Goal: Task Accomplishment & Management: Complete application form

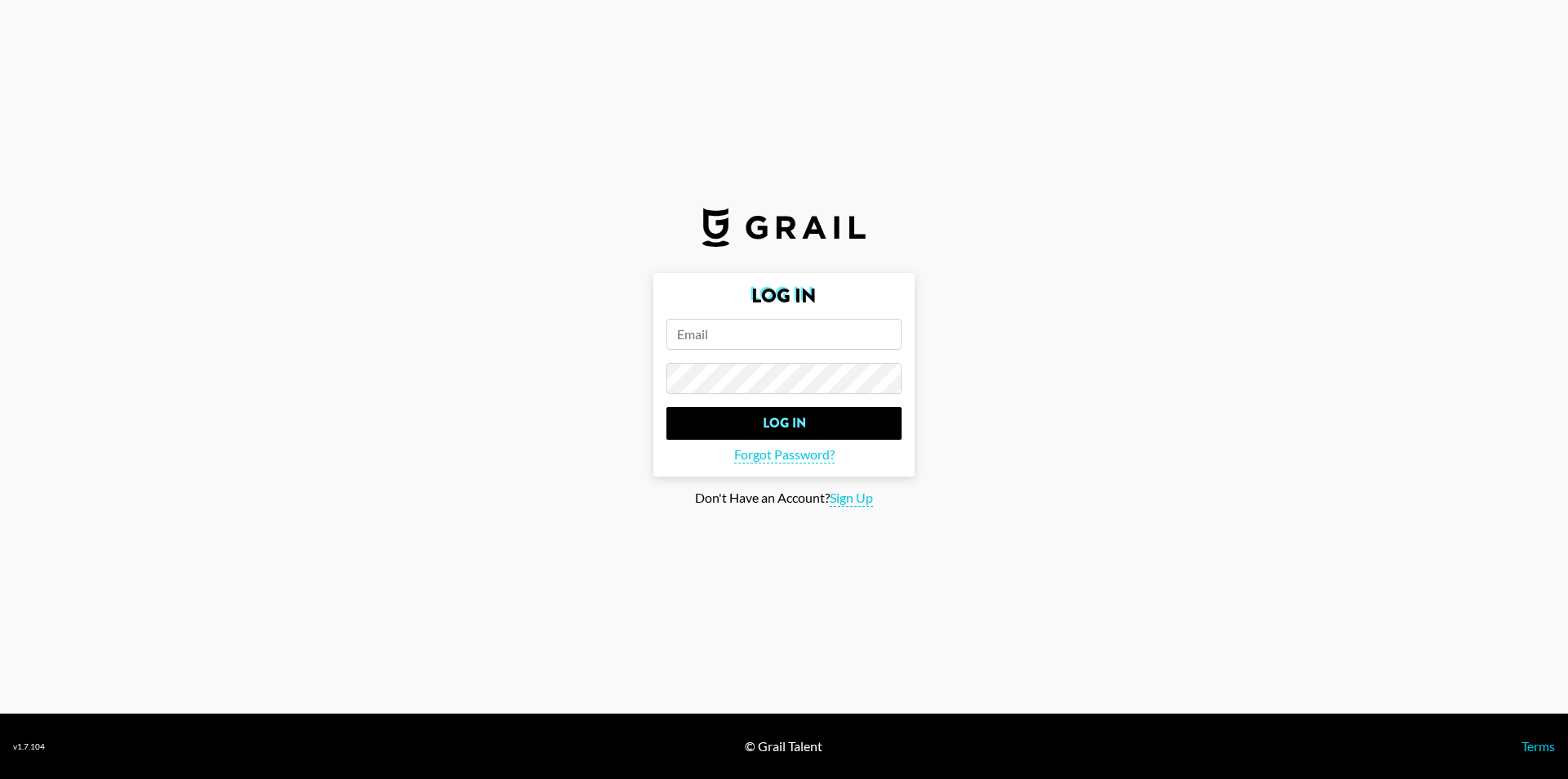
click at [183, 692] on section "Log In Log In Forgot Password? Don't Have an Account? Sign Up" at bounding box center [784, 356] width 1568 height 714
click at [833, 355] on form "Log In Log In Forgot Password?" at bounding box center [784, 374] width 261 height 203
click at [833, 343] on input "email" at bounding box center [784, 334] width 235 height 31
type input "lsj020810."
drag, startPoint x: 802, startPoint y: 333, endPoint x: 604, endPoint y: 321, distance: 198.4
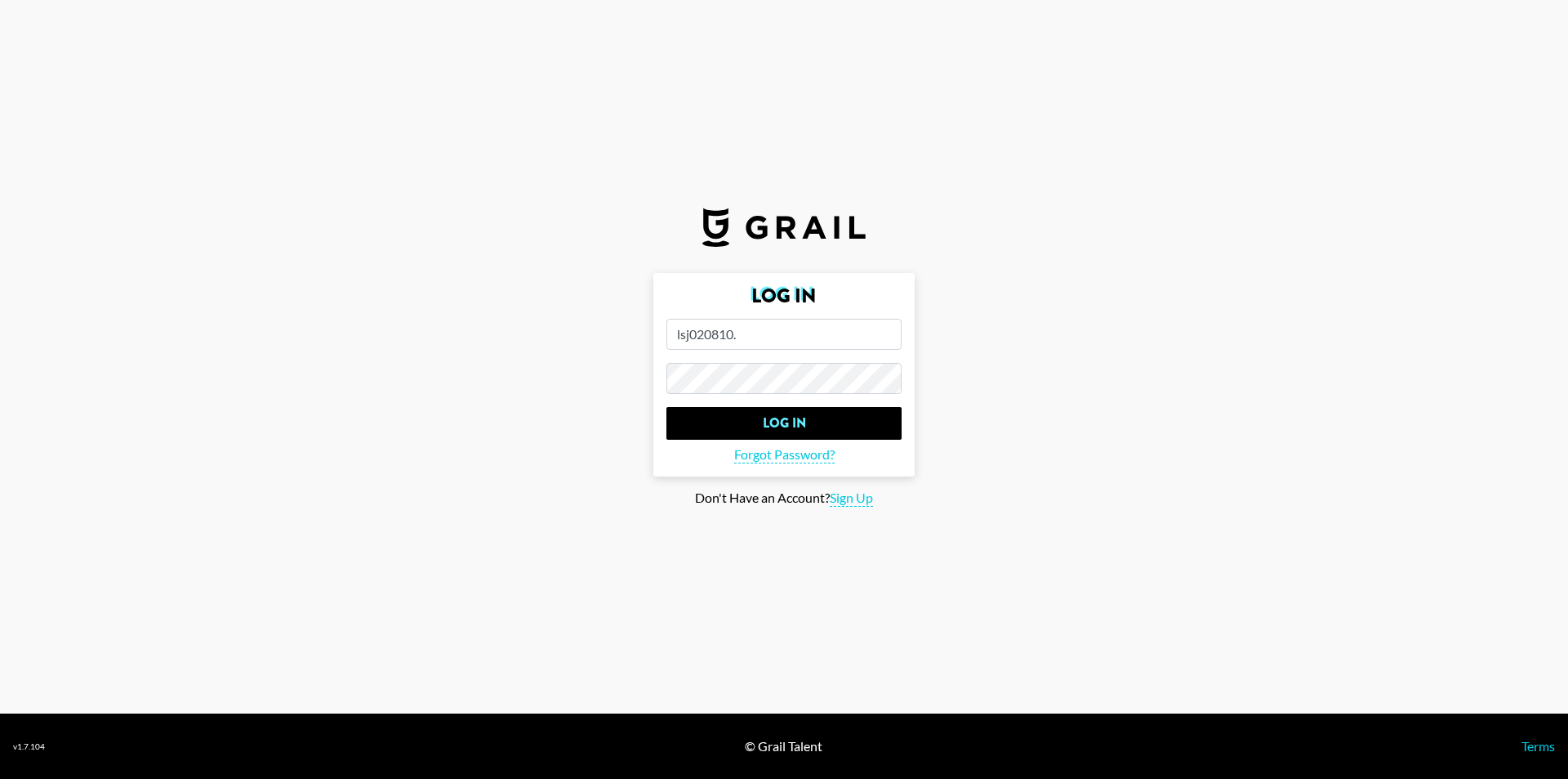
click at [604, 321] on main "Log In lsj020810. Log In Forgot Password? [PERSON_NAME]'t Have an Account? Sign…" at bounding box center [784, 390] width 1542 height 234
click at [845, 502] on span "Sign Up" at bounding box center [851, 498] width 43 height 17
type input "Sign Up"
click at [832, 336] on input "email" at bounding box center [784, 334] width 235 height 31
type input "l"
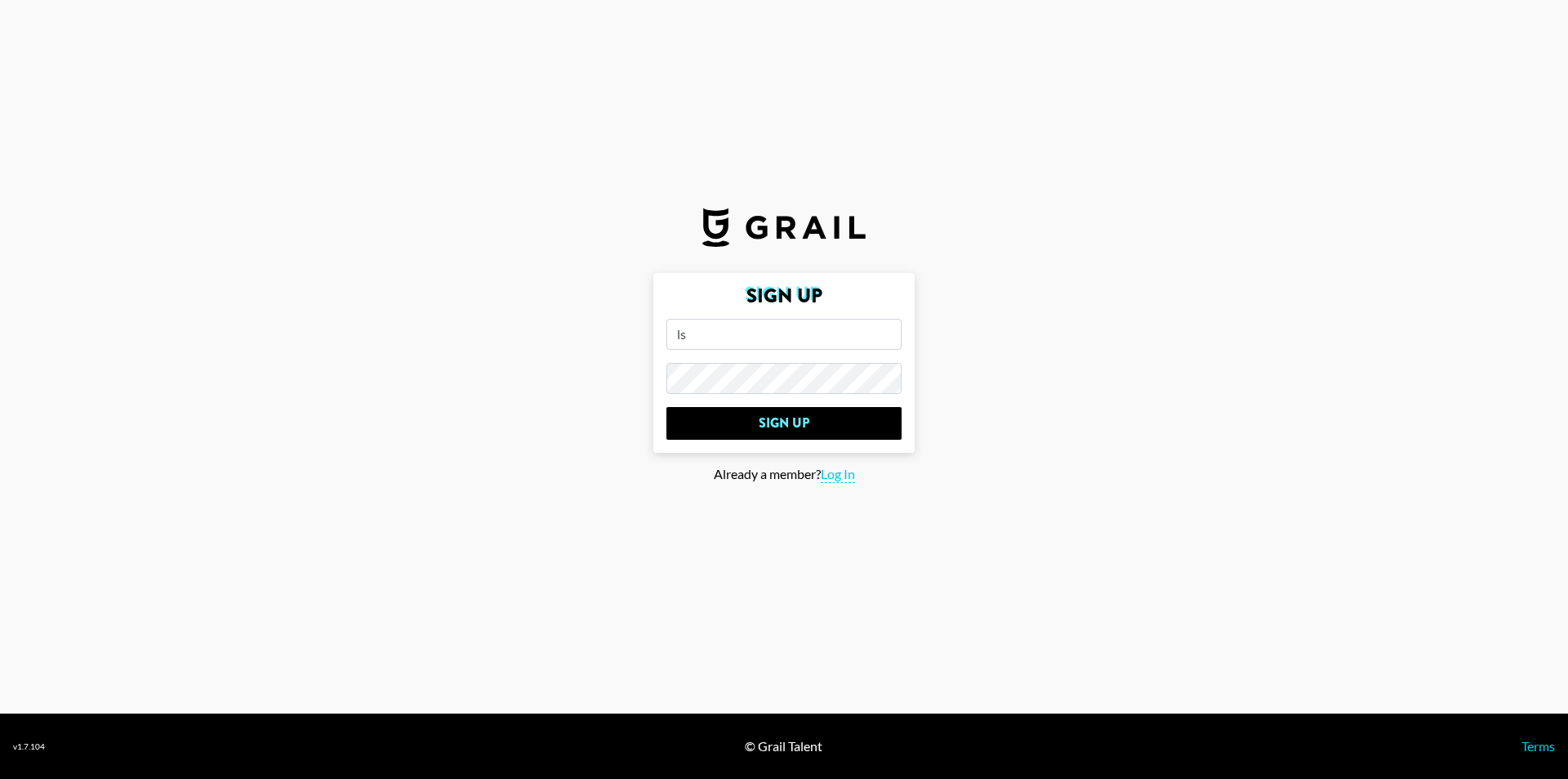
type input "l"
type input "[EMAIL_ADDRESS][DOMAIN_NAME]"
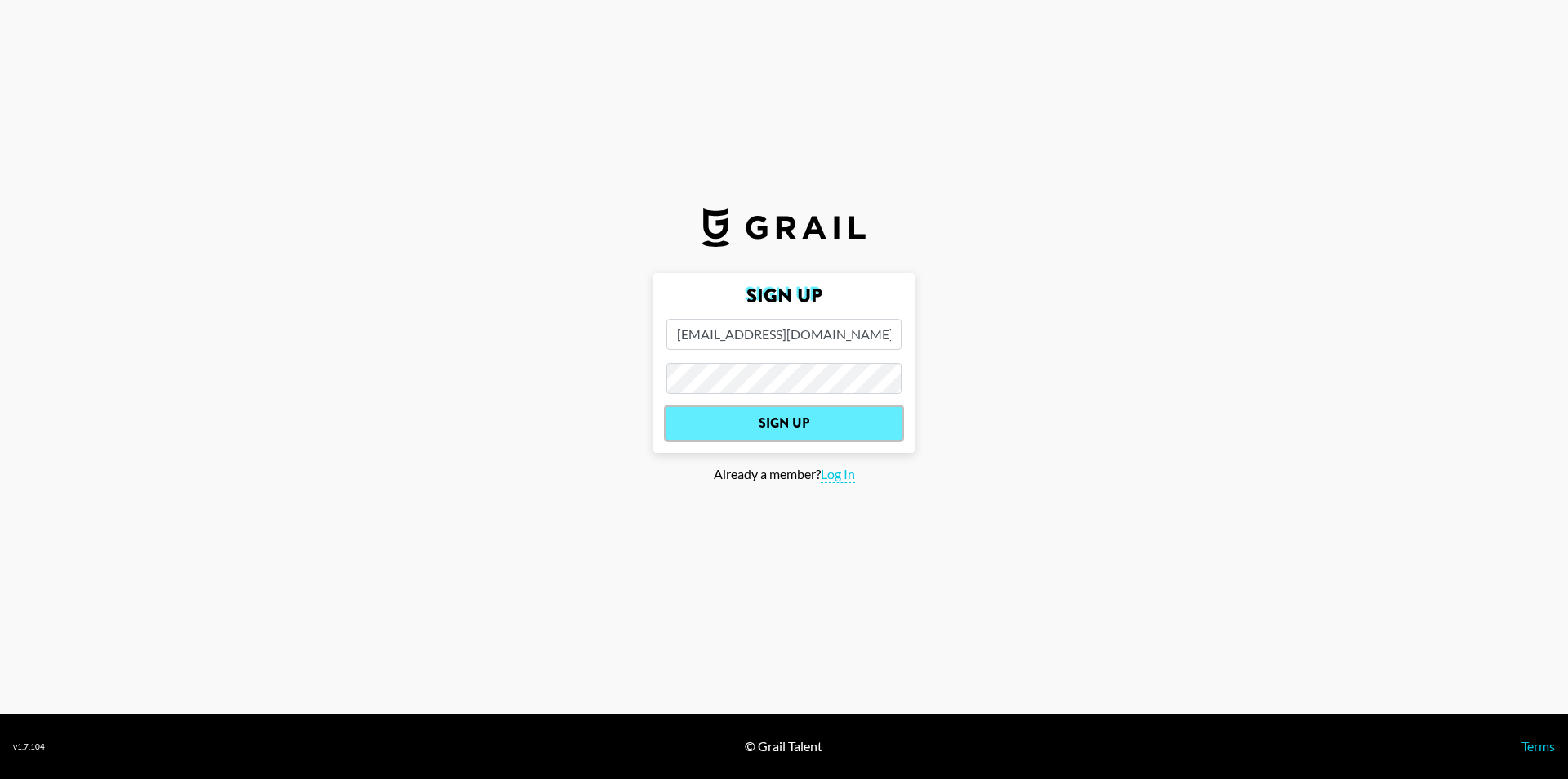
click at [822, 429] on input "Sign Up" at bounding box center [784, 423] width 235 height 32
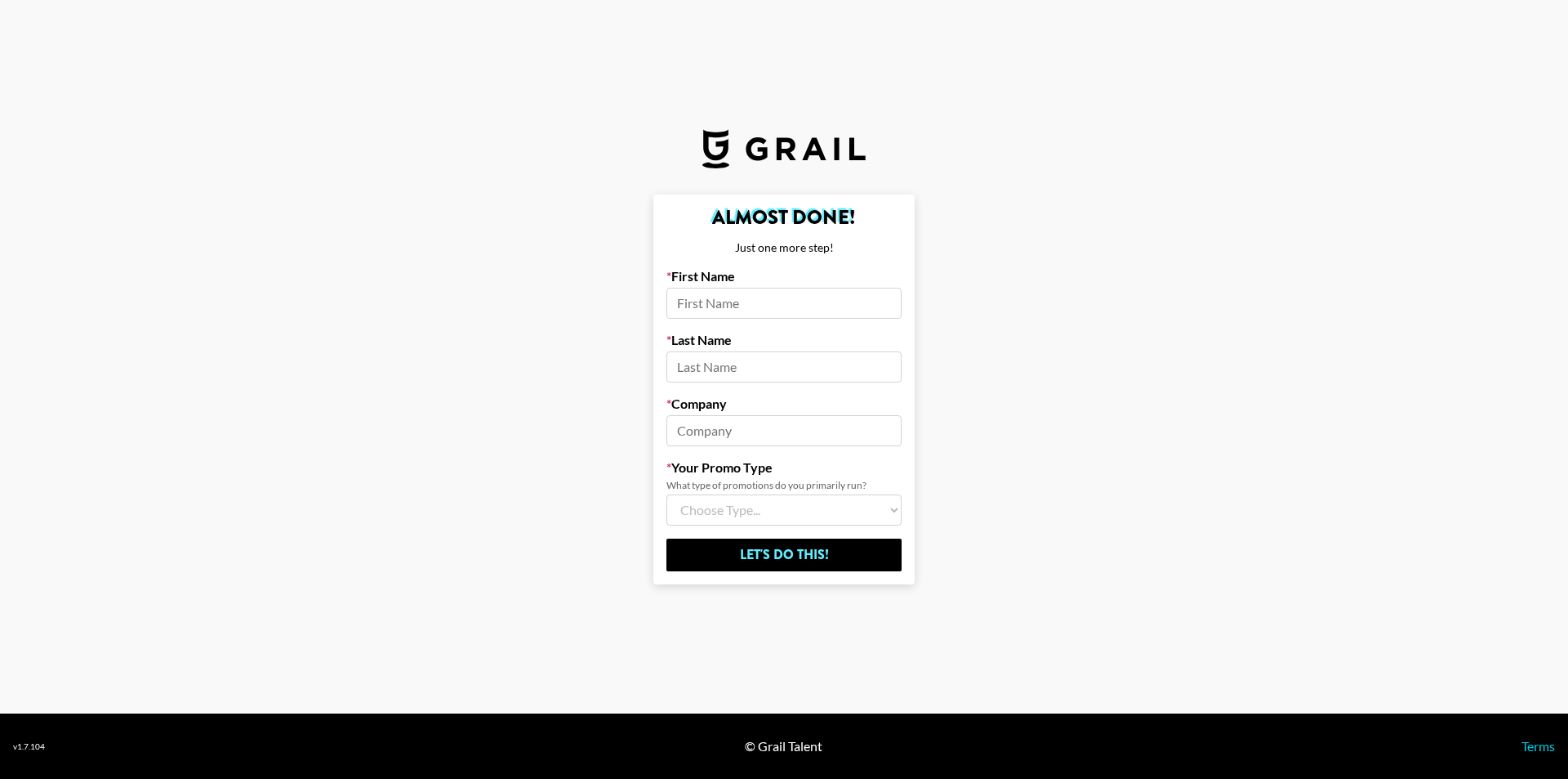
click at [802, 300] on input at bounding box center [784, 303] width 235 height 31
type input "[PERSON_NAME]"
click at [774, 370] on input at bounding box center [784, 366] width 235 height 31
type input "[PERSON_NAME]"
click at [755, 415] on input at bounding box center [784, 430] width 235 height 31
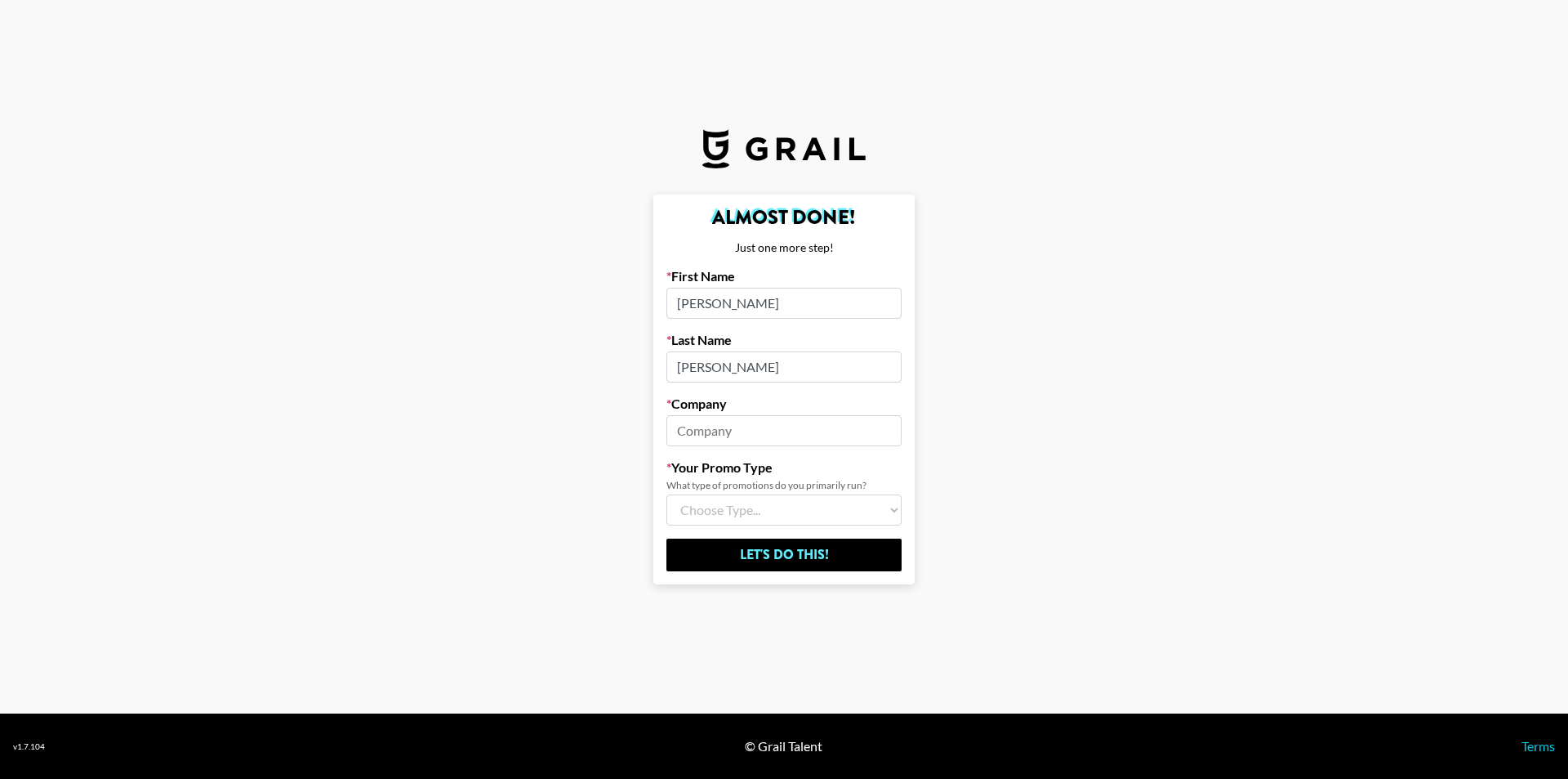
click at [758, 439] on input at bounding box center [784, 430] width 235 height 31
type input "joybuy"
click at [754, 506] on select "Choose Type... Song Promos Brand Promos Both (I work at an Agency)" at bounding box center [784, 509] width 235 height 31
click at [822, 517] on select "Choose Type... Song Promos Brand Promos Both (I work at an Agency)" at bounding box center [784, 509] width 235 height 31
select select "Multi"
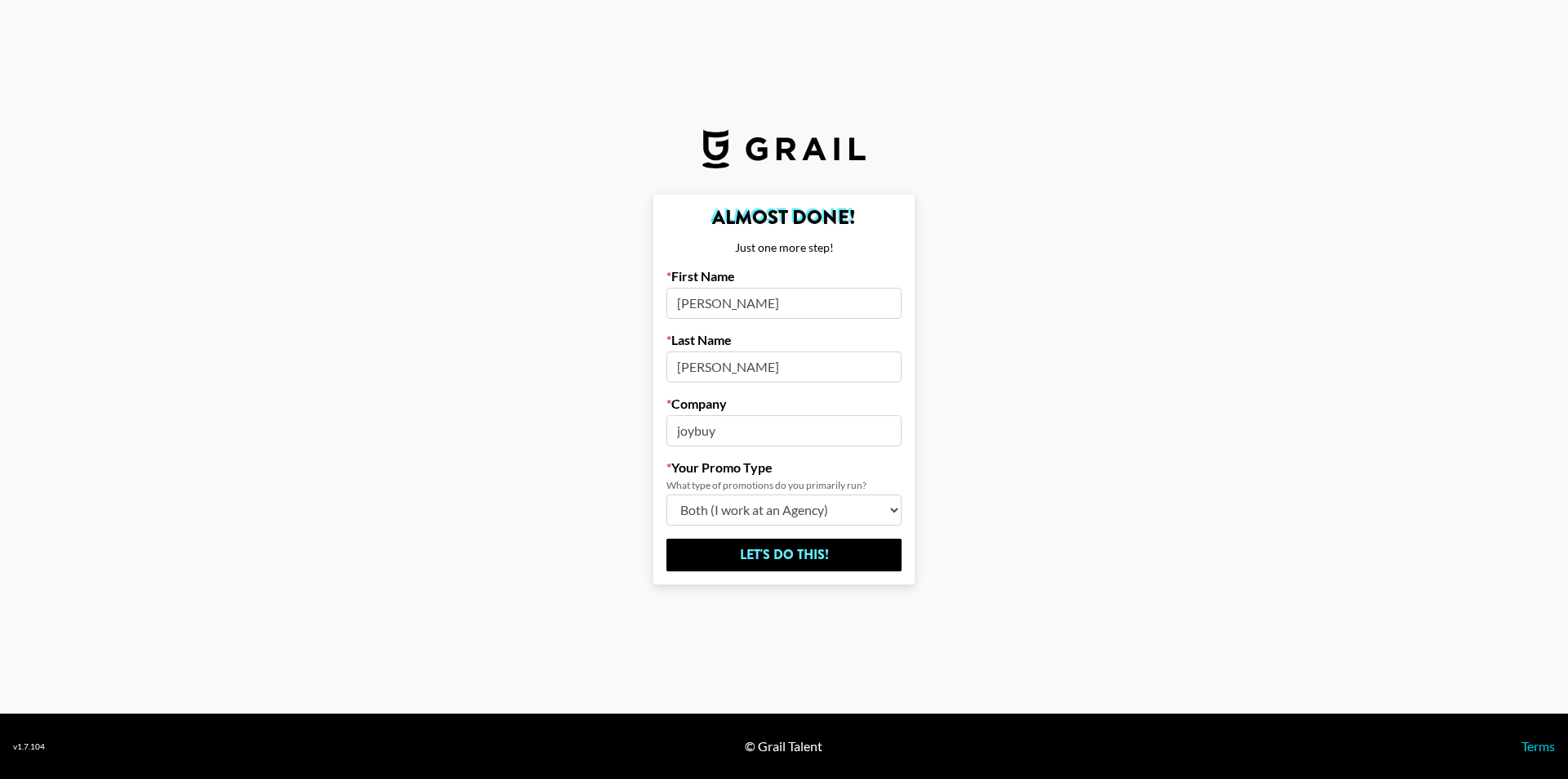
click at [667, 494] on select "Choose Type... Song Promos Brand Promos Both (I work at an Agency)" at bounding box center [784, 509] width 235 height 31
click at [825, 550] on input "Let's Do This!" at bounding box center [784, 554] width 235 height 32
select select "Song"
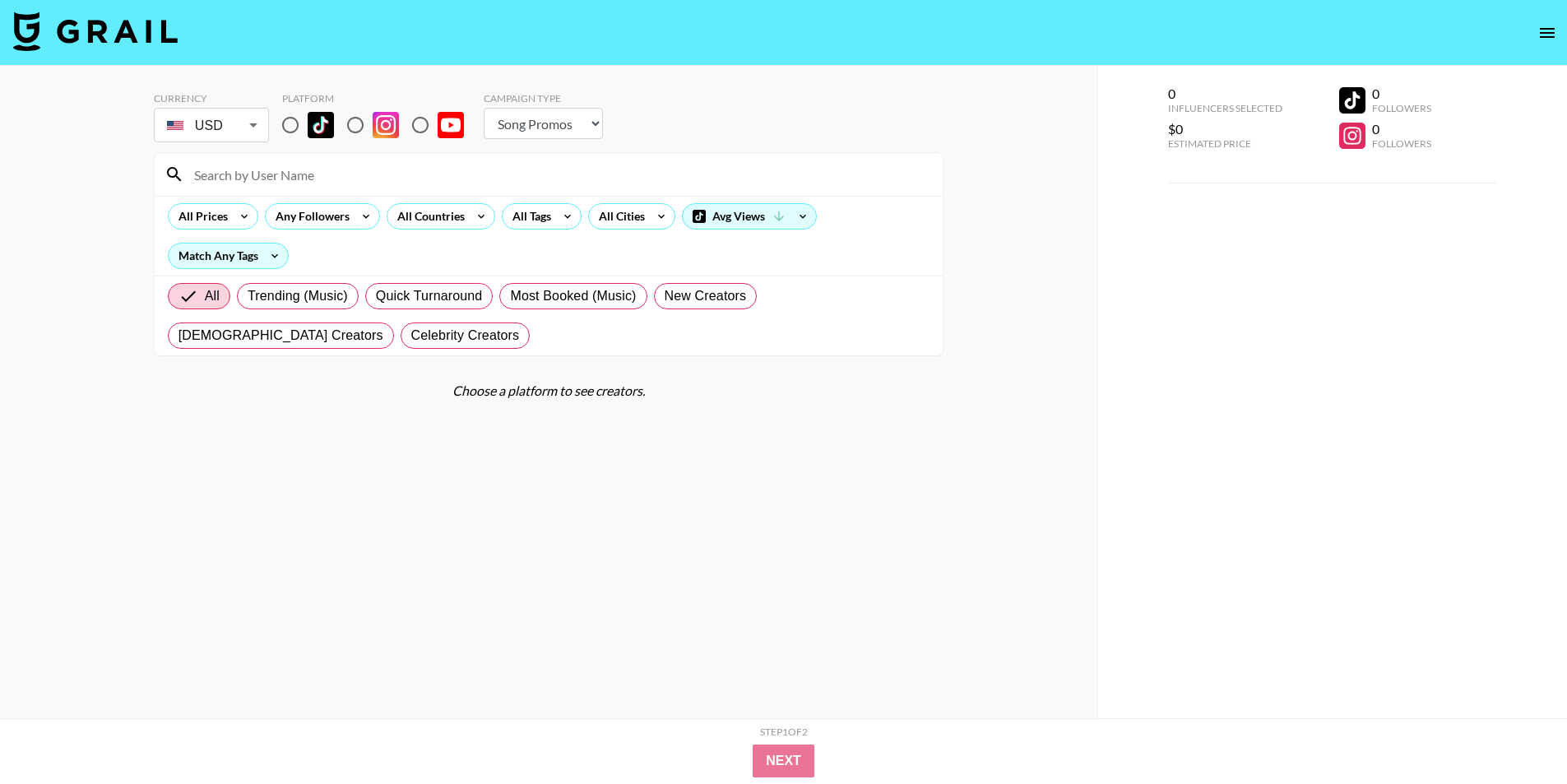
click at [254, 131] on body "Currency USD USD ​ Platform Campaign Type Choose Type... Song Promos Brand Prom…" at bounding box center [784, 424] width 1567 height 849
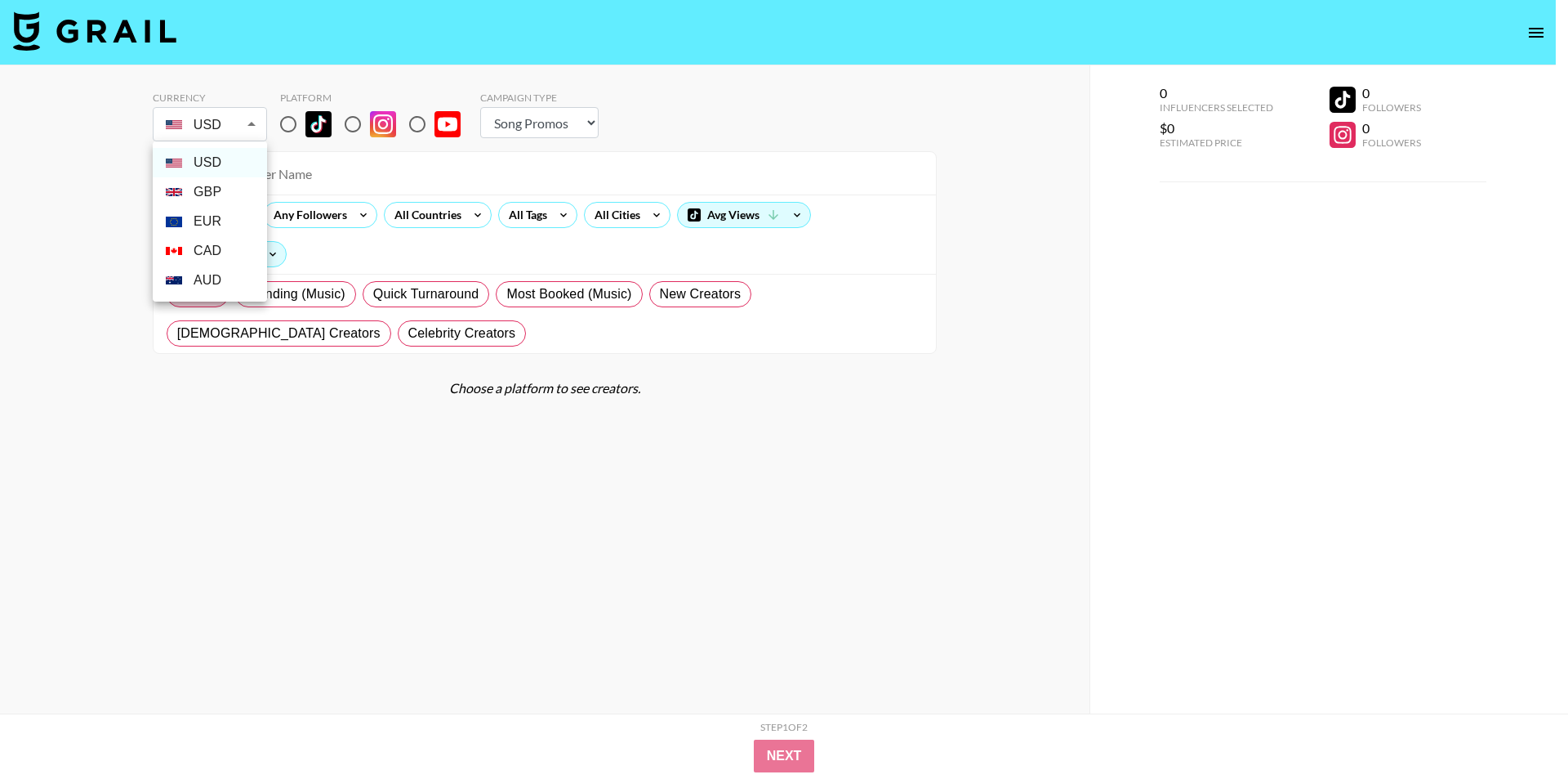
click at [374, 534] on div at bounding box center [784, 390] width 1568 height 779
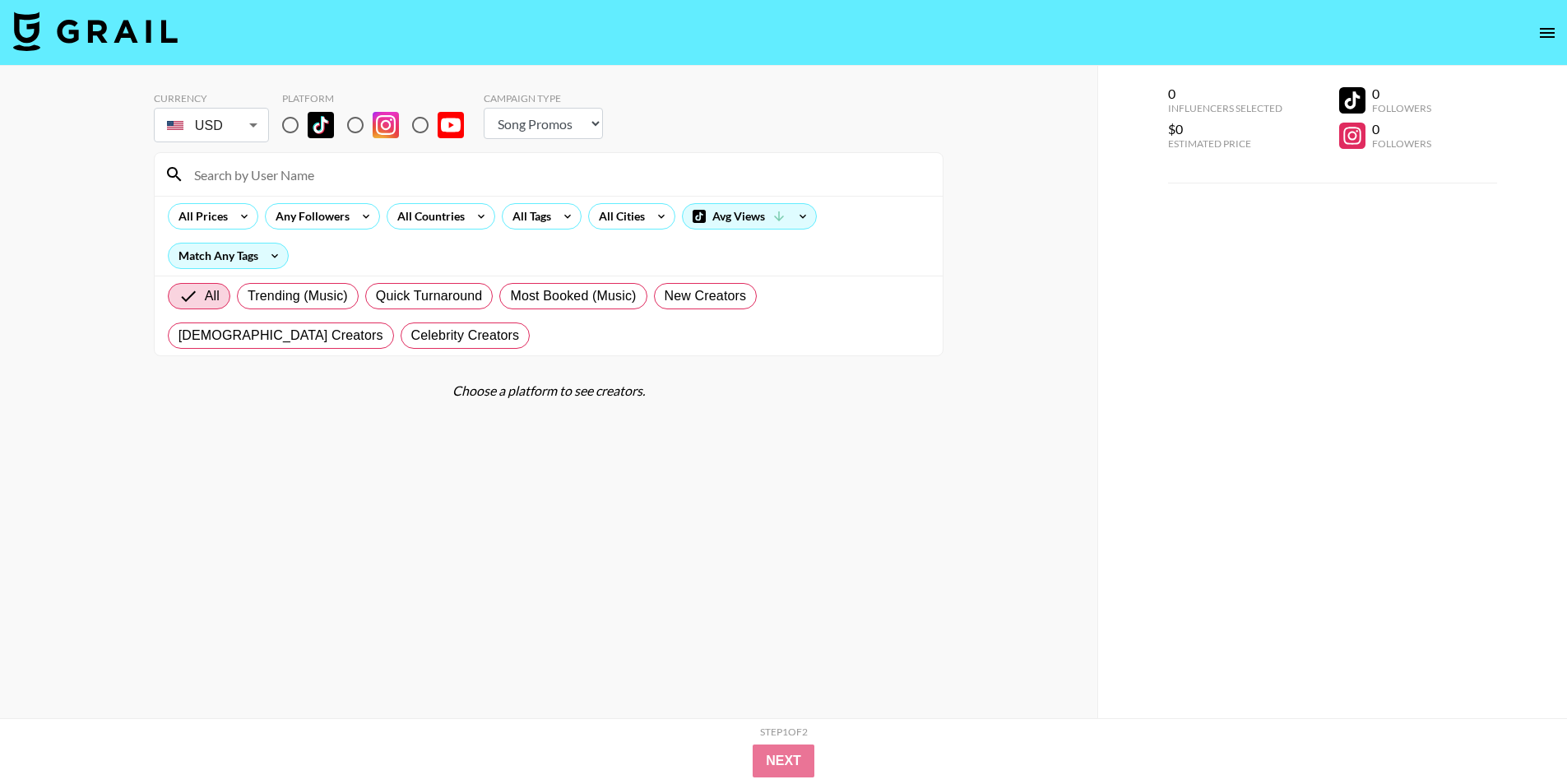
click at [1554, 30] on icon "open drawer" at bounding box center [1547, 33] width 20 height 20
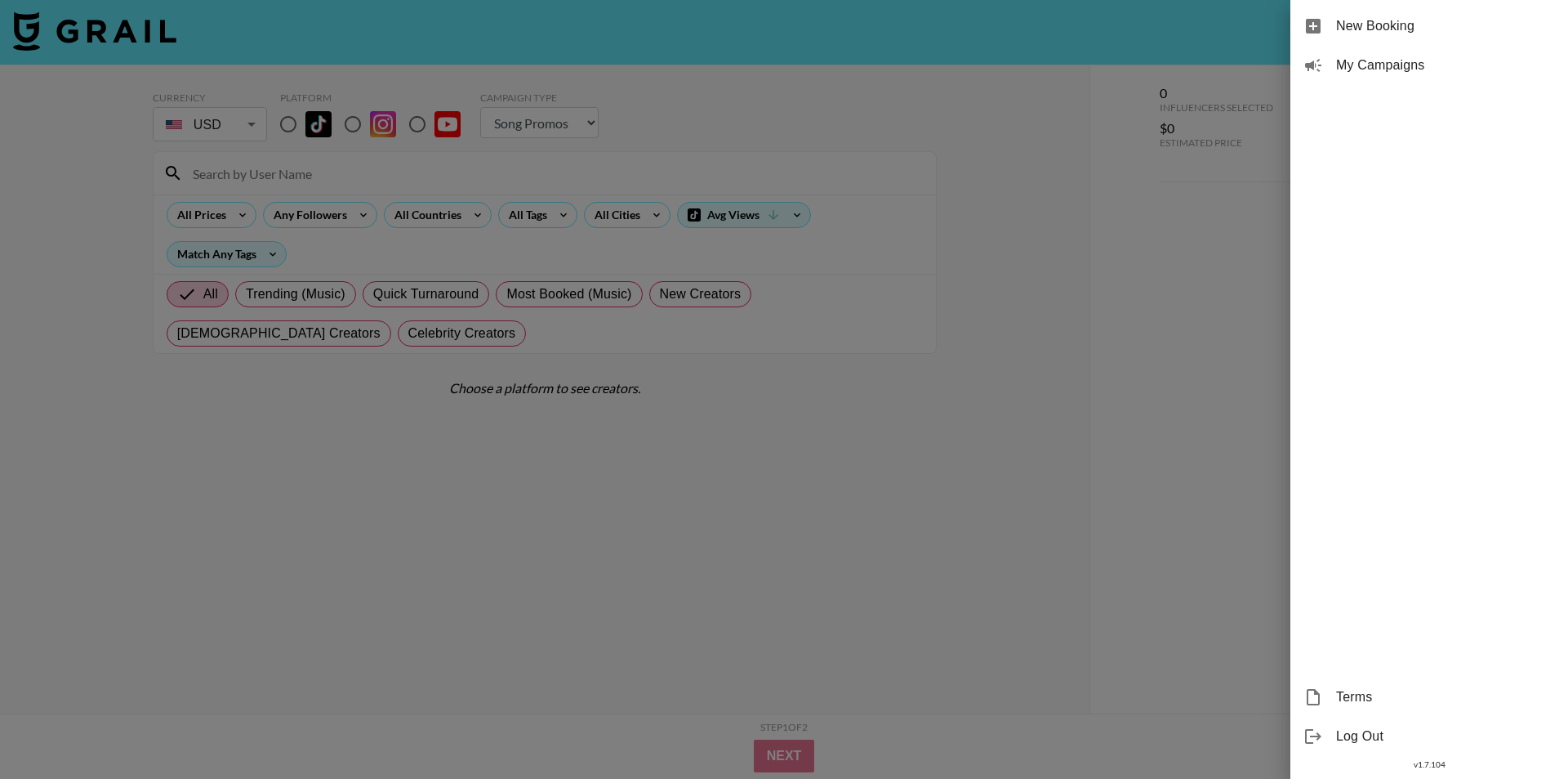
click at [1193, 51] on div at bounding box center [784, 390] width 1568 height 779
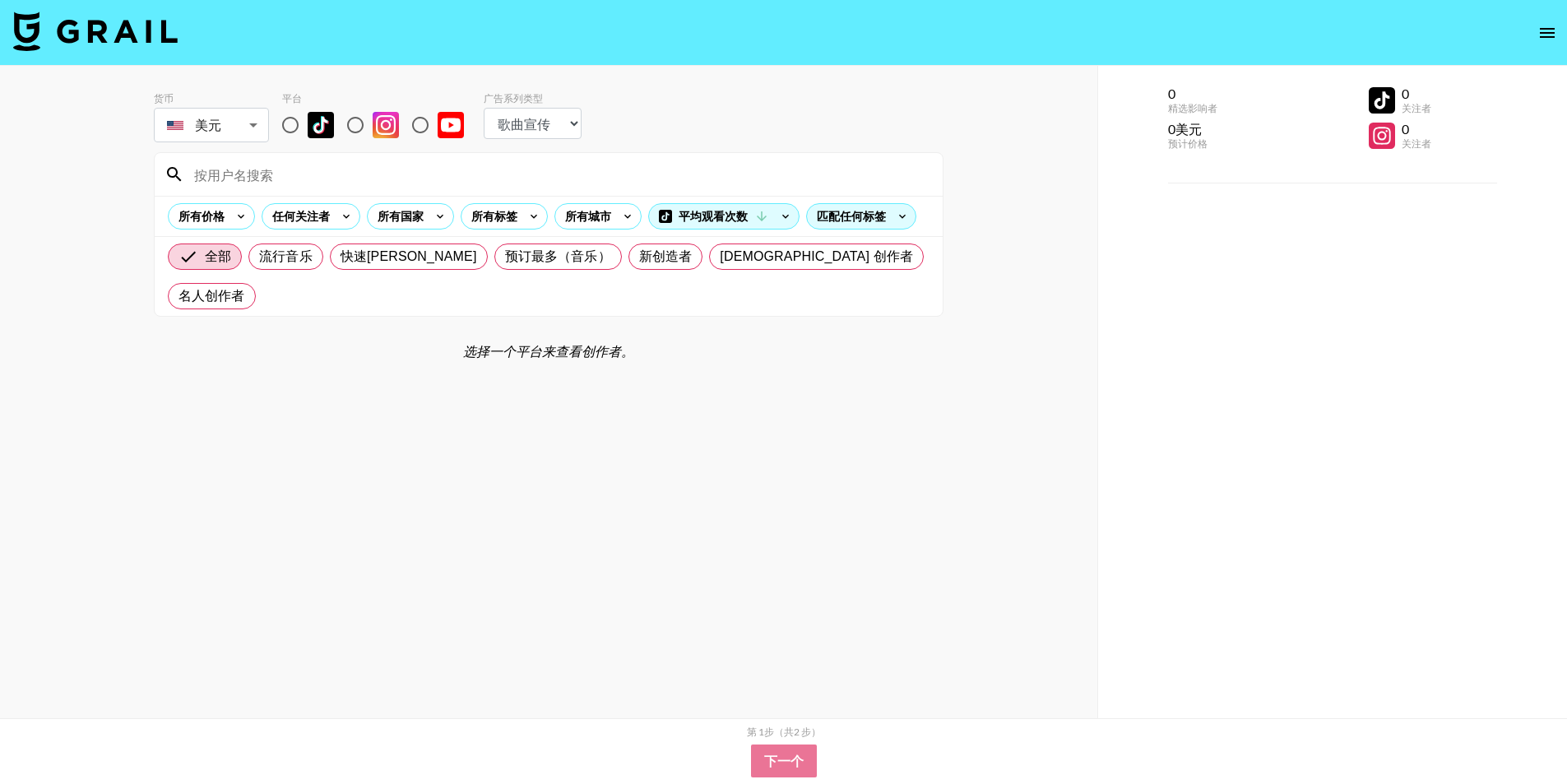
click at [249, 129] on body "货币 美元 USD ​ 平台 广告系列类型 选择类型... 歌曲宣传 品牌宣传 所有价格 任何关注者 所有国家 所有标签 所有城市 平均观看次数 匹配任何标签…" at bounding box center [784, 424] width 1567 height 849
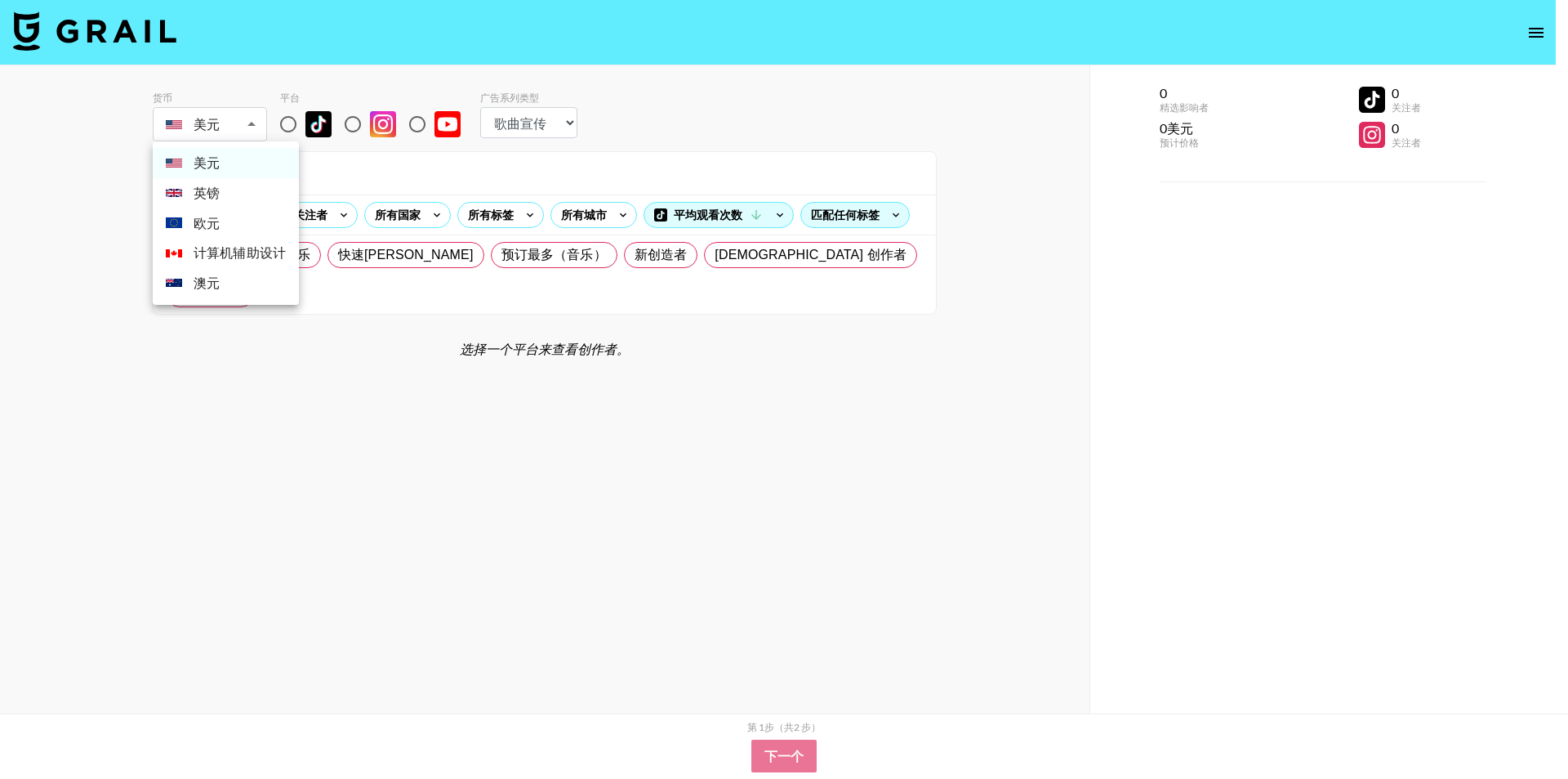
click at [230, 228] on li "欧元" at bounding box center [226, 224] width 146 height 30
type input "EUR"
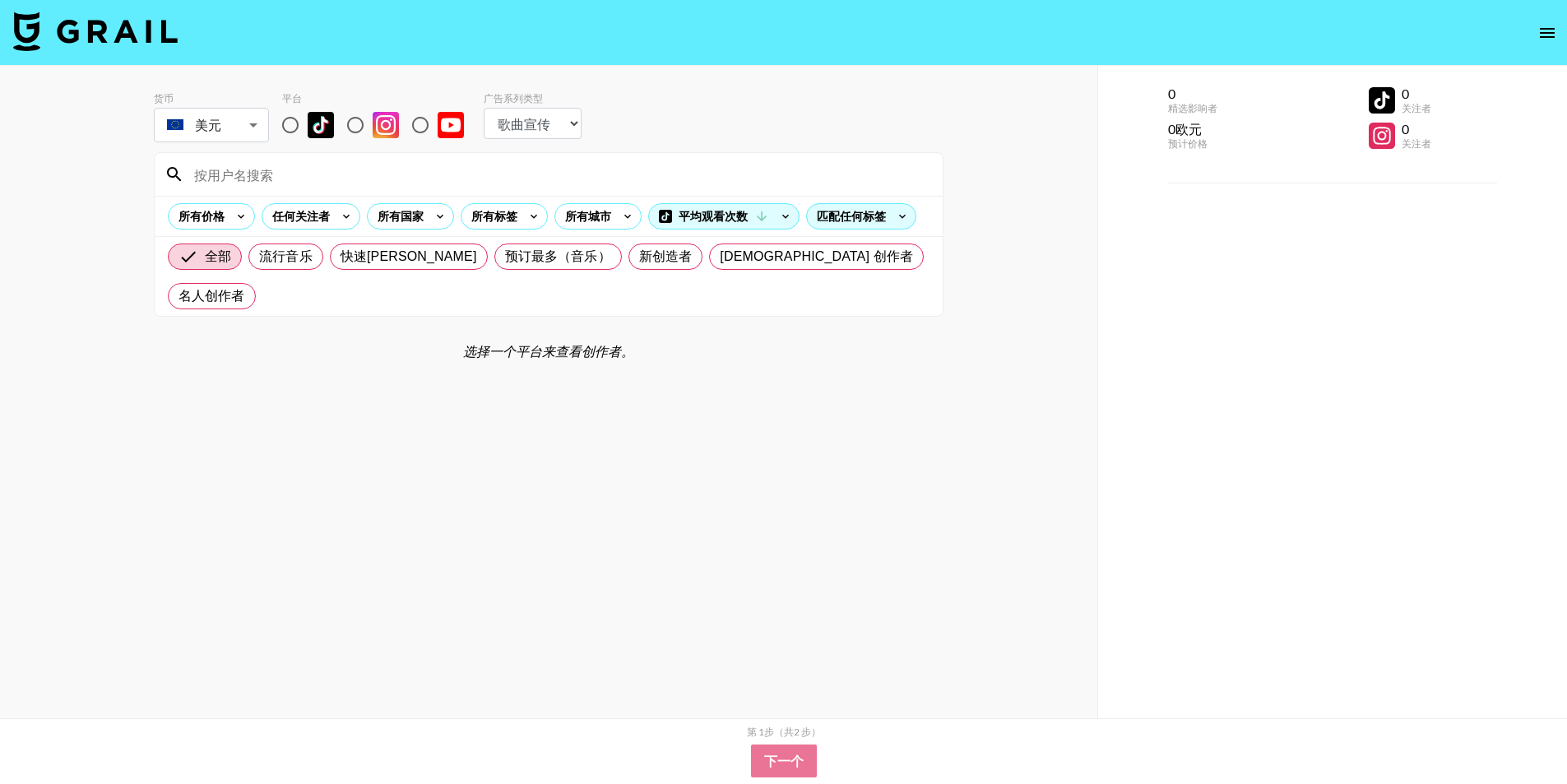
click at [258, 368] on section "货币 美元 EUR ​ 平台 广告系列类型 选择类型... 歌曲宣传 品牌宣传 所有价格 任何关注者 所有国家 所有标签 所有城市 平均观看次数 匹配任何标签…" at bounding box center [549, 406] width 790 height 652
click at [357, 127] on input "radio" at bounding box center [355, 125] width 34 height 34
radio input "true"
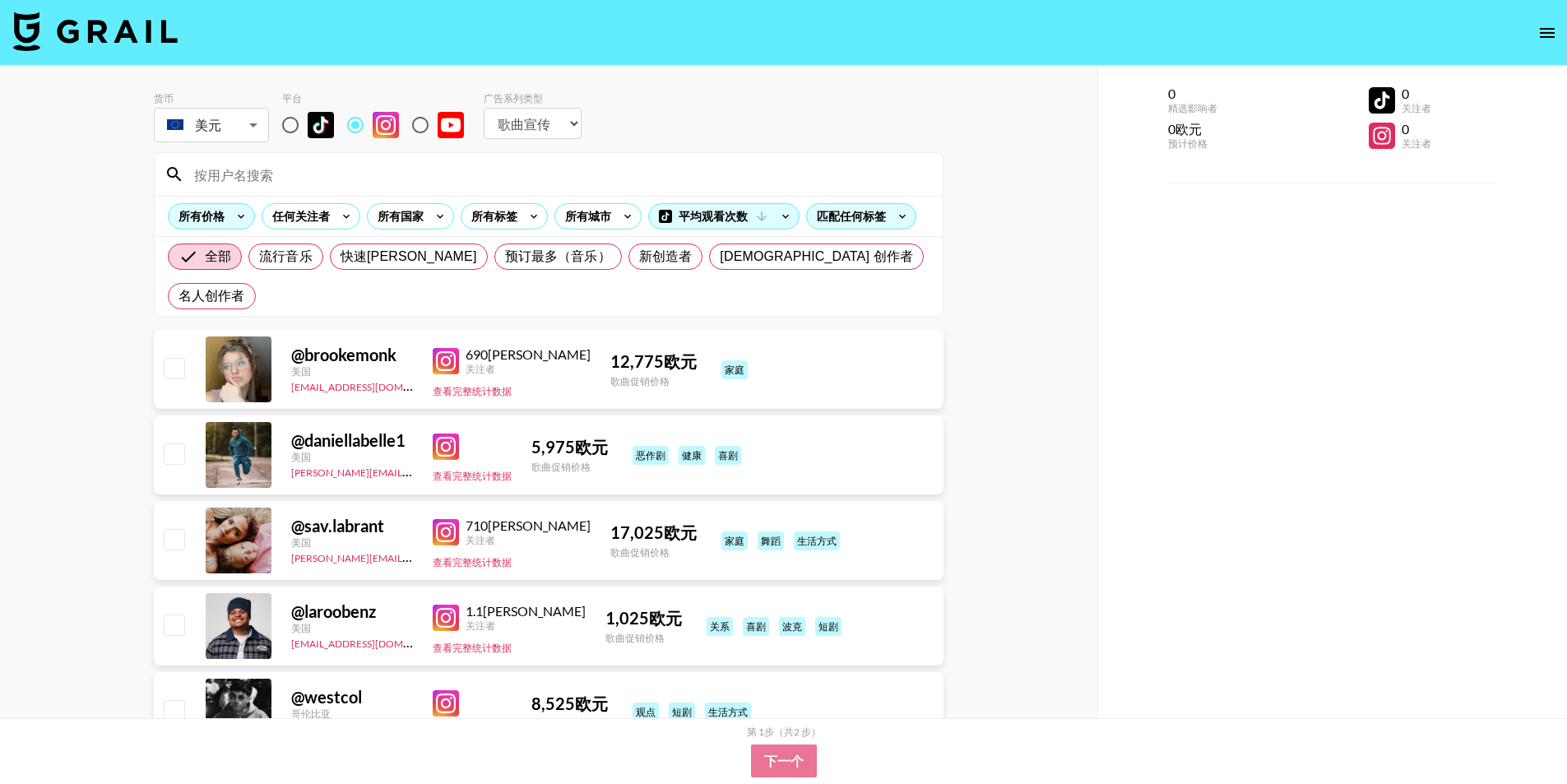
click at [239, 222] on icon at bounding box center [241, 215] width 26 height 24
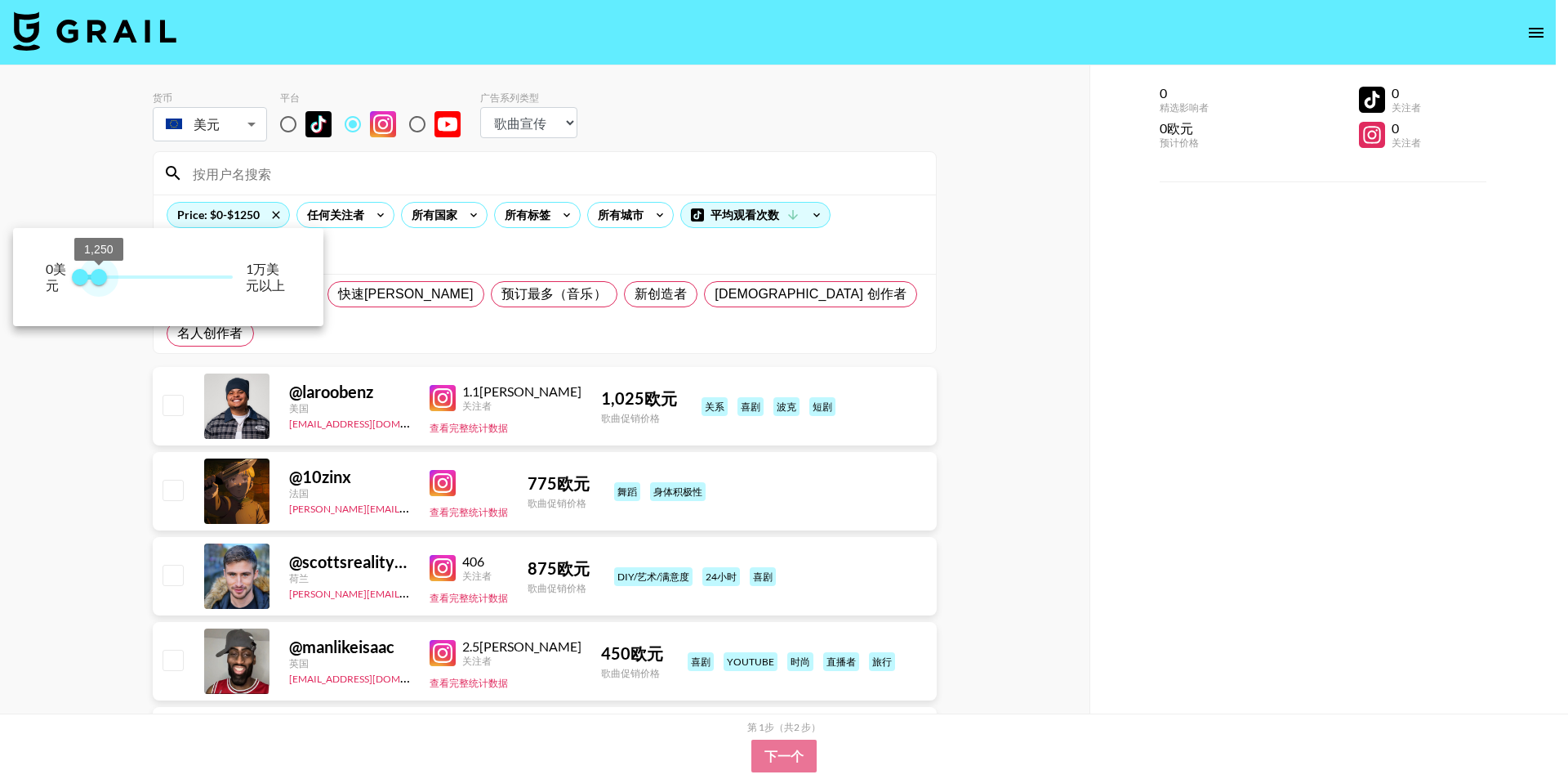
type input "1000"
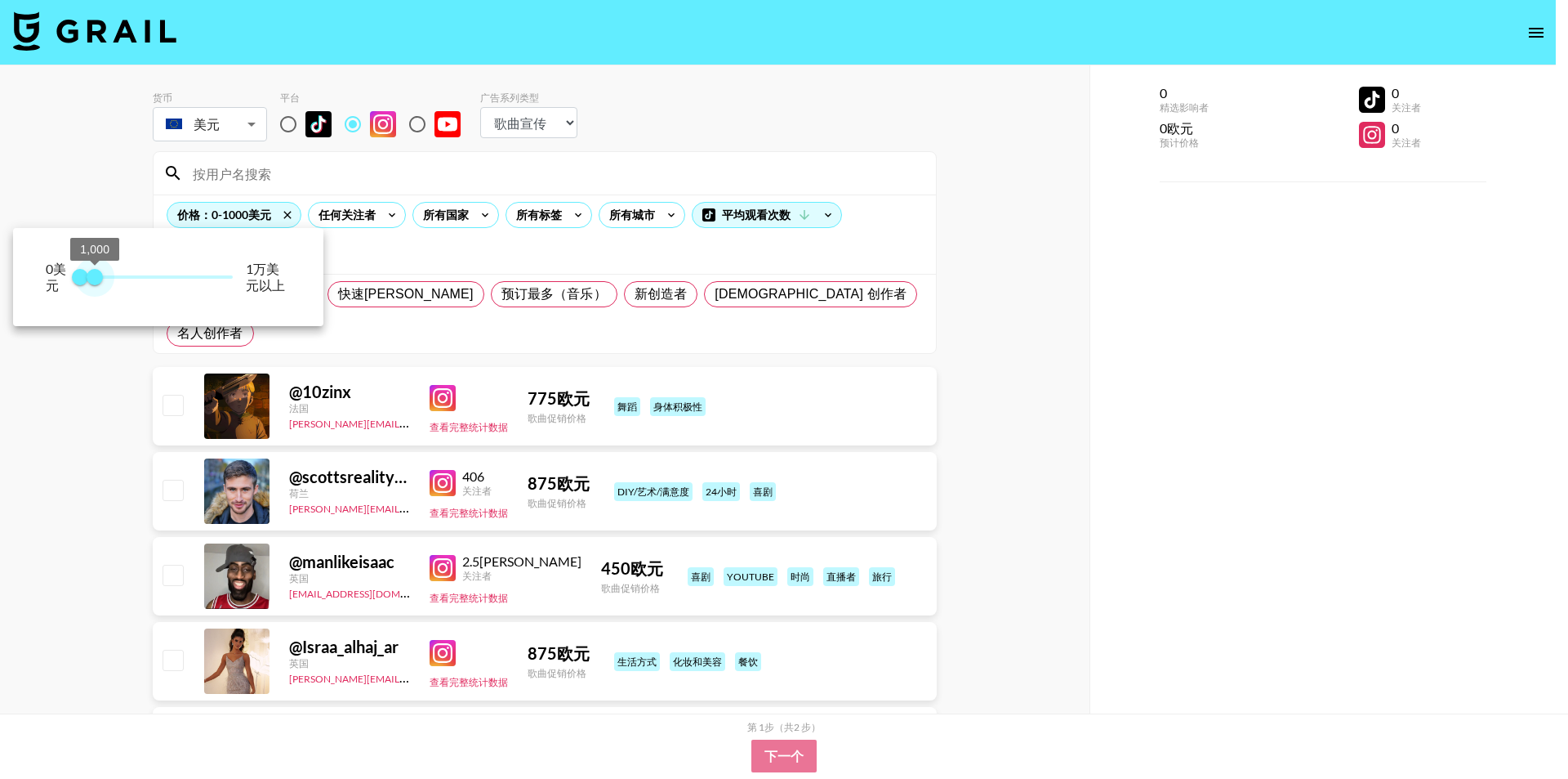
drag, startPoint x: 228, startPoint y: 275, endPoint x: 96, endPoint y: 282, distance: 132.2
click at [96, 282] on span "1,000" at bounding box center [95, 277] width 16 height 16
click at [387, 213] on div at bounding box center [784, 390] width 1568 height 779
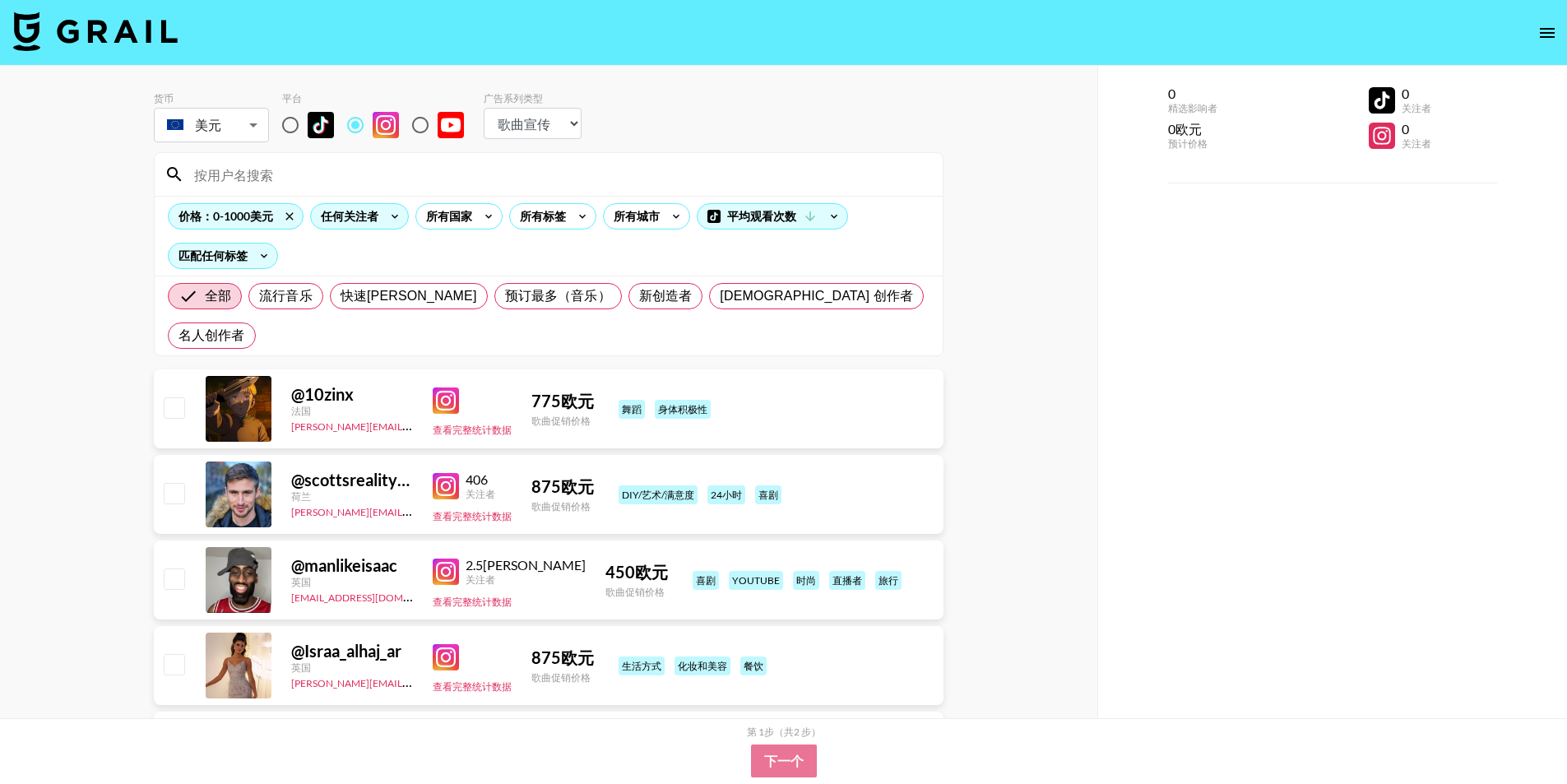
click at [396, 215] on icon at bounding box center [394, 215] width 26 height 24
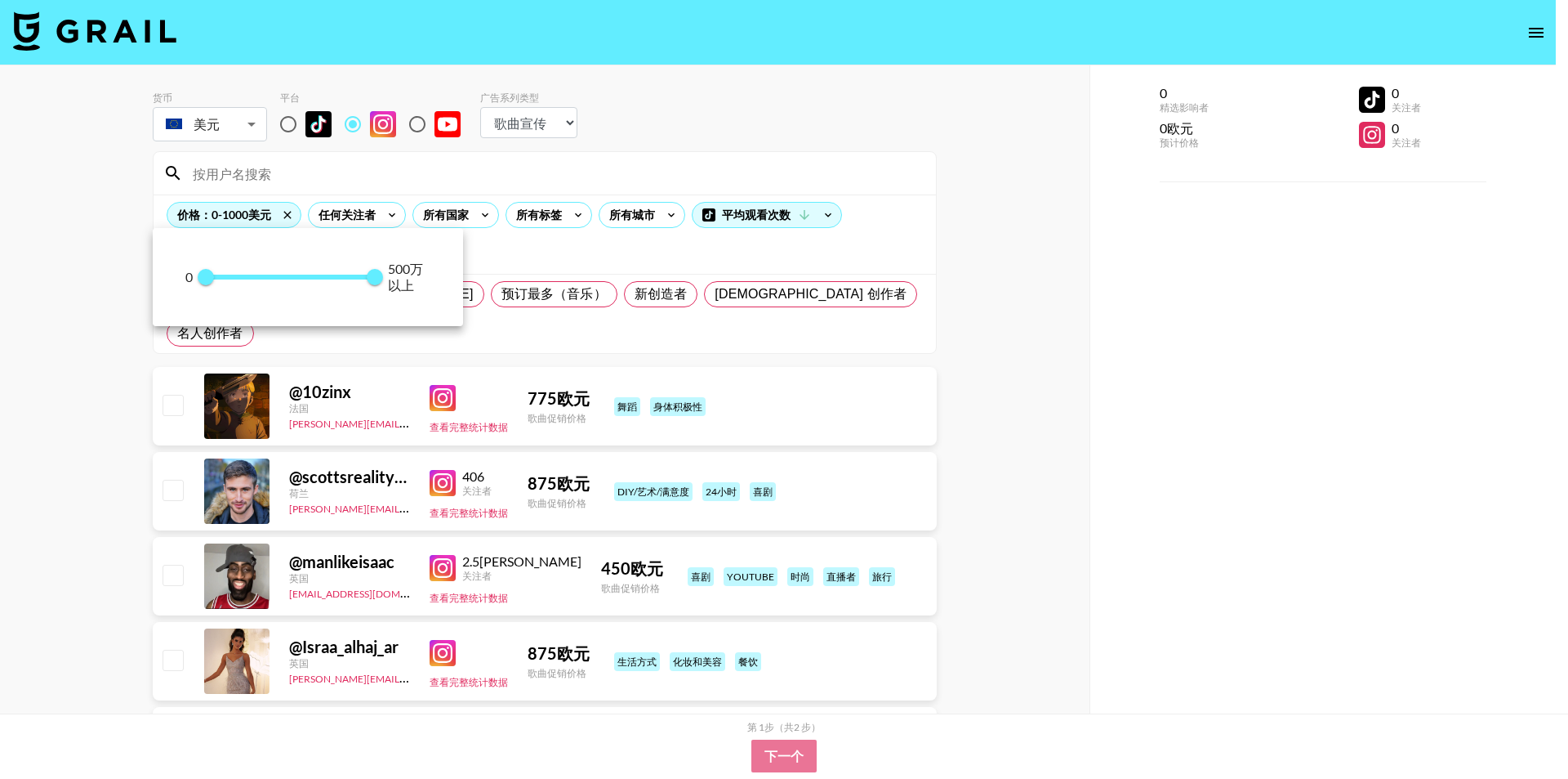
click at [462, 214] on div at bounding box center [784, 390] width 1568 height 779
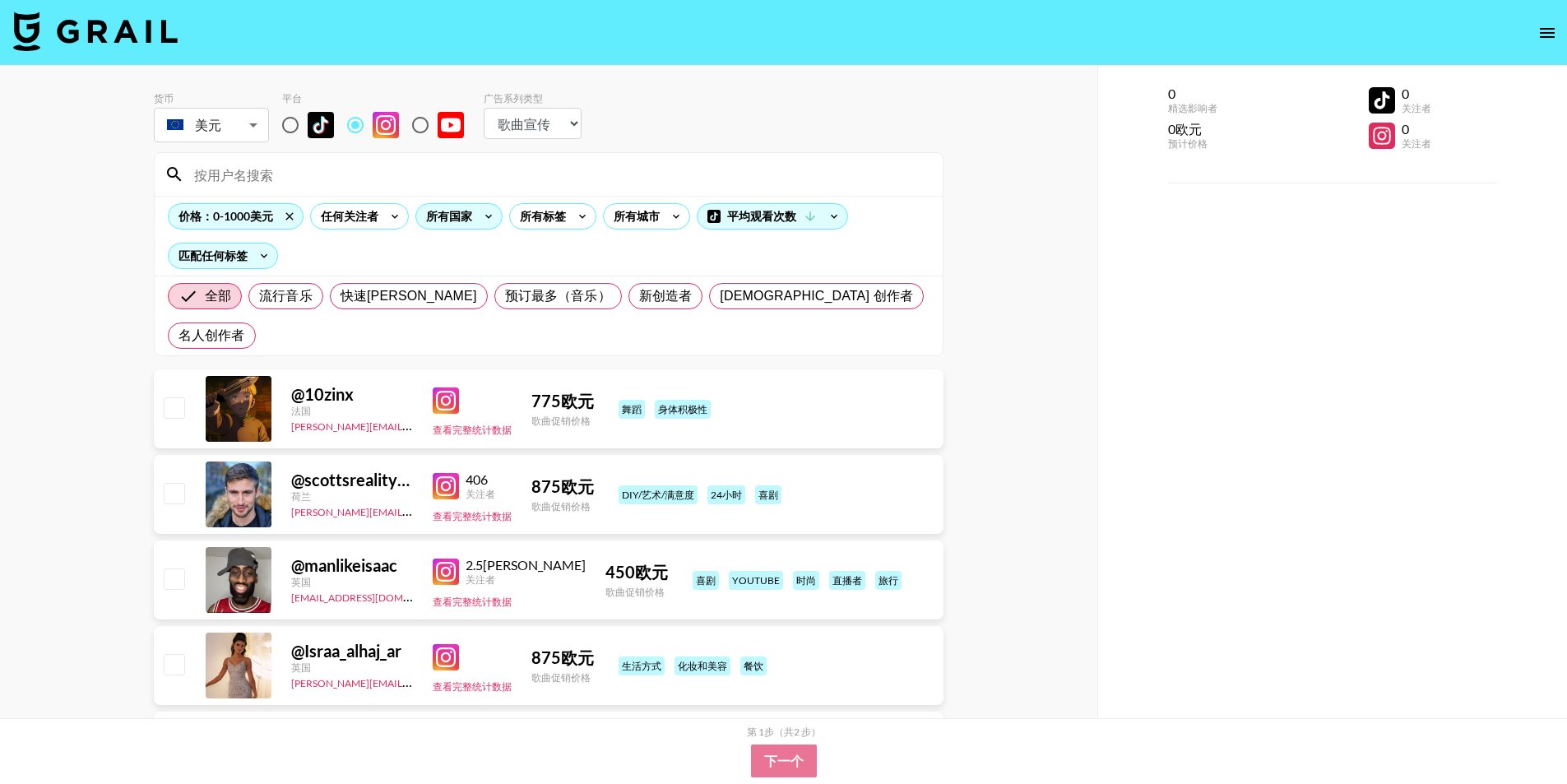
click at [468, 214] on font "所有国家" at bounding box center [449, 216] width 46 height 14
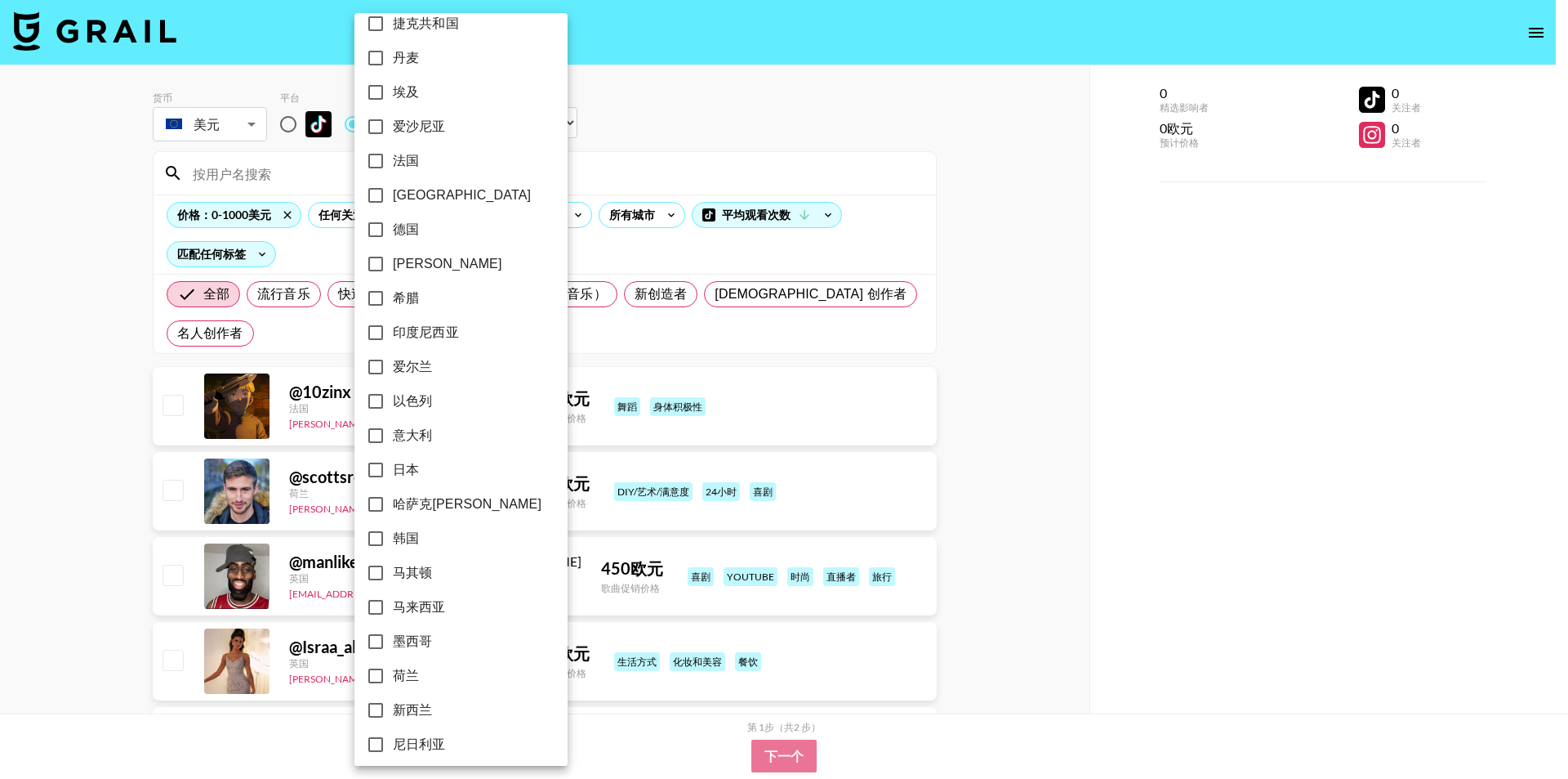
scroll to position [391, 0]
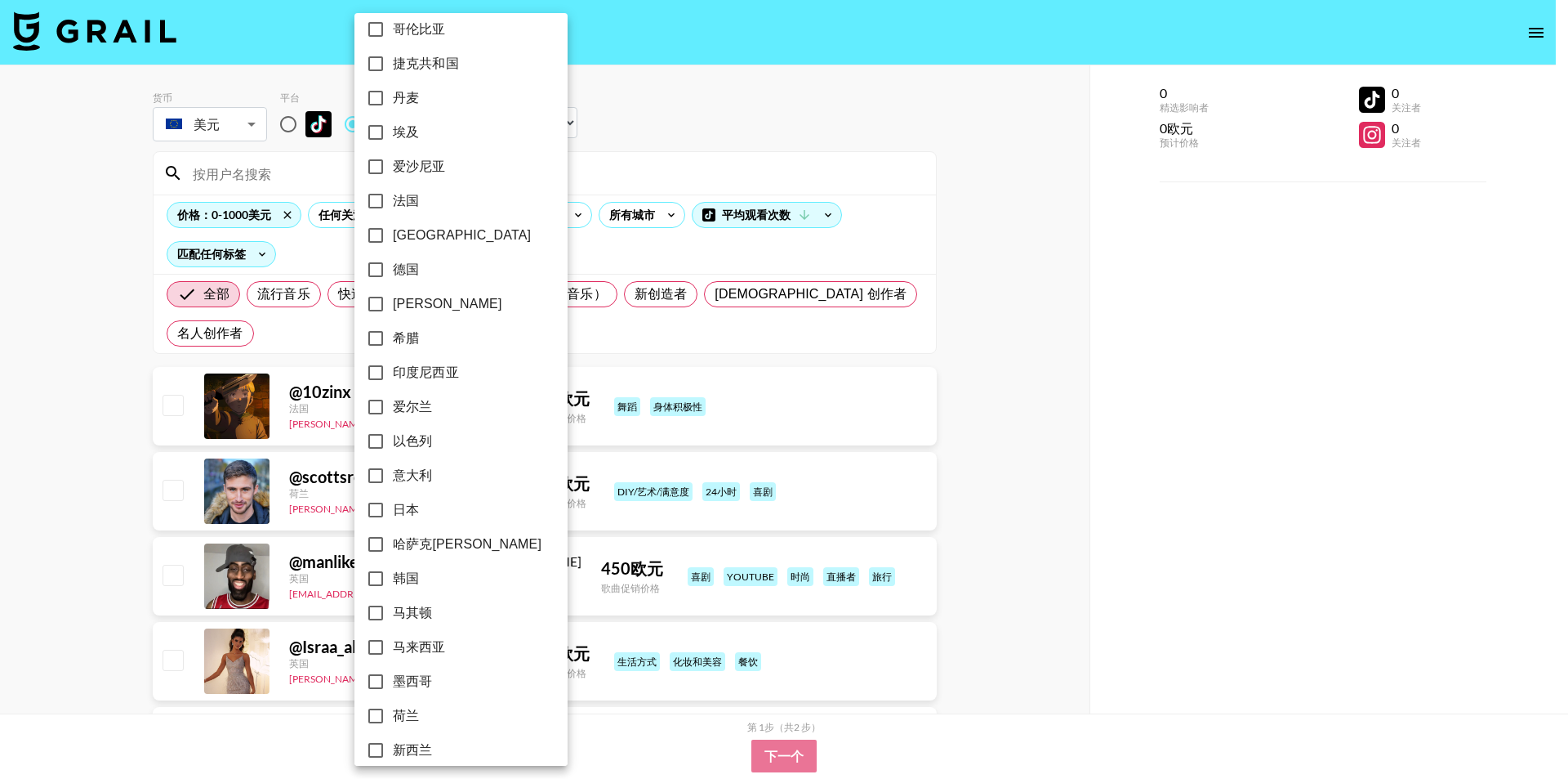
click at [474, 202] on label "法国" at bounding box center [450, 201] width 183 height 34
click at [393, 202] on input "法国" at bounding box center [376, 201] width 34 height 34
checkbox input "true"
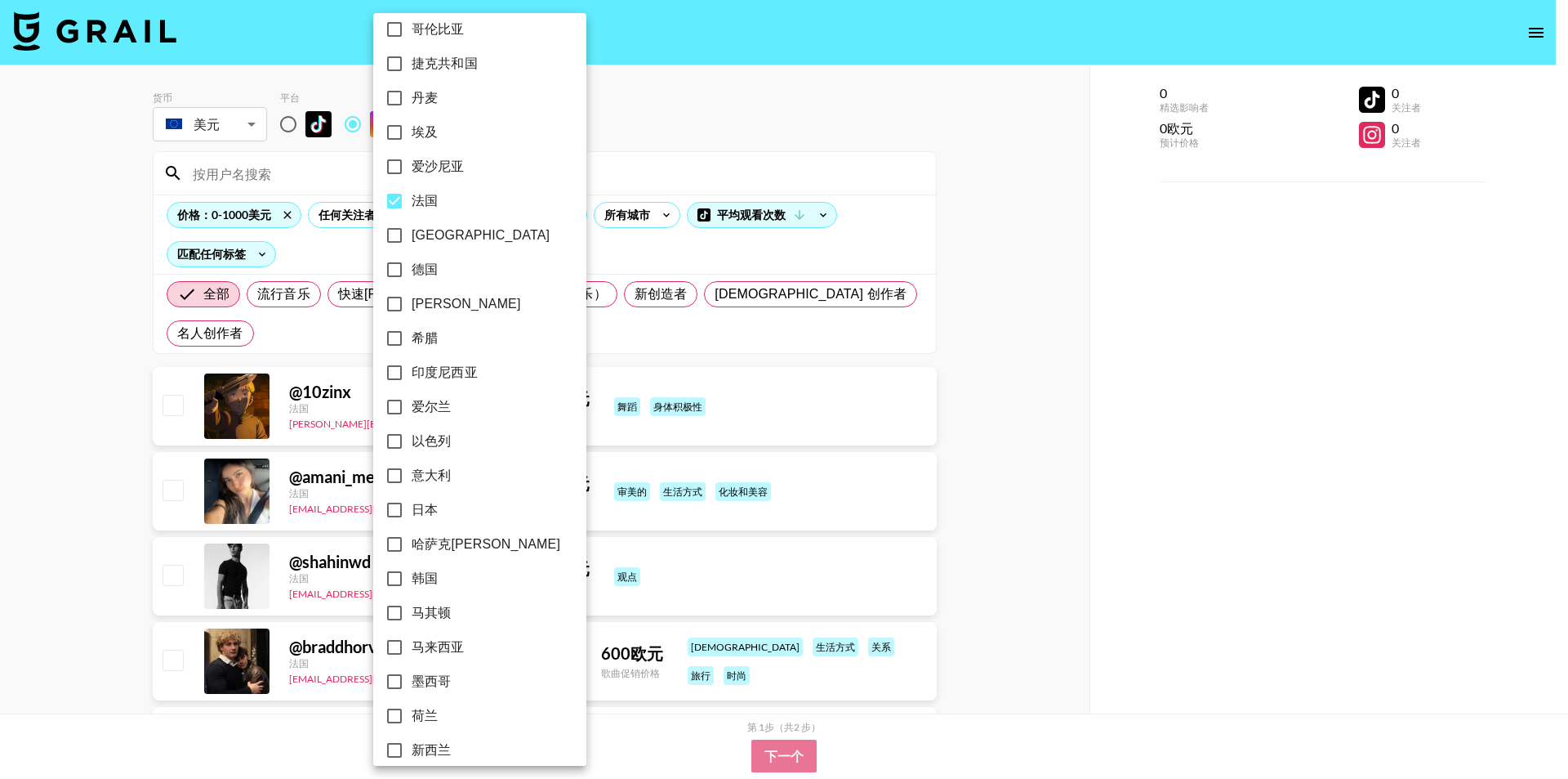
click at [610, 167] on div at bounding box center [784, 390] width 1568 height 779
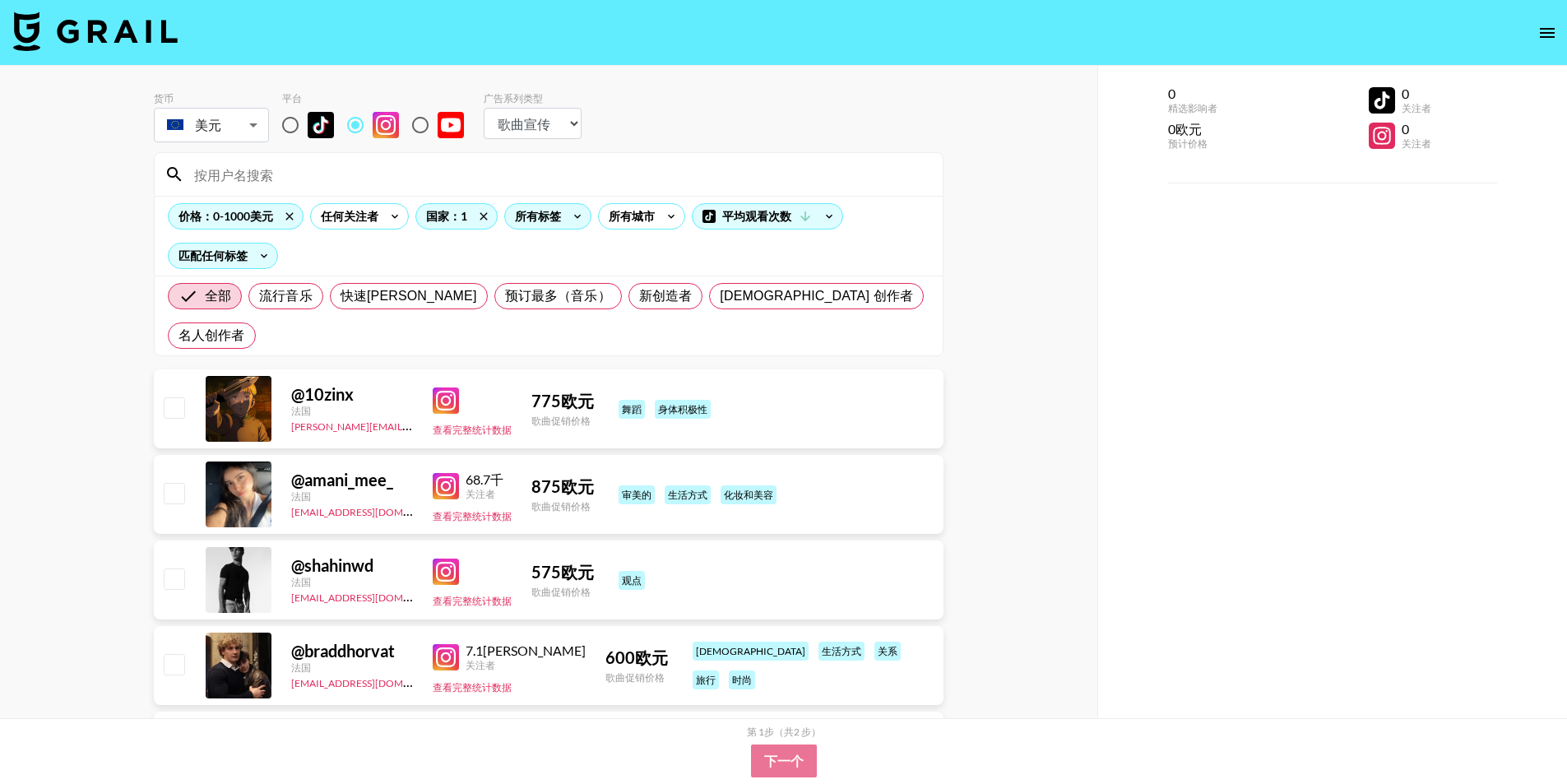
click at [569, 219] on icon at bounding box center [577, 215] width 26 height 24
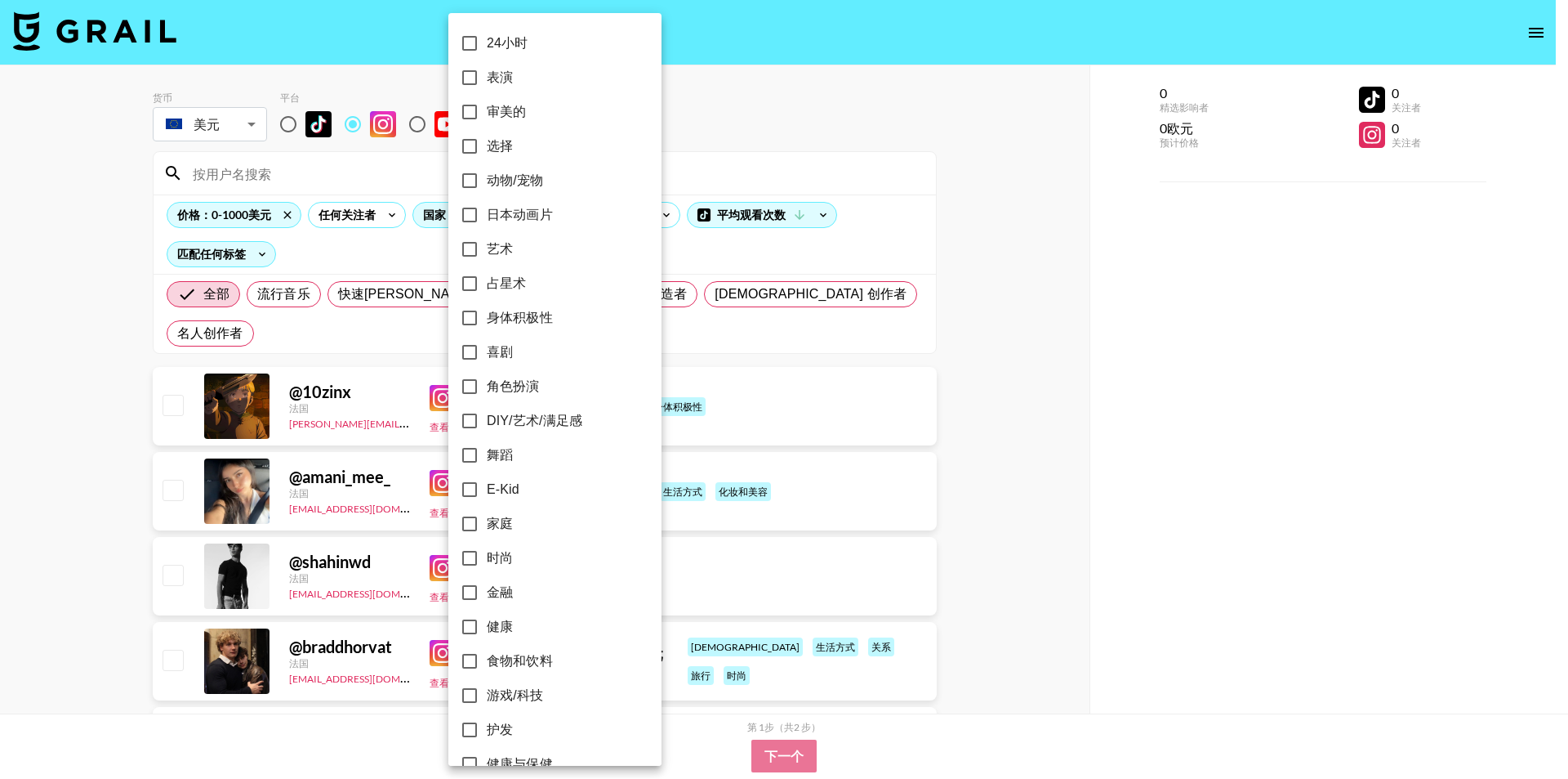
scroll to position [81, 0]
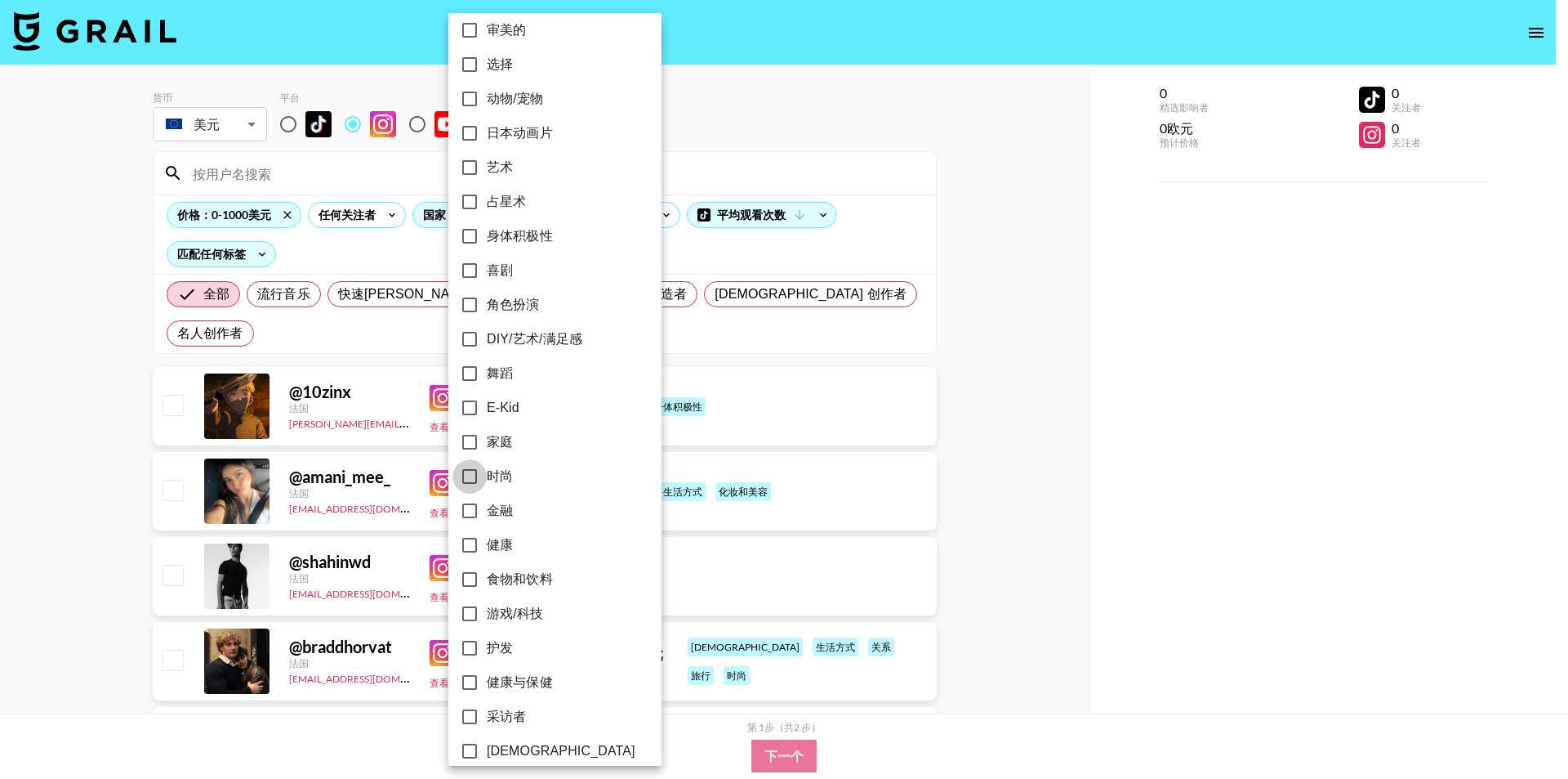
drag, startPoint x: 471, startPoint y: 476, endPoint x: 464, endPoint y: 443, distance: 33.7
click at [471, 476] on input "时尚" at bounding box center [469, 476] width 34 height 34
checkbox input "true"
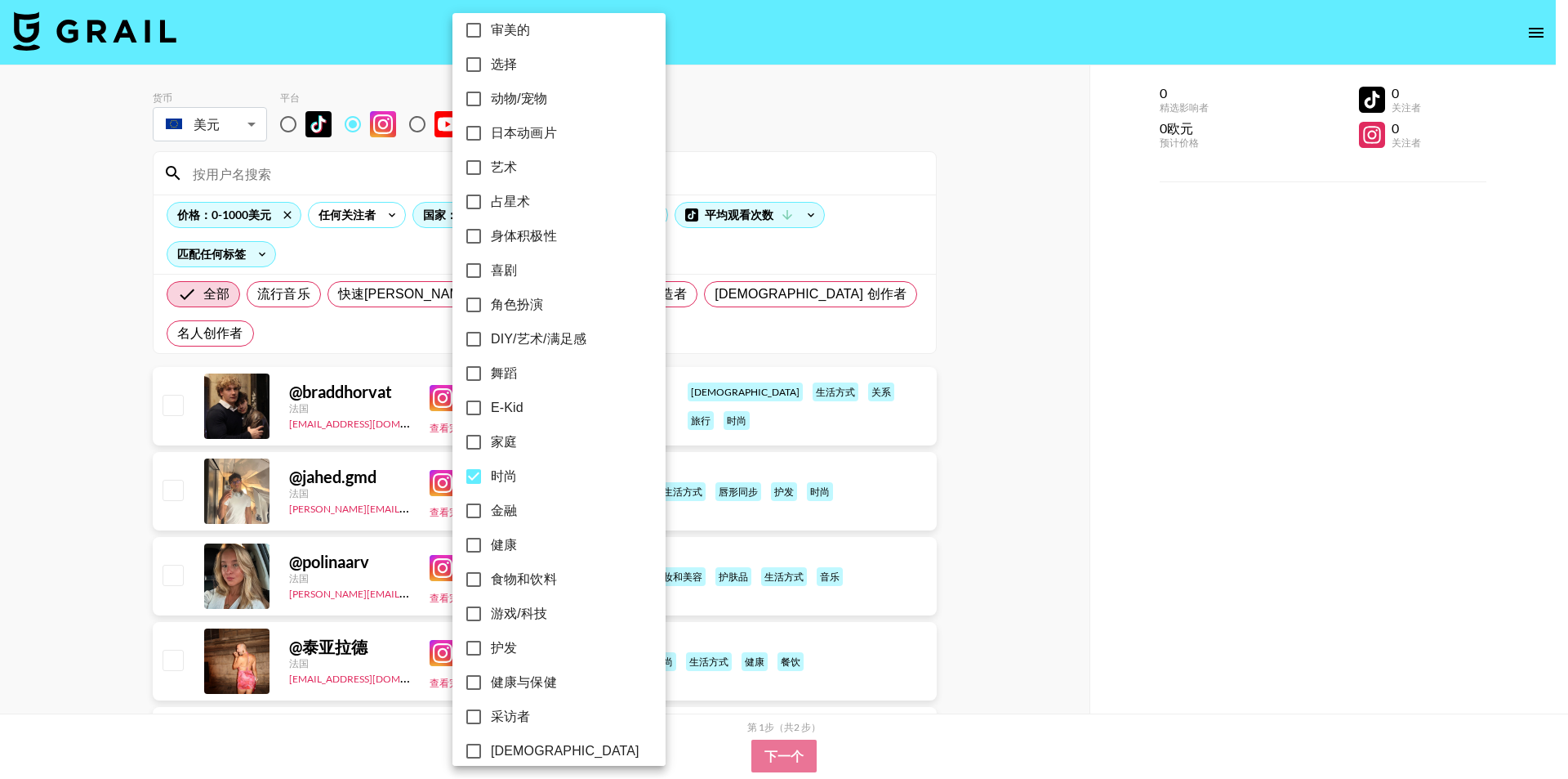
click at [471, 435] on input "家庭" at bounding box center [473, 441] width 34 height 34
checkbox input "true"
click at [474, 545] on input "健康" at bounding box center [473, 544] width 34 height 34
checkbox input "true"
click at [473, 578] on input "食物和饮料" at bounding box center [473, 579] width 34 height 34
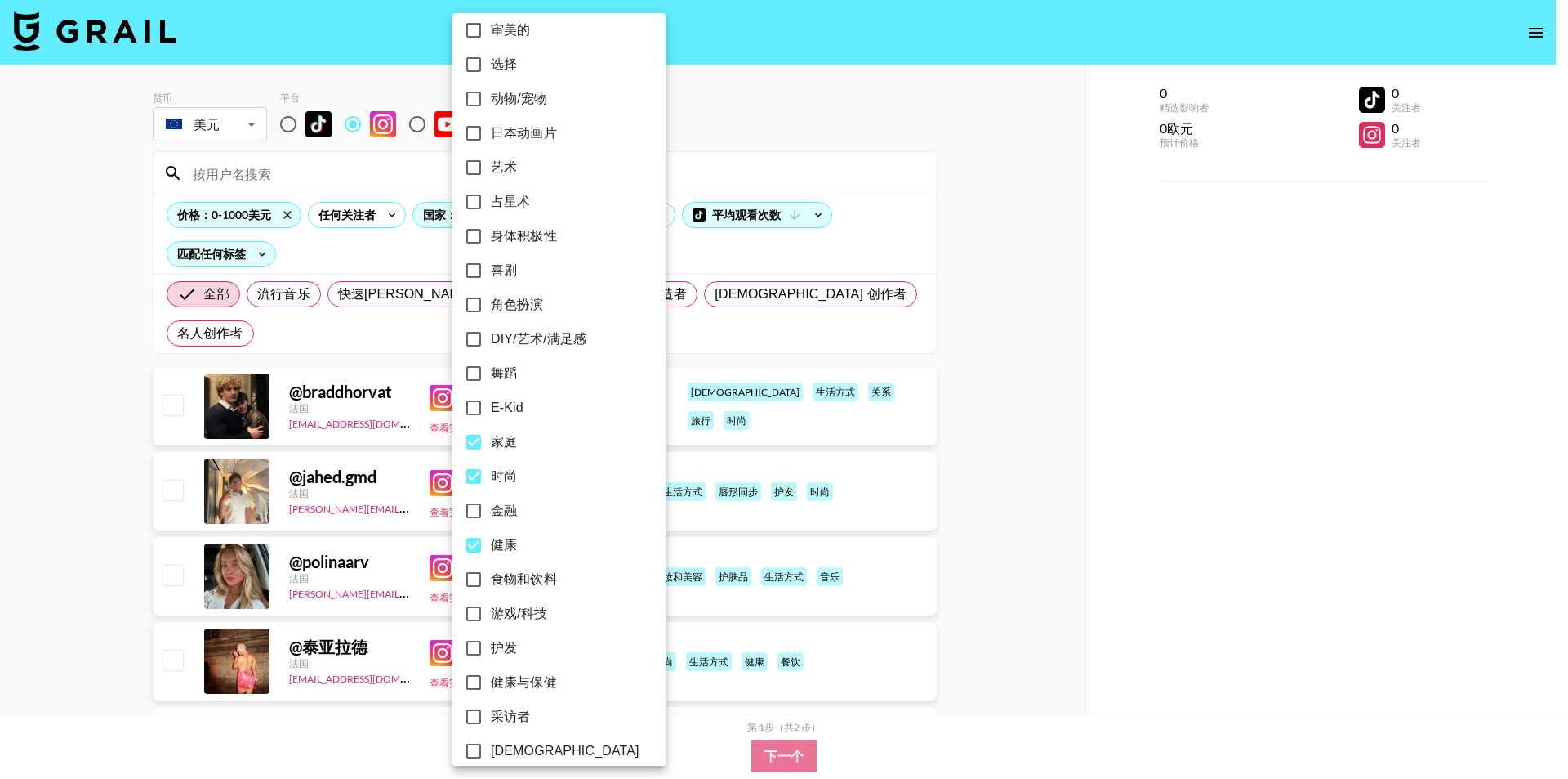
checkbox input "true"
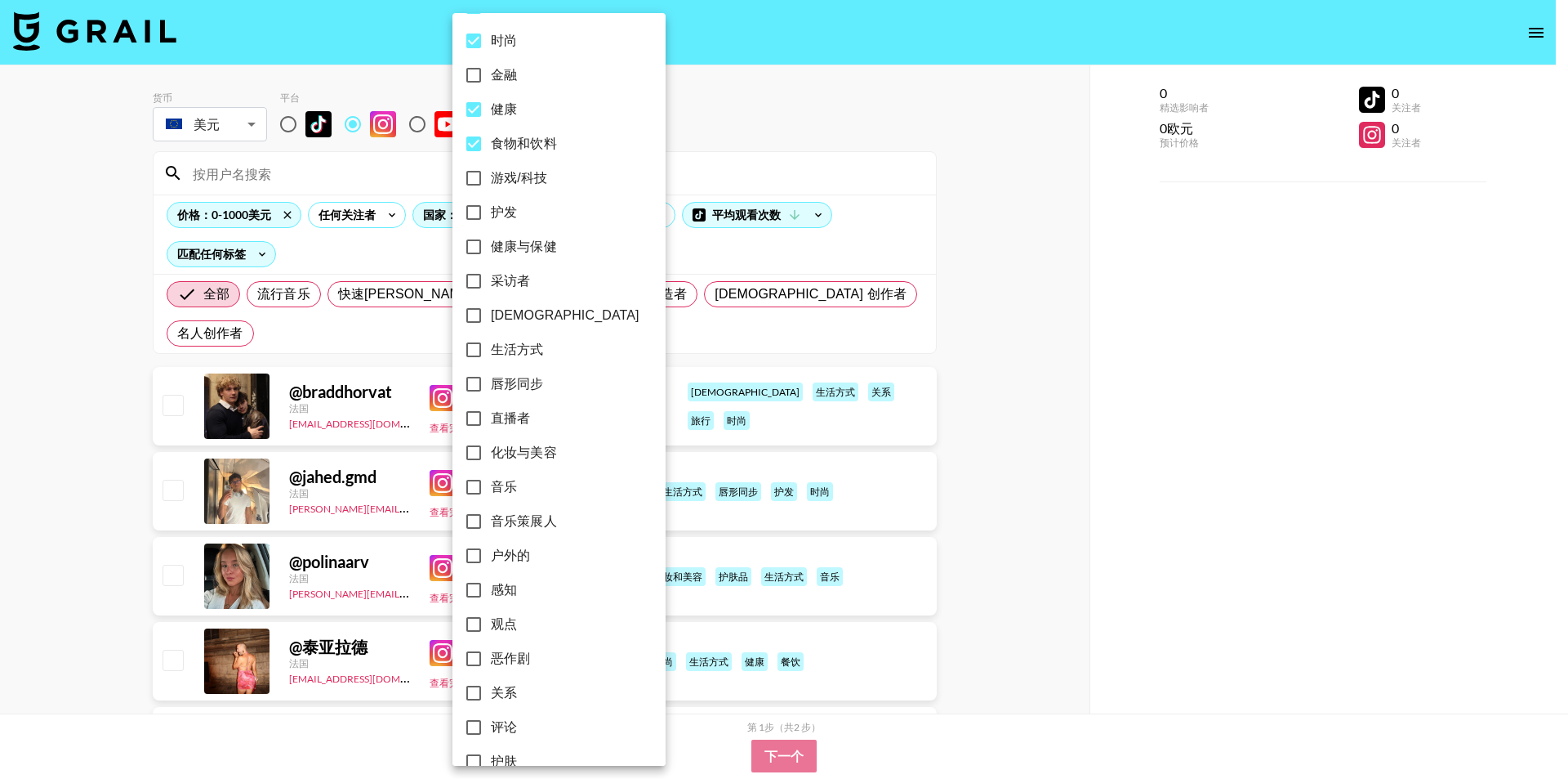
scroll to position [572, 0]
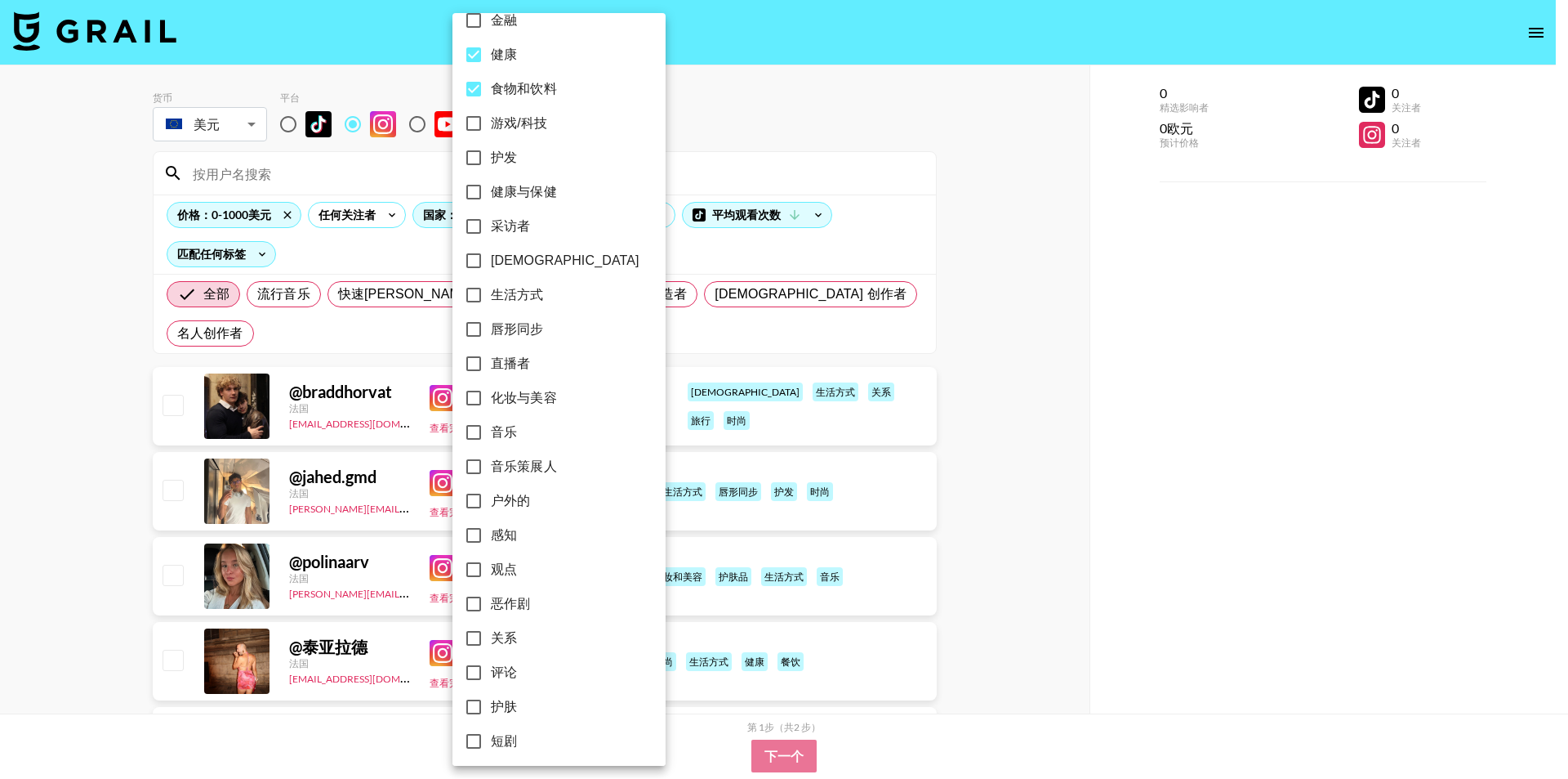
click at [473, 399] on input "化妆与美容" at bounding box center [473, 398] width 34 height 34
checkbox input "true"
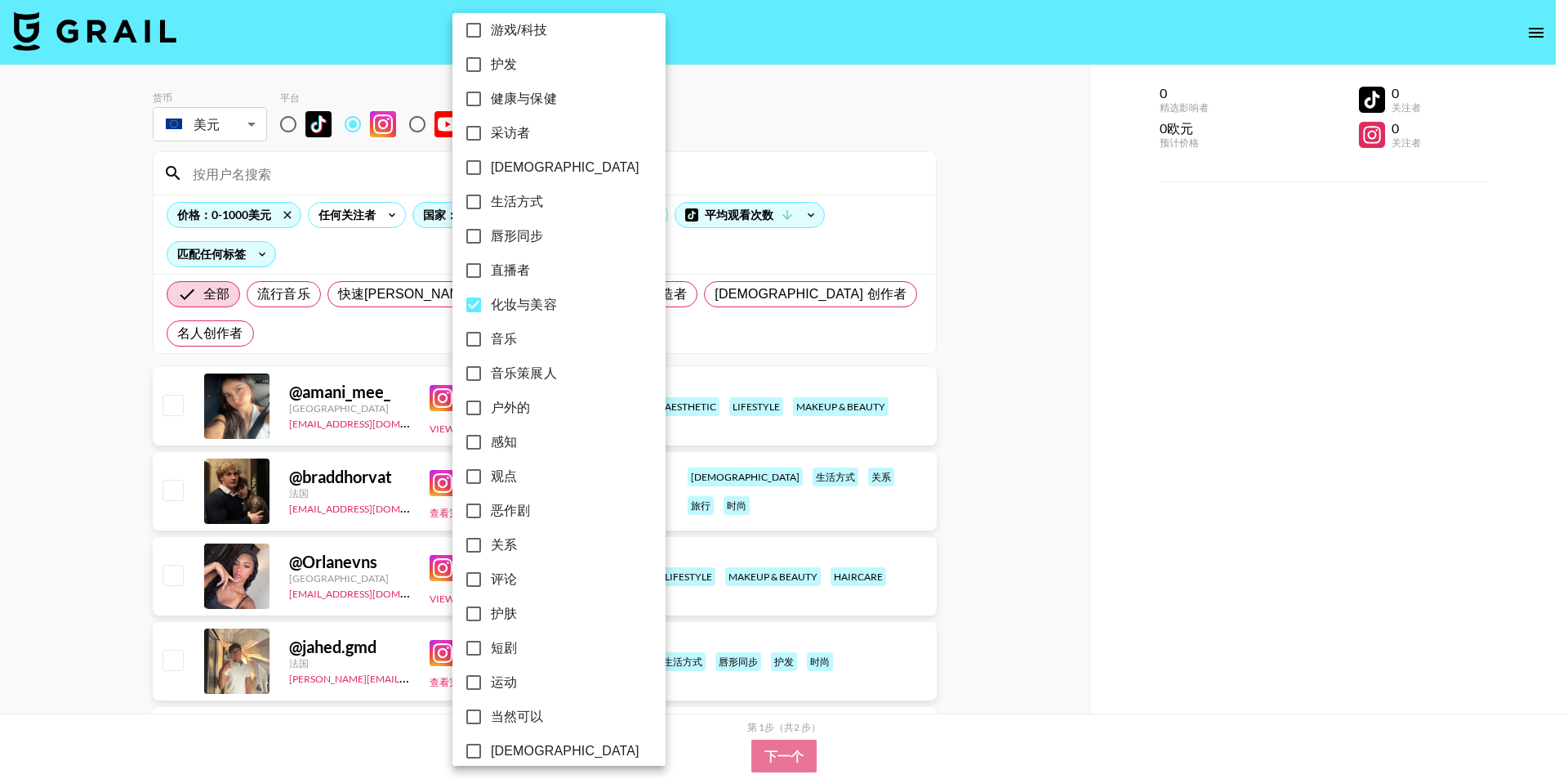
scroll to position [735, 0]
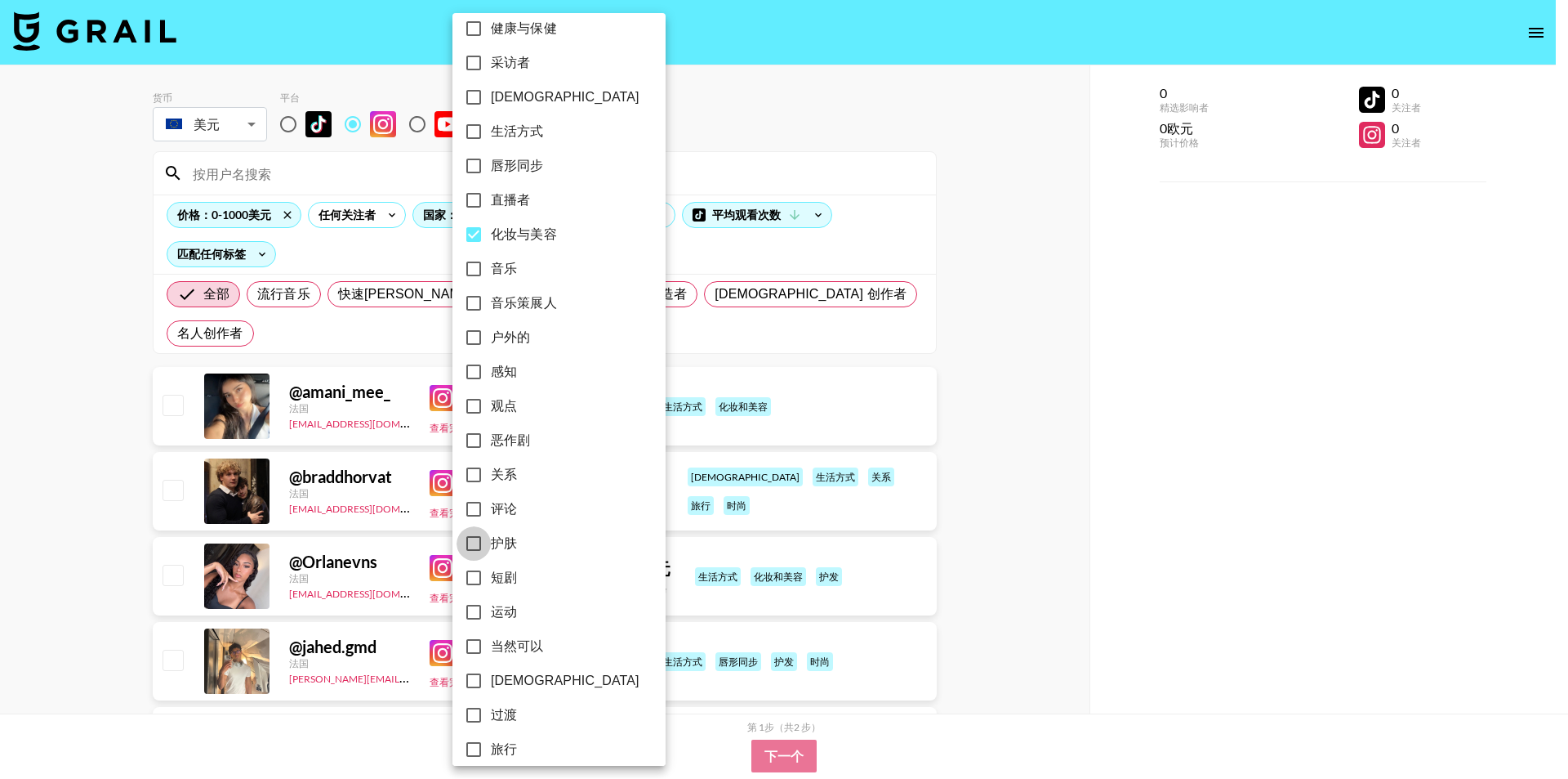
click at [472, 542] on input "护肤" at bounding box center [473, 544] width 34 height 34
checkbox input "true"
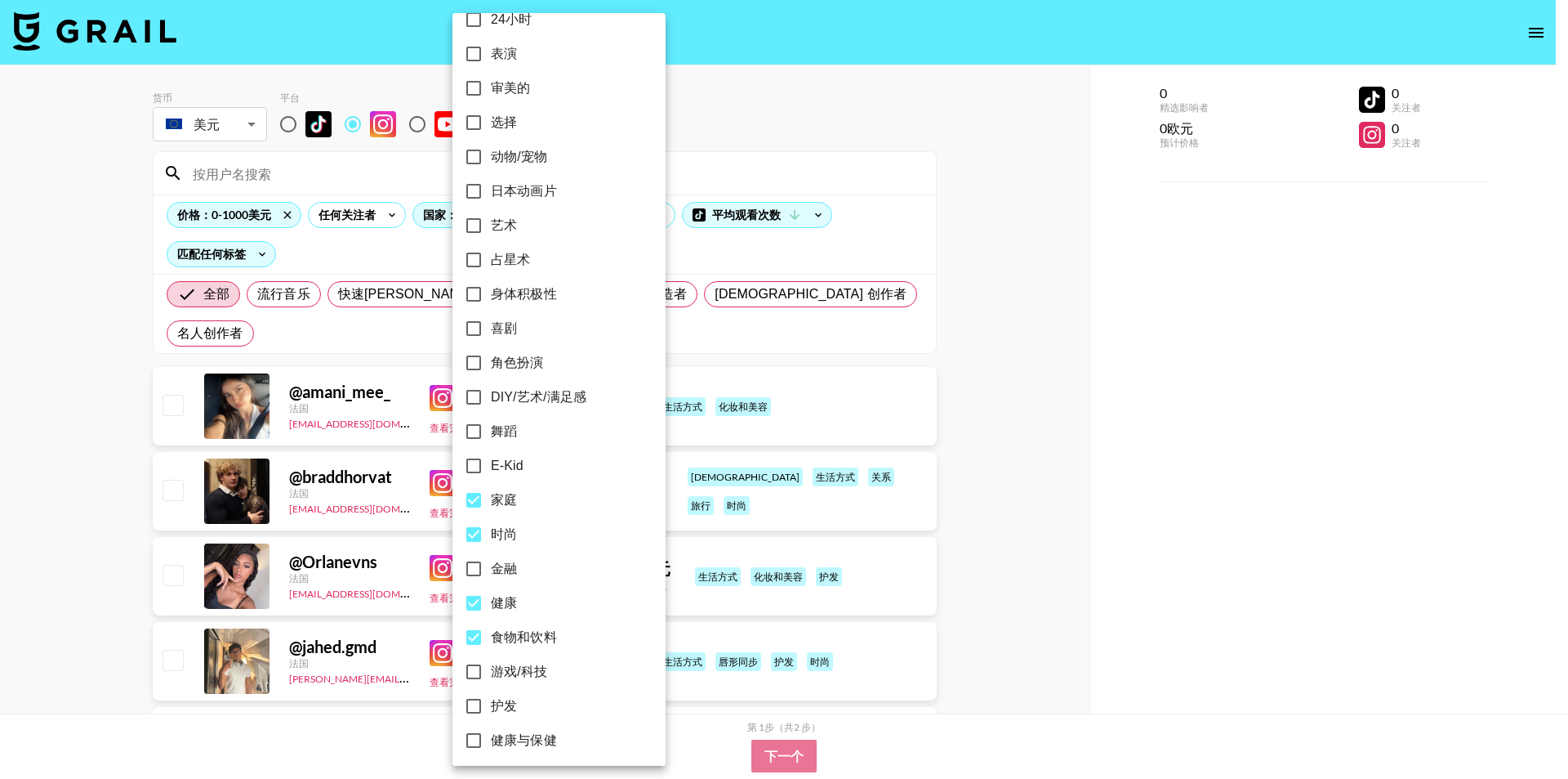
scroll to position [0, 0]
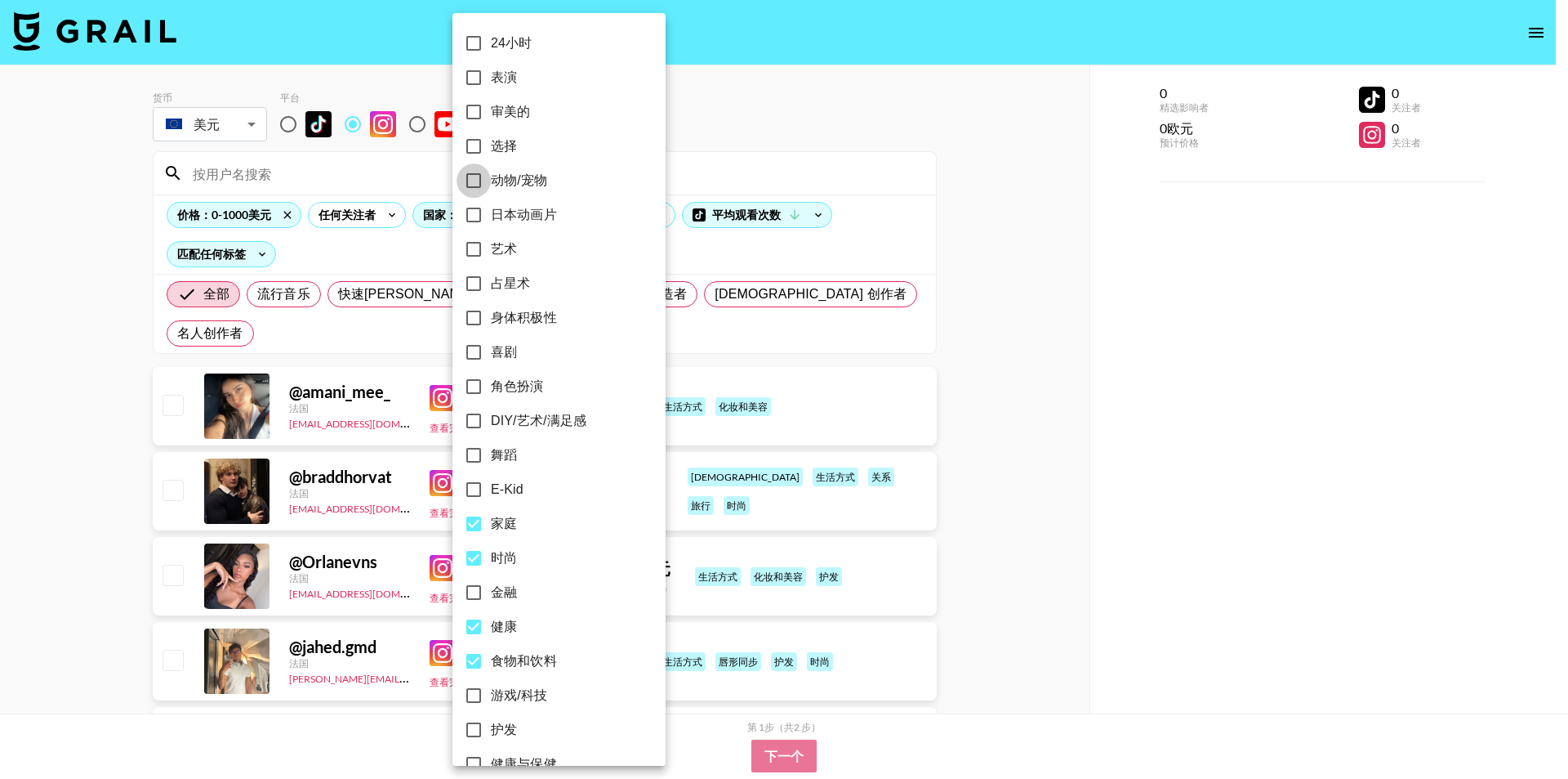
click at [480, 185] on input "动物/宠物" at bounding box center [473, 180] width 34 height 34
checkbox input "true"
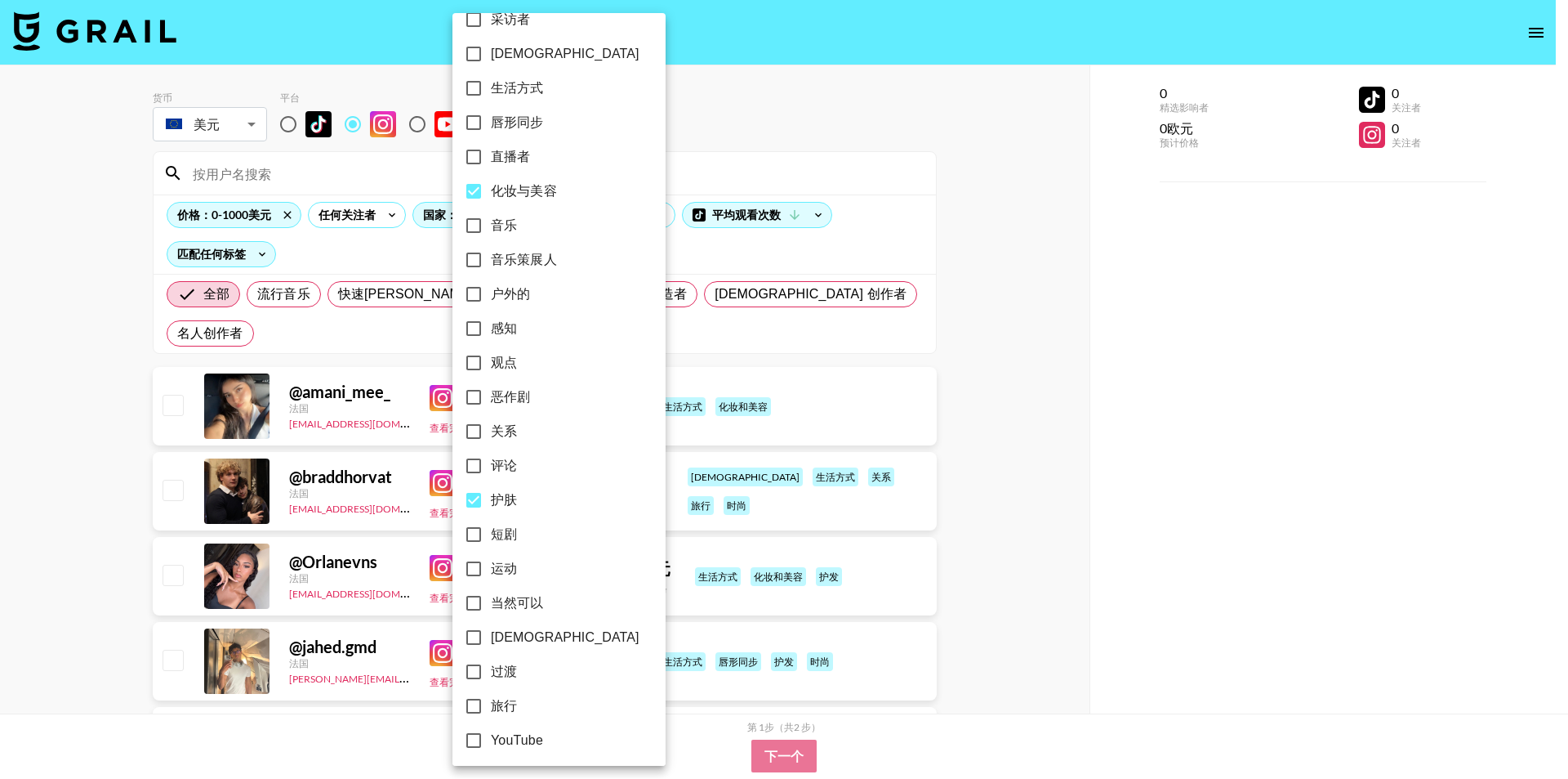
scroll to position [783, 0]
click at [695, 147] on div at bounding box center [784, 390] width 1568 height 779
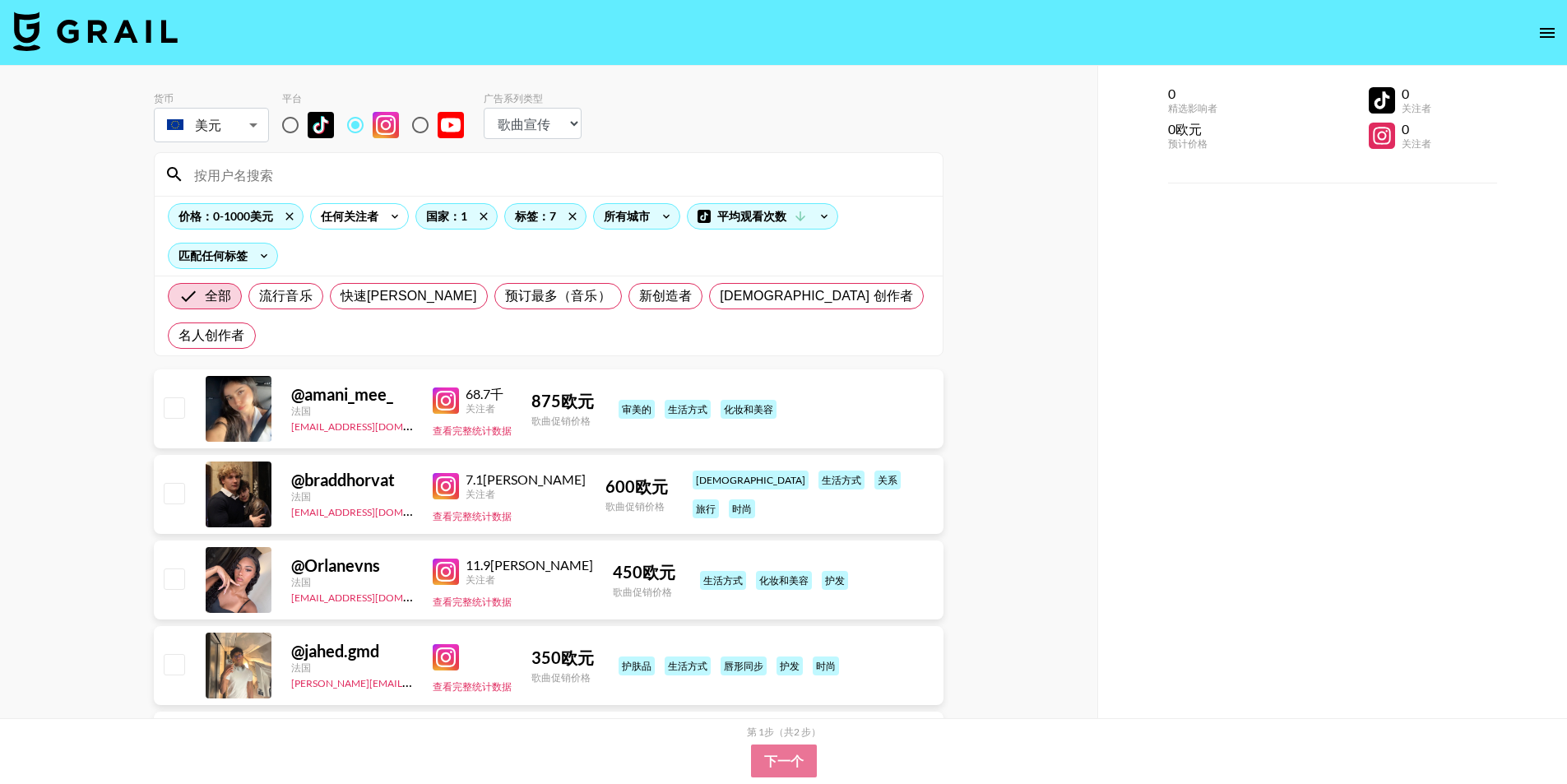
click at [653, 214] on div "所有城市" at bounding box center [624, 215] width 60 height 24
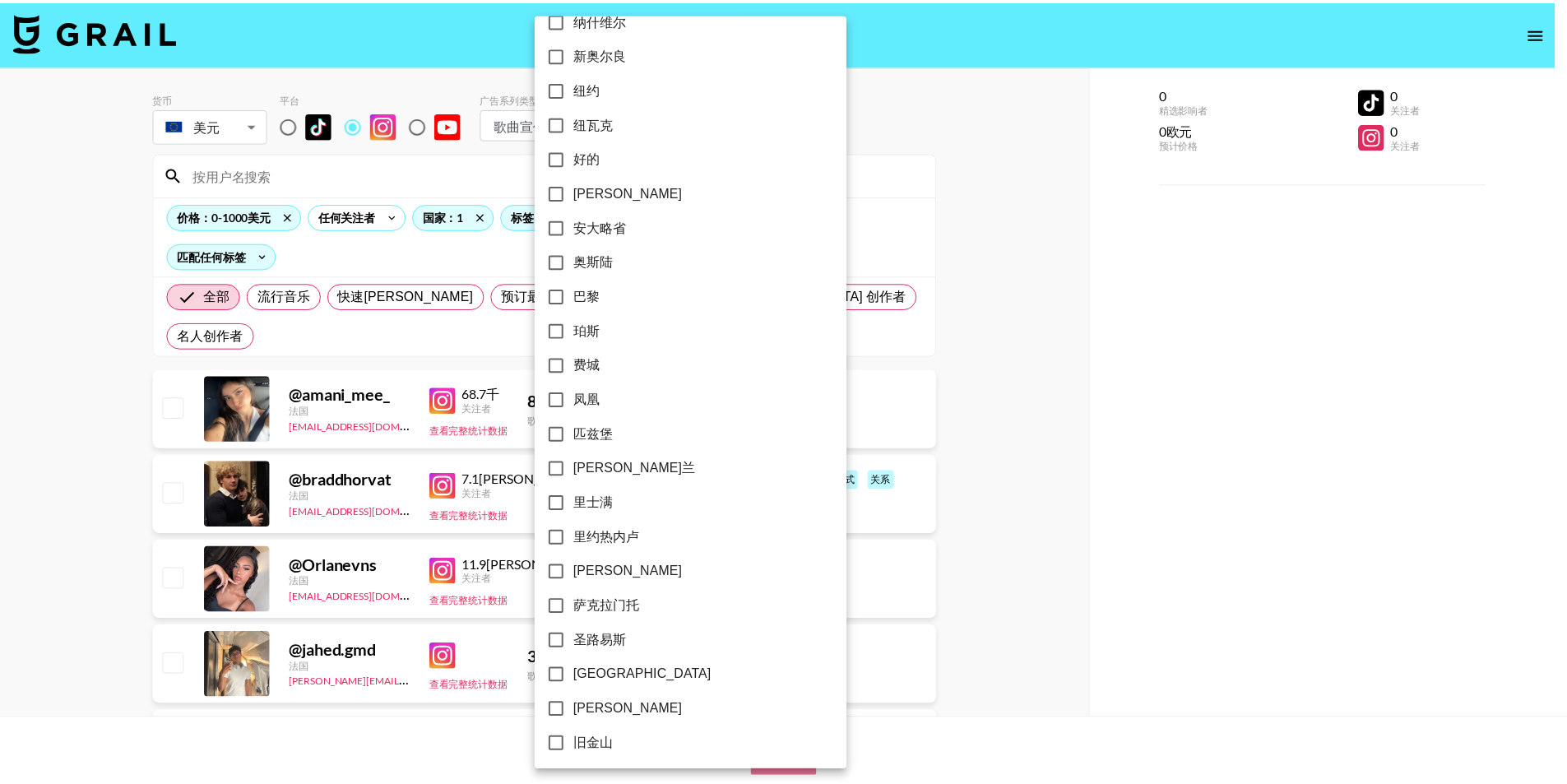
scroll to position [1711, 0]
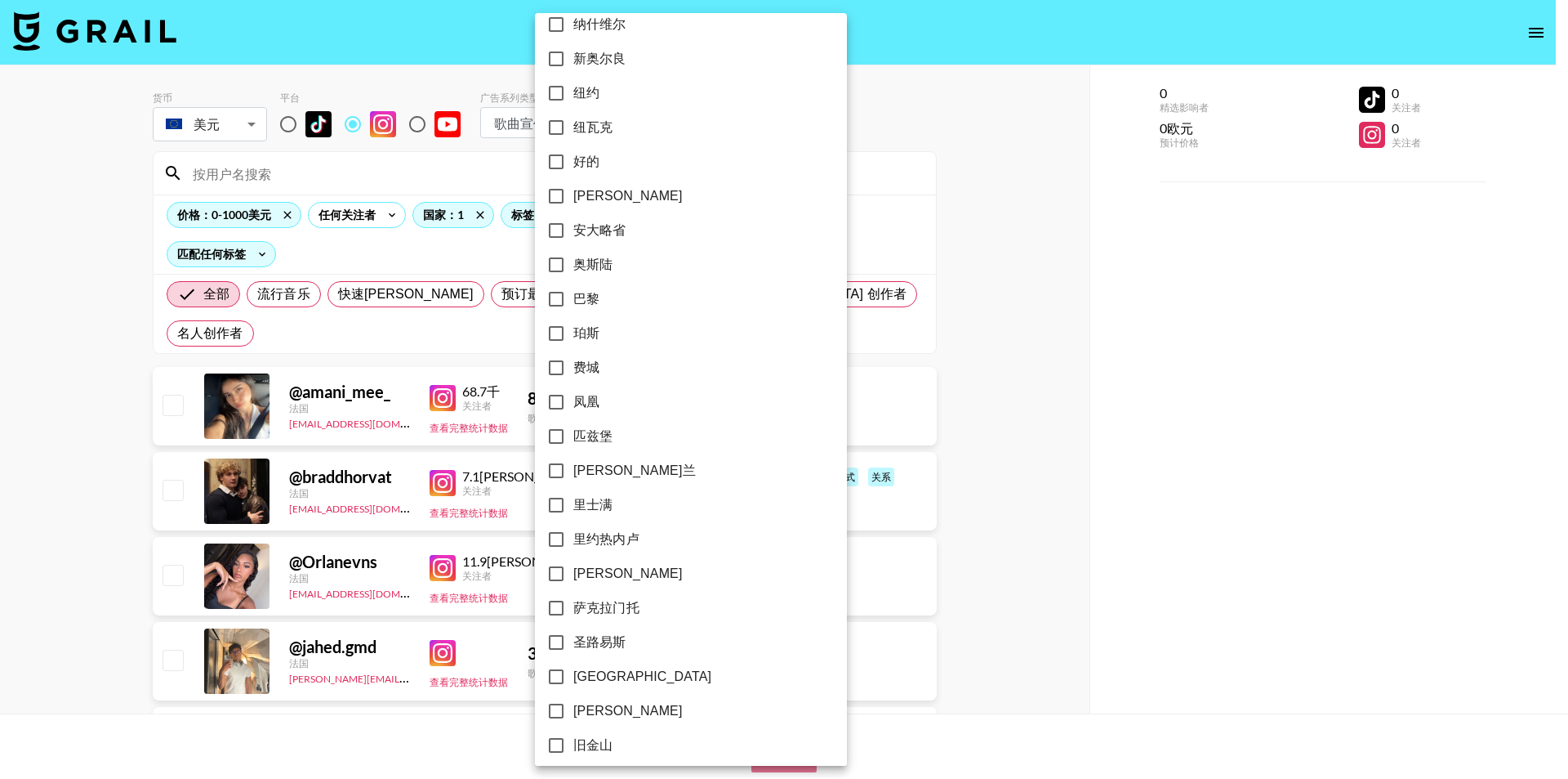
click at [790, 135] on div at bounding box center [784, 390] width 1568 height 779
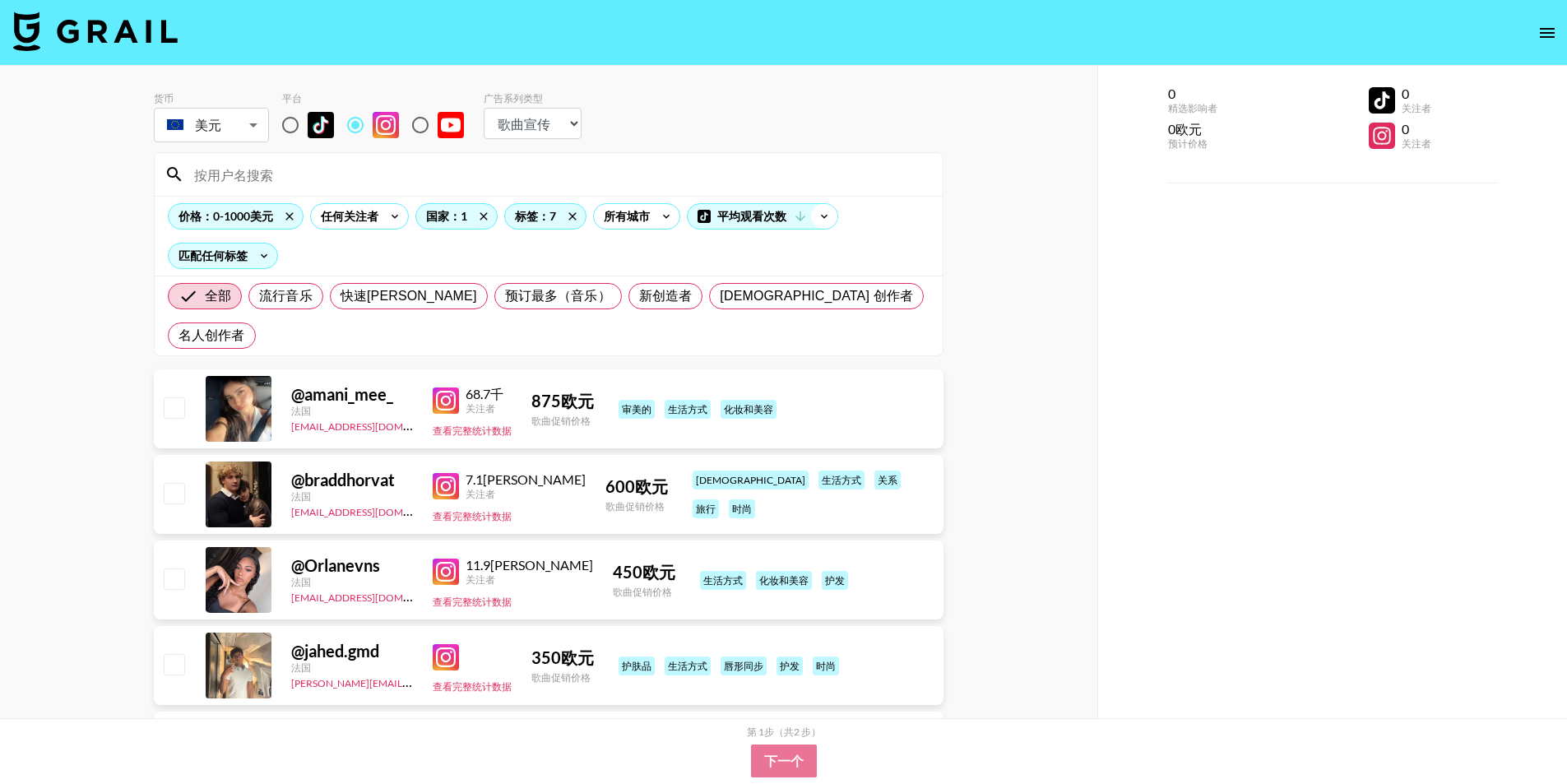
click at [829, 221] on icon at bounding box center [824, 215] width 26 height 24
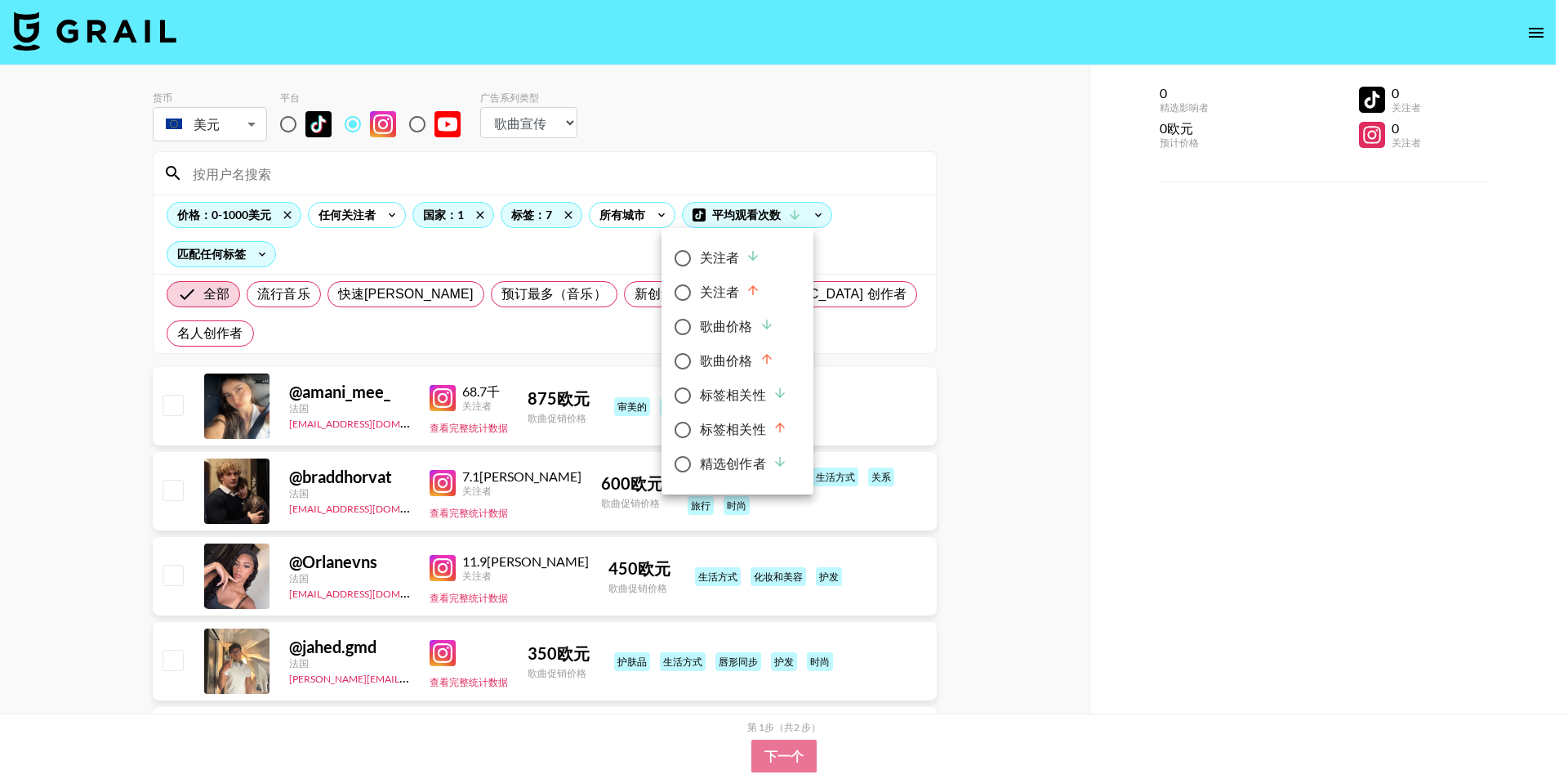
click at [681, 433] on input "标签相关性" at bounding box center [683, 430] width 34 height 34
radio input "true"
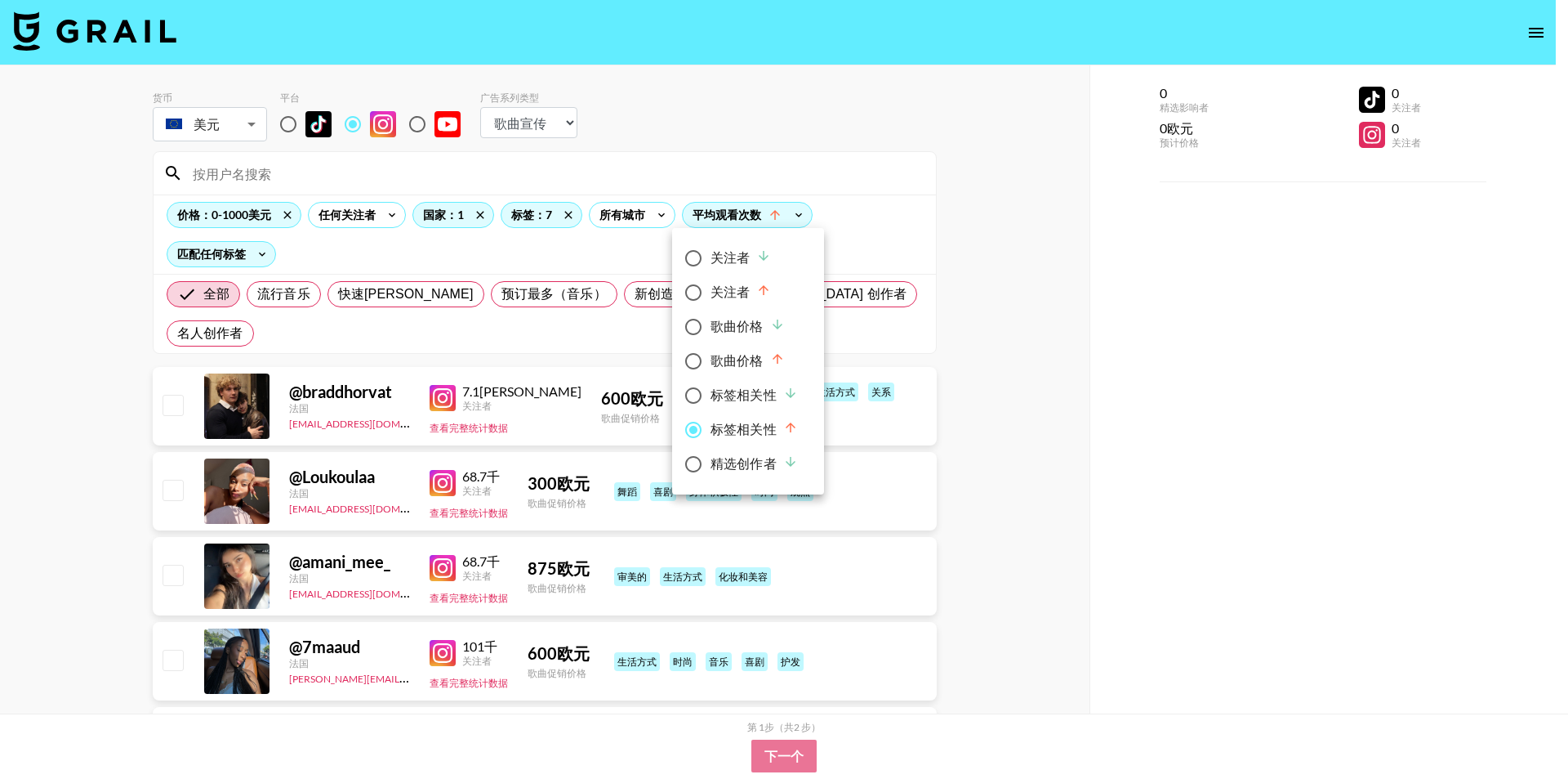
click at [898, 252] on div at bounding box center [784, 390] width 1568 height 779
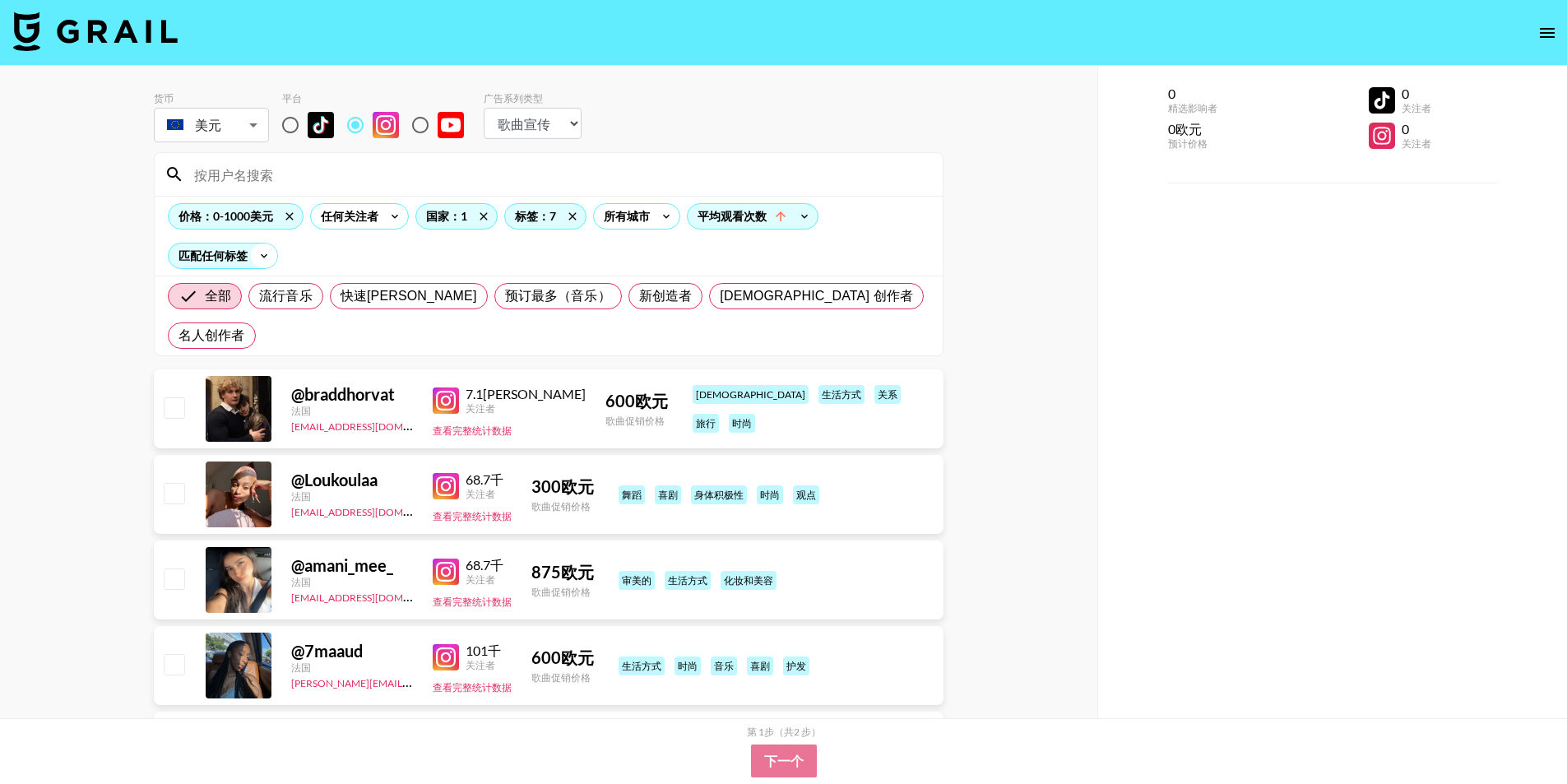
click at [273, 256] on icon at bounding box center [263, 255] width 26 height 24
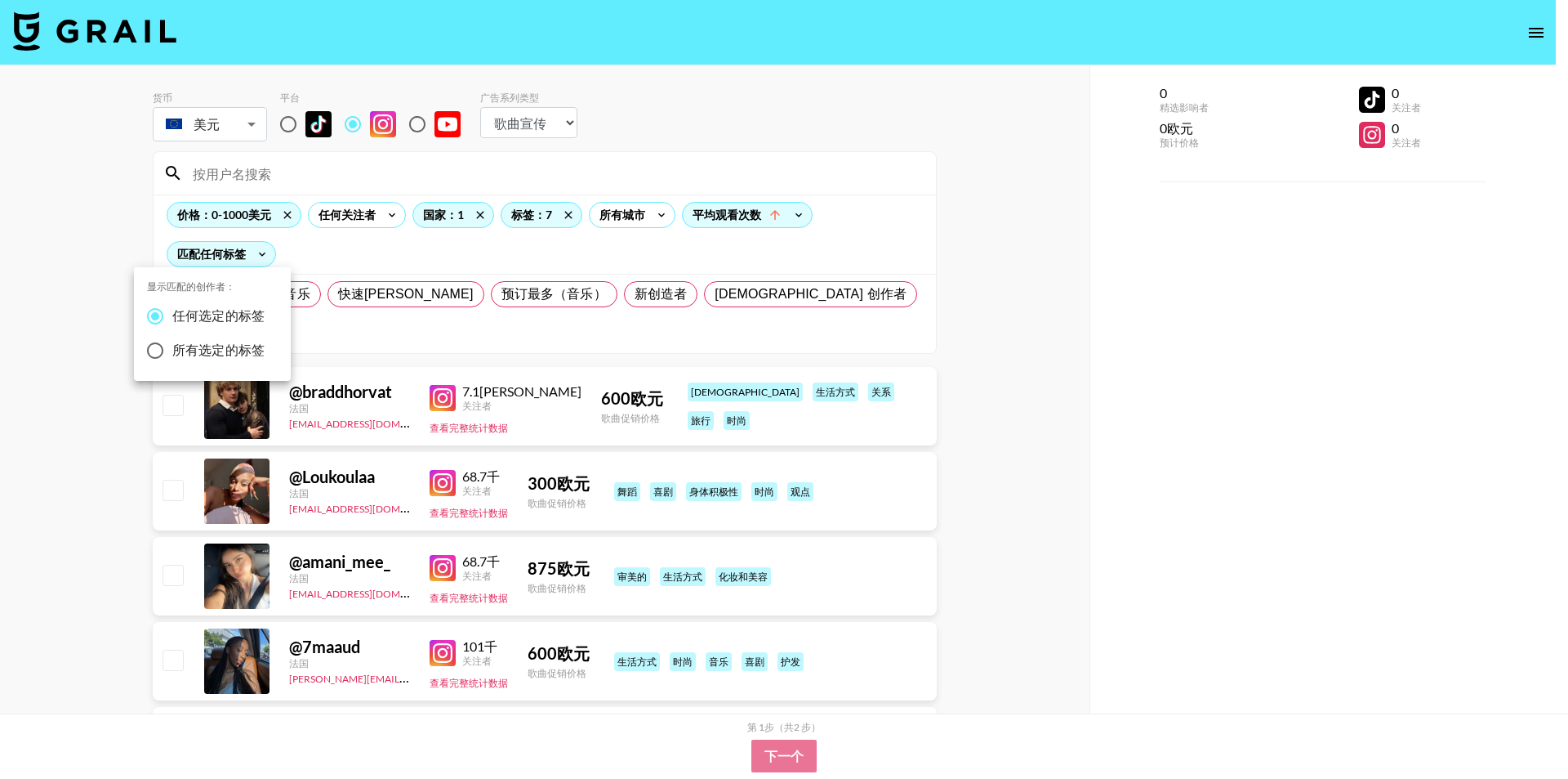
click at [258, 351] on font "所有选定的标签" at bounding box center [218, 350] width 92 height 14
click at [173, 351] on input "所有选定的标签" at bounding box center [155, 350] width 34 height 34
radio input "true"
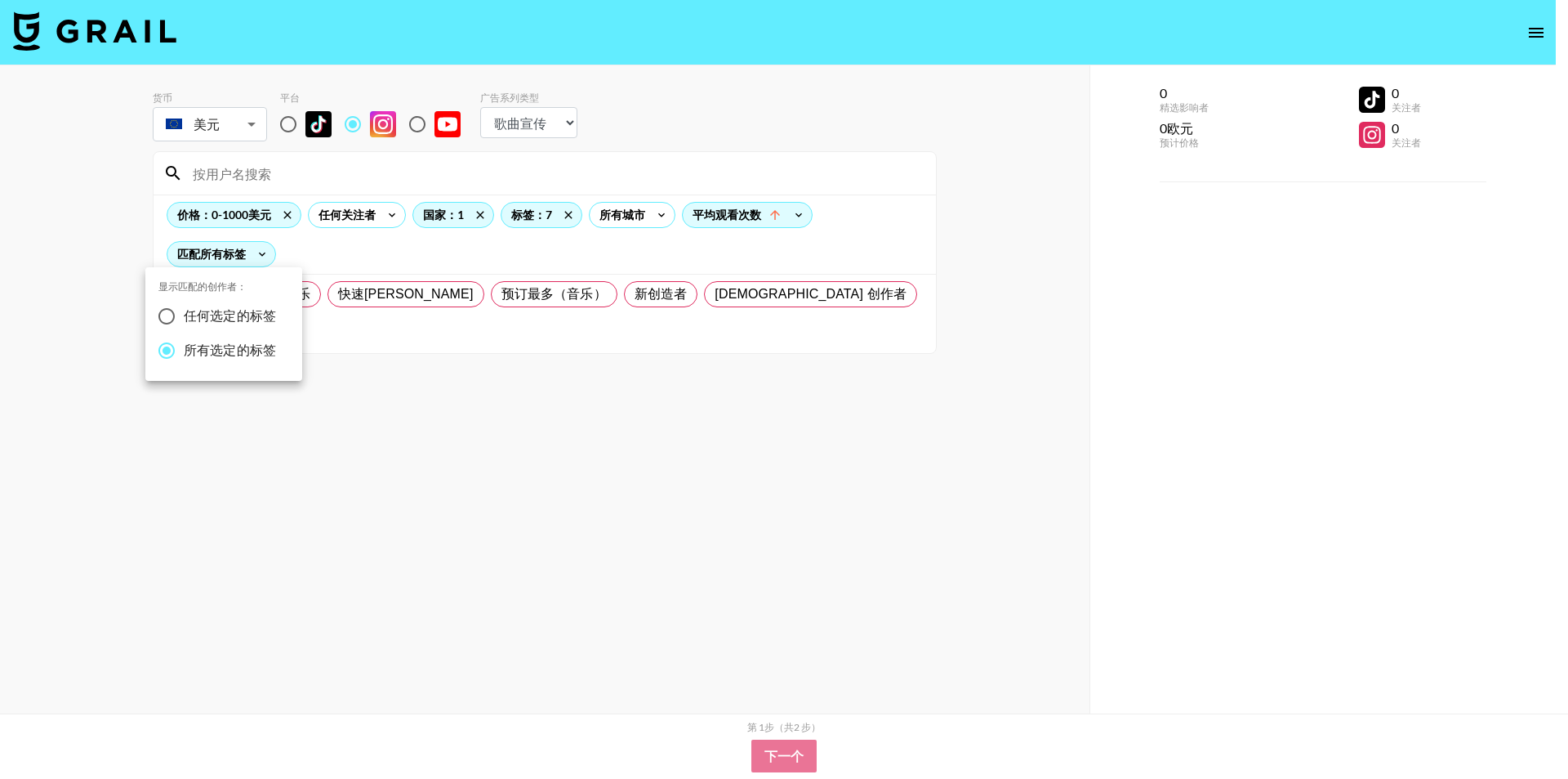
click at [226, 323] on span "任何选定的标签" at bounding box center [229, 316] width 92 height 20
click at [183, 323] on input "任何选定的标签" at bounding box center [166, 316] width 34 height 34
radio input "true"
radio input "false"
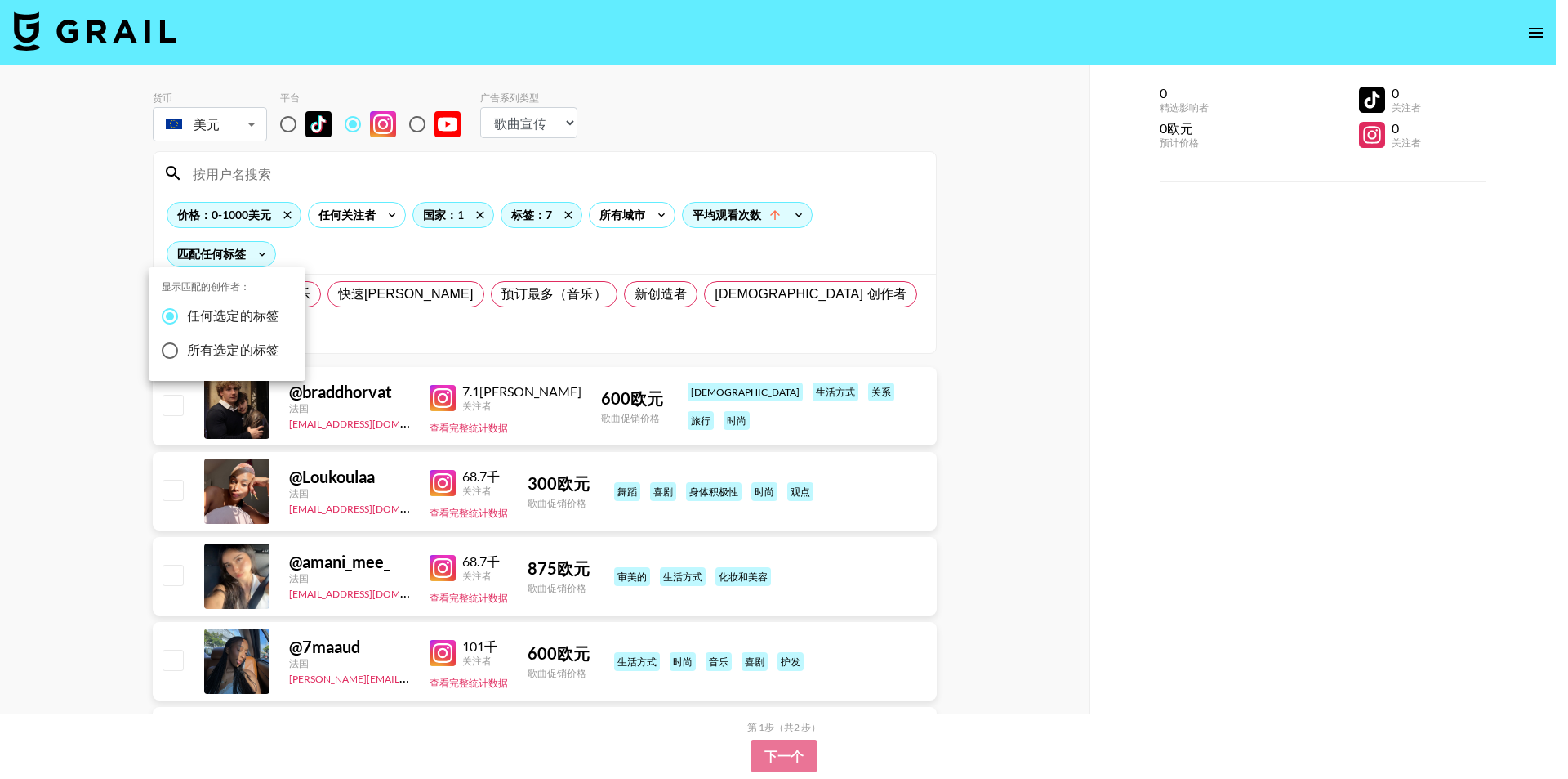
click at [1075, 323] on div at bounding box center [784, 390] width 1568 height 779
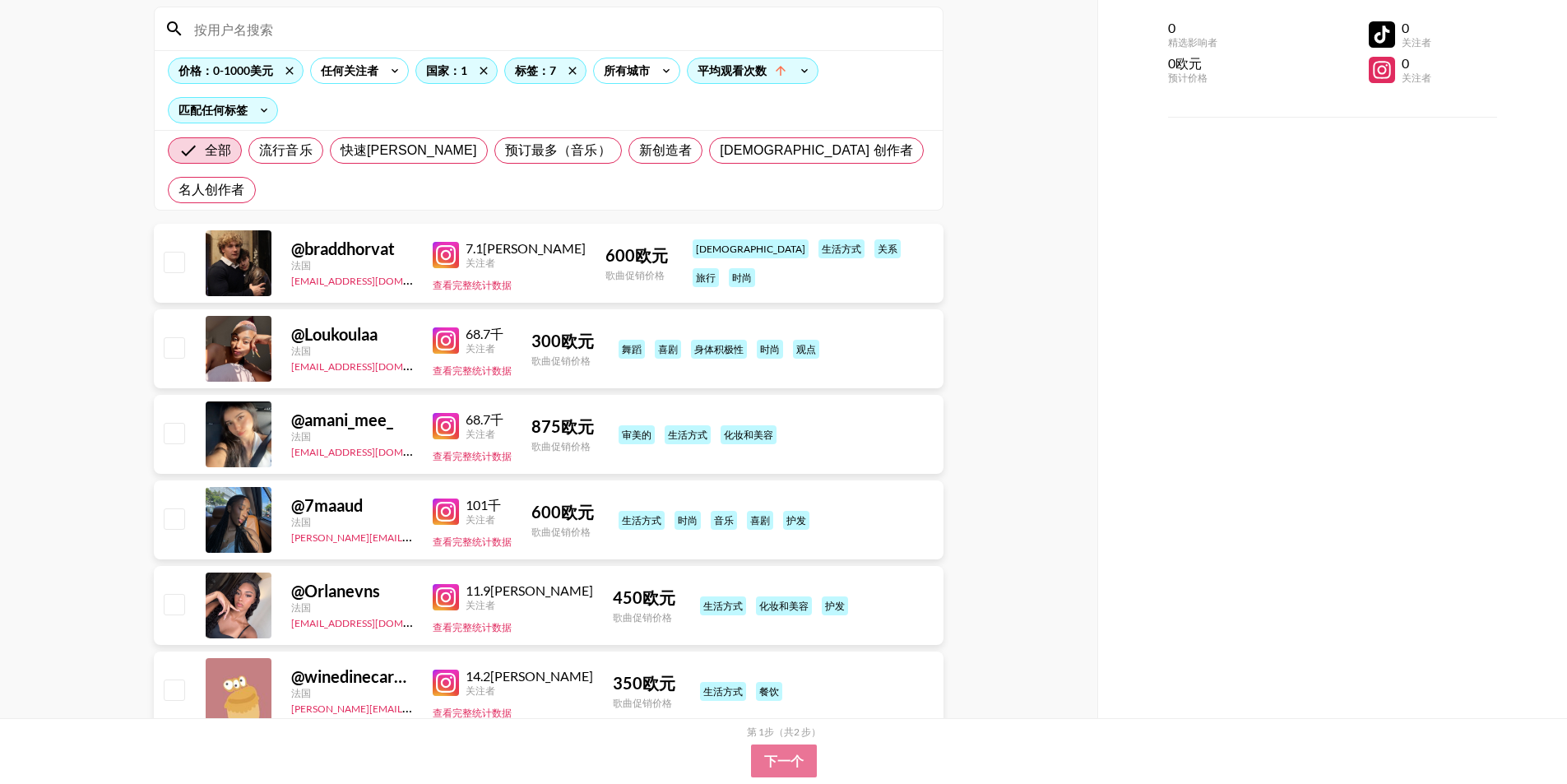
scroll to position [164, 0]
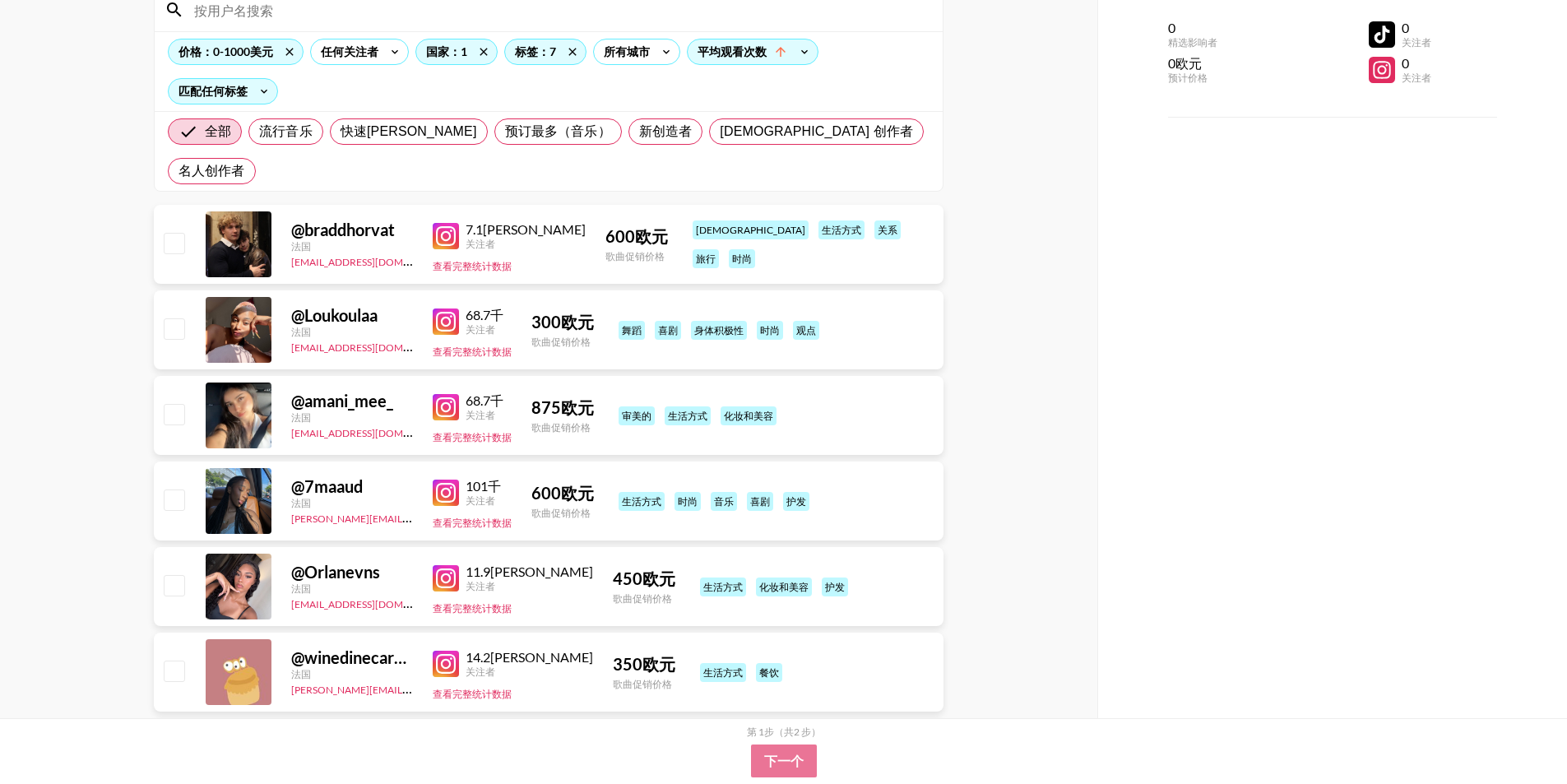
click at [249, 296] on div at bounding box center [238, 329] width 66 height 66
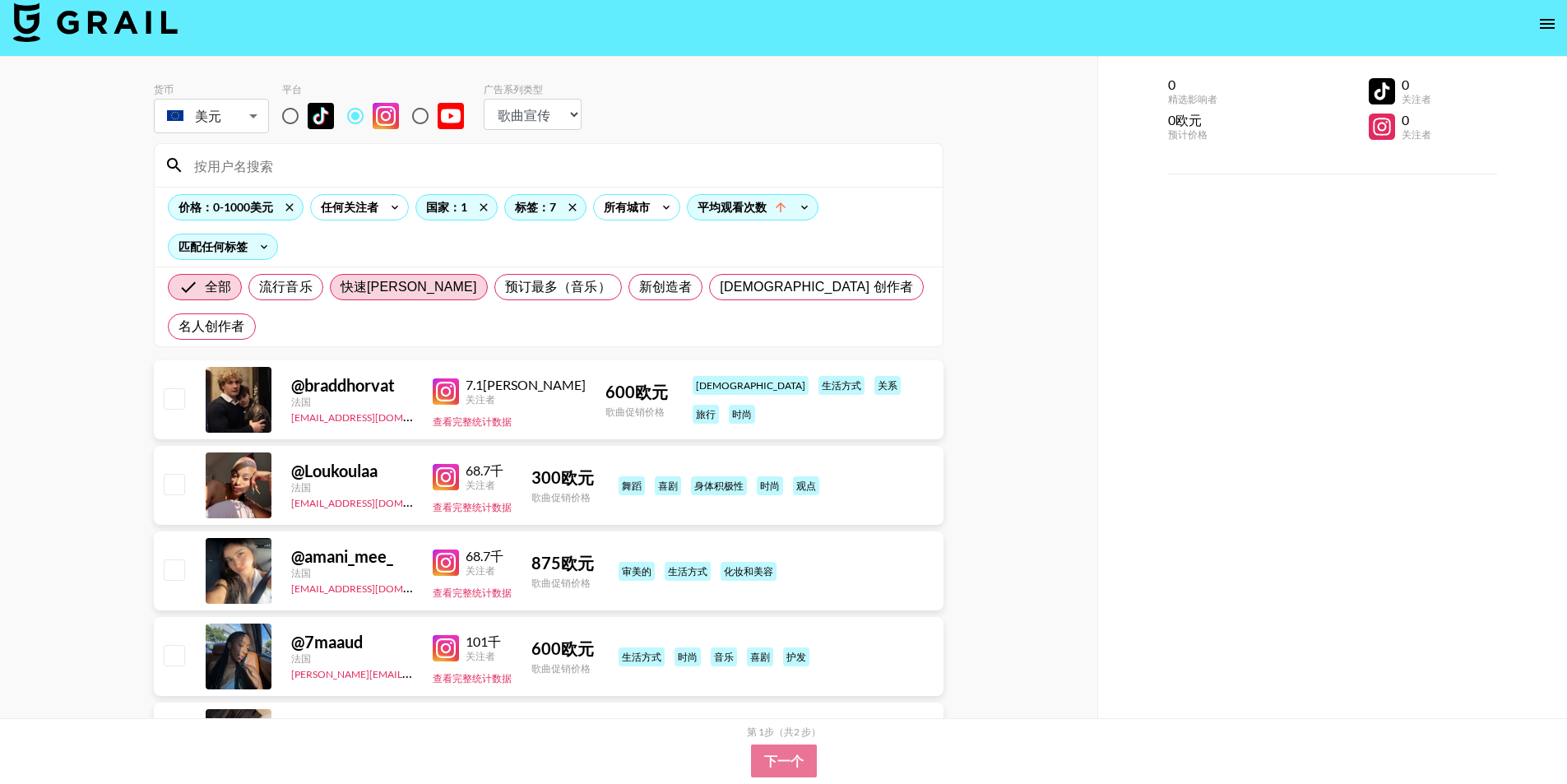
scroll to position [0, 0]
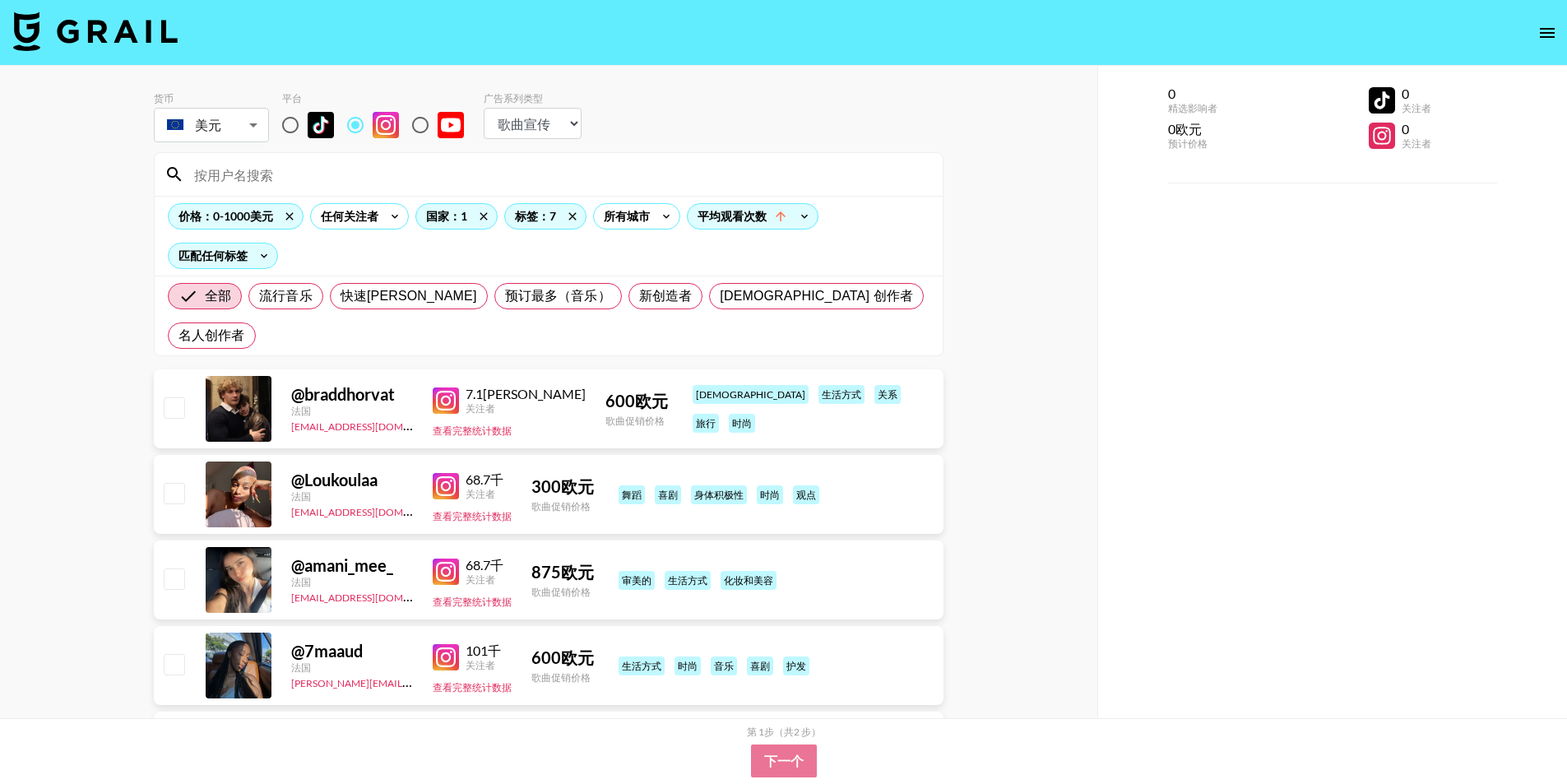
click at [172, 483] on input "checkbox" at bounding box center [174, 493] width 20 height 20
checkbox input "true"
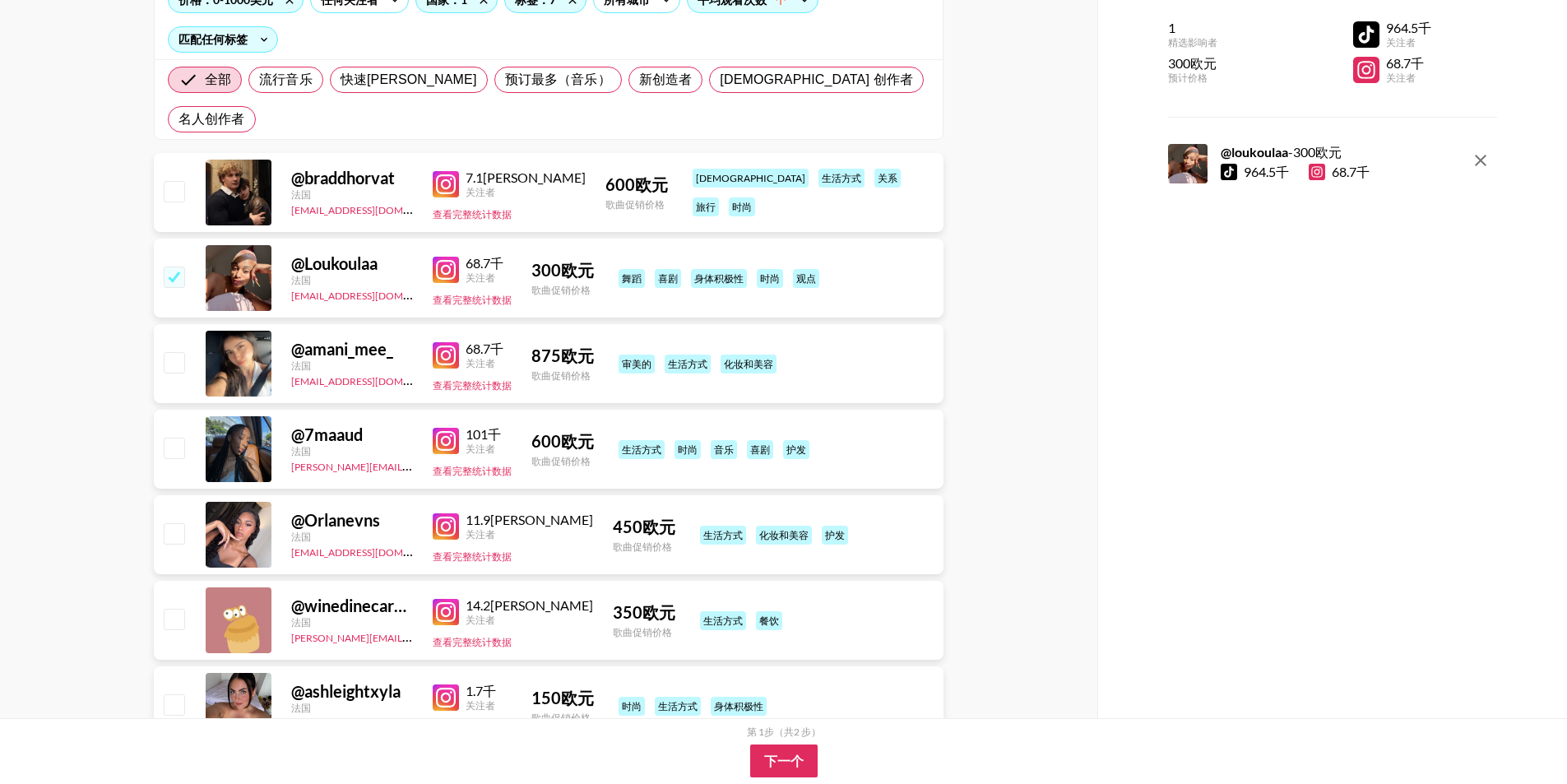
scroll to position [247, 0]
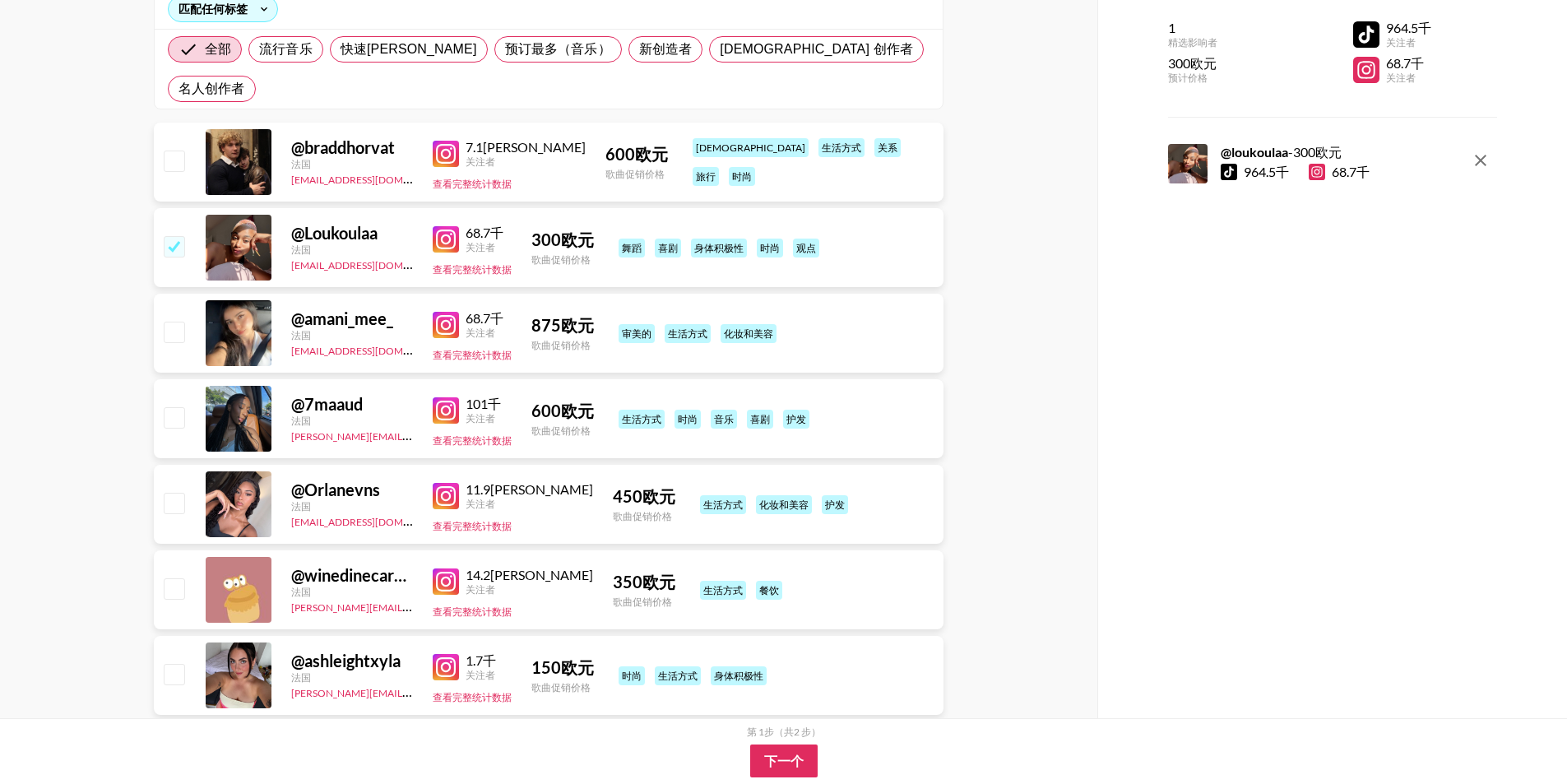
drag, startPoint x: 181, startPoint y: 295, endPoint x: 179, endPoint y: 315, distance: 20.1
click at [180, 322] on input "checkbox" at bounding box center [174, 332] width 20 height 20
checkbox input "true"
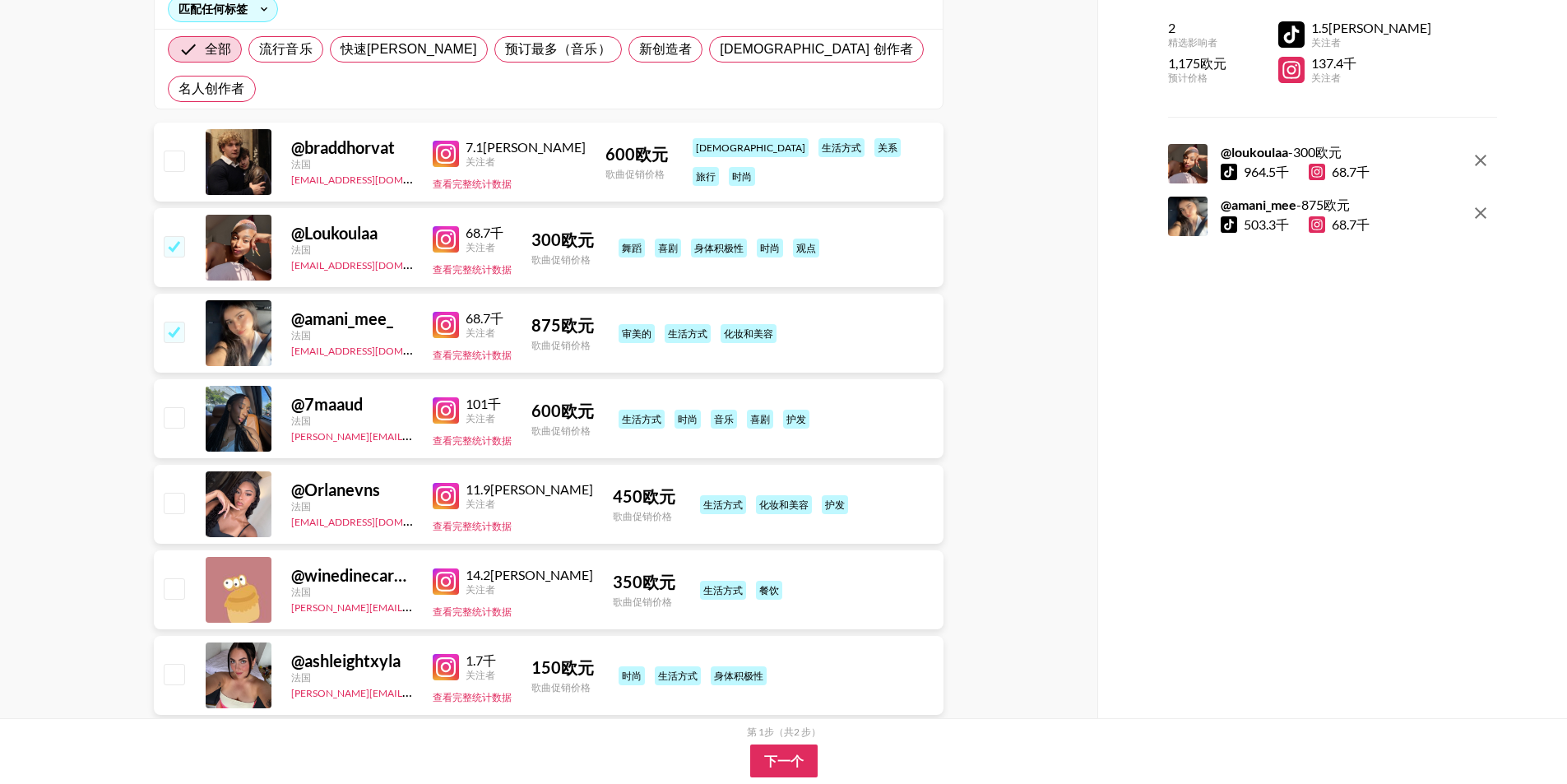
click at [183, 407] on input "checkbox" at bounding box center [174, 417] width 20 height 20
checkbox input "true"
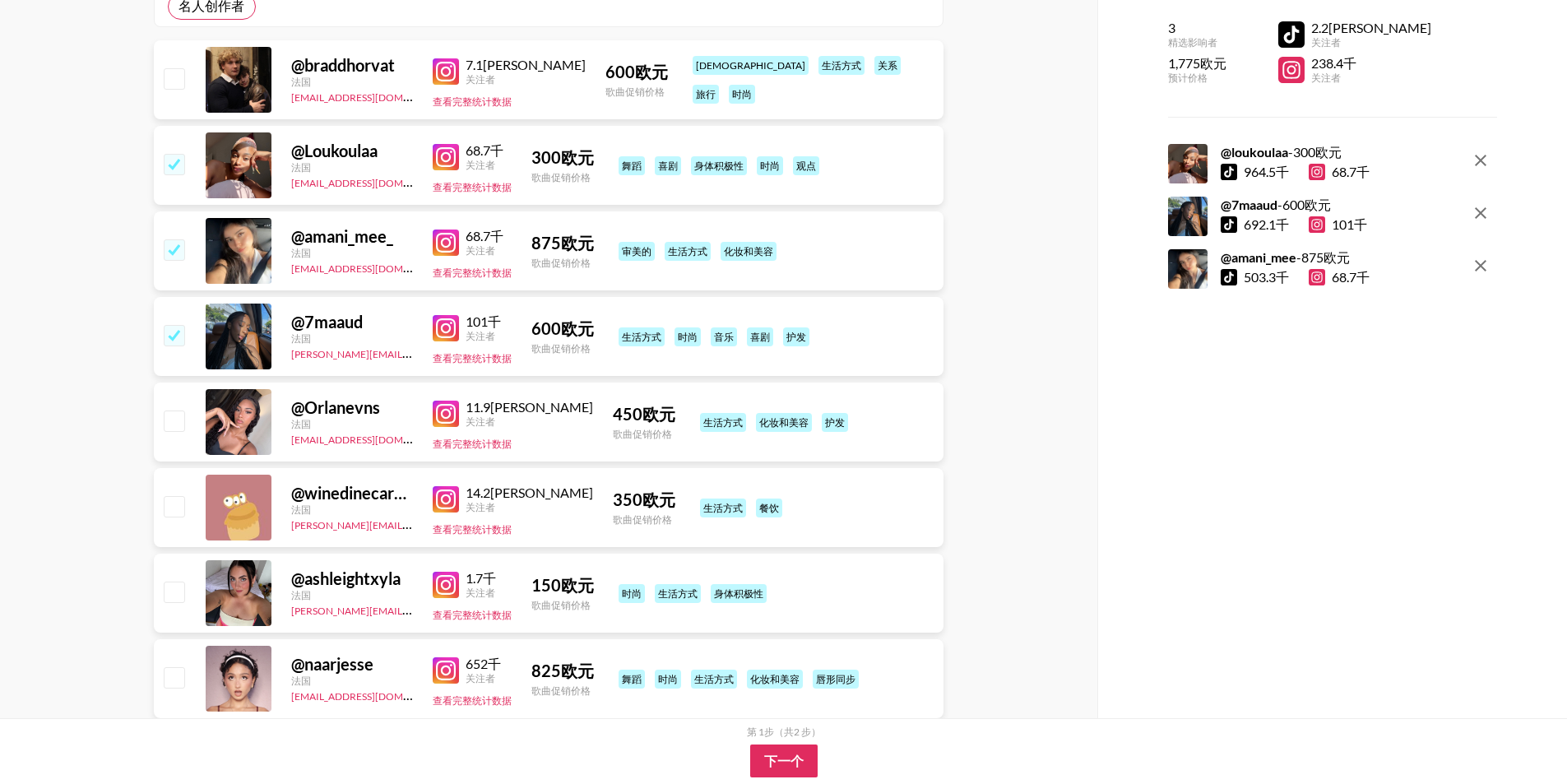
click at [183, 410] on input "checkbox" at bounding box center [174, 420] width 20 height 20
checkbox input "true"
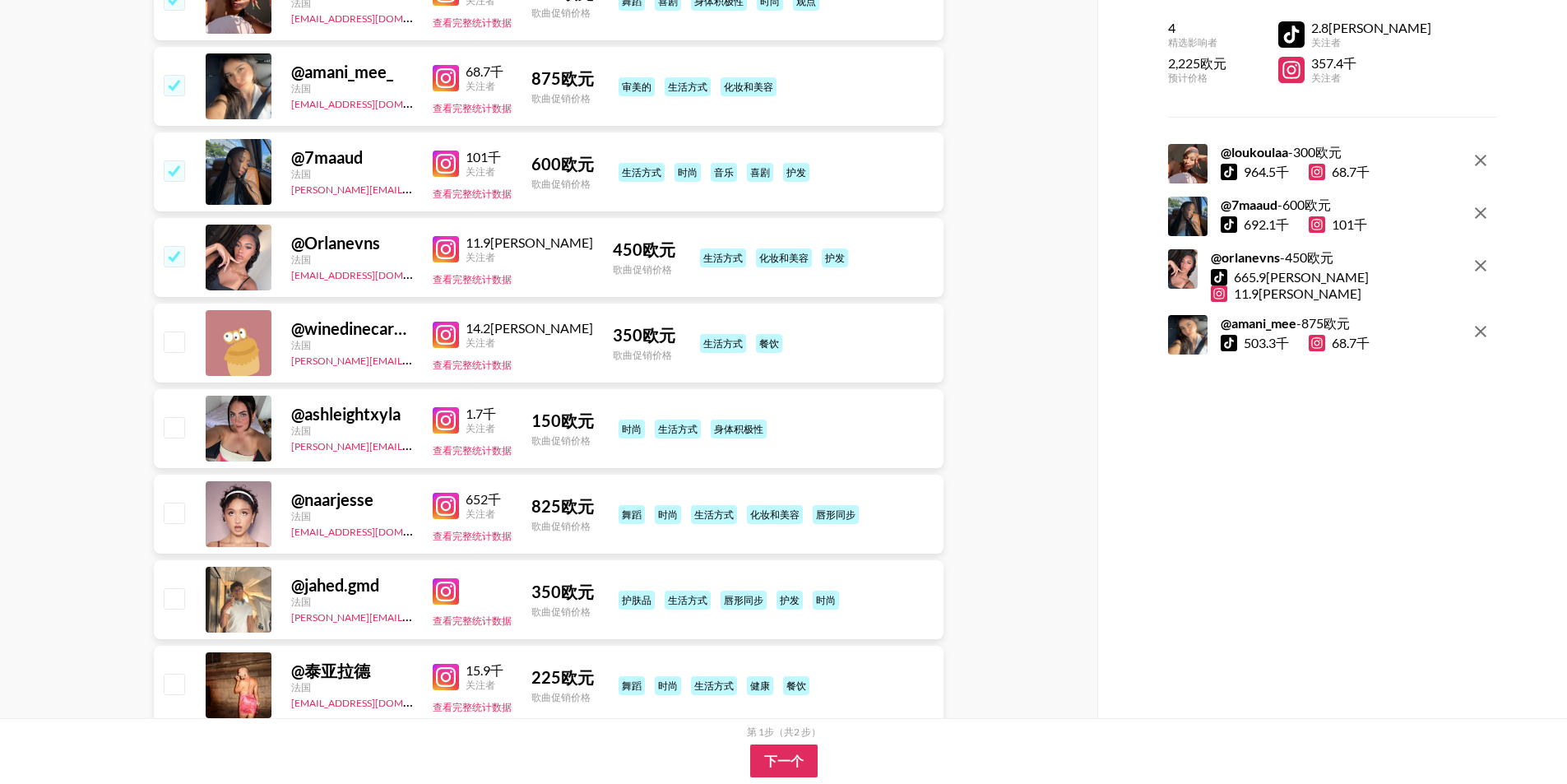
click at [183, 417] on input "checkbox" at bounding box center [174, 427] width 20 height 20
checkbox input "true"
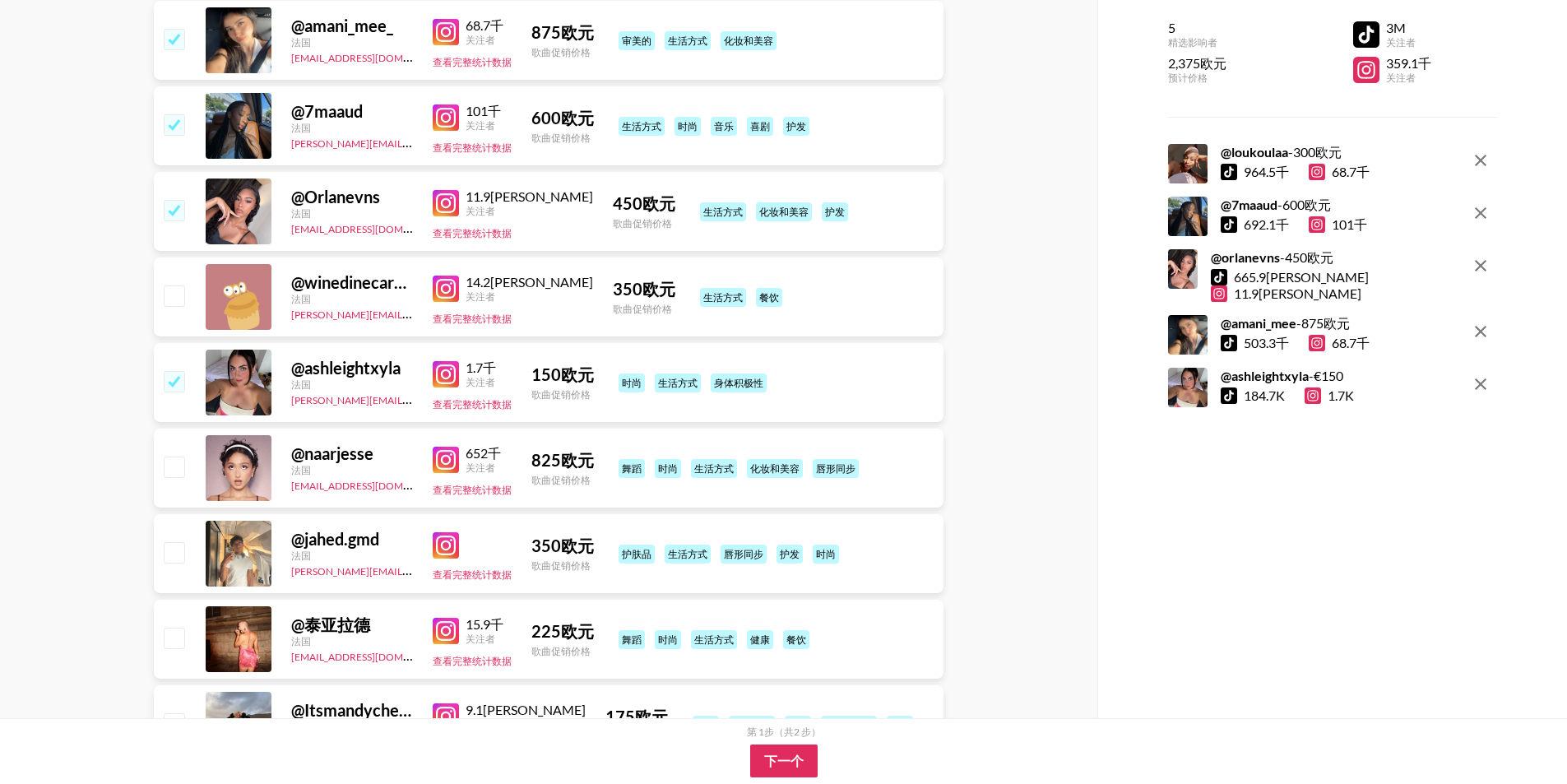
scroll to position [576, 0]
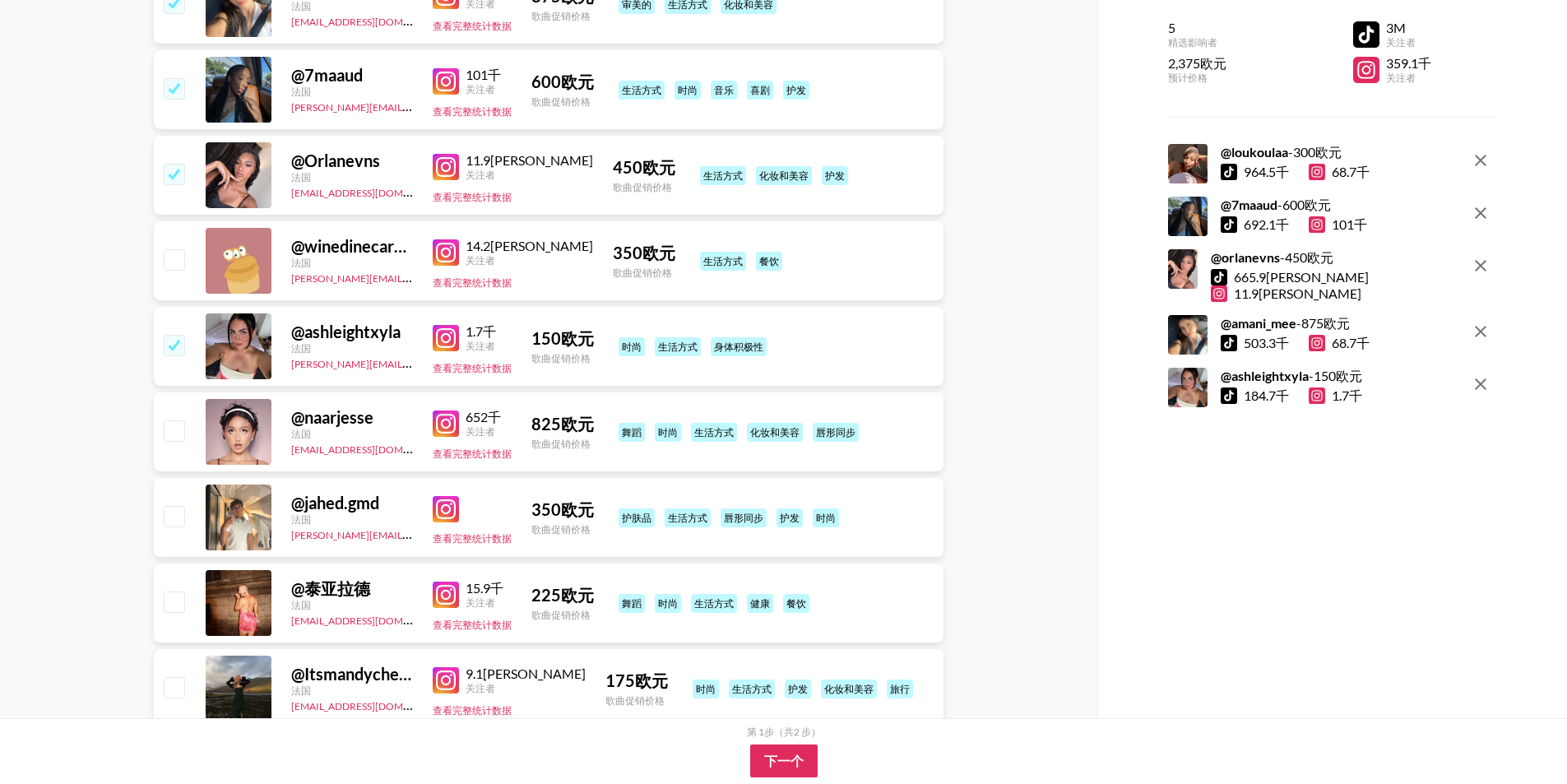
click at [188, 397] on div "@naarjesse ​ 法国 [EMAIL_ADDRESS][DOMAIN_NAME] 652千 关注者 查看完整统计数据 825 欧元 歌曲促销价格 舞蹈…" at bounding box center [549, 432] width 790 height 79
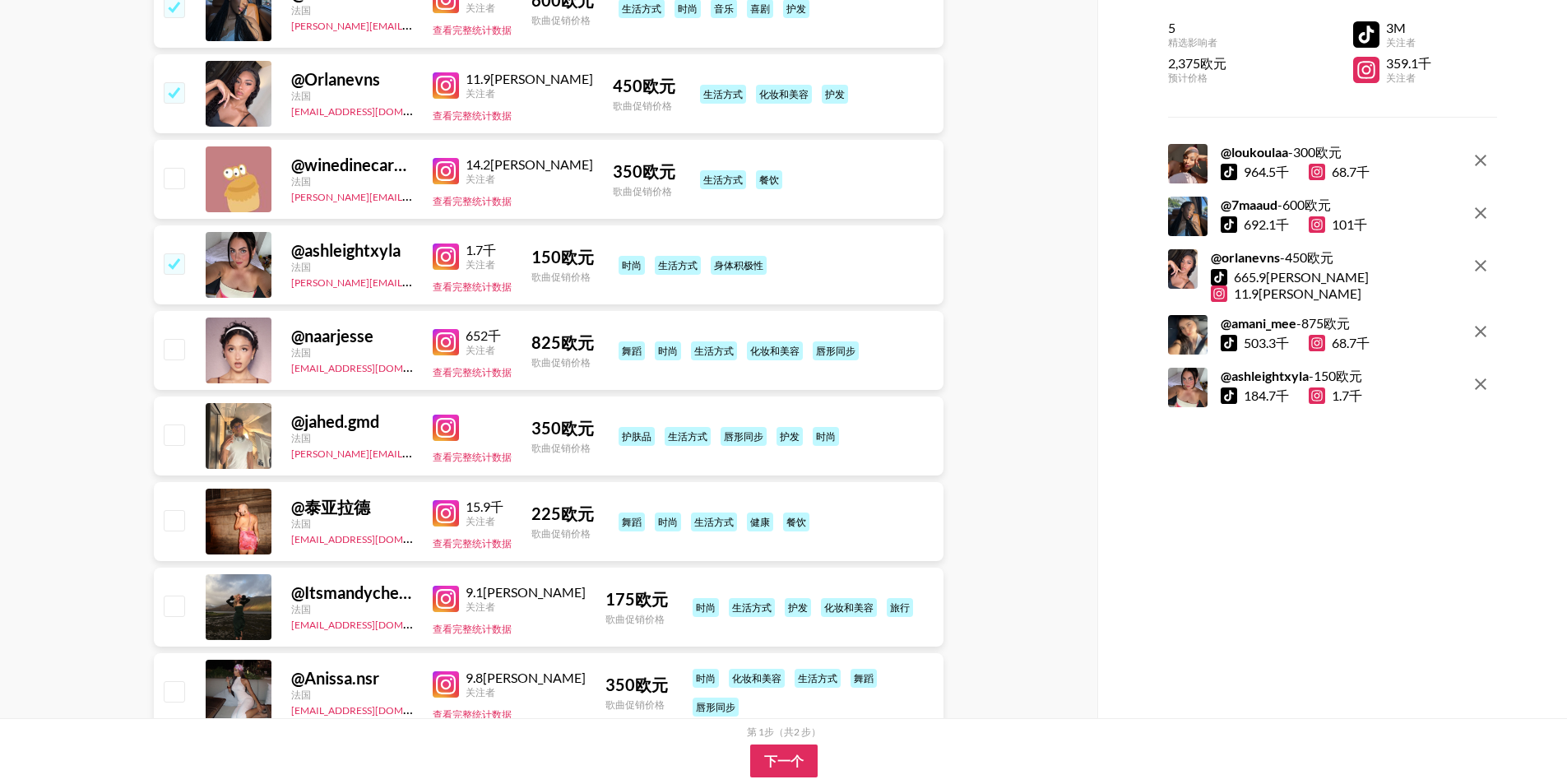
scroll to position [658, 0]
click at [180, 338] on input "checkbox" at bounding box center [174, 348] width 20 height 20
checkbox input "true"
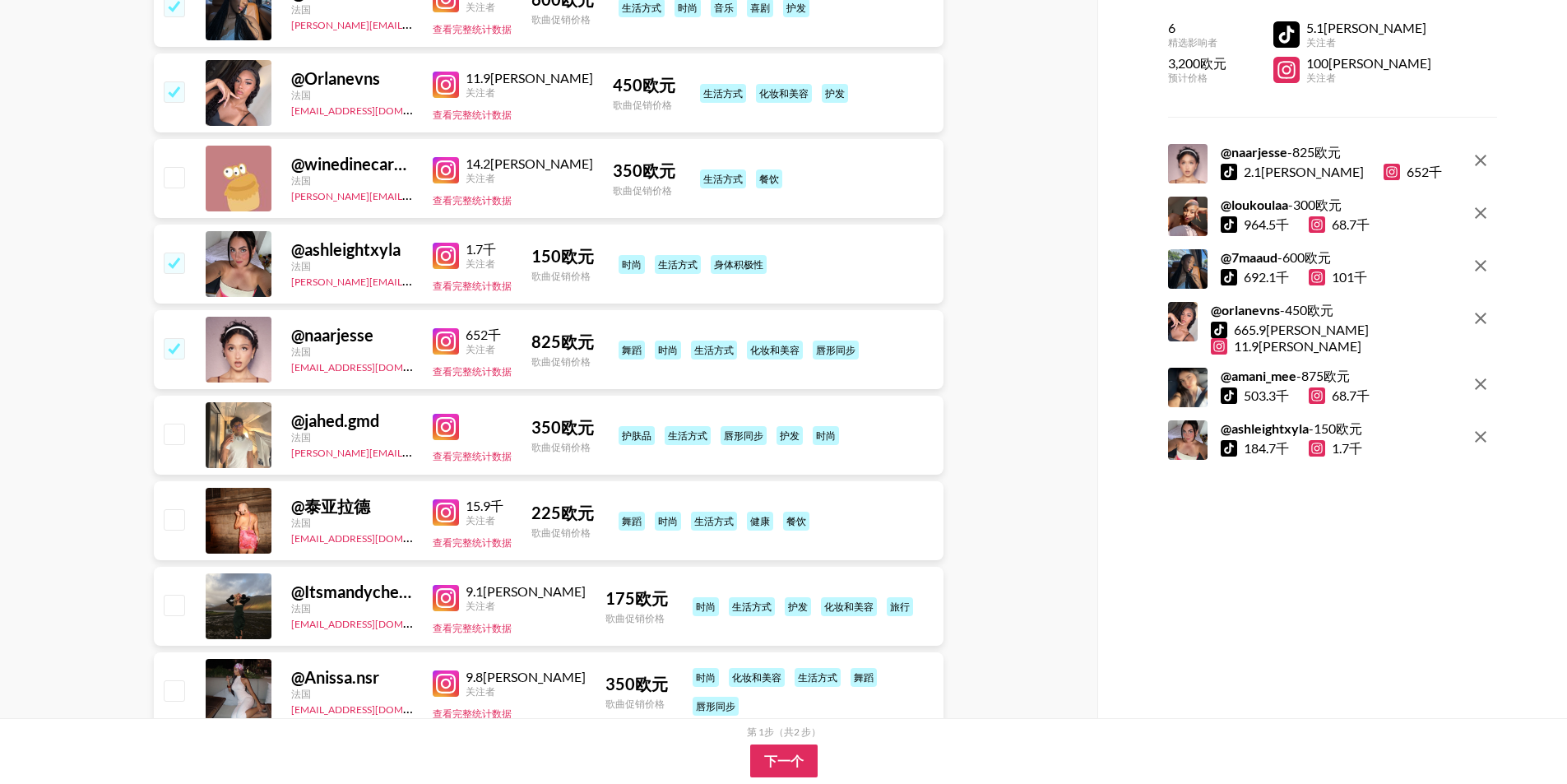
click at [177, 424] on input "checkbox" at bounding box center [174, 433] width 20 height 20
checkbox input "true"
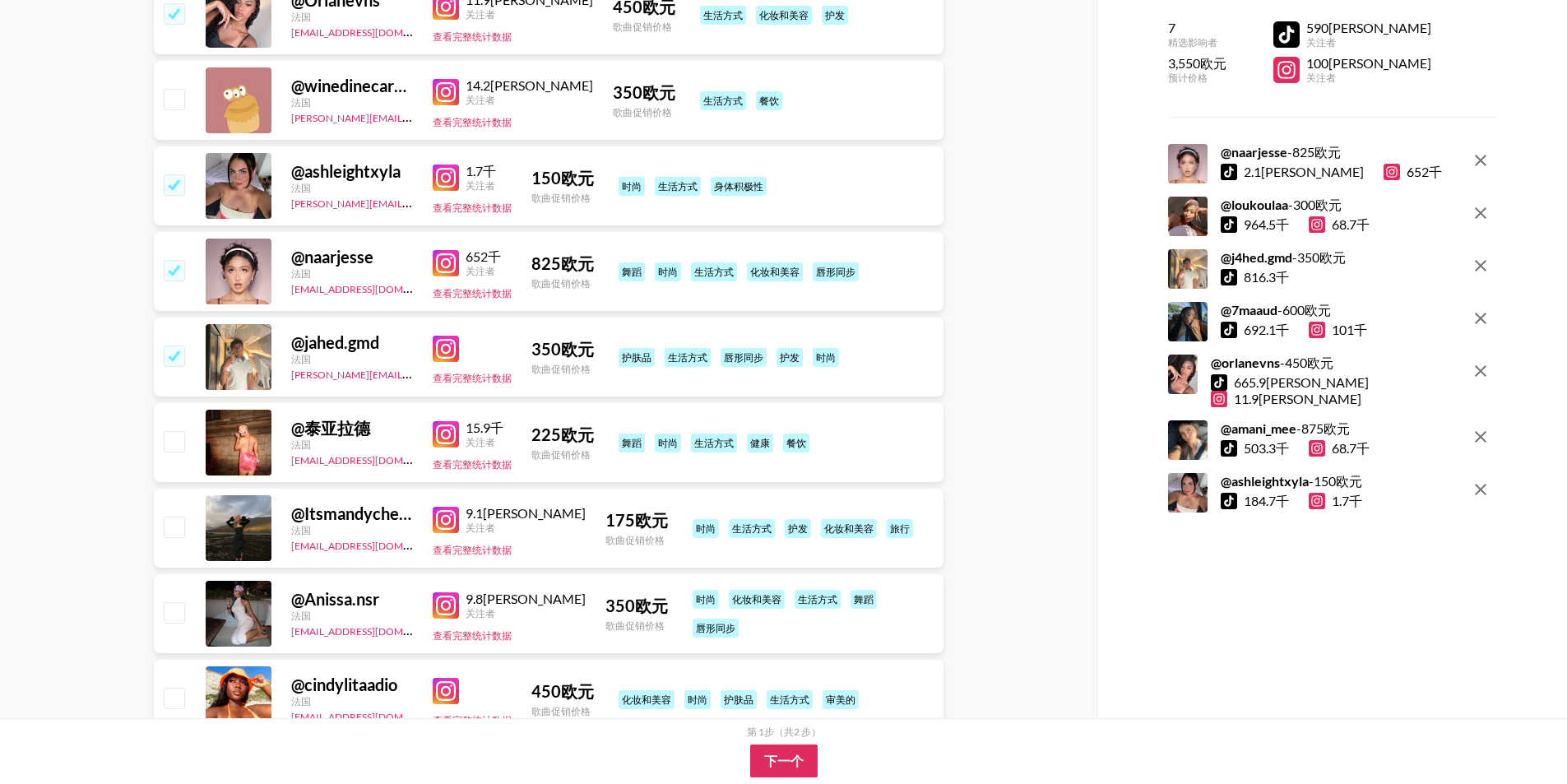
scroll to position [740, 0]
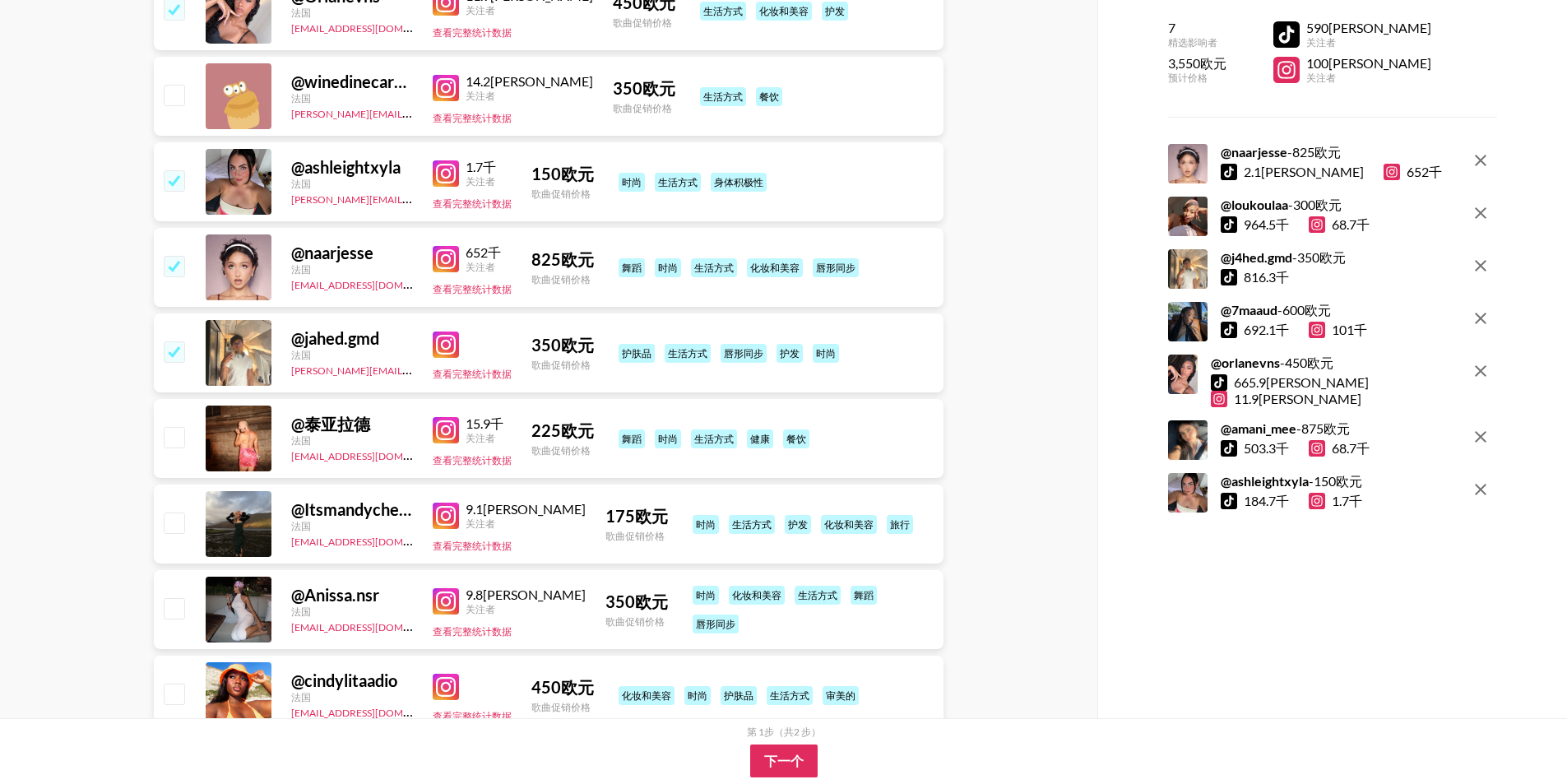
click at [181, 427] on input "checkbox" at bounding box center [174, 437] width 20 height 20
checkbox input "true"
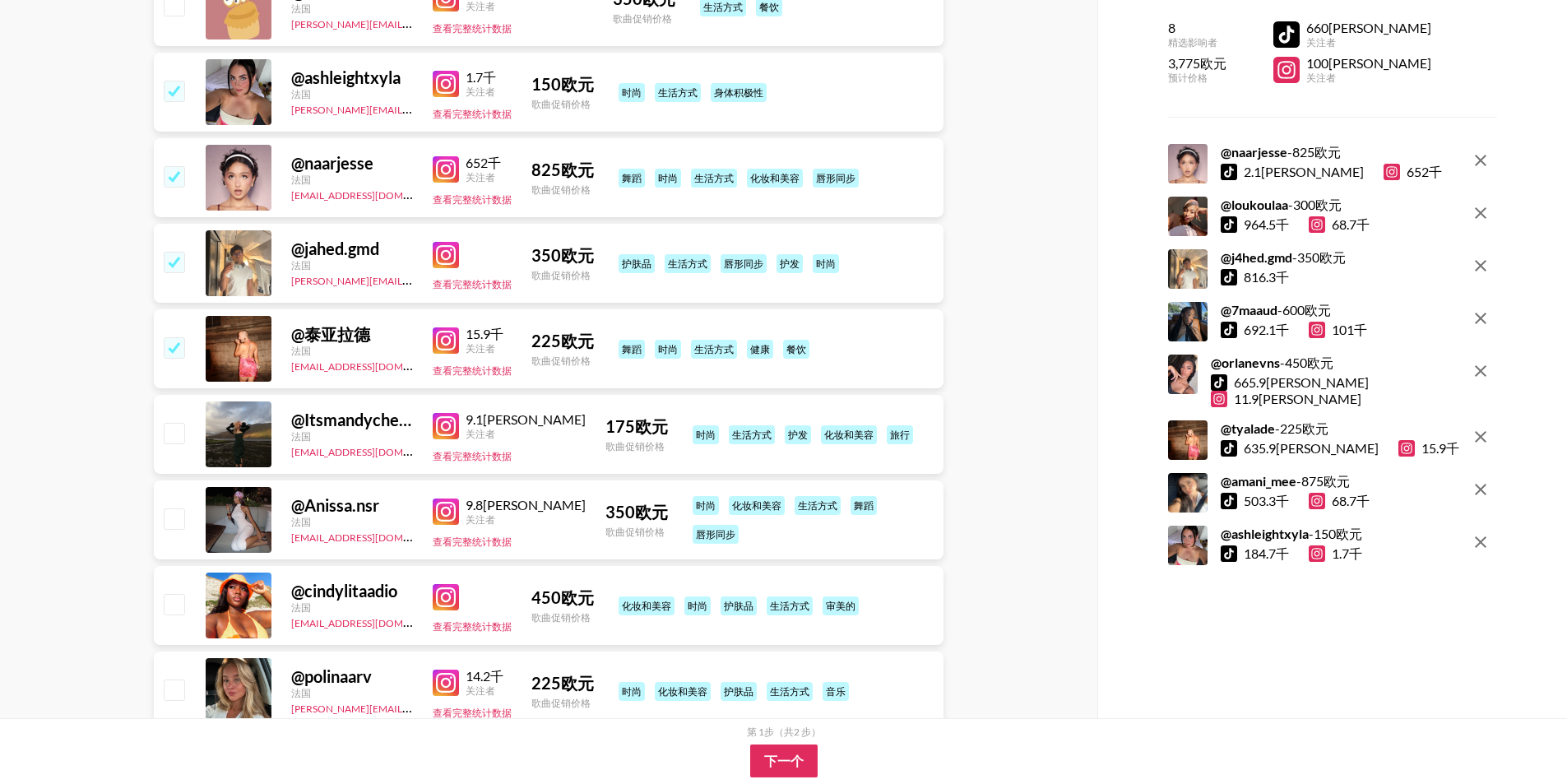
scroll to position [849, 0]
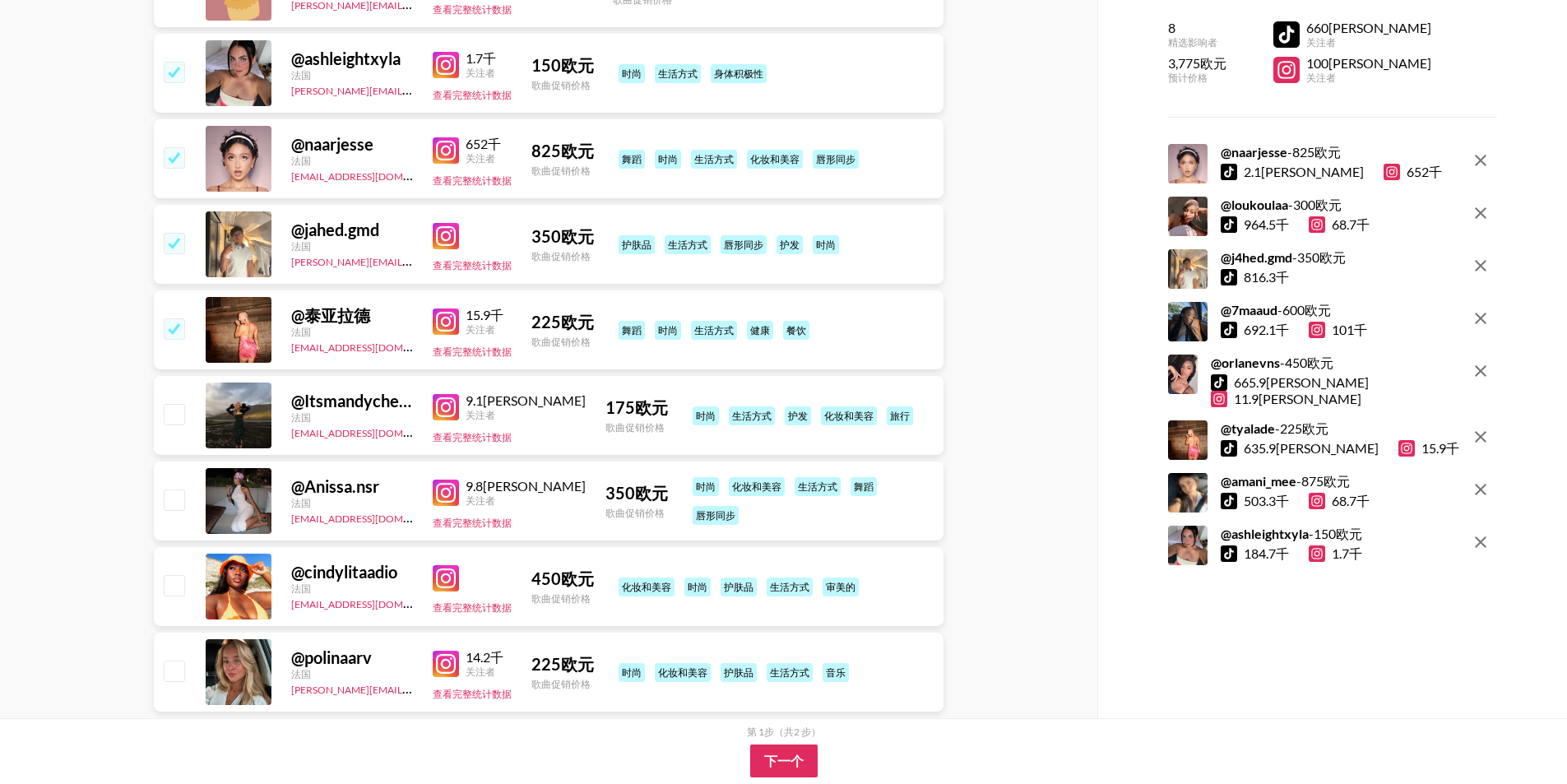
click at [186, 388] on div "@ Itsmandycherie 法国 [EMAIL_ADDRESS][DOMAIN_NAME] 9.1万 关注者 查看完整统计数据 175 欧元 歌曲促销价…" at bounding box center [549, 415] width 790 height 79
click at [174, 401] on div at bounding box center [173, 415] width 25 height 28
click at [175, 404] on input "checkbox" at bounding box center [174, 414] width 20 height 20
checkbox input "true"
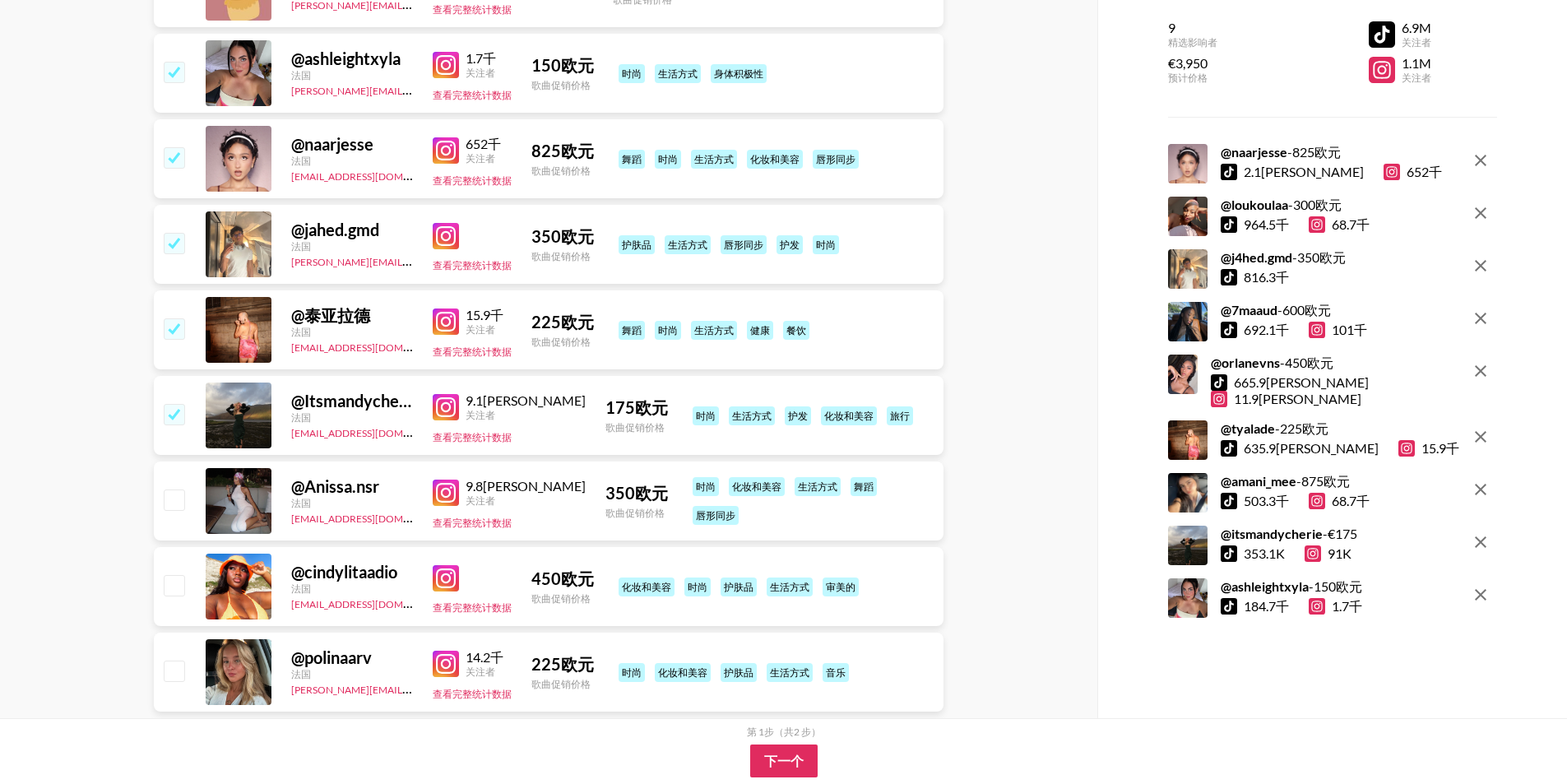
drag, startPoint x: 177, startPoint y: 455, endPoint x: 183, endPoint y: 479, distance: 24.7
click at [178, 489] on input "checkbox" at bounding box center [174, 499] width 20 height 20
checkbox input "true"
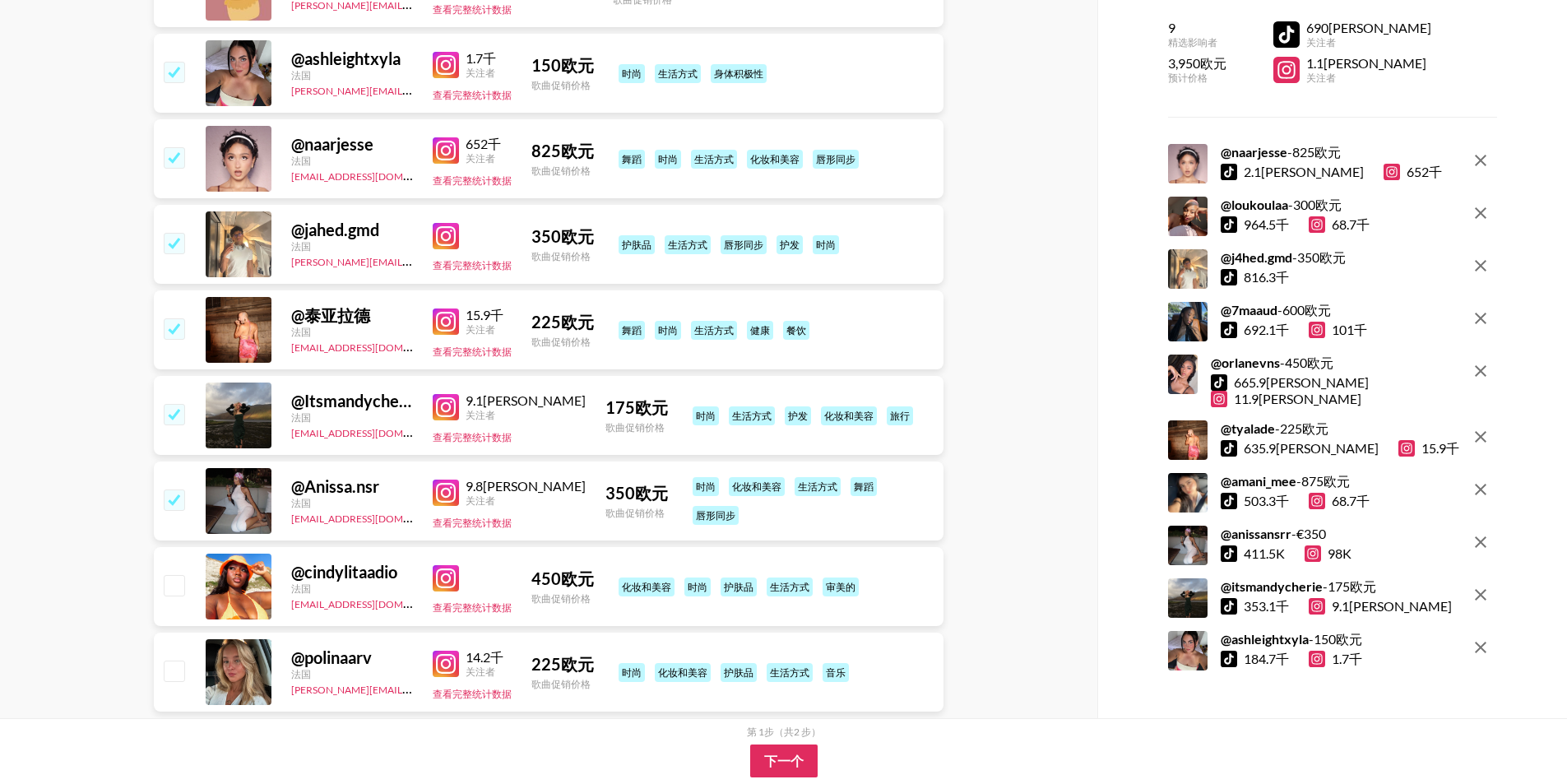
click at [179, 575] on input "checkbox" at bounding box center [174, 585] width 20 height 20
checkbox input "true"
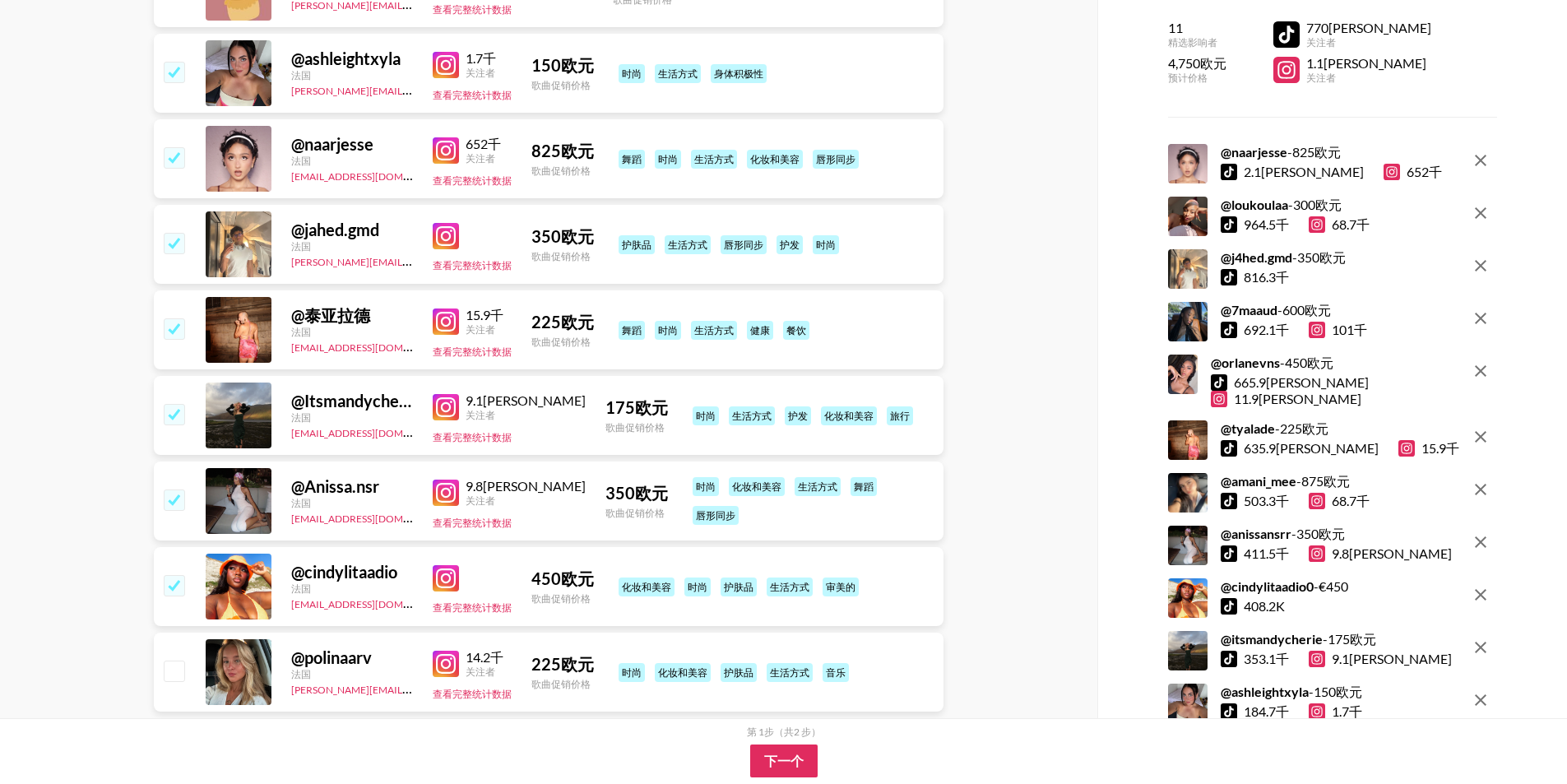
click at [179, 661] on input "checkbox" at bounding box center [174, 670] width 20 height 20
checkbox input "true"
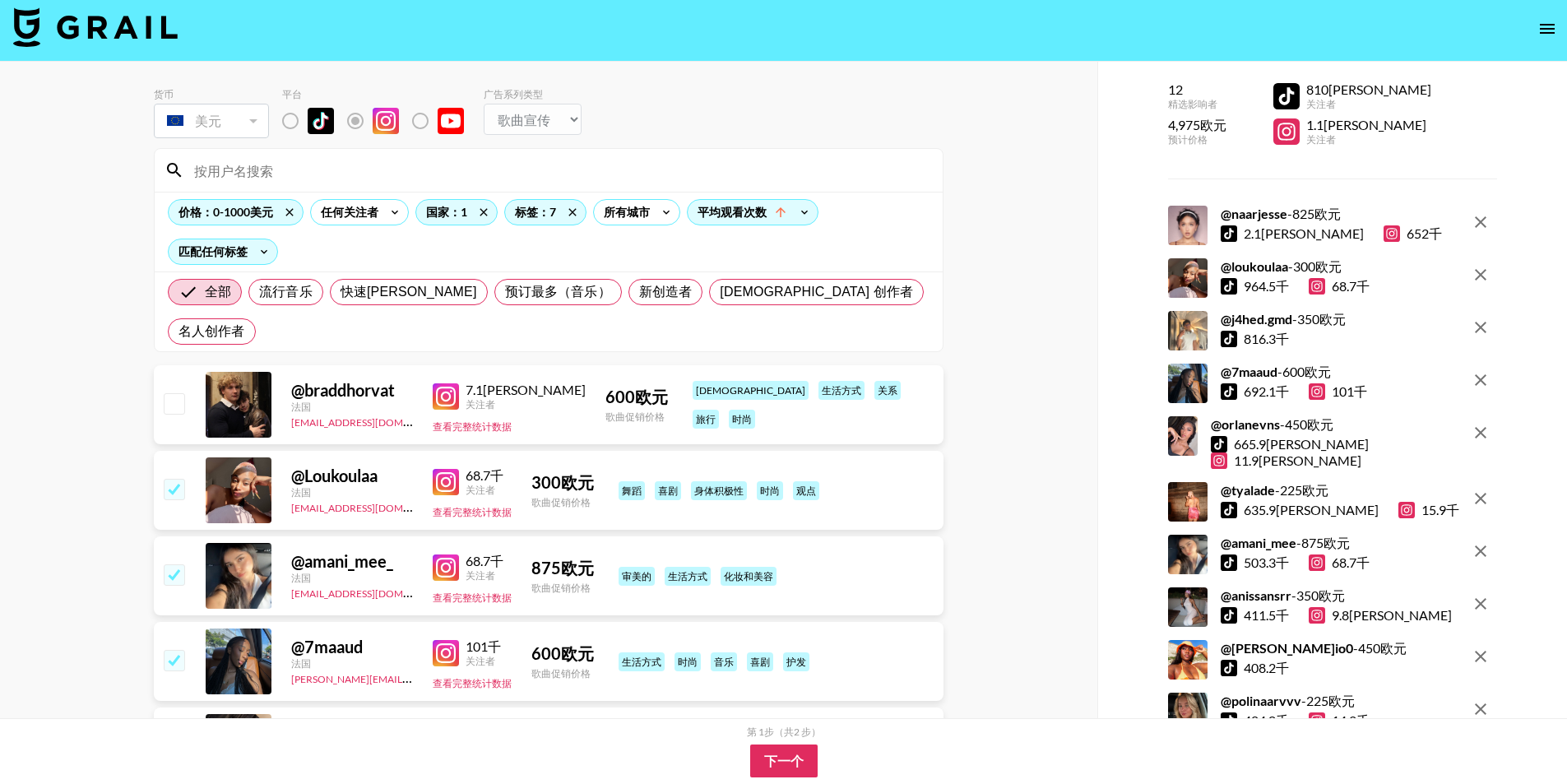
scroll to position [0, 0]
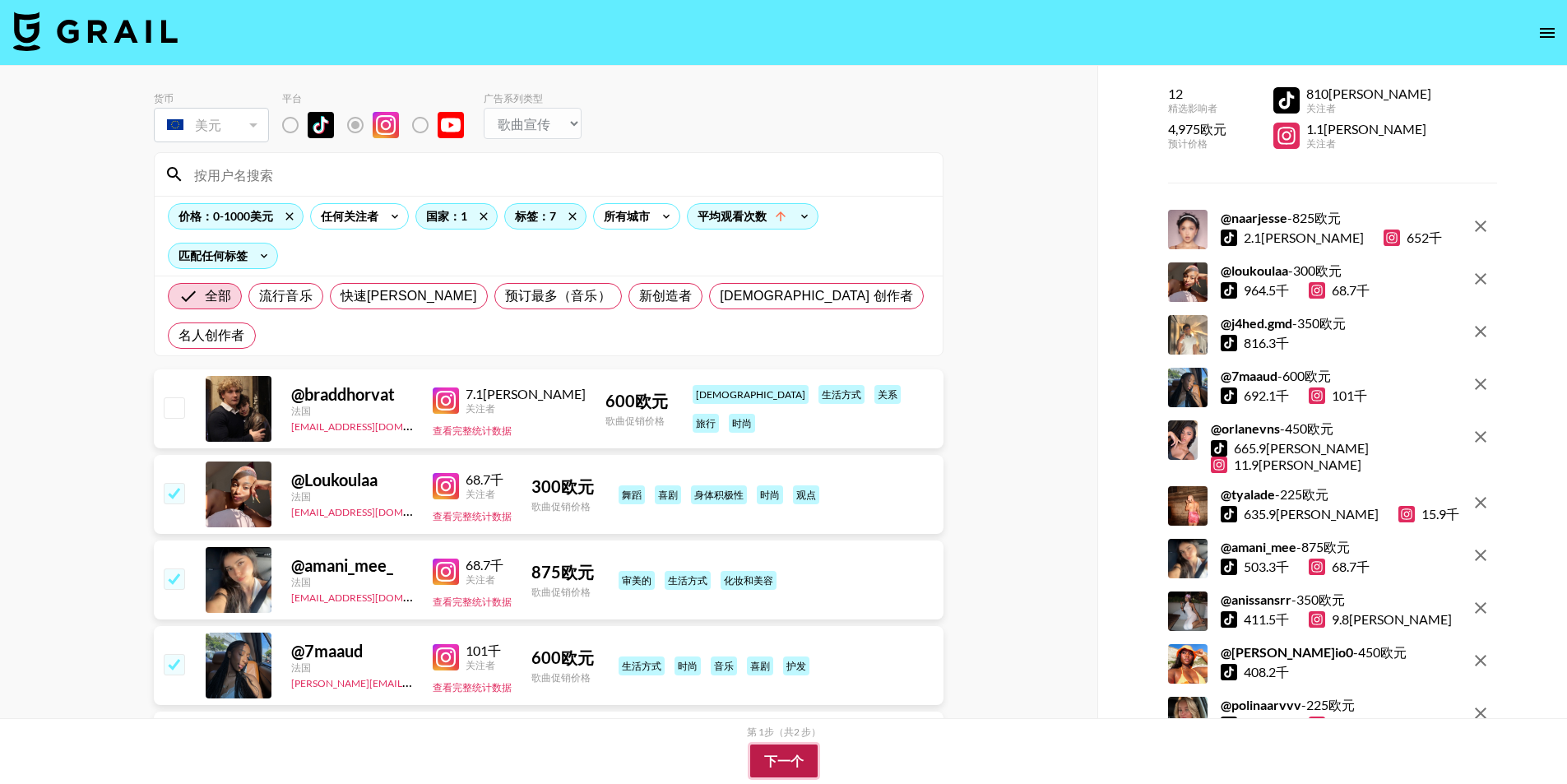
click at [802, 765] on font "下一个" at bounding box center [784, 761] width 40 height 14
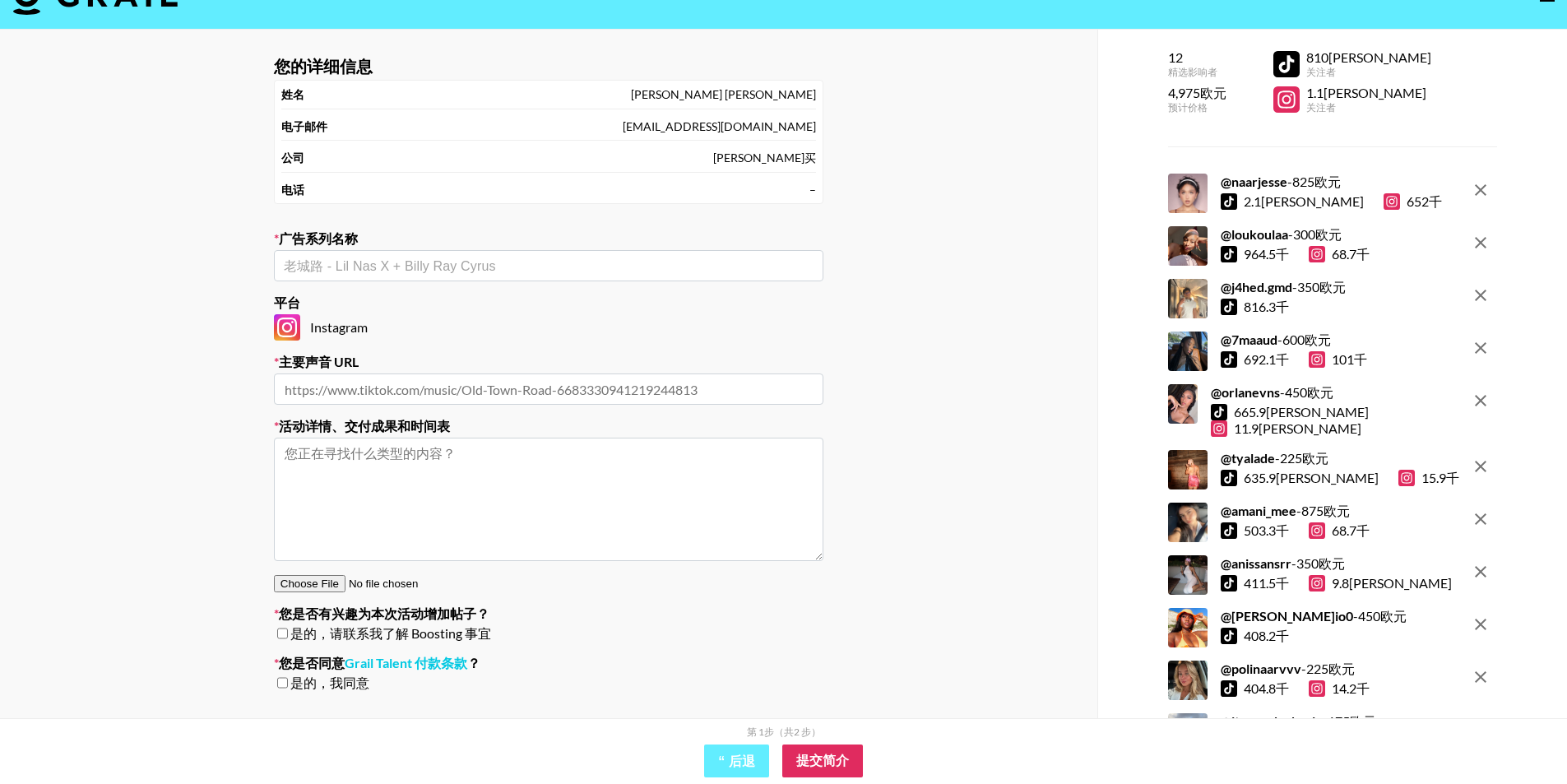
scroll to position [77, 0]
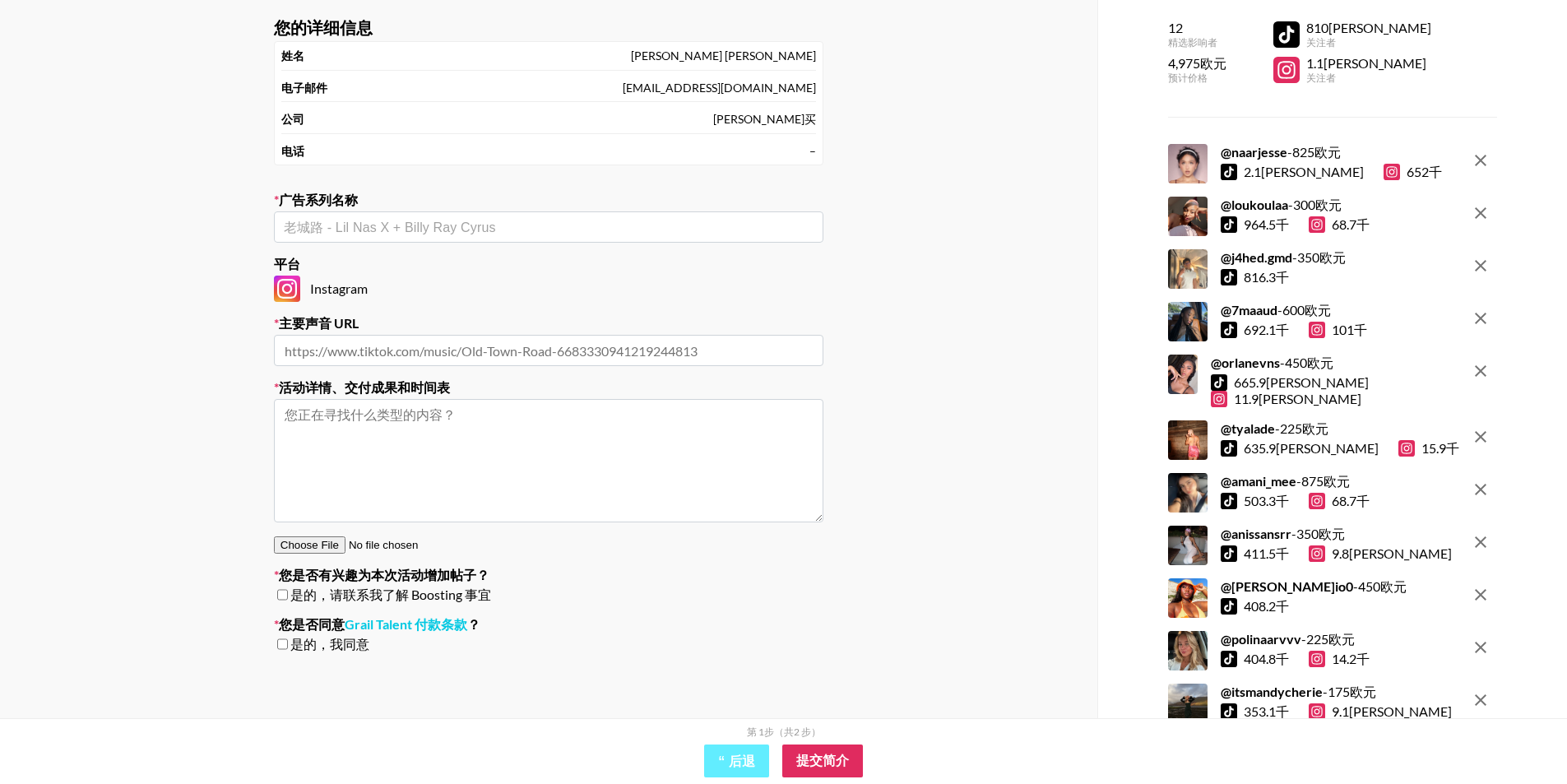
click at [307, 413] on textarea at bounding box center [548, 460] width 549 height 123
drag, startPoint x: 1230, startPoint y: 156, endPoint x: 1281, endPoint y: 159, distance: 51.1
click at [1281, 159] on font "naarjesse" at bounding box center [1260, 151] width 56 height 15
copy font "naarjesse"
drag, startPoint x: 1285, startPoint y: 206, endPoint x: 1229, endPoint y: 209, distance: 56.1
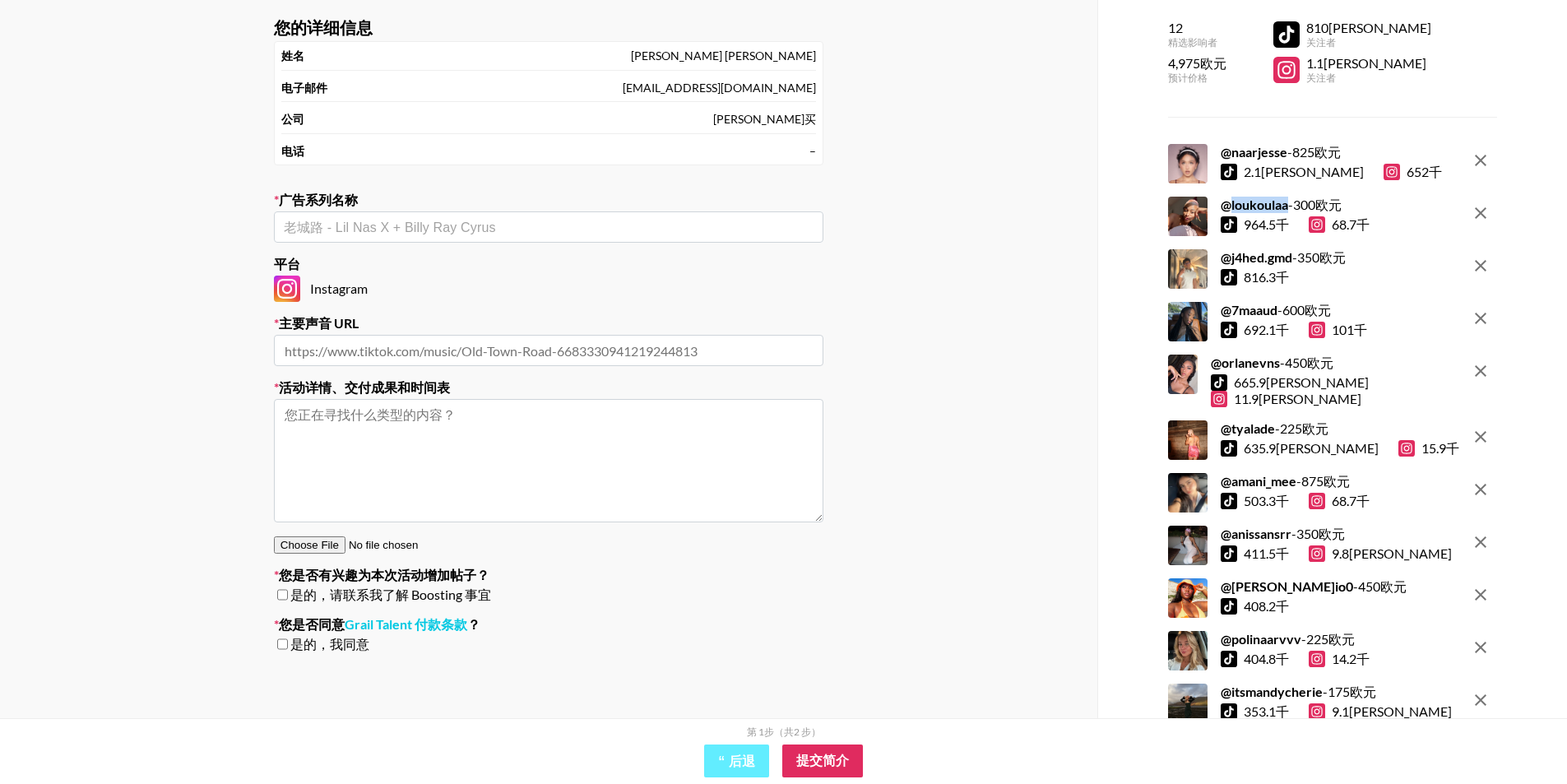
click at [1229, 209] on div "@ loukoulaa - 300 欧元" at bounding box center [1295, 205] width 149 height 16
copy font "loukoulaa"
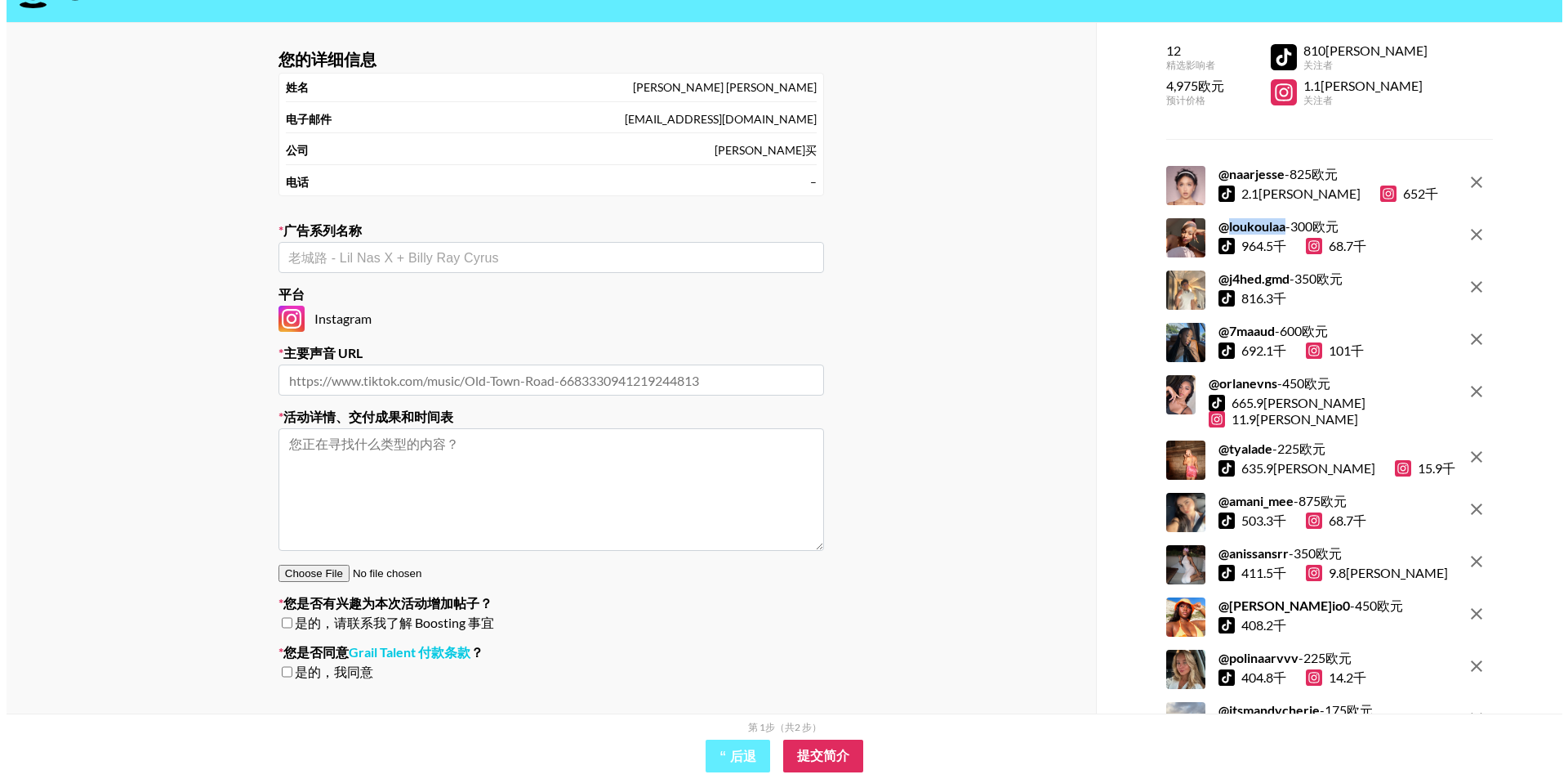
scroll to position [0, 0]
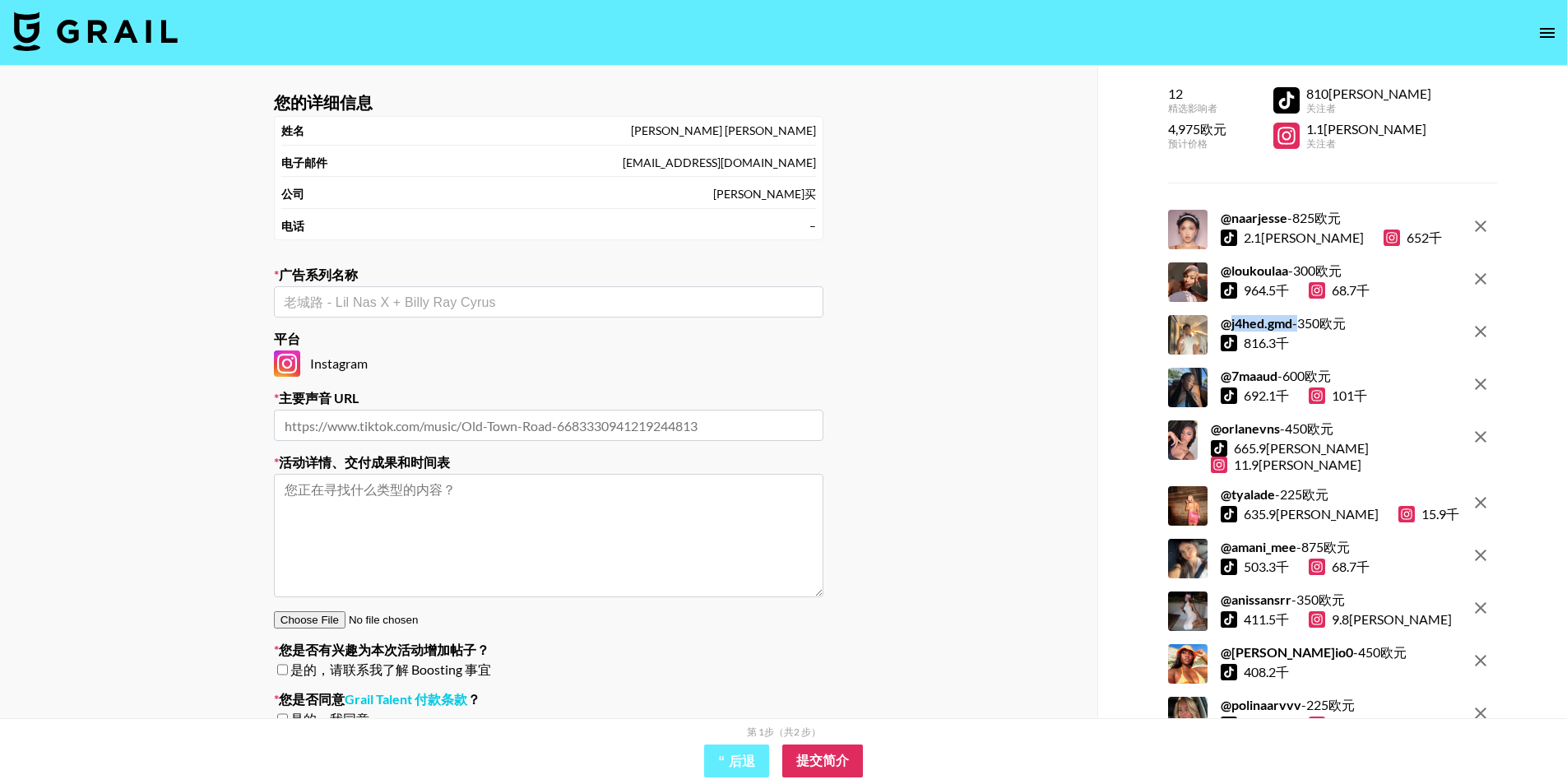
drag, startPoint x: 1292, startPoint y: 324, endPoint x: 1225, endPoint y: 330, distance: 67.3
click at [1225, 330] on div "@ j4hed.gmd - 350 欧元" at bounding box center [1283, 323] width 125 height 16
copy div "j4hed.gmd"
click at [1047, 358] on div "您的详细信息 姓名 [PERSON_NAME] 李 电子邮件 [EMAIL_ADDRESS][DOMAIN_NAME] 公司 [PERSON_NAME]买 电…" at bounding box center [548, 429] width 1097 height 727
drag, startPoint x: 1273, startPoint y: 375, endPoint x: 1229, endPoint y: 380, distance: 44.3
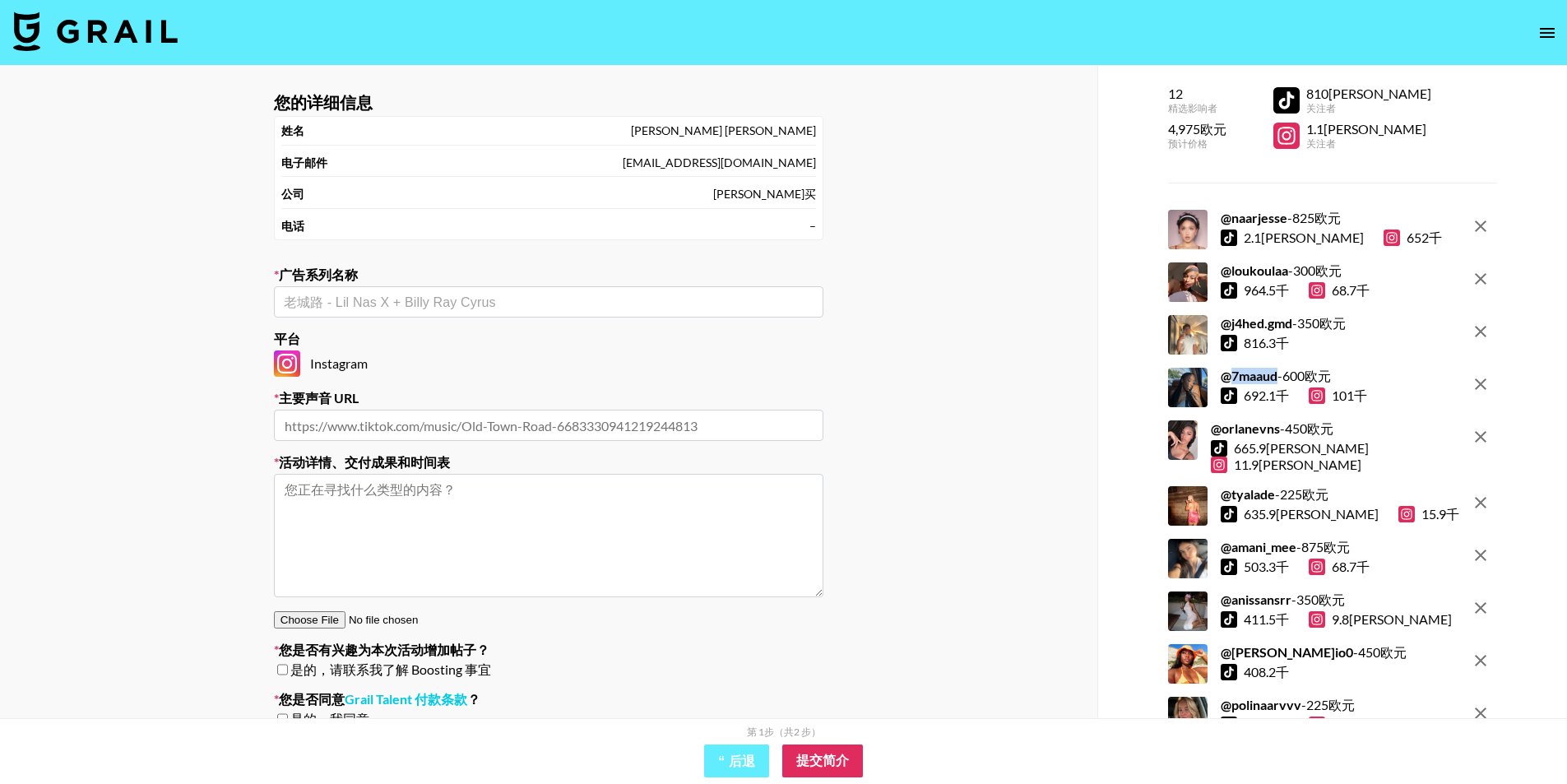
click at [1232, 380] on font "7maaud" at bounding box center [1254, 375] width 46 height 15
copy font "7maaud"
drag, startPoint x: 1285, startPoint y: 429, endPoint x: 1232, endPoint y: 436, distance: 53.5
click at [1232, 436] on div "@ orlanevns - 450 欧元" at bounding box center [1335, 428] width 249 height 16
copy font "orlanevns"
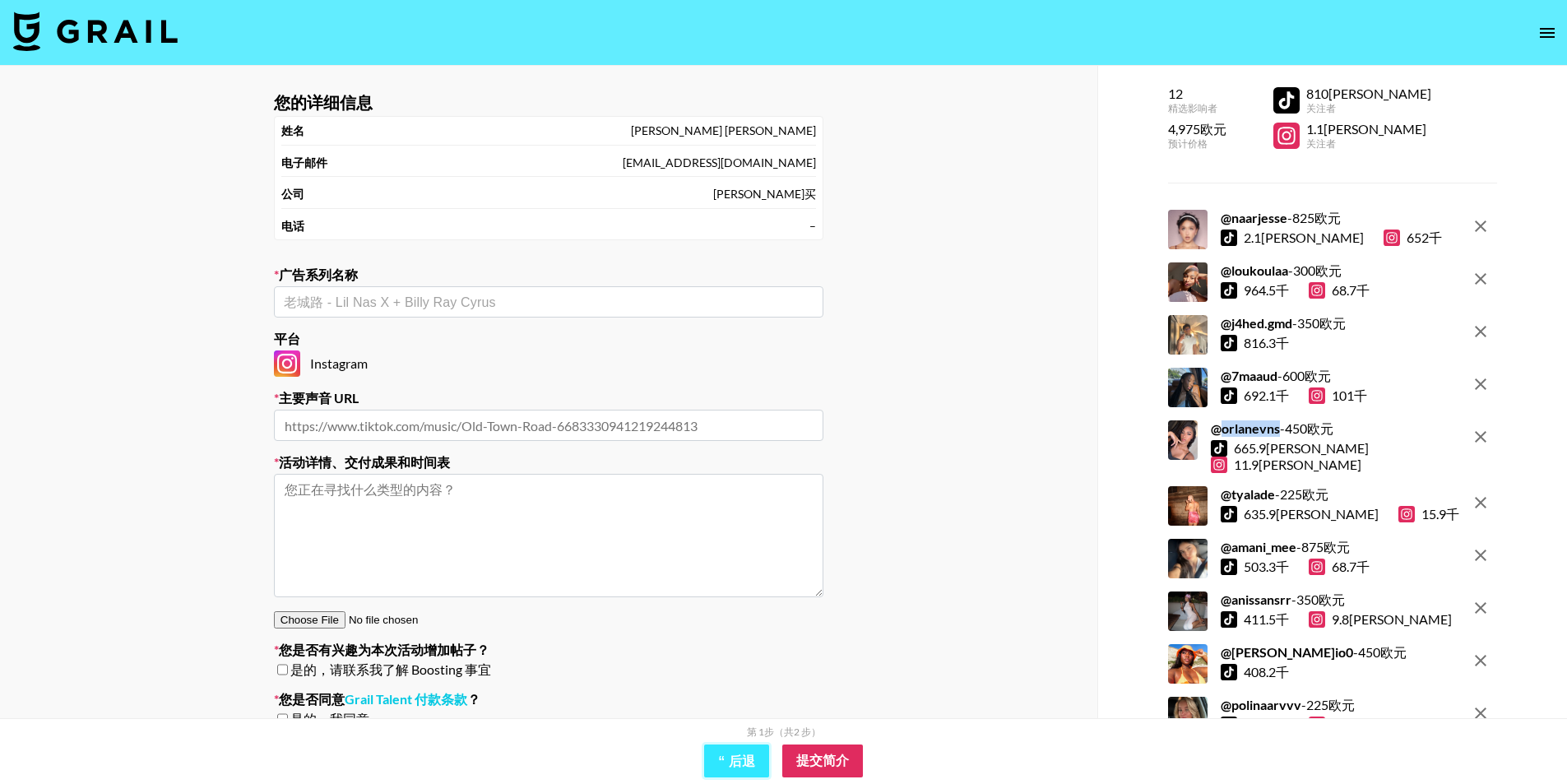
click at [747, 767] on font "“ 后退" at bounding box center [737, 761] width 36 height 14
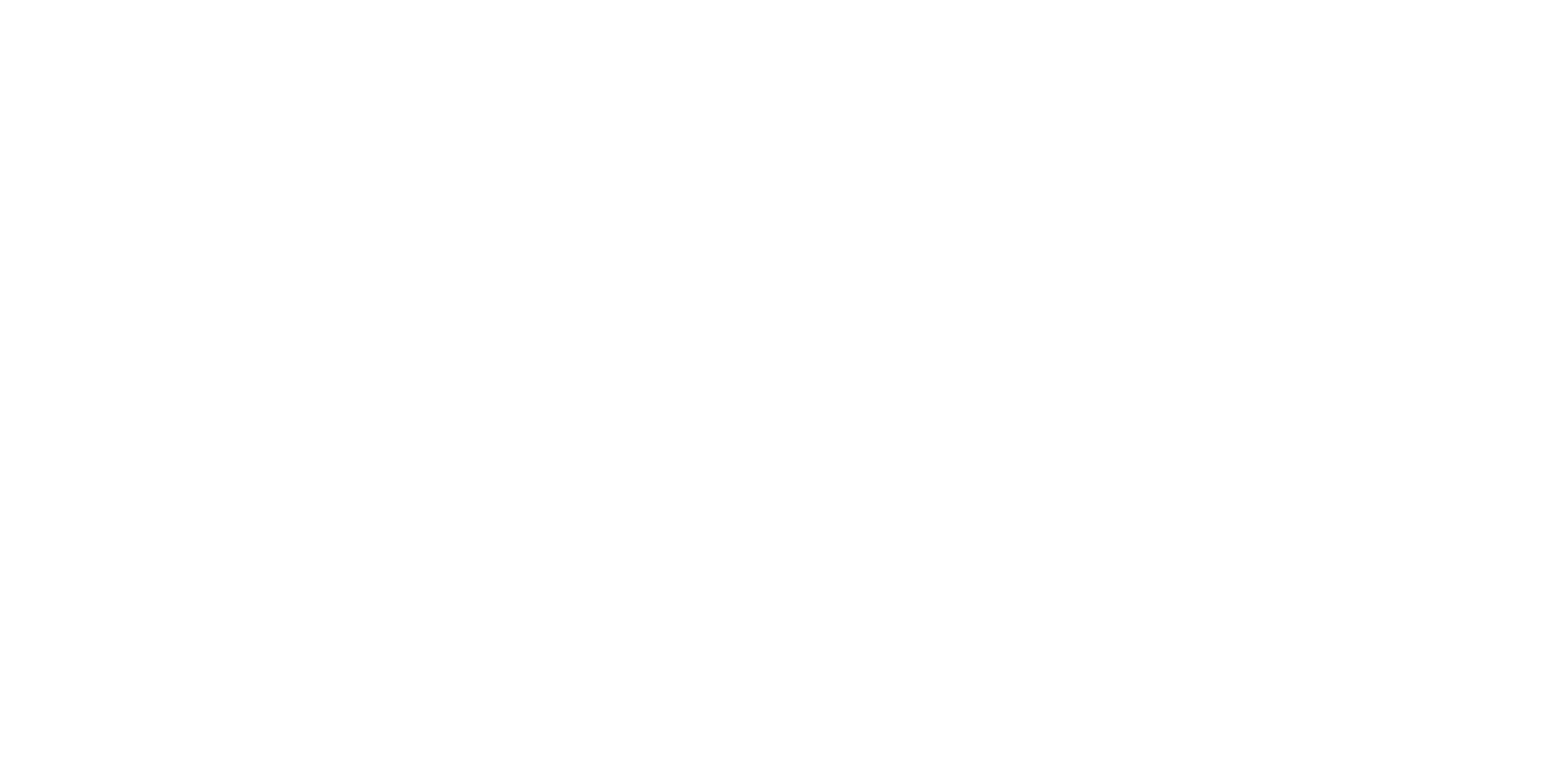
select select "Song"
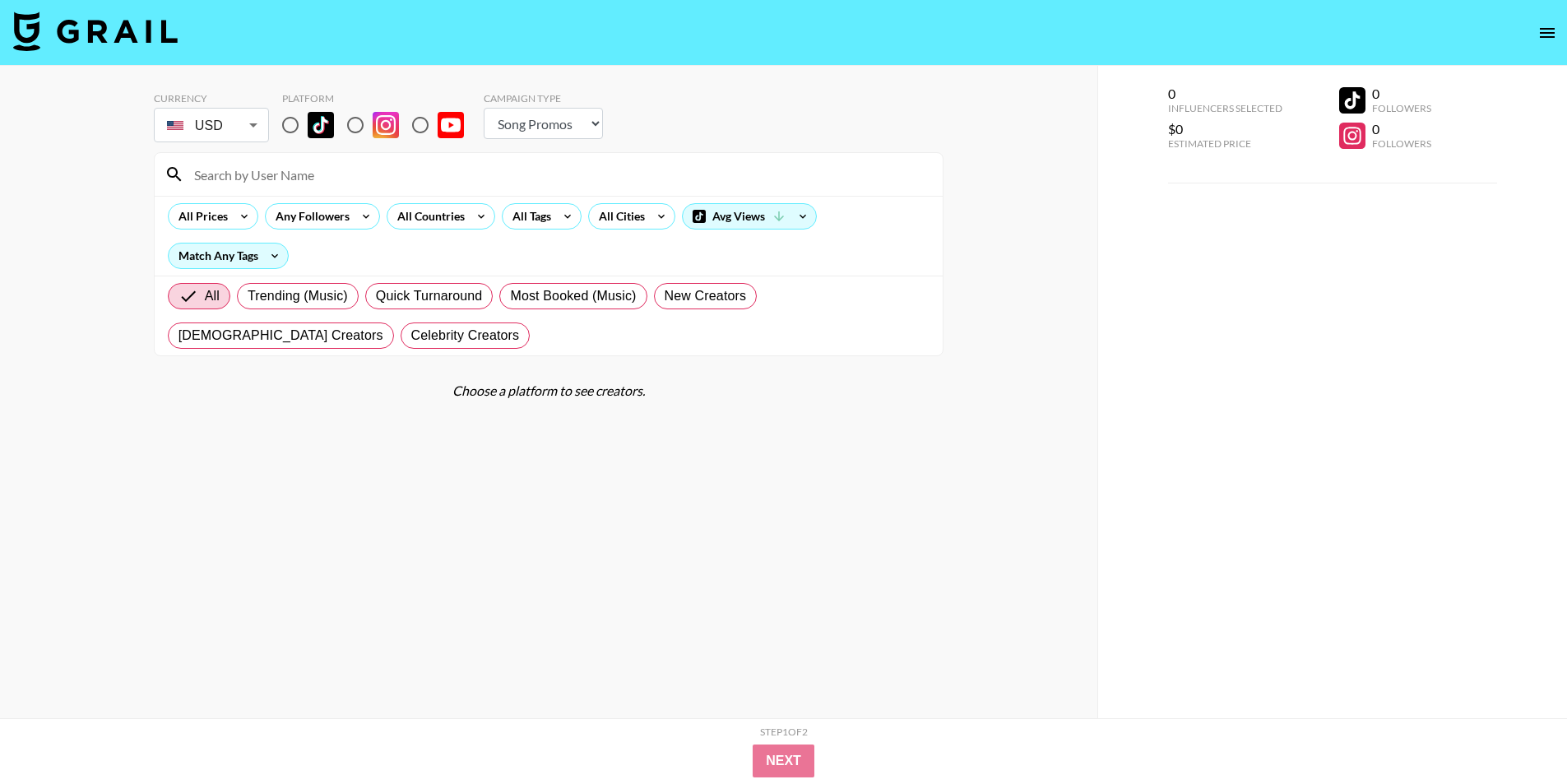
click at [361, 125] on input "radio" at bounding box center [355, 125] width 34 height 34
radio input "true"
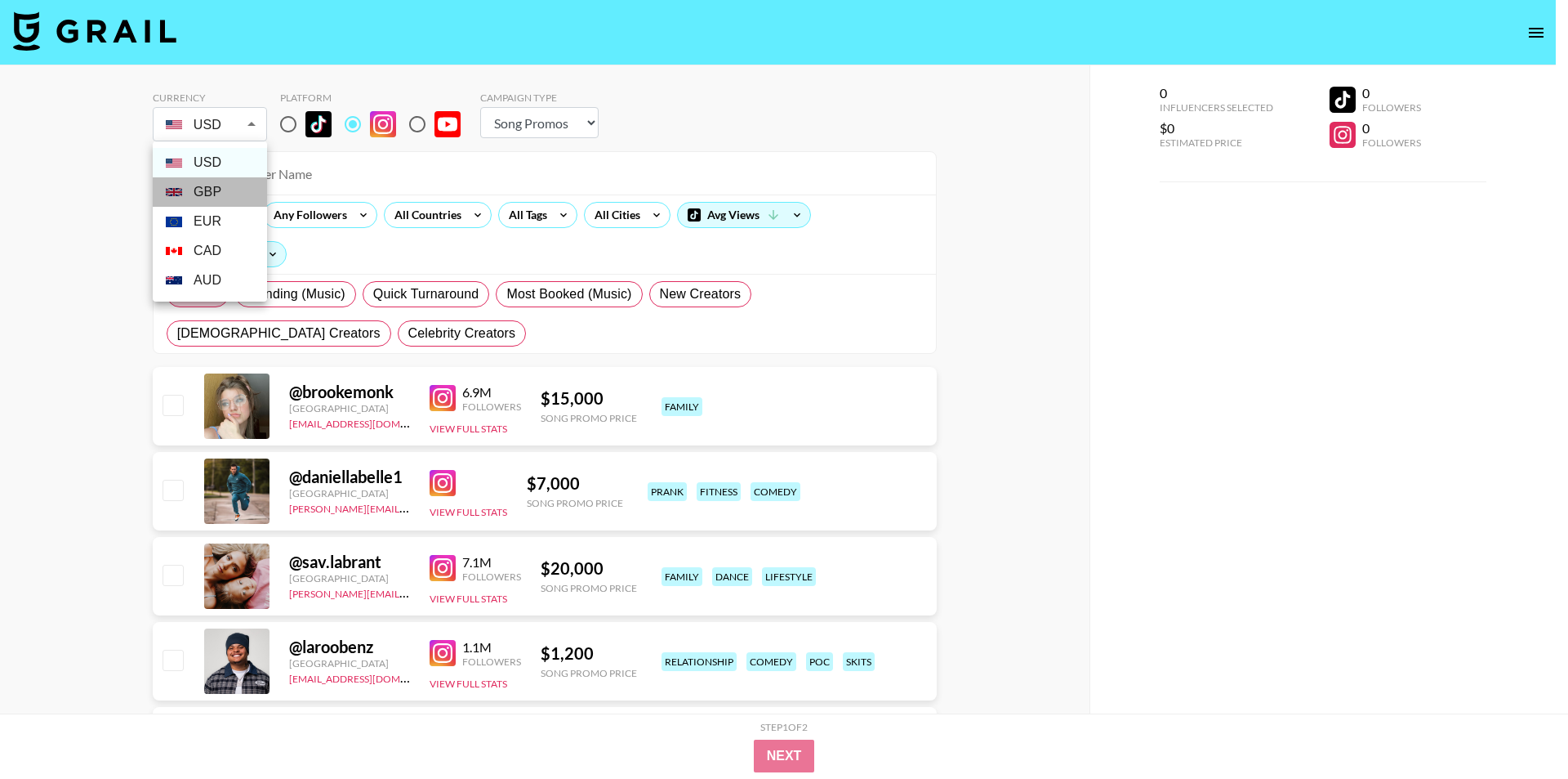
click at [230, 192] on li "GBP" at bounding box center [210, 192] width 115 height 30
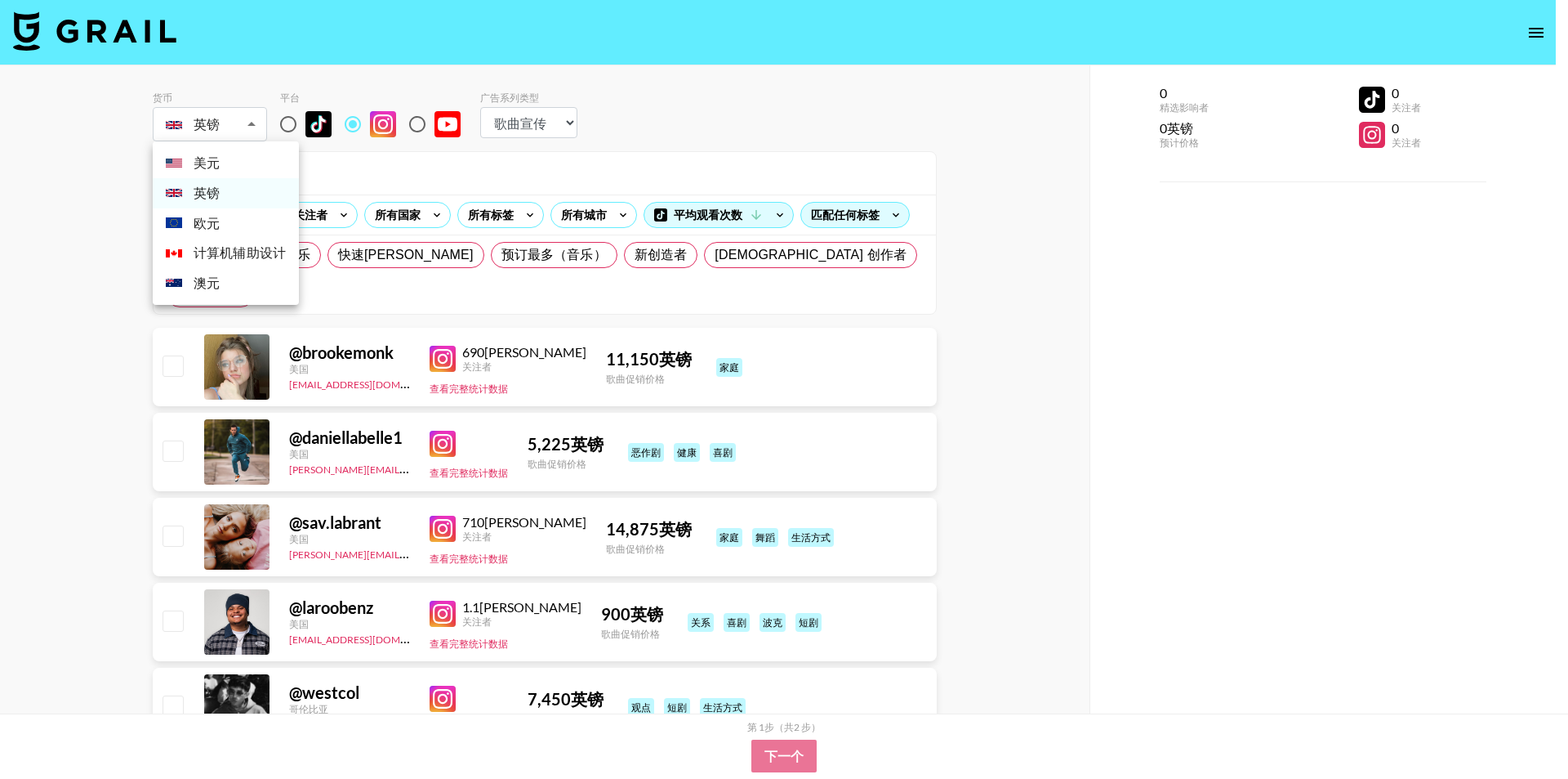
click at [235, 219] on li "欧元" at bounding box center [226, 224] width 146 height 30
type input "EUR"
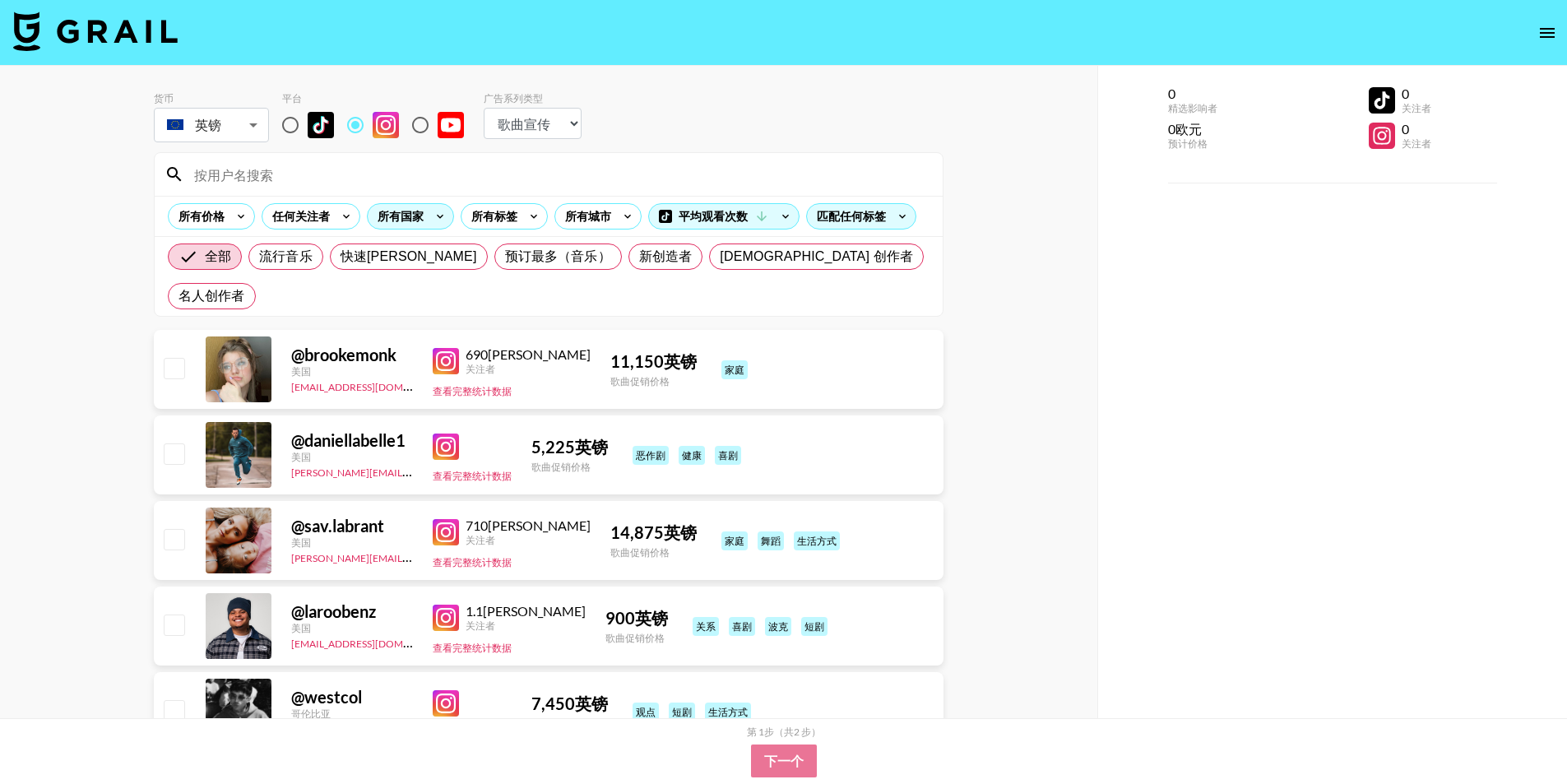
click at [425, 218] on div "所有国家" at bounding box center [398, 215] width 60 height 24
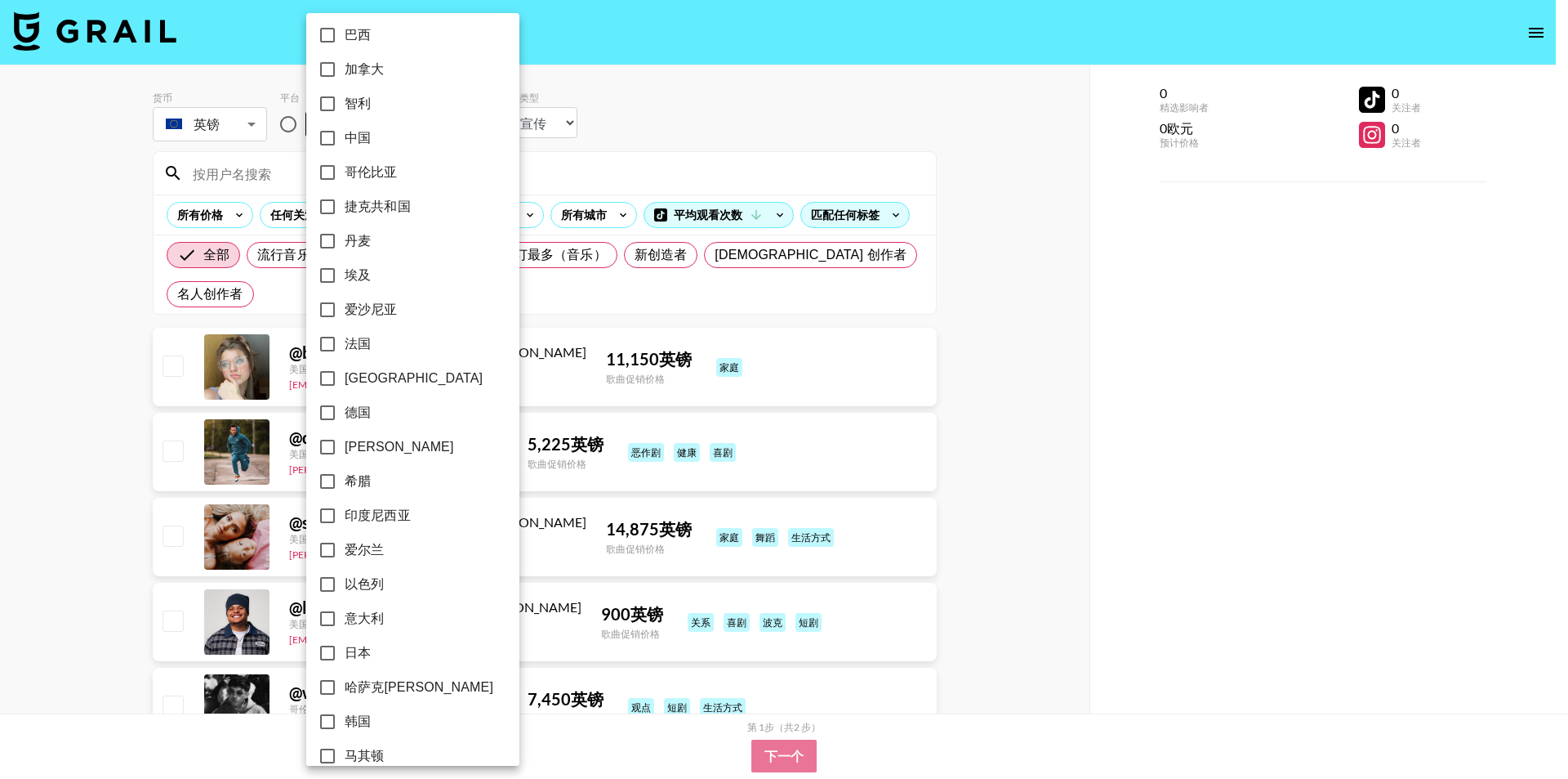
scroll to position [146, 0]
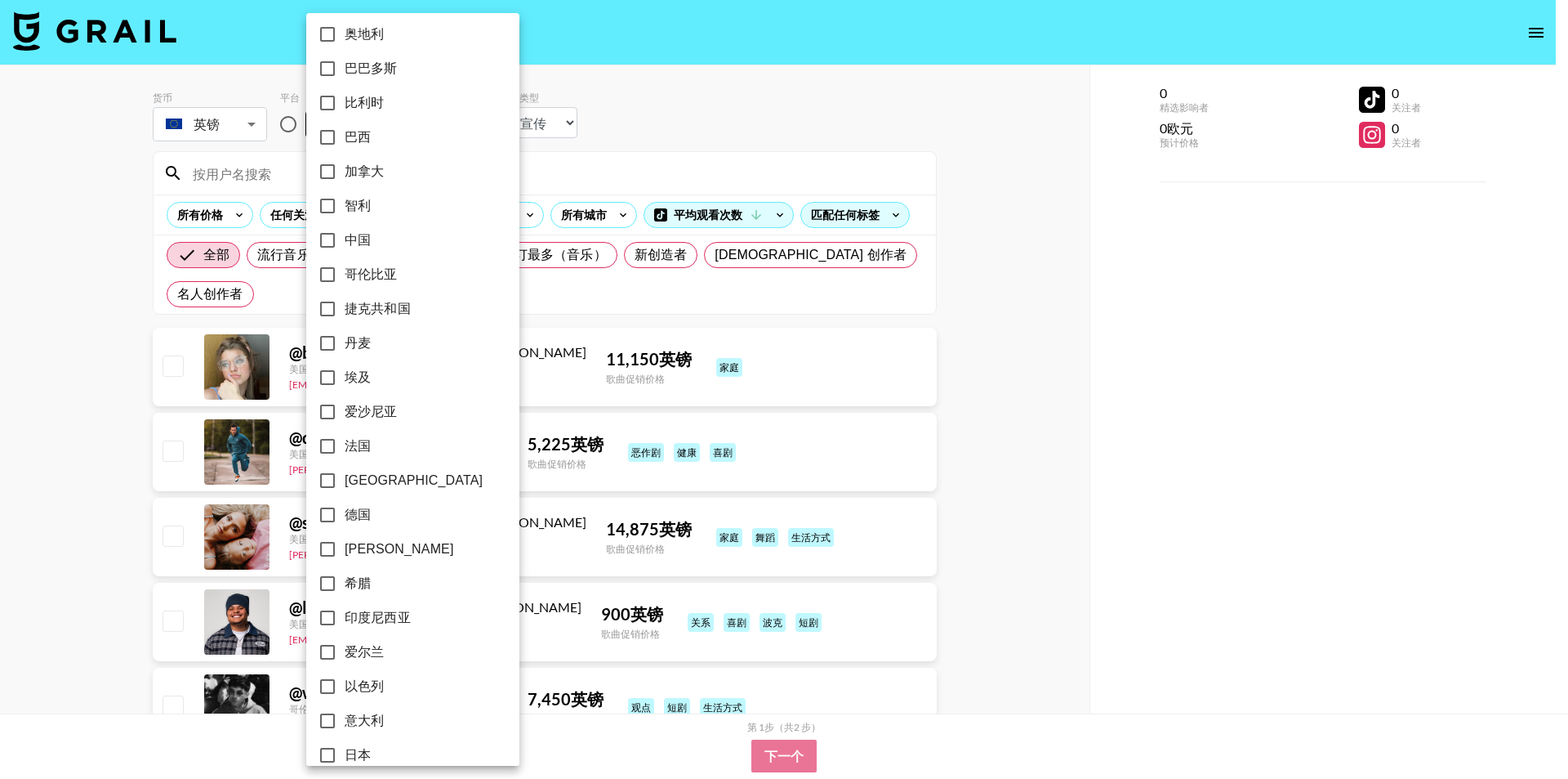
drag, startPoint x: 390, startPoint y: 426, endPoint x: 352, endPoint y: 440, distance: 40.5
click at [390, 427] on label "爱沙尼亚" at bounding box center [402, 412] width 183 height 34
click at [345, 427] on input "爱沙尼亚" at bounding box center [328, 412] width 34 height 34
checkbox input "true"
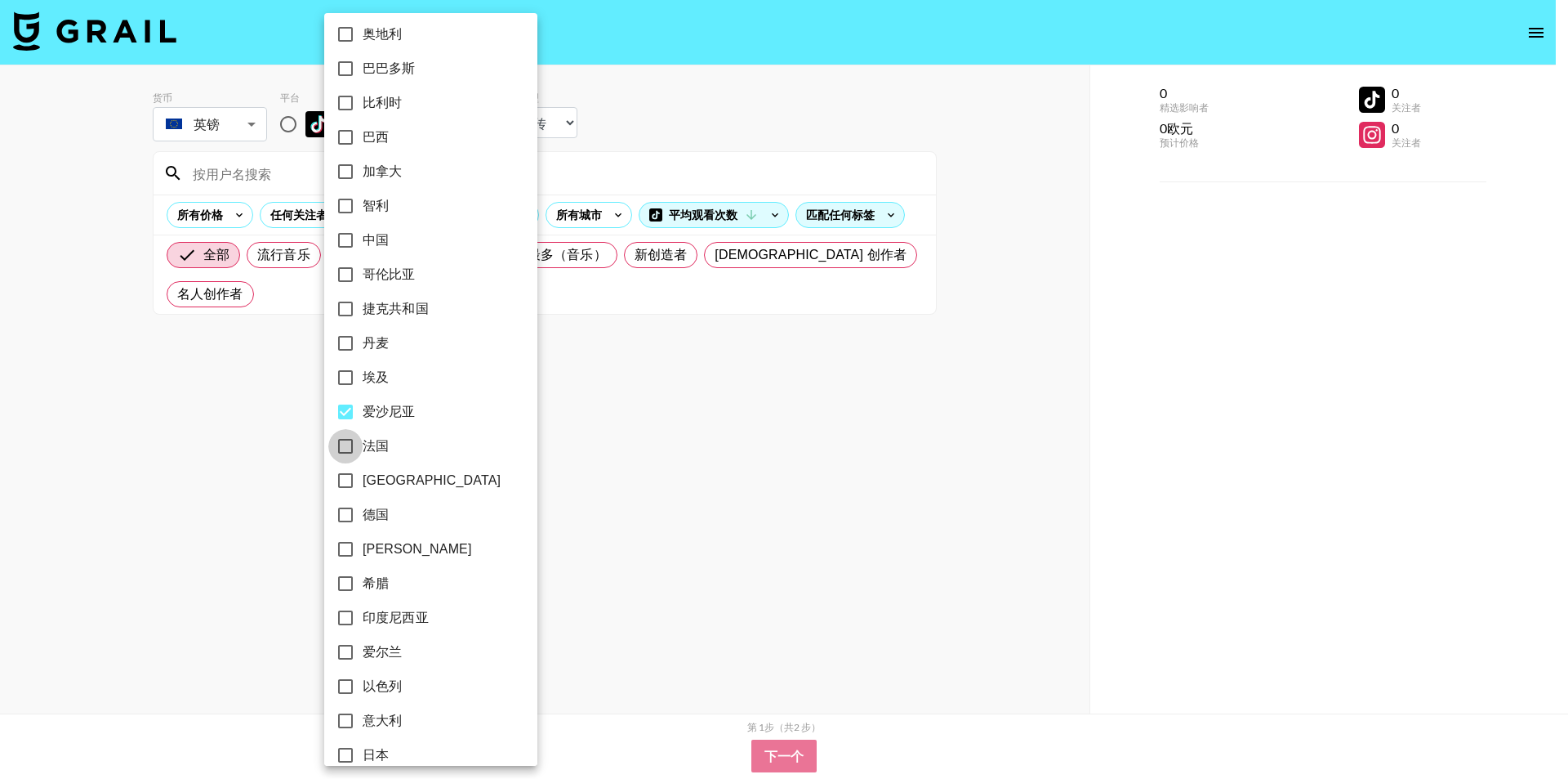
click at [339, 442] on input "法国" at bounding box center [345, 446] width 34 height 34
checkbox input "true"
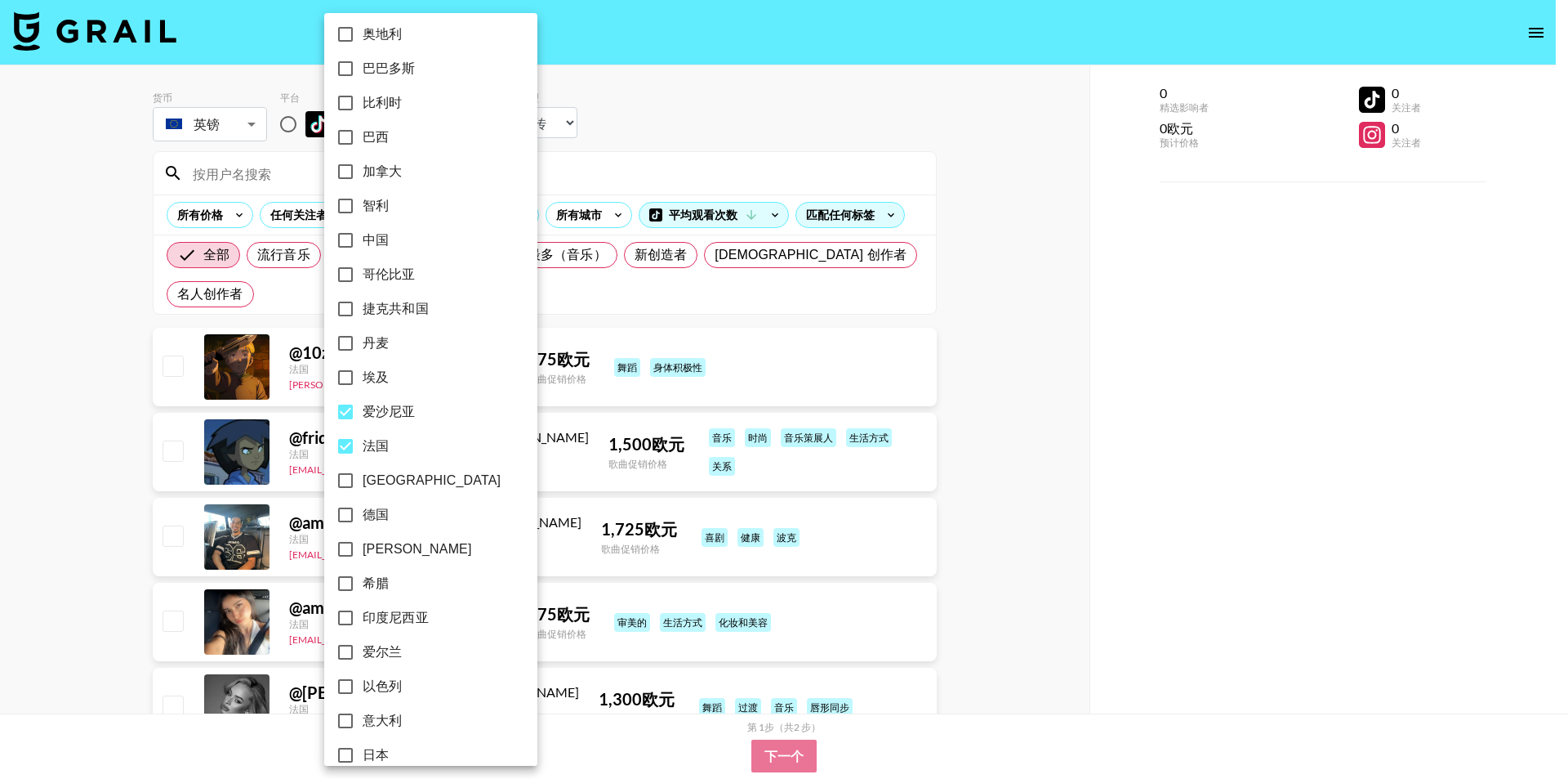
click at [346, 416] on input "爱沙尼亚" at bounding box center [345, 412] width 34 height 34
checkbox input "false"
click at [746, 154] on div at bounding box center [784, 390] width 1568 height 779
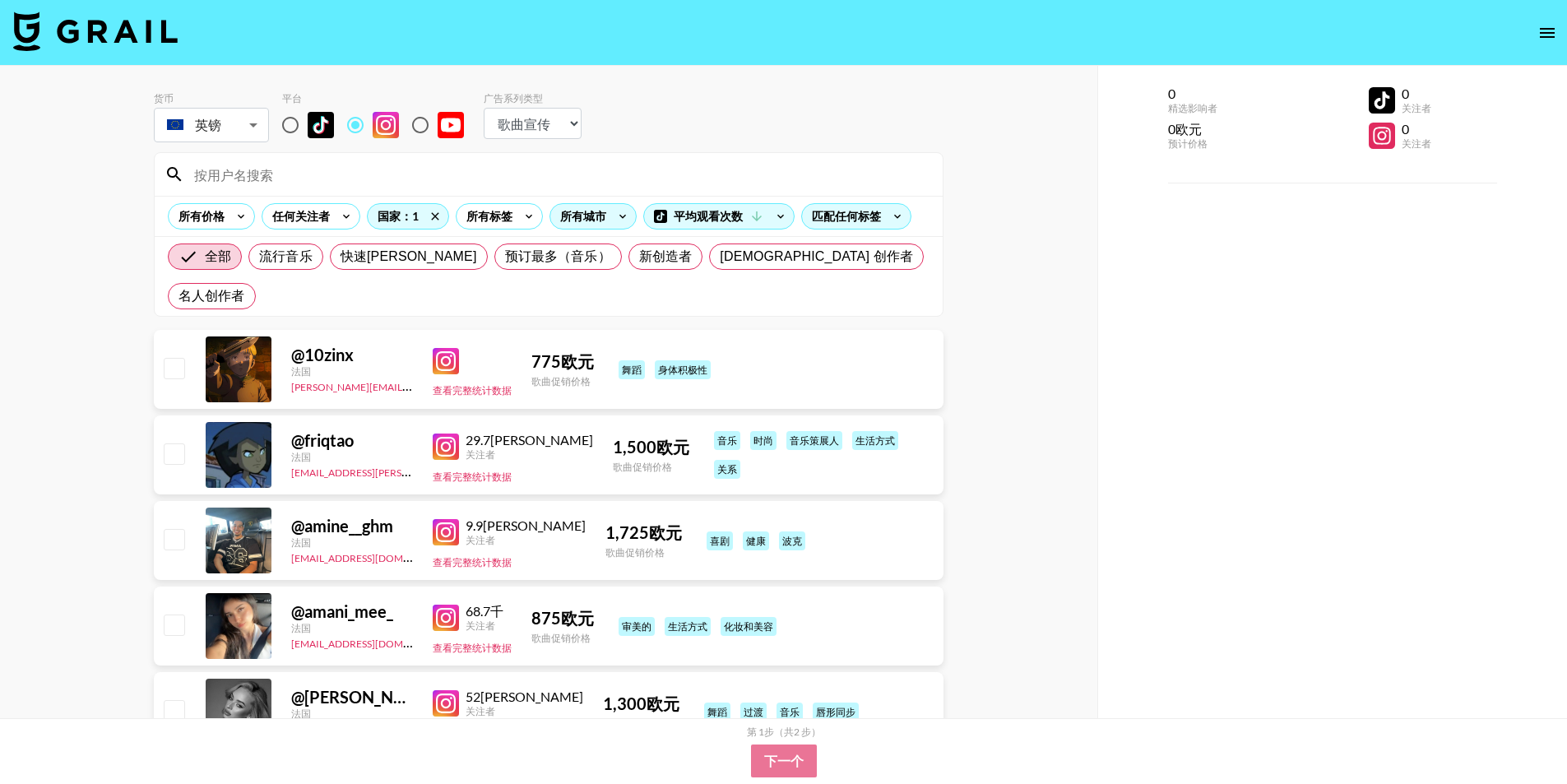
click at [624, 221] on icon at bounding box center [622, 215] width 26 height 24
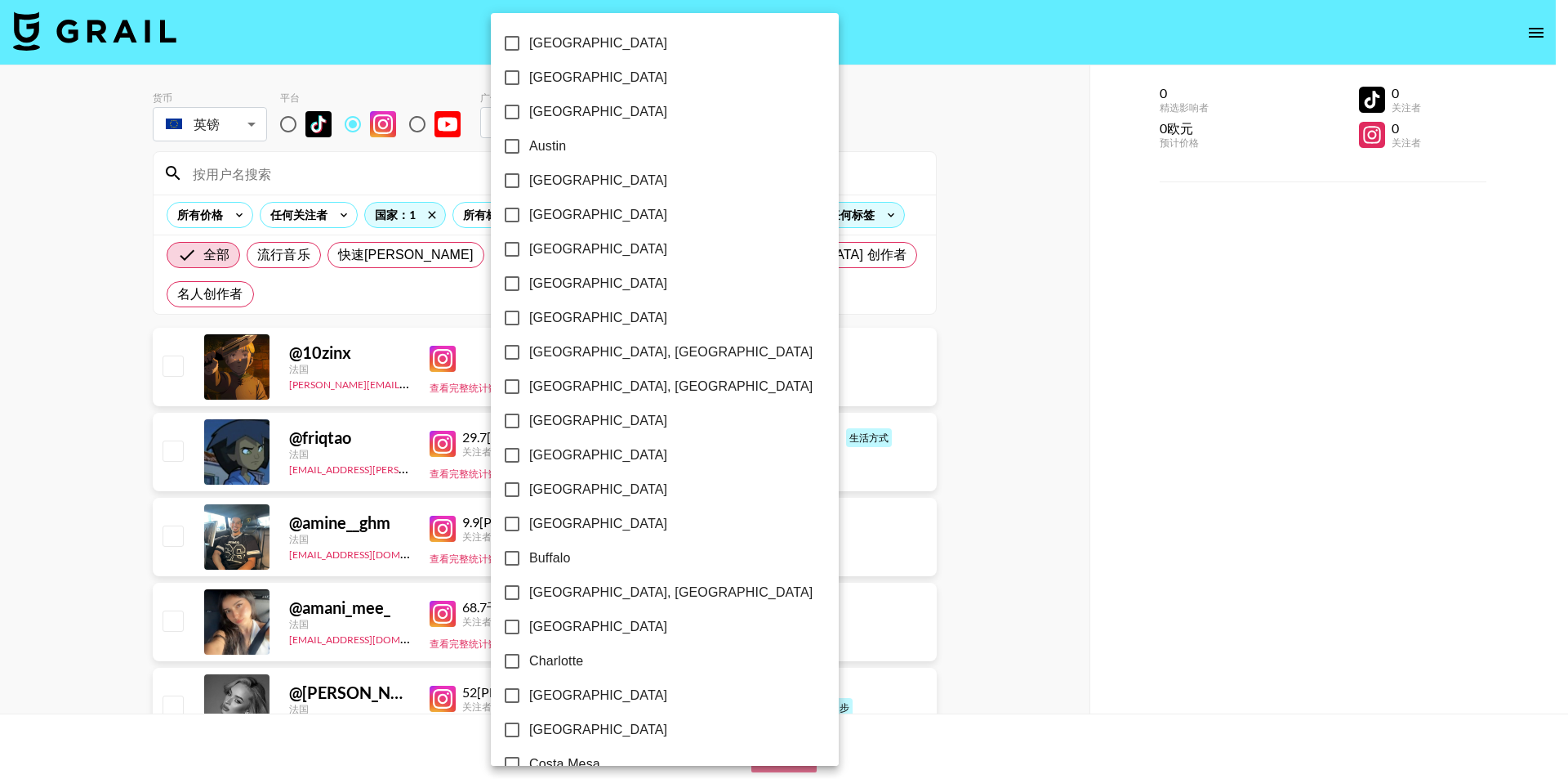
click at [619, 219] on label "[GEOGRAPHIC_DATA]" at bounding box center [653, 215] width 318 height 34
click at [529, 219] on input "[GEOGRAPHIC_DATA]" at bounding box center [512, 215] width 34 height 34
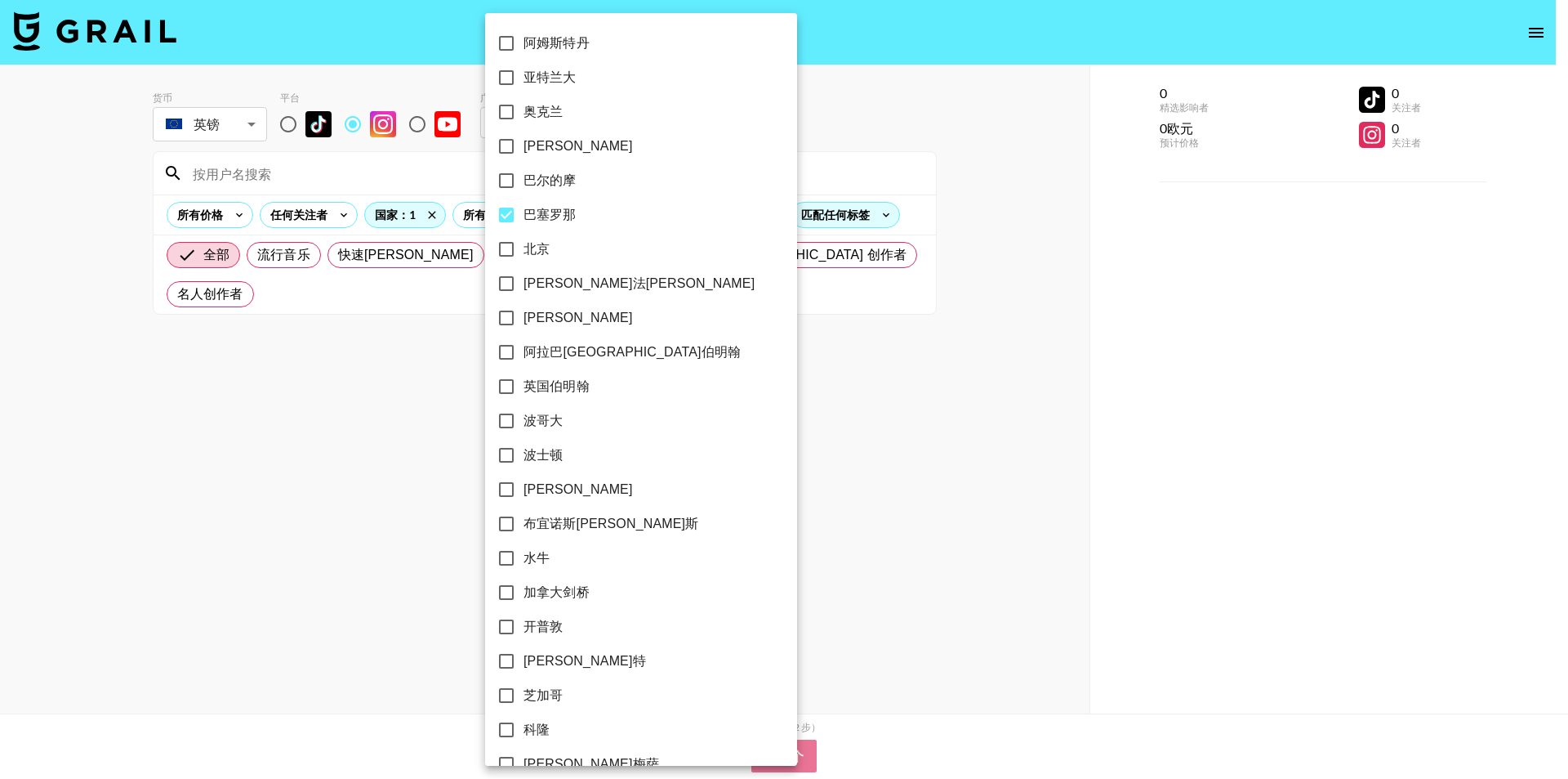
click at [625, 214] on label "巴塞罗那" at bounding box center [630, 215] width 282 height 34
click at [524, 214] on input "巴塞罗那" at bounding box center [507, 215] width 34 height 34
checkbox input "false"
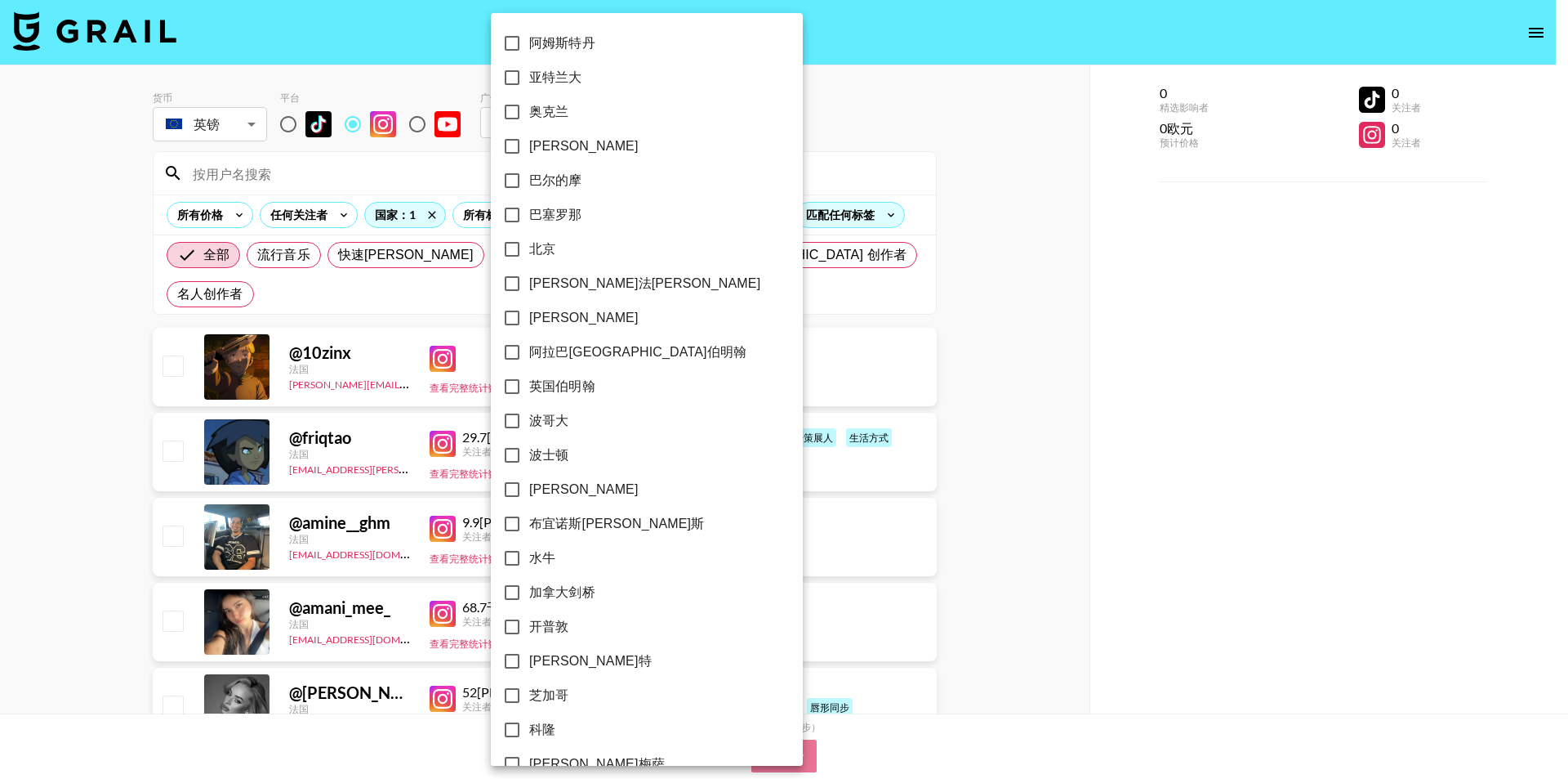
click at [763, 141] on div at bounding box center [784, 390] width 1568 height 779
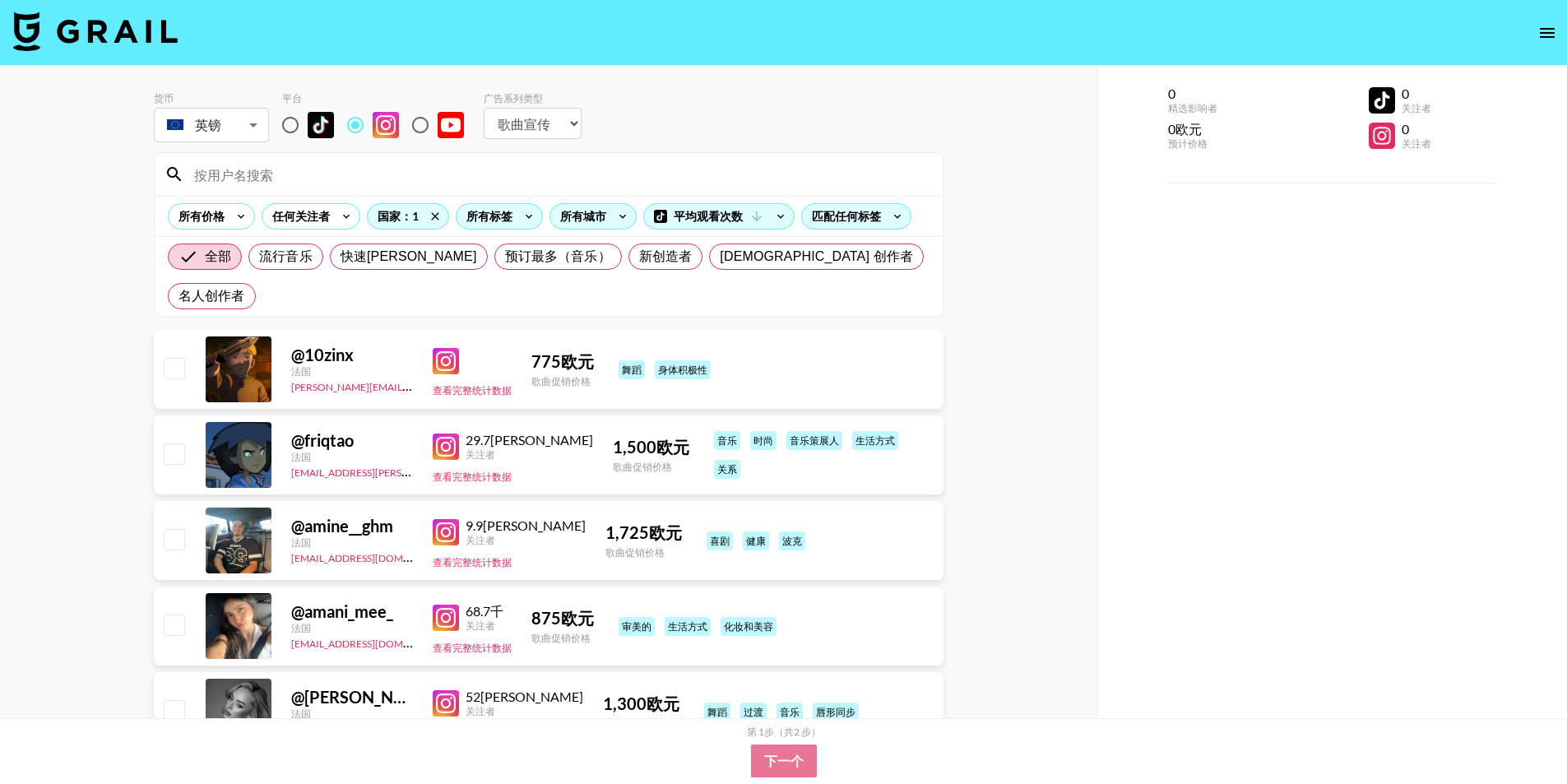
click at [488, 214] on font "所有标签" at bounding box center [489, 216] width 46 height 14
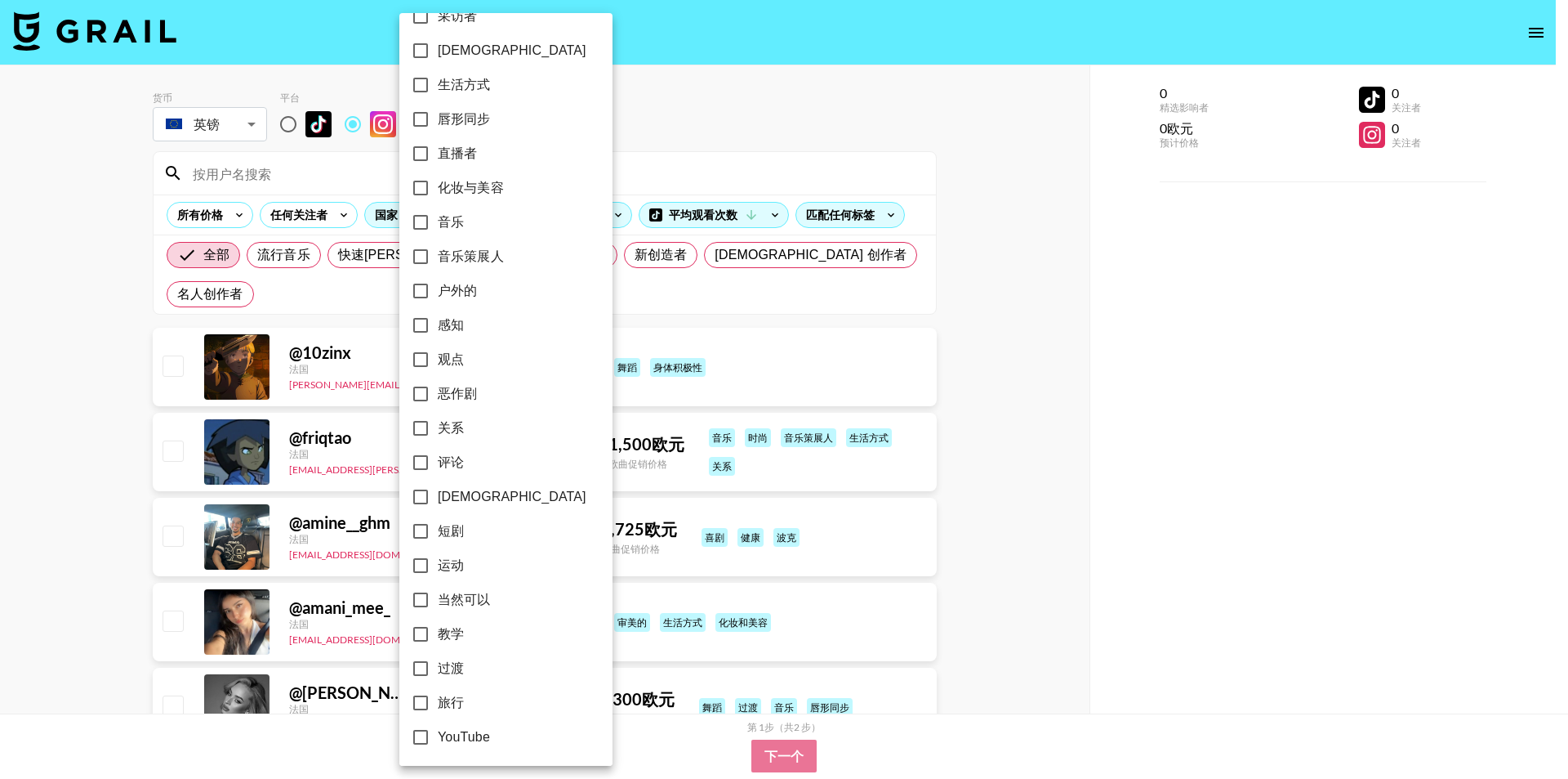
scroll to position [783, 0]
click at [425, 191] on input "化妆与美容" at bounding box center [421, 186] width 34 height 34
checkbox input "true"
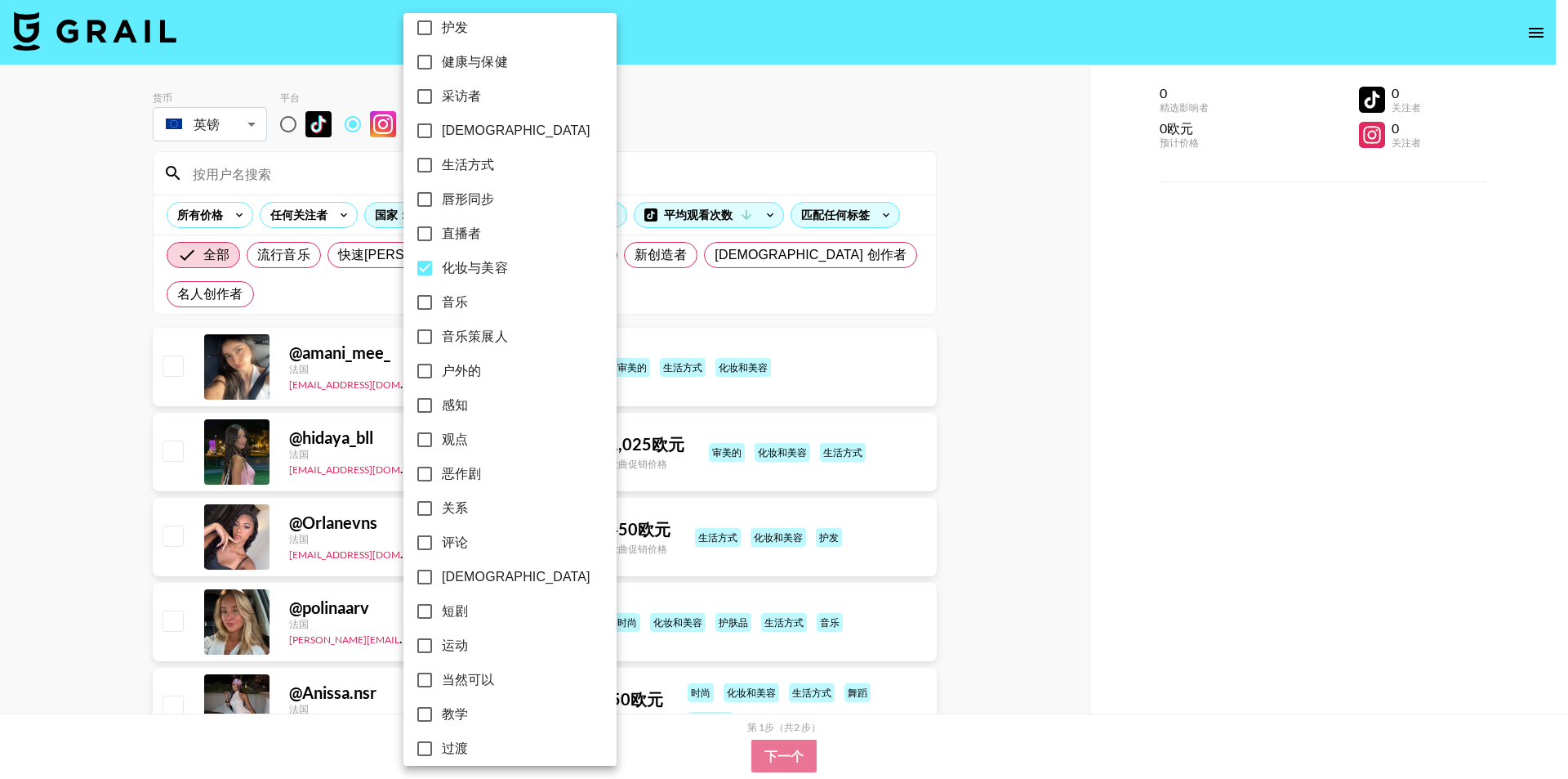
scroll to position [620, 0]
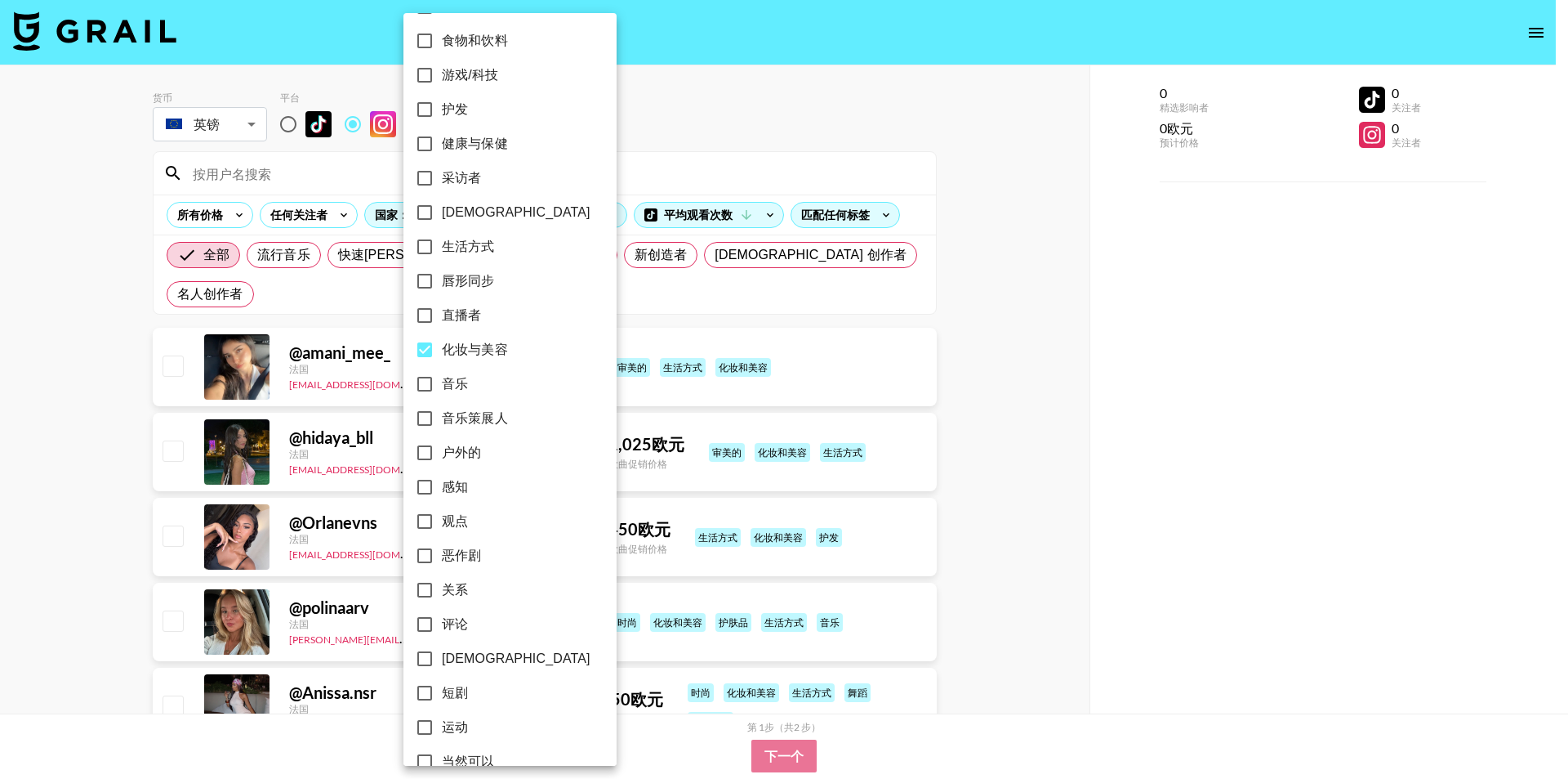
click at [428, 658] on input "护肤" at bounding box center [424, 658] width 34 height 34
checkbox input "true"
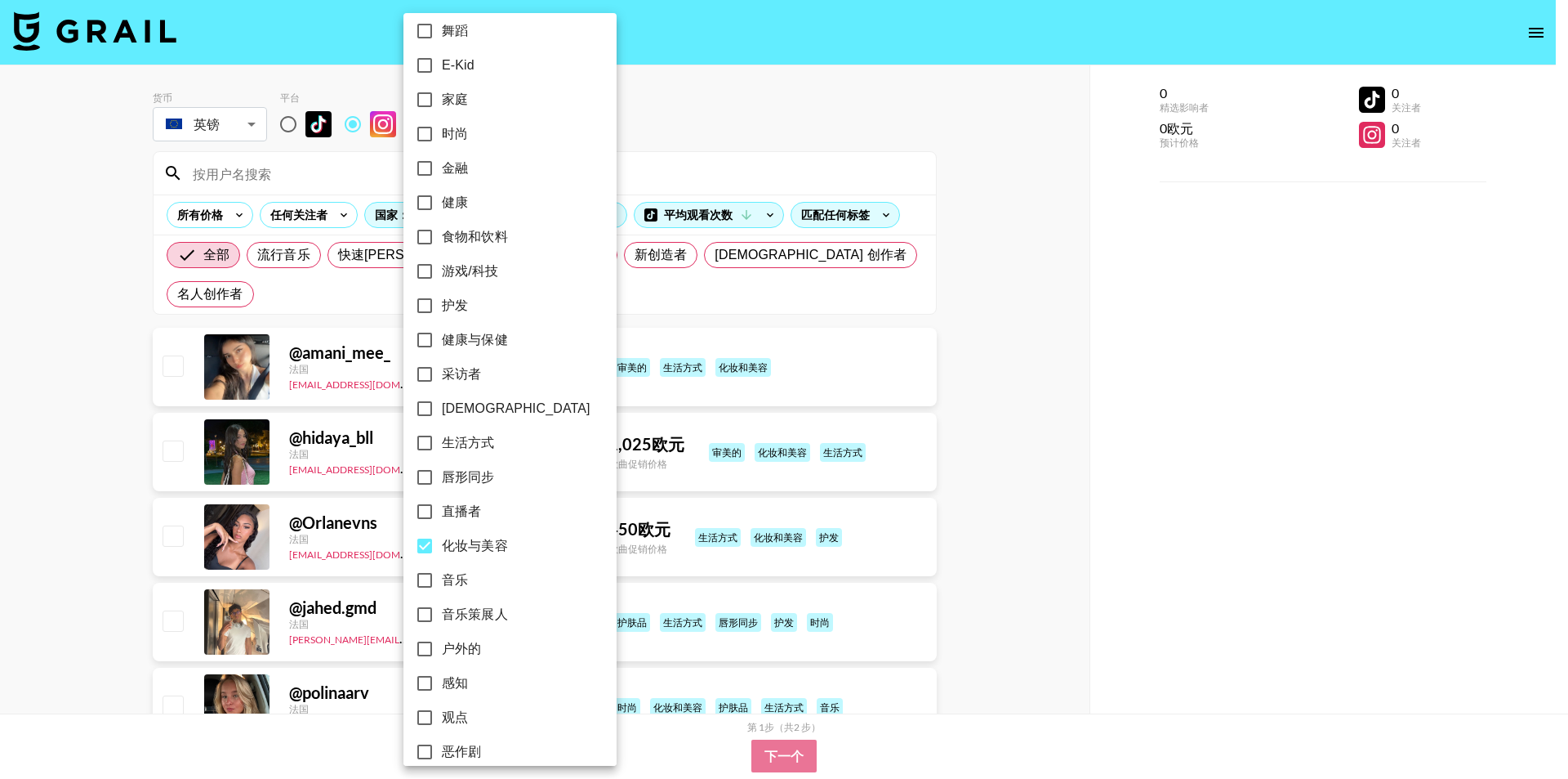
scroll to position [375, 0]
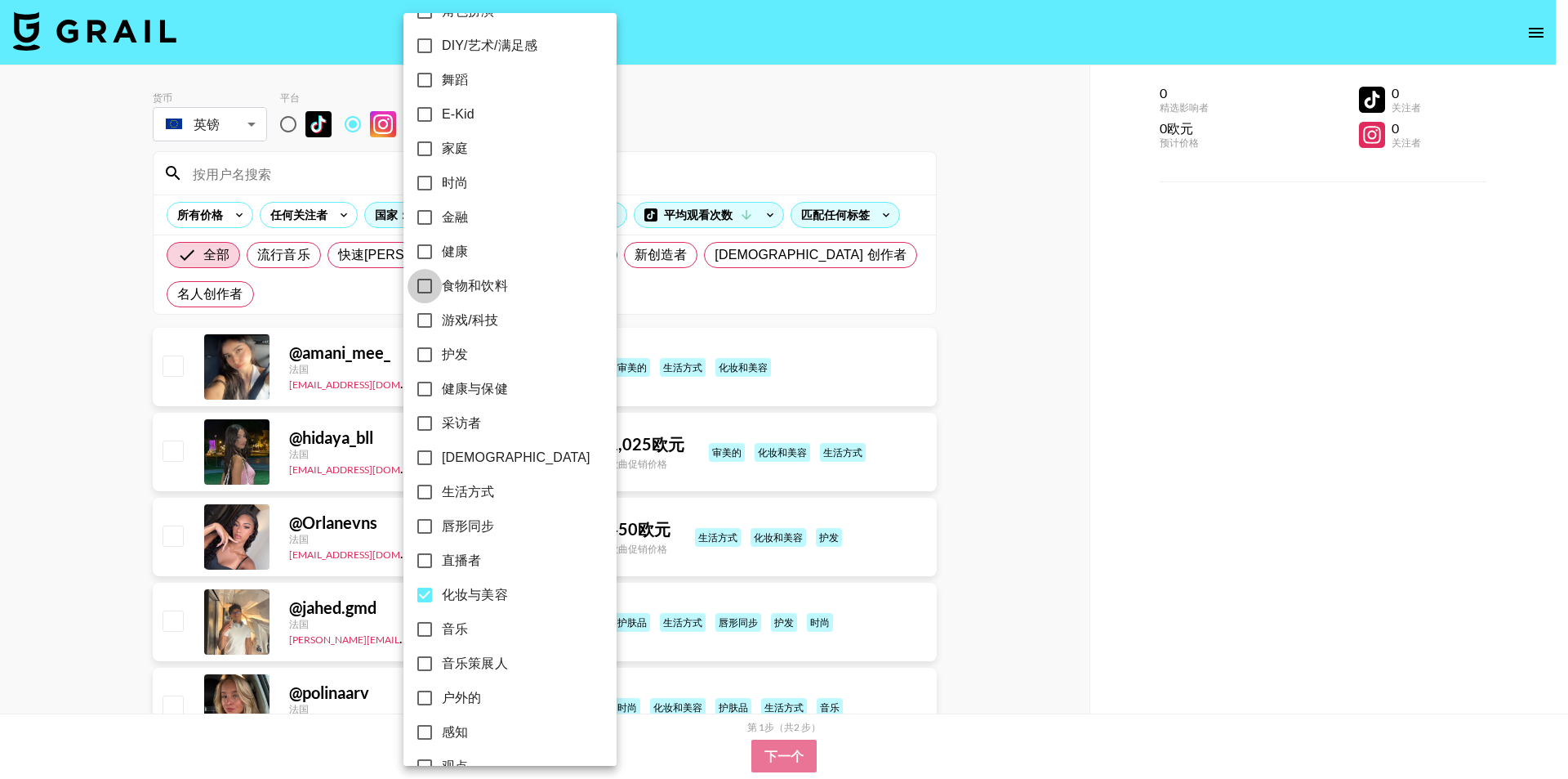
click at [425, 289] on input "食物和饮料" at bounding box center [424, 286] width 34 height 34
checkbox input "true"
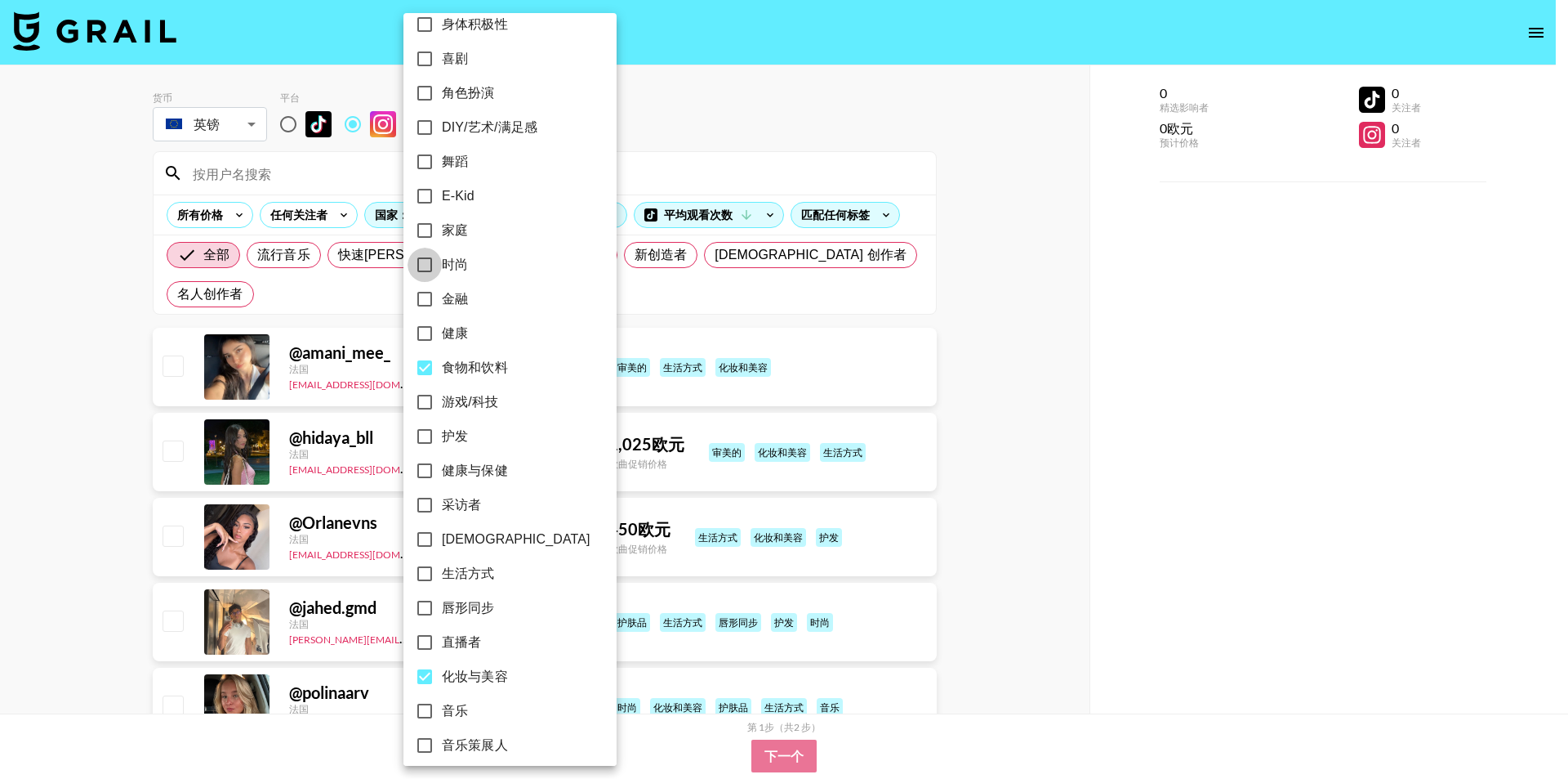
click at [422, 268] on input "时尚" at bounding box center [424, 264] width 34 height 34
checkbox input "true"
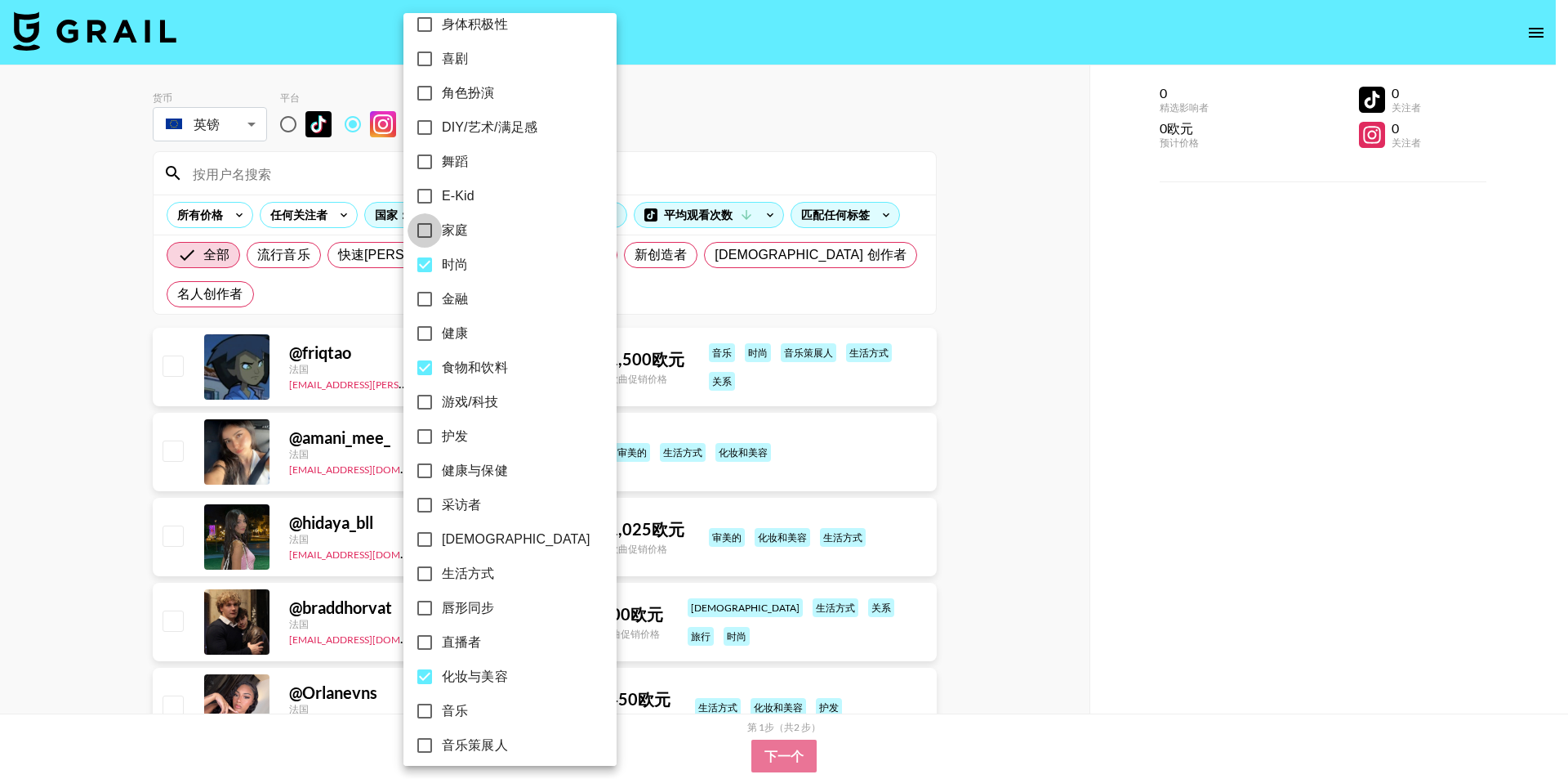
click at [424, 232] on input "家庭" at bounding box center [424, 230] width 34 height 34
checkbox input "true"
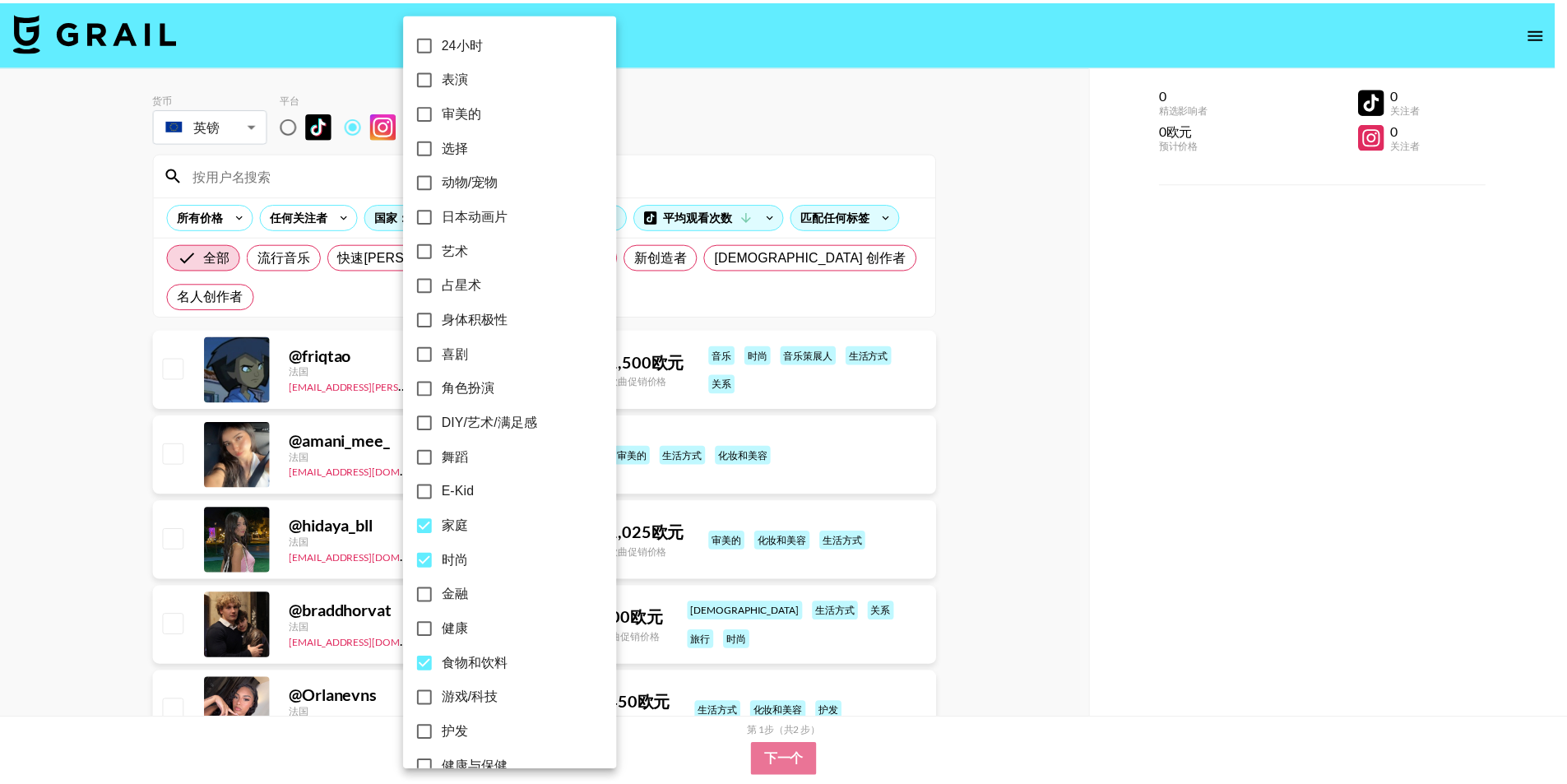
scroll to position [0, 0]
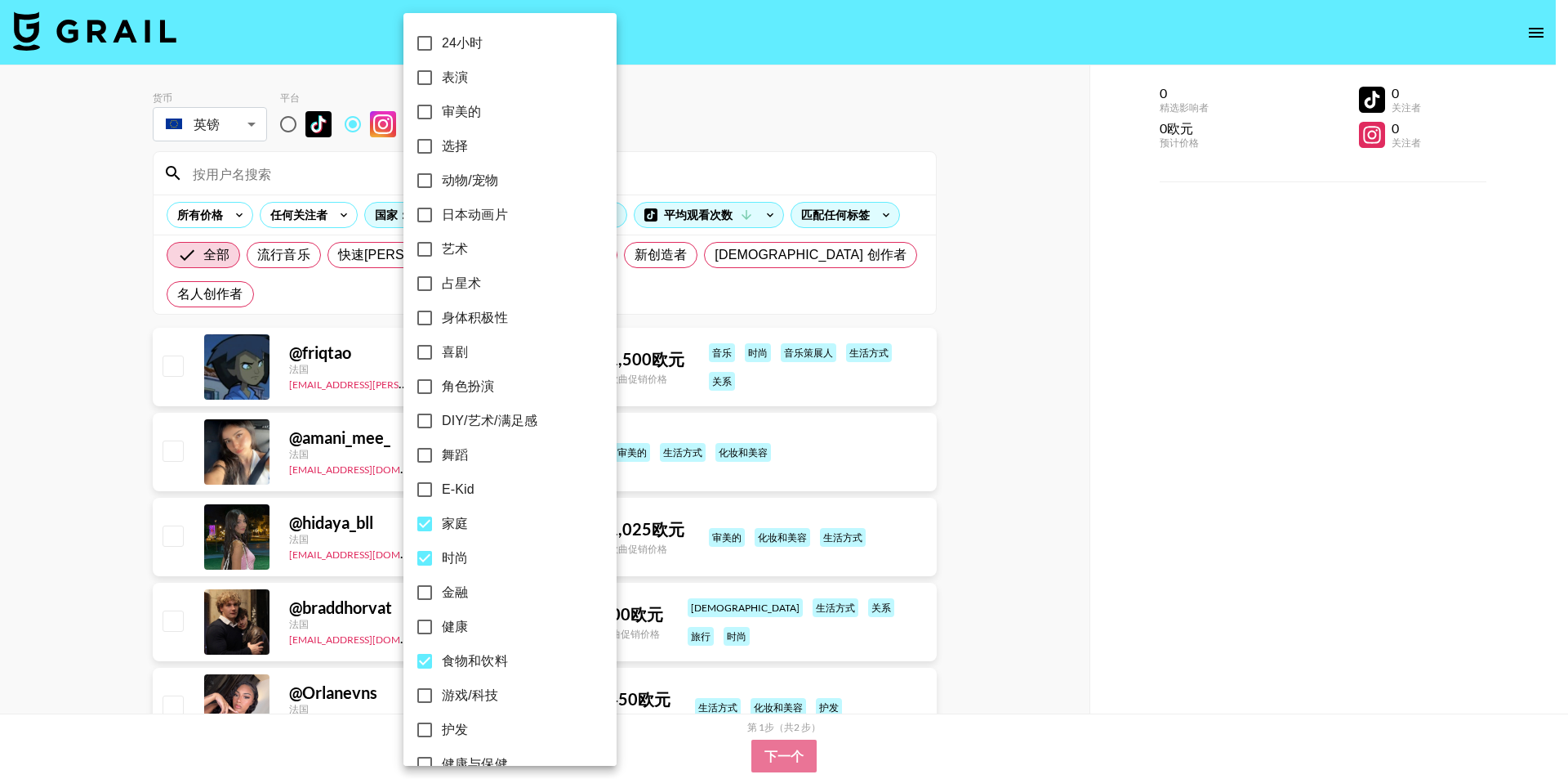
click at [426, 182] on input "动物/宠物" at bounding box center [424, 180] width 34 height 34
checkbox input "true"
click at [693, 85] on div at bounding box center [784, 390] width 1568 height 779
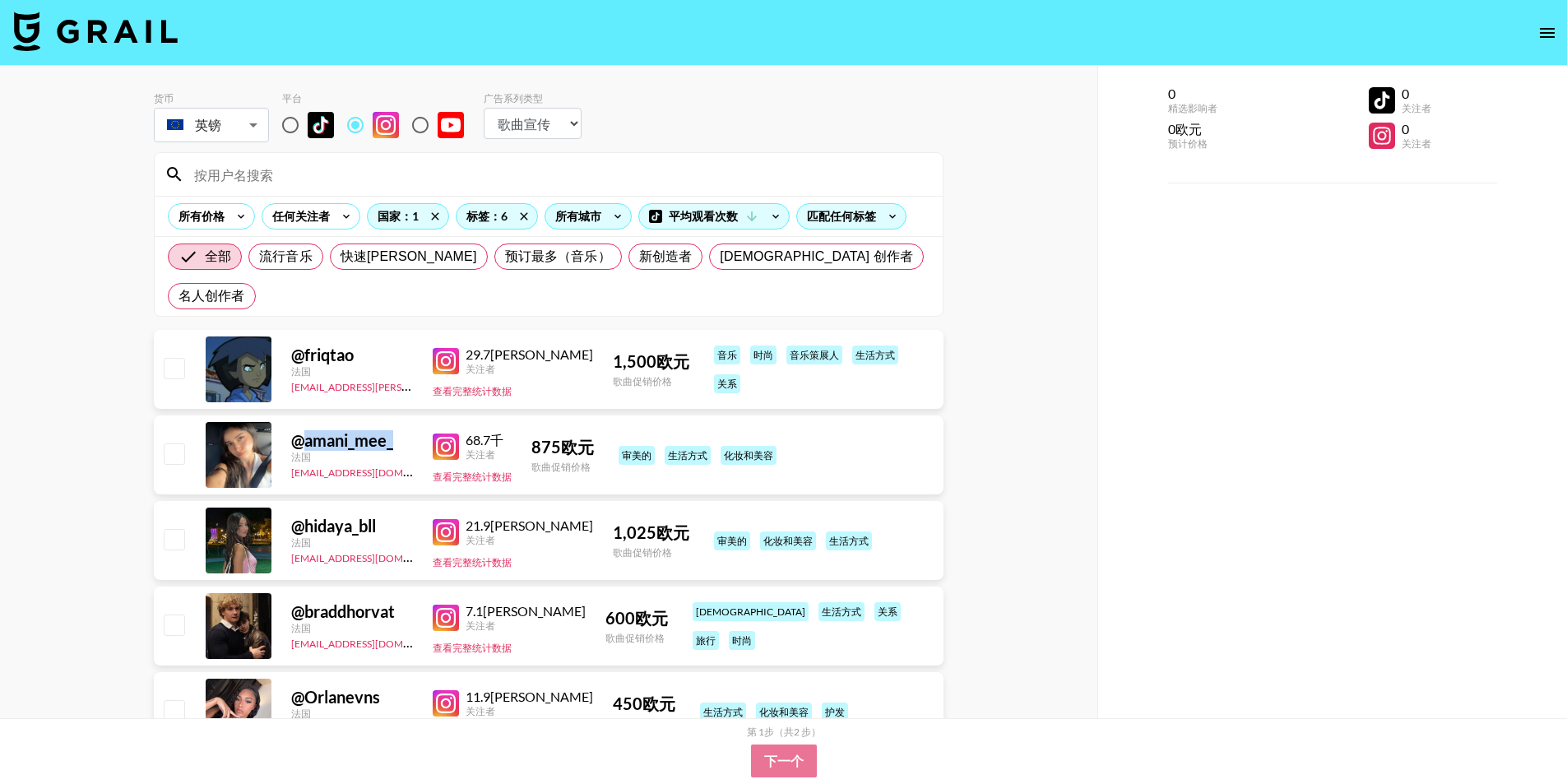
drag, startPoint x: 400, startPoint y: 401, endPoint x: 305, endPoint y: 408, distance: 95.3
click at [305, 430] on div "@amani_mee_ ​" at bounding box center [352, 440] width 122 height 21
copy font "amani_mee_"
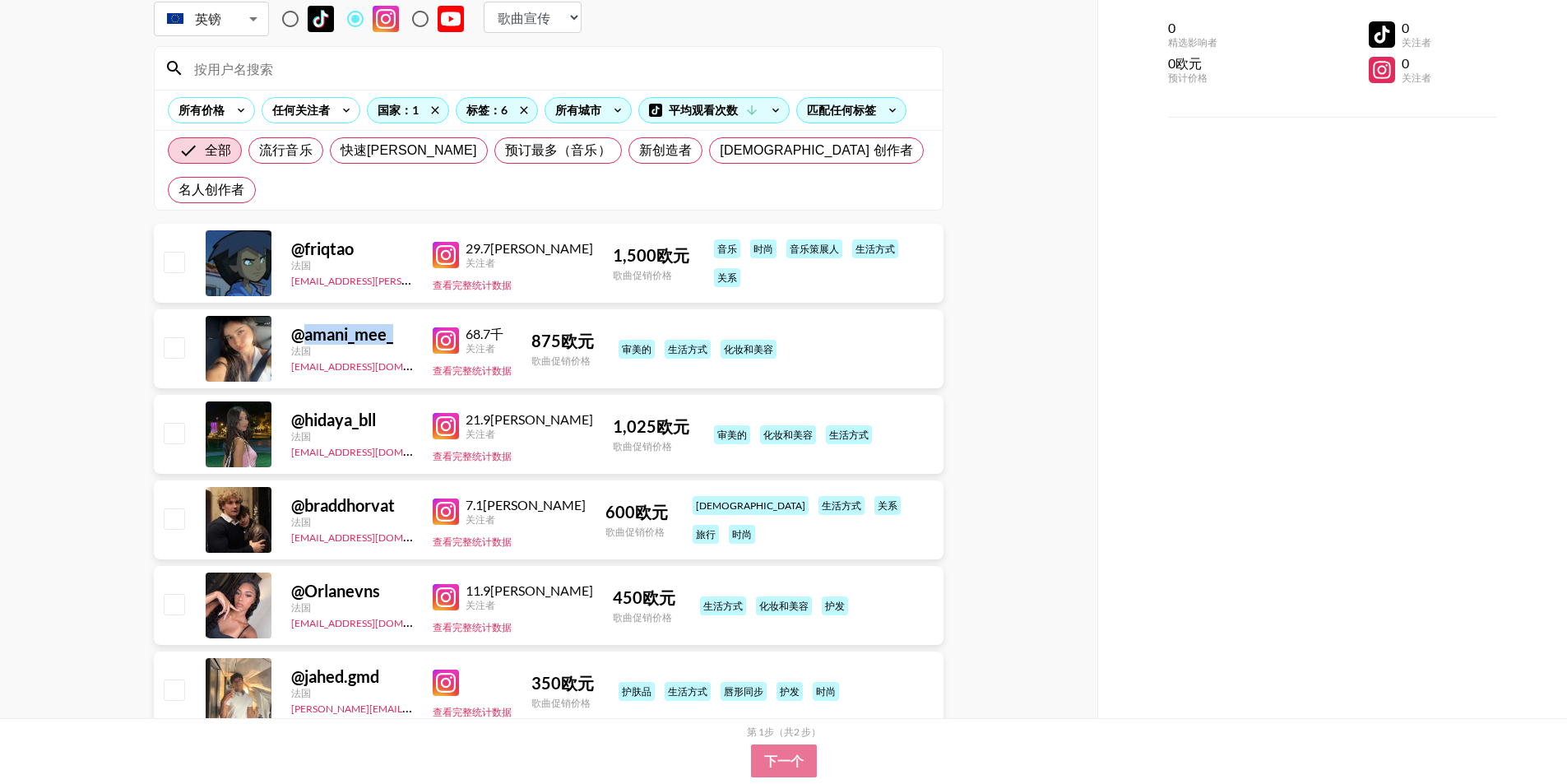
scroll to position [164, 0]
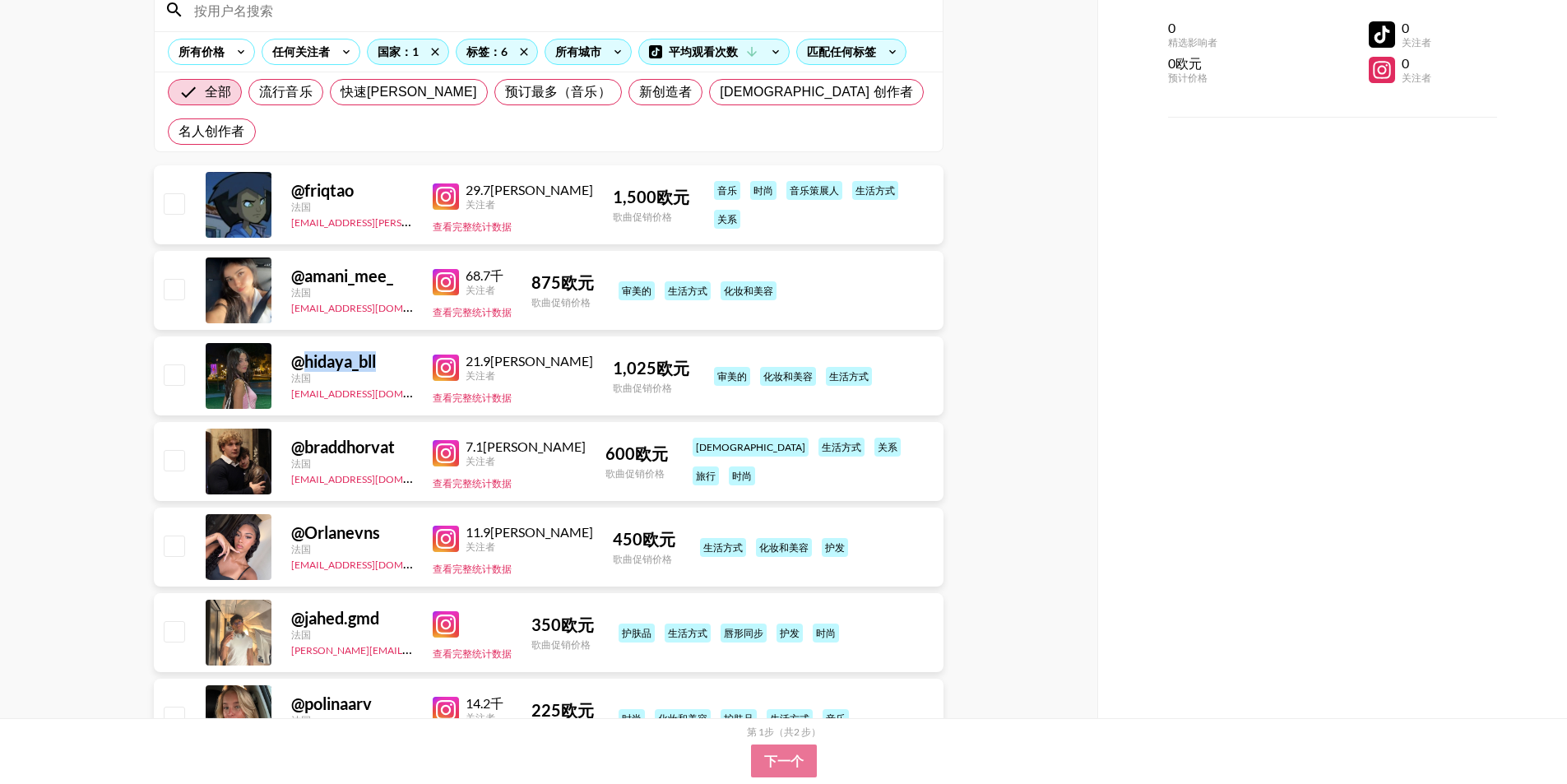
drag, startPoint x: 380, startPoint y: 315, endPoint x: 304, endPoint y: 325, distance: 76.7
click at [304, 351] on div "@hidaya_bll ​" at bounding box center [352, 361] width 122 height 21
copy font "hidaya_bll"
drag, startPoint x: 411, startPoint y: 406, endPoint x: 307, endPoint y: 410, distance: 104.1
click at [307, 436] on div "@ braddhorvat" at bounding box center [352, 446] width 122 height 21
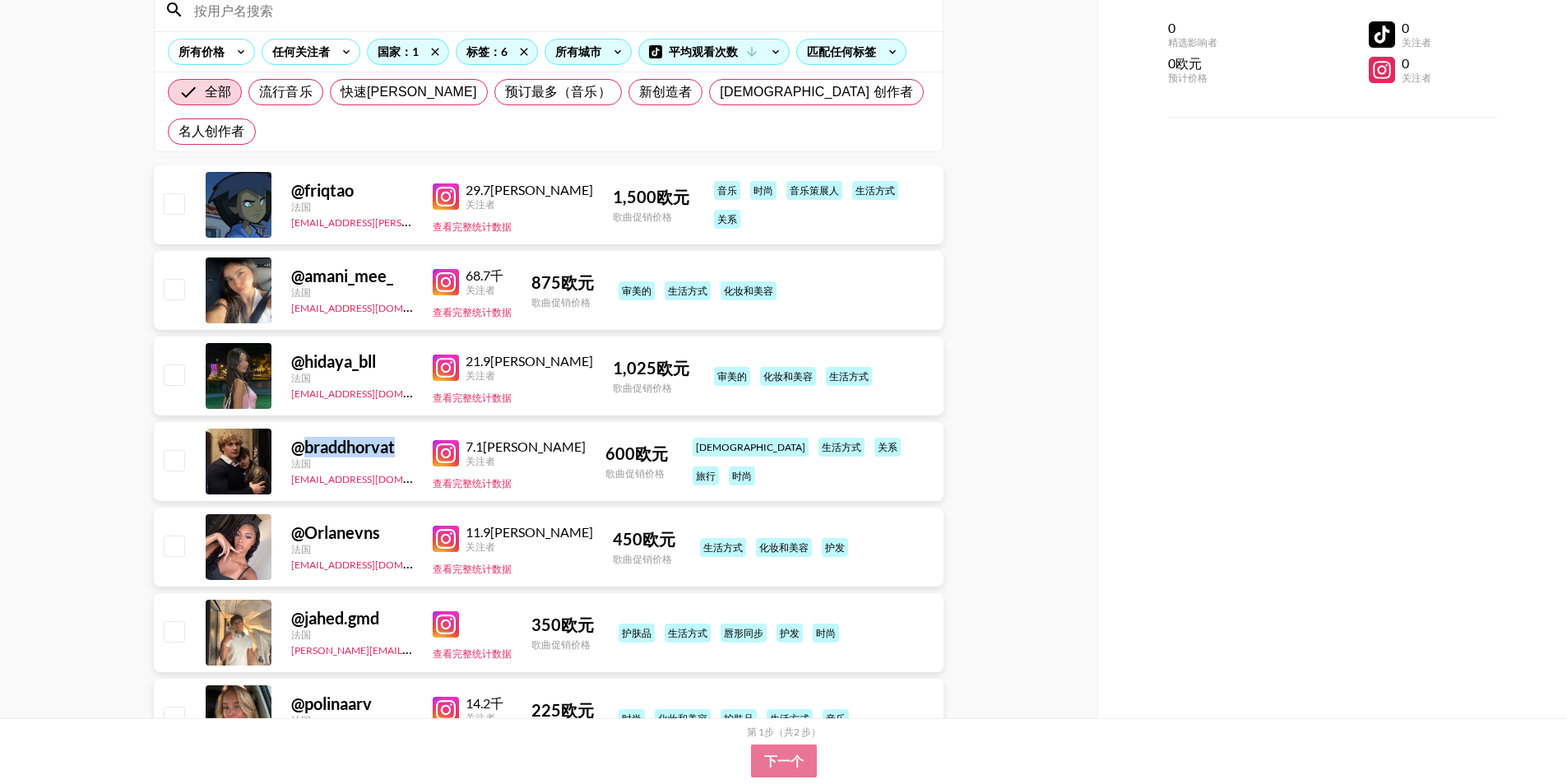
copy font "braddhorvat"
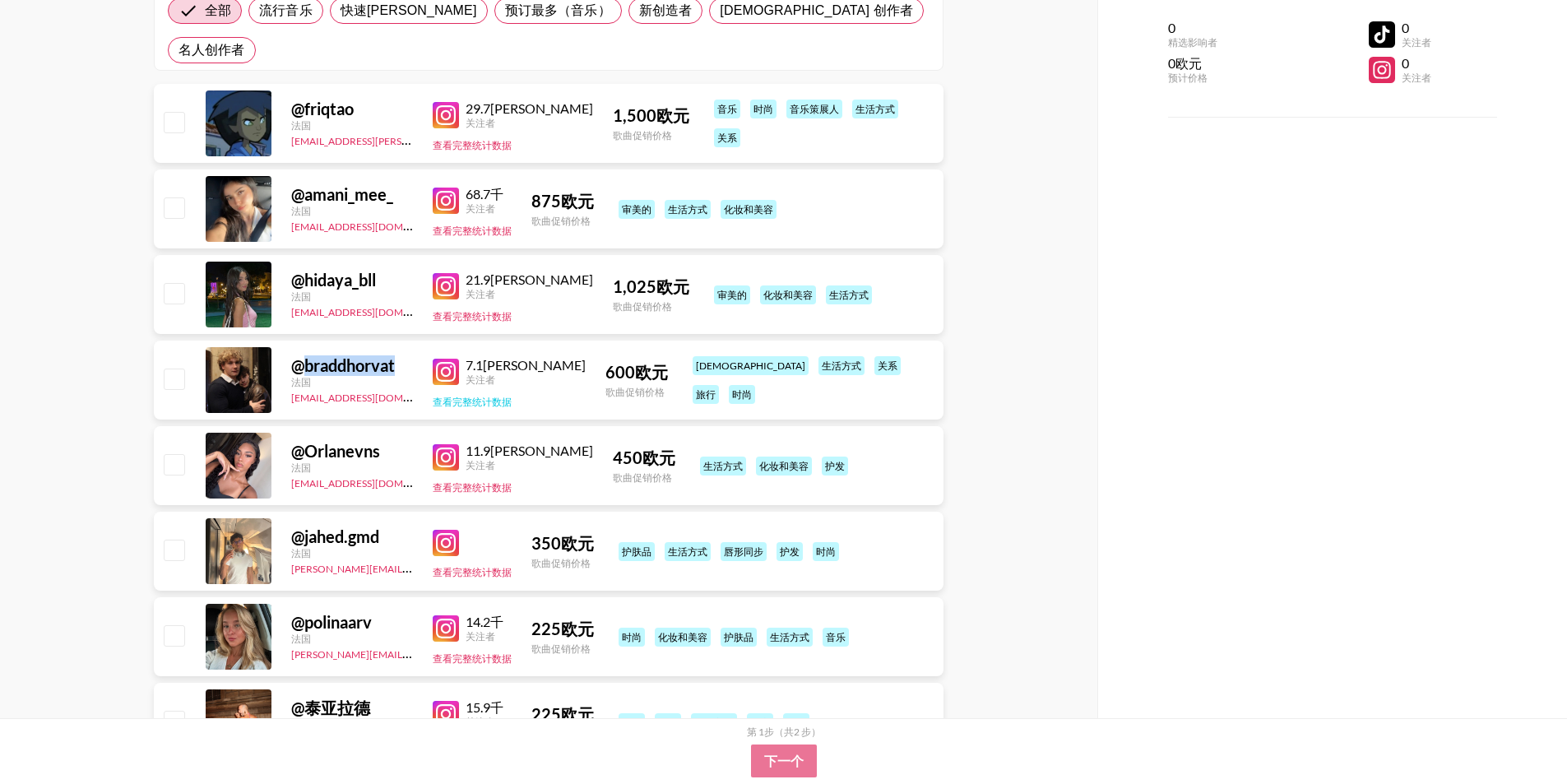
scroll to position [247, 0]
drag, startPoint x: 389, startPoint y: 491, endPoint x: 303, endPoint y: 501, distance: 86.6
click at [303, 525] on div "@ jahed.gmd" at bounding box center [352, 535] width 122 height 21
copy div "jahed.gmd"
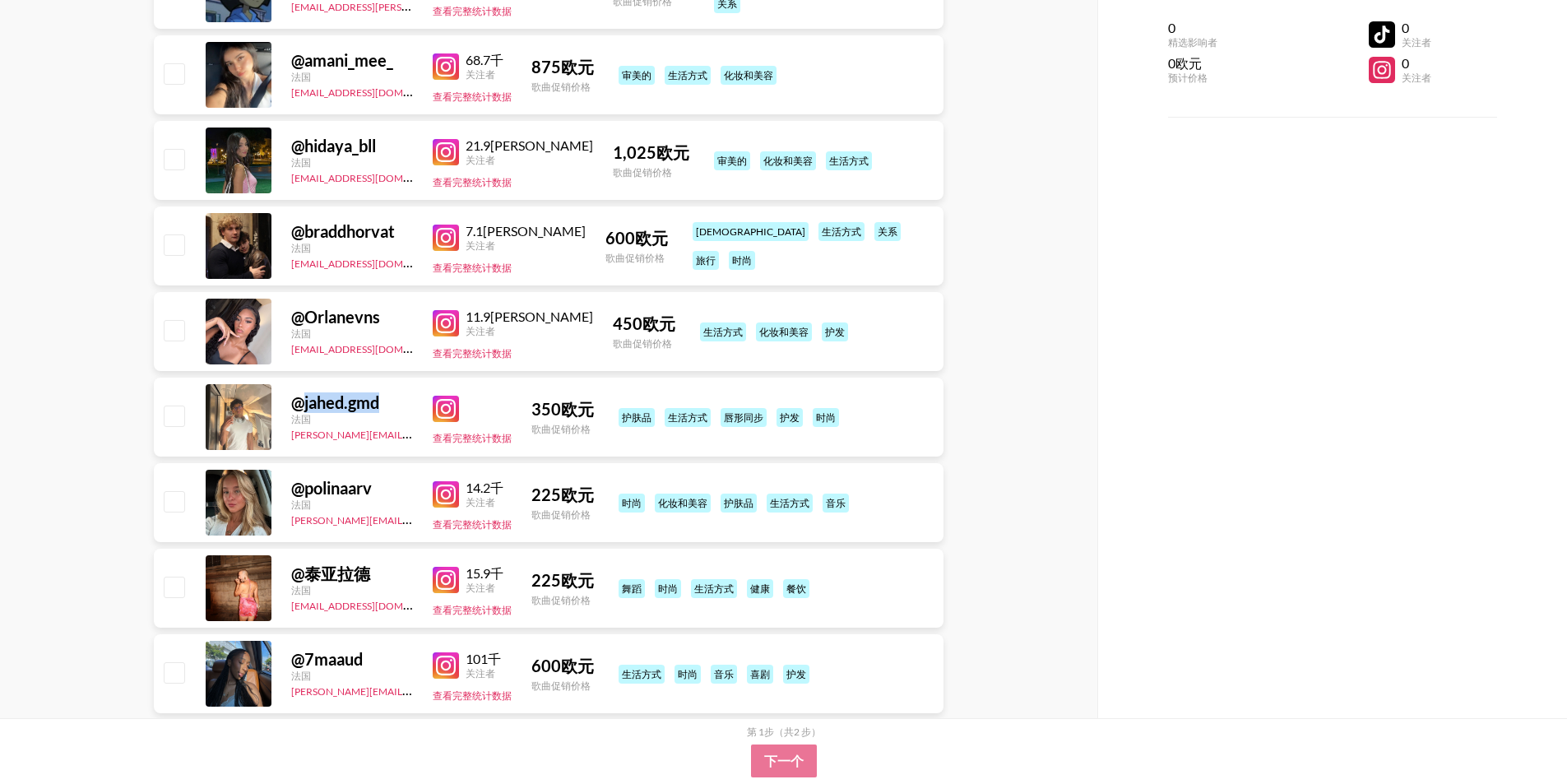
scroll to position [411, 0]
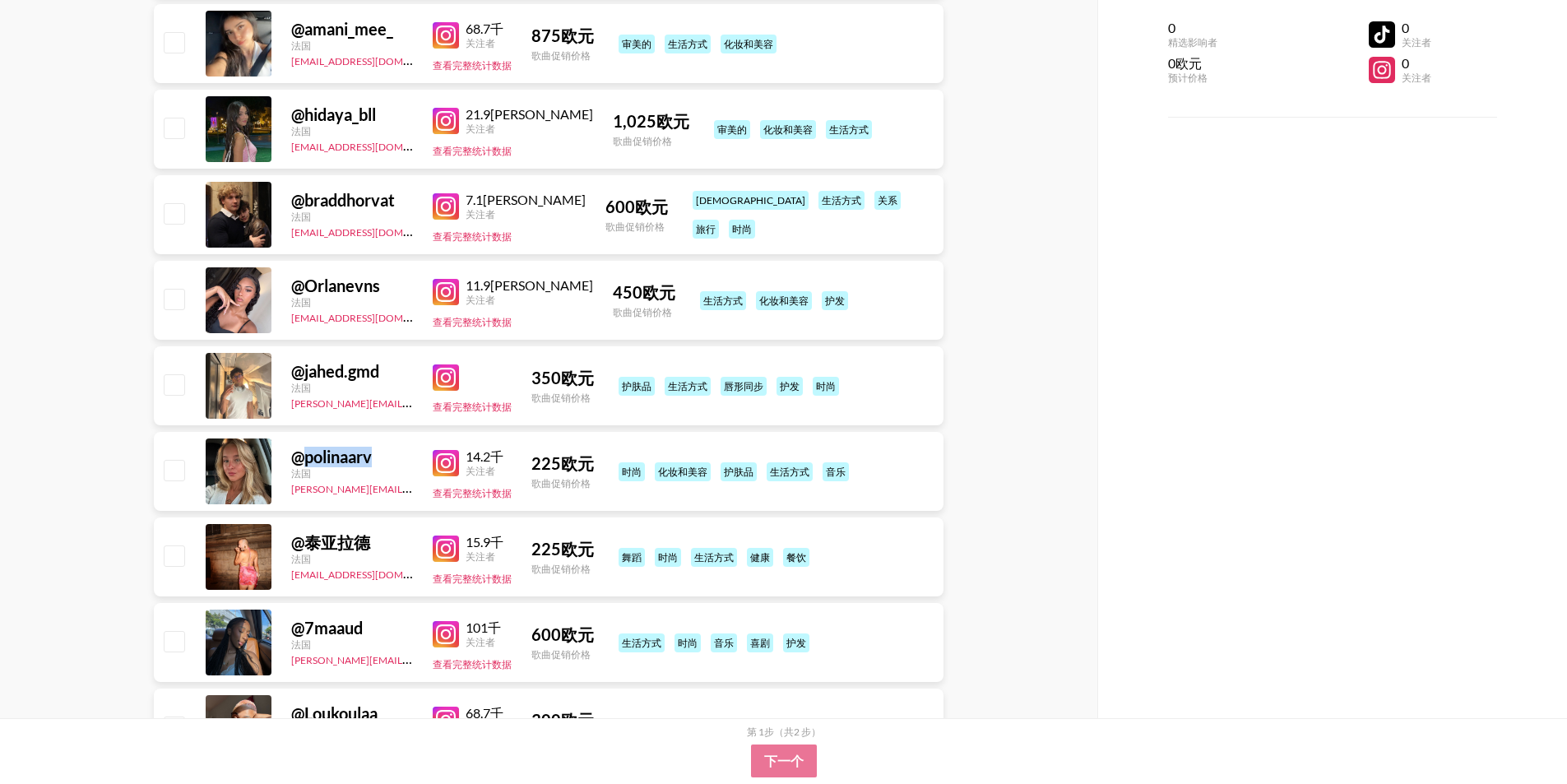
drag, startPoint x: 380, startPoint y: 421, endPoint x: 309, endPoint y: 423, distance: 71.0
click at [309, 446] on div "@ polinaarv" at bounding box center [352, 456] width 122 height 21
copy font "polinaarv"
drag, startPoint x: 375, startPoint y: 498, endPoint x: 500, endPoint y: 502, distance: 125.1
click at [500, 517] on div "@ 泰亚拉德 法国 ehartney@grail-talent.com 15.9千 关注者 查看完整统计数据 225 欧元 歌曲促销价格 舞蹈 时尚 生活方式…" at bounding box center [549, 557] width 790 height 79
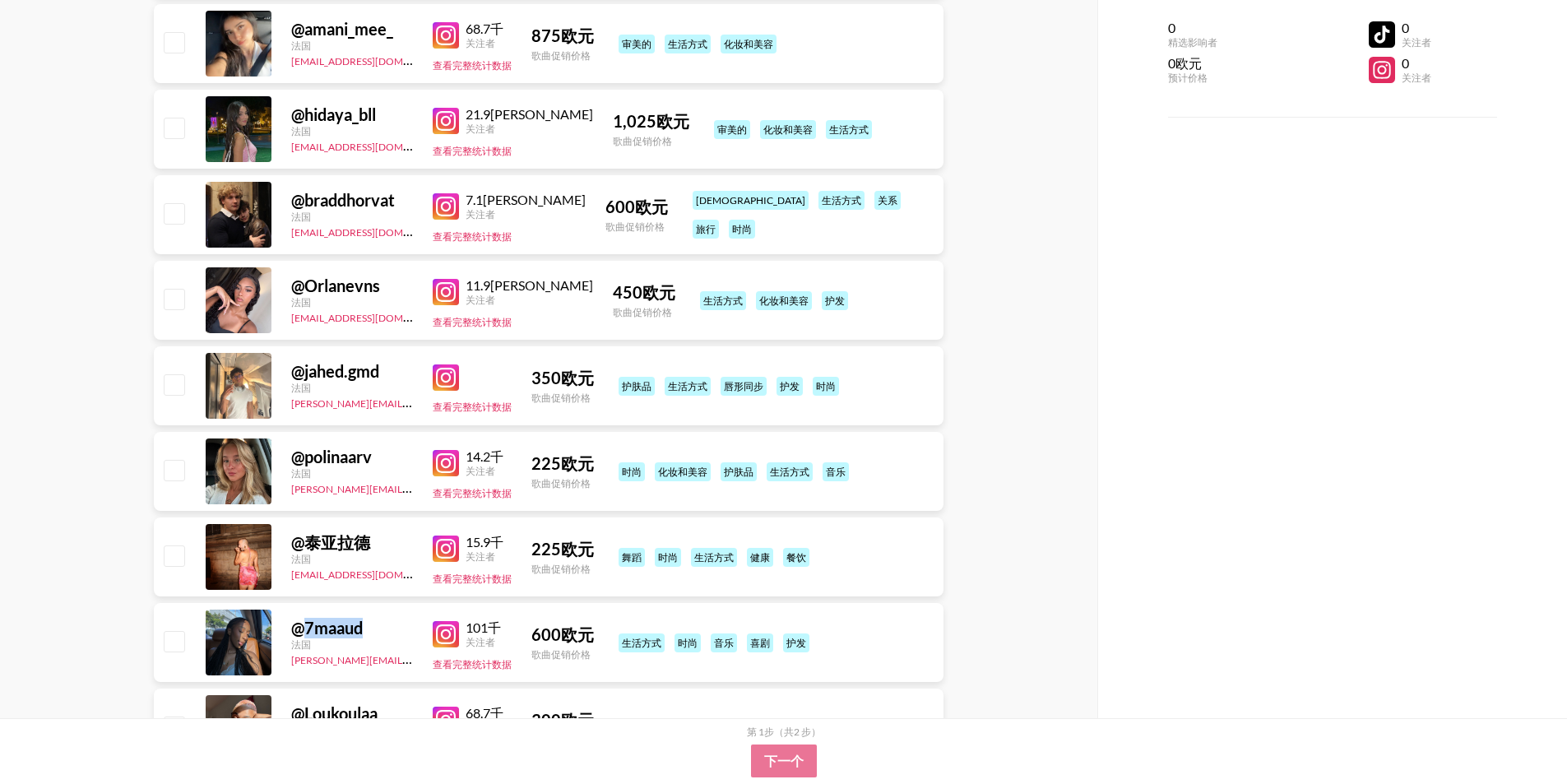
drag, startPoint x: 389, startPoint y: 586, endPoint x: 312, endPoint y: 587, distance: 77.0
click at [312, 617] on div "@ 7maaud" at bounding box center [352, 627] width 122 height 21
copy font "7maaud"
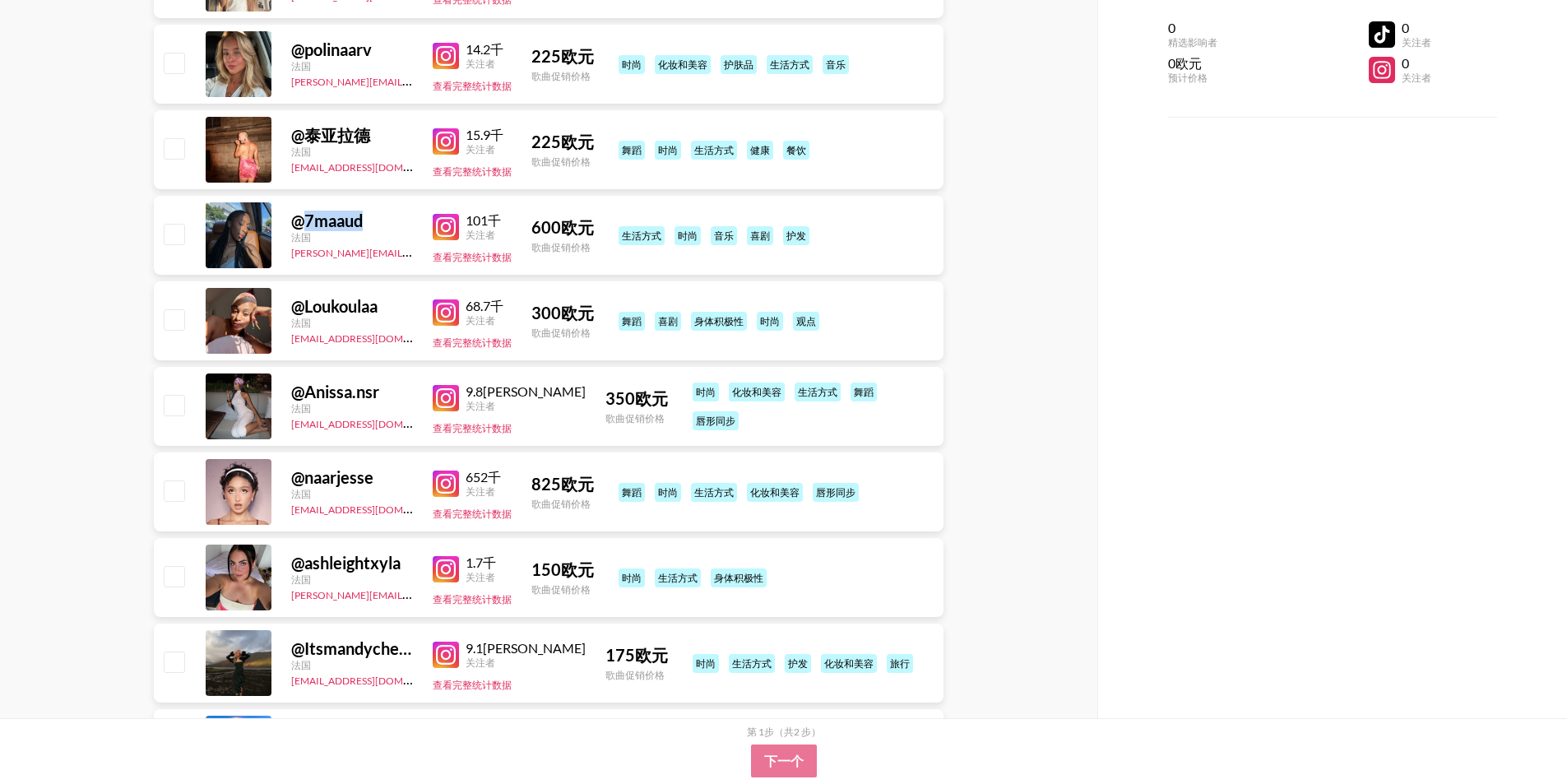
scroll to position [905, 0]
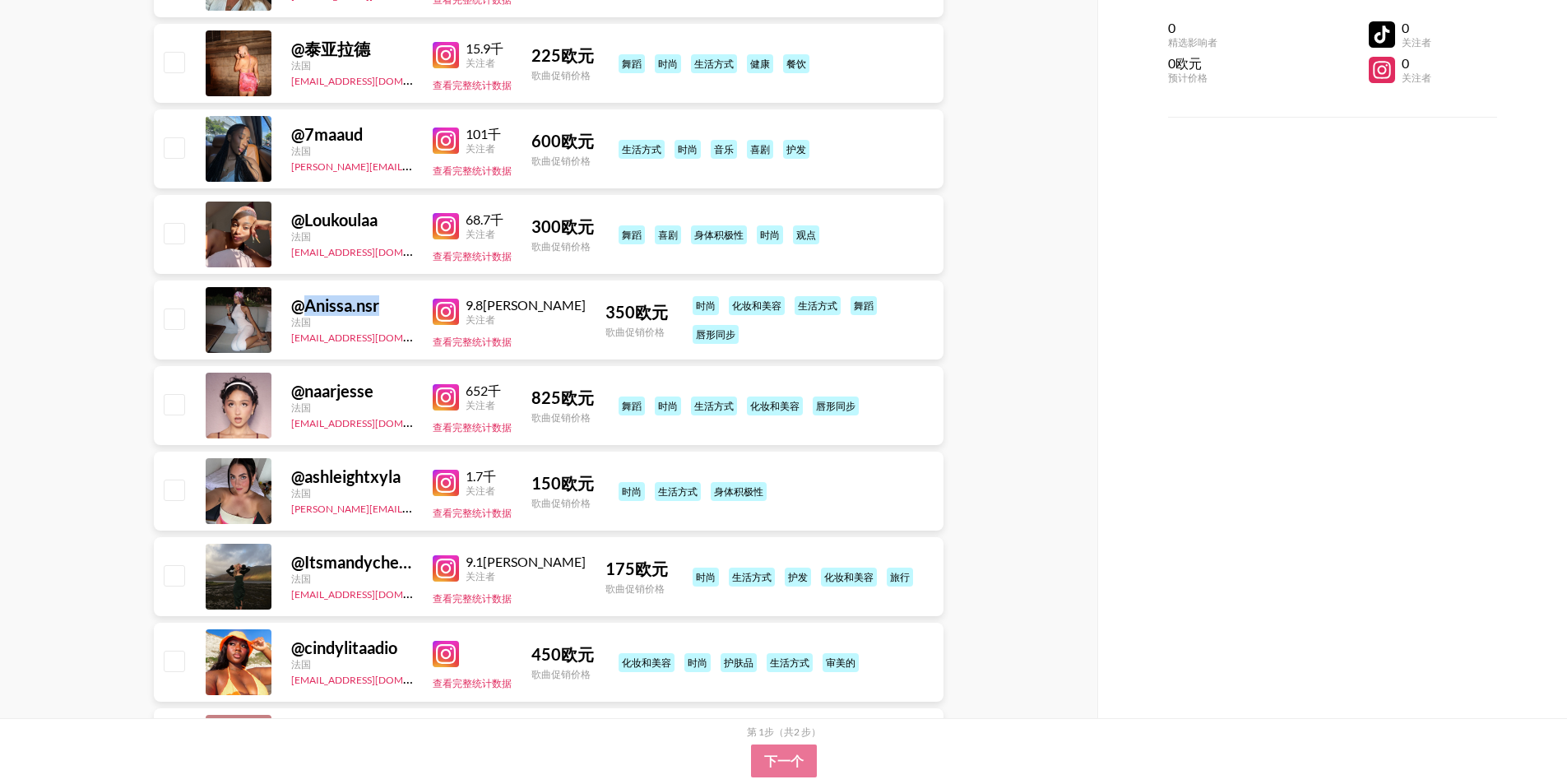
drag, startPoint x: 391, startPoint y: 267, endPoint x: 309, endPoint y: 275, distance: 82.4
click at [309, 296] on div "@ Anissa.nsr" at bounding box center [352, 305] width 122 height 21
copy font "Anissa.nsr"
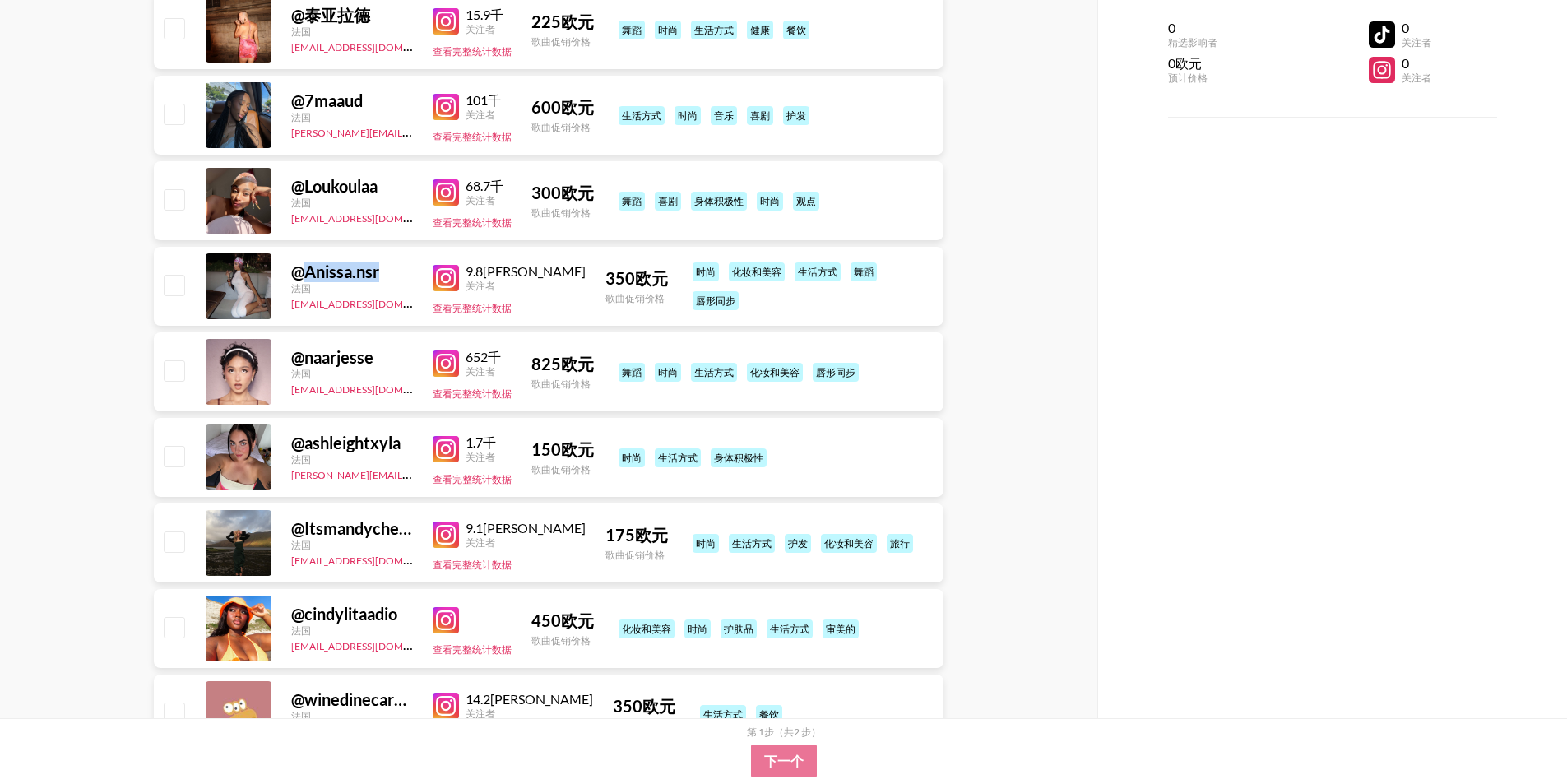
scroll to position [980, 0]
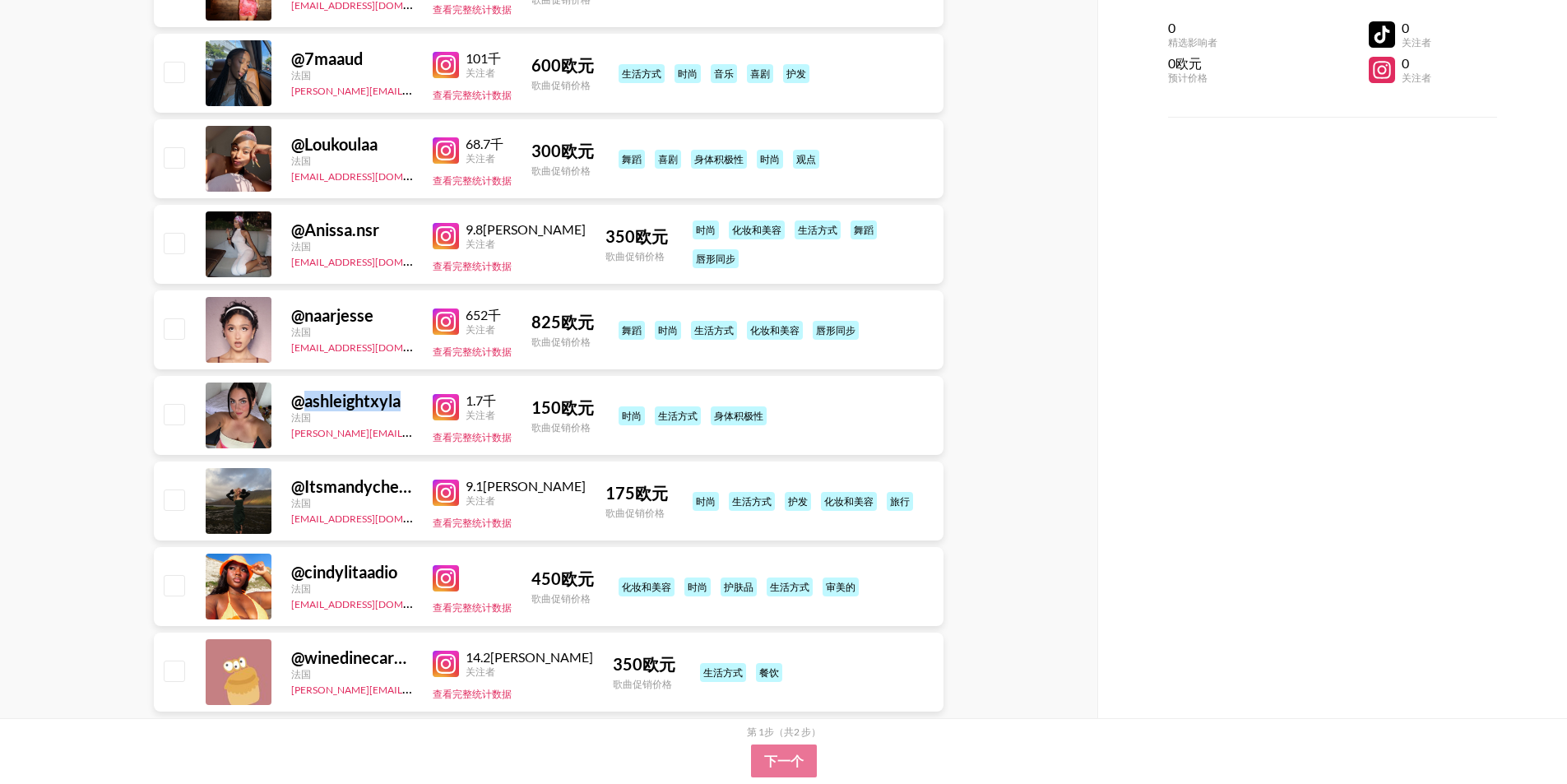
drag, startPoint x: 409, startPoint y: 360, endPoint x: 307, endPoint y: 367, distance: 102.2
click at [307, 390] on div "@ashleightxyla ​" at bounding box center [352, 400] width 122 height 21
copy font "ashleightxyla"
drag, startPoint x: 307, startPoint y: 447, endPoint x: 395, endPoint y: 450, distance: 88.1
click at [395, 476] on font "Itsmandycherie" at bounding box center [362, 486] width 115 height 20
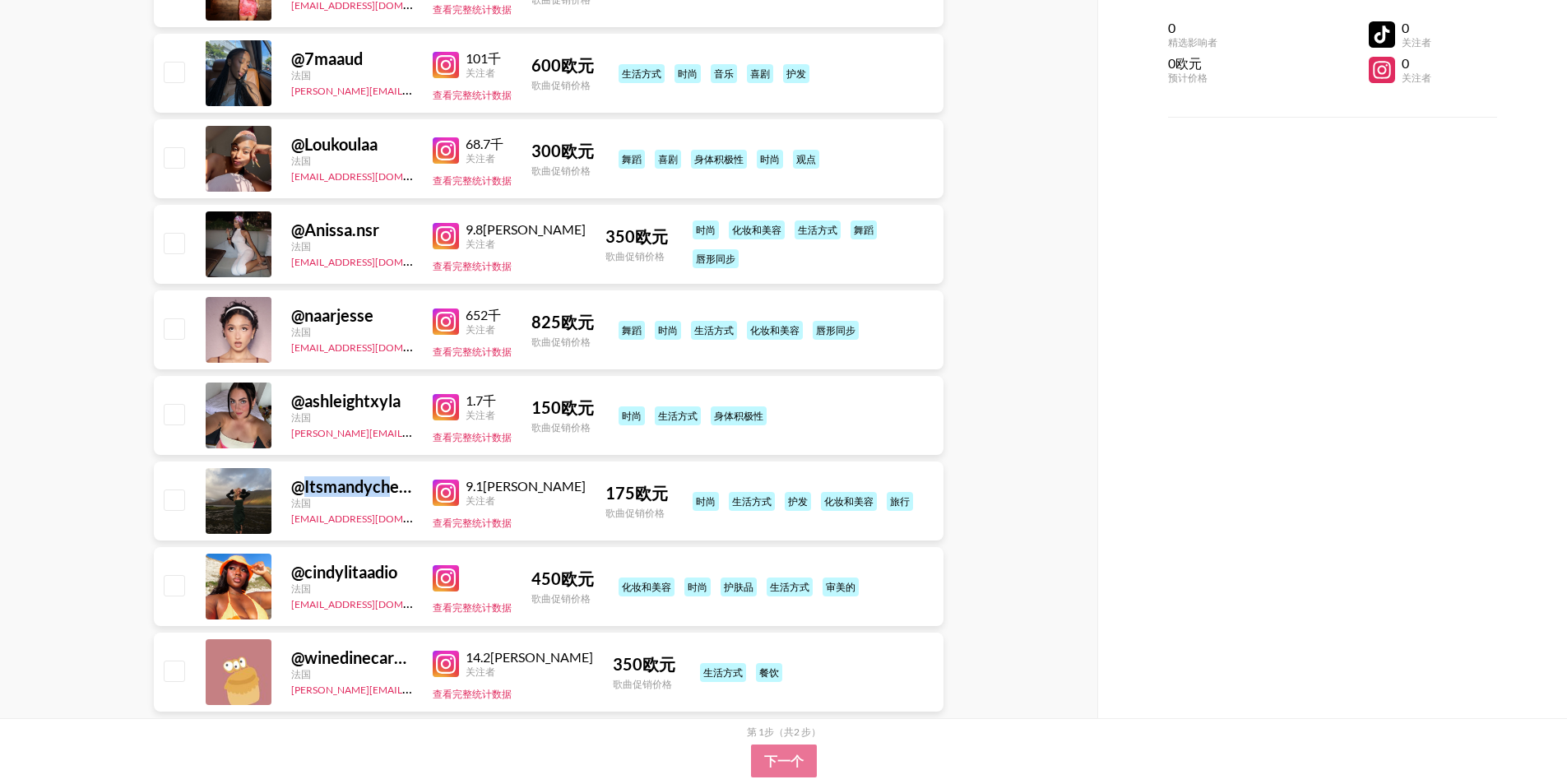
copy font "Itsmandych"
drag, startPoint x: 408, startPoint y: 534, endPoint x: 305, endPoint y: 535, distance: 103.0
click at [305, 561] on div "@cindylitaad ​​io" at bounding box center [352, 571] width 122 height 21
copy div "cindylitaad ​​io"
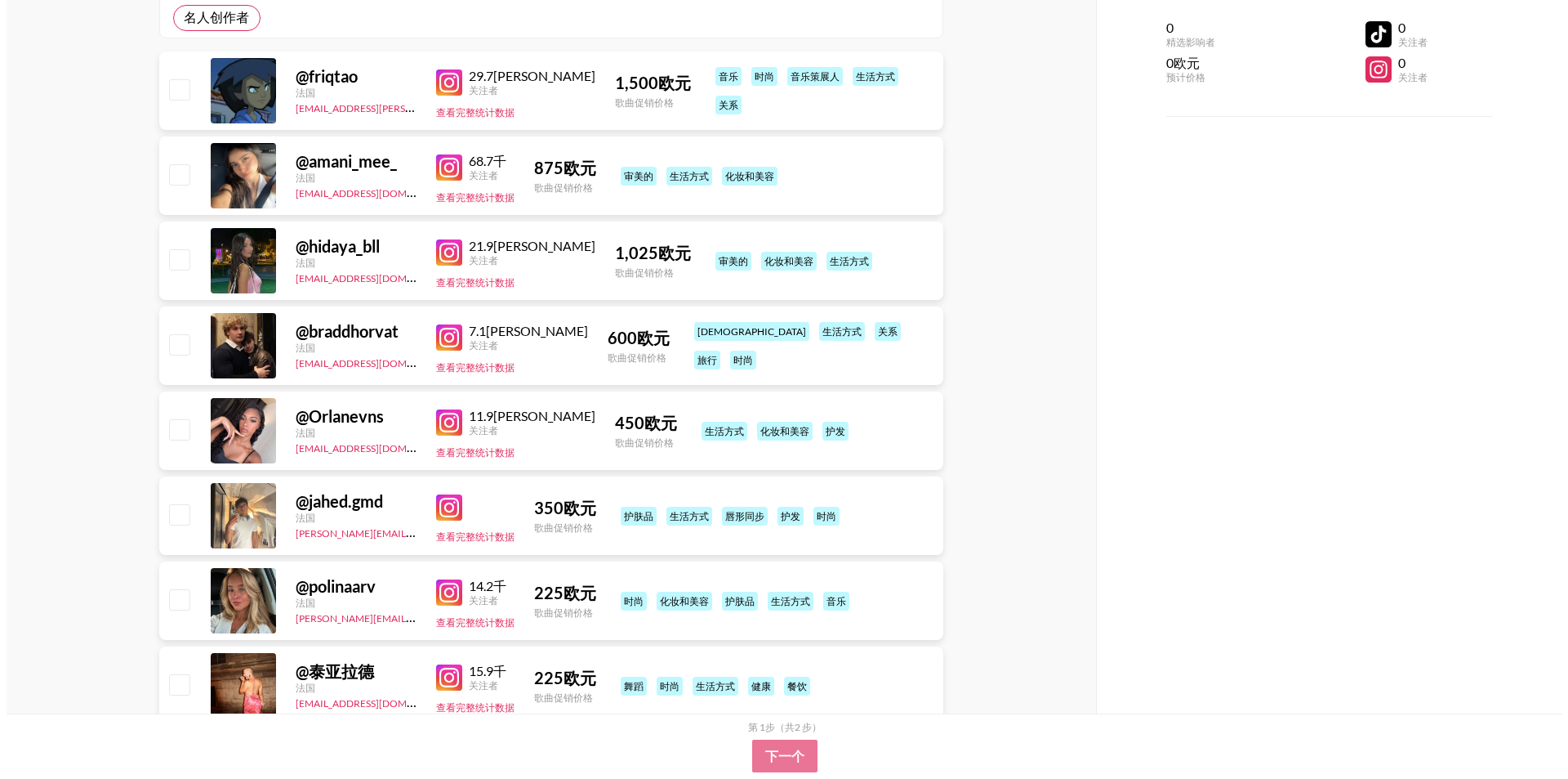
scroll to position [0, 0]
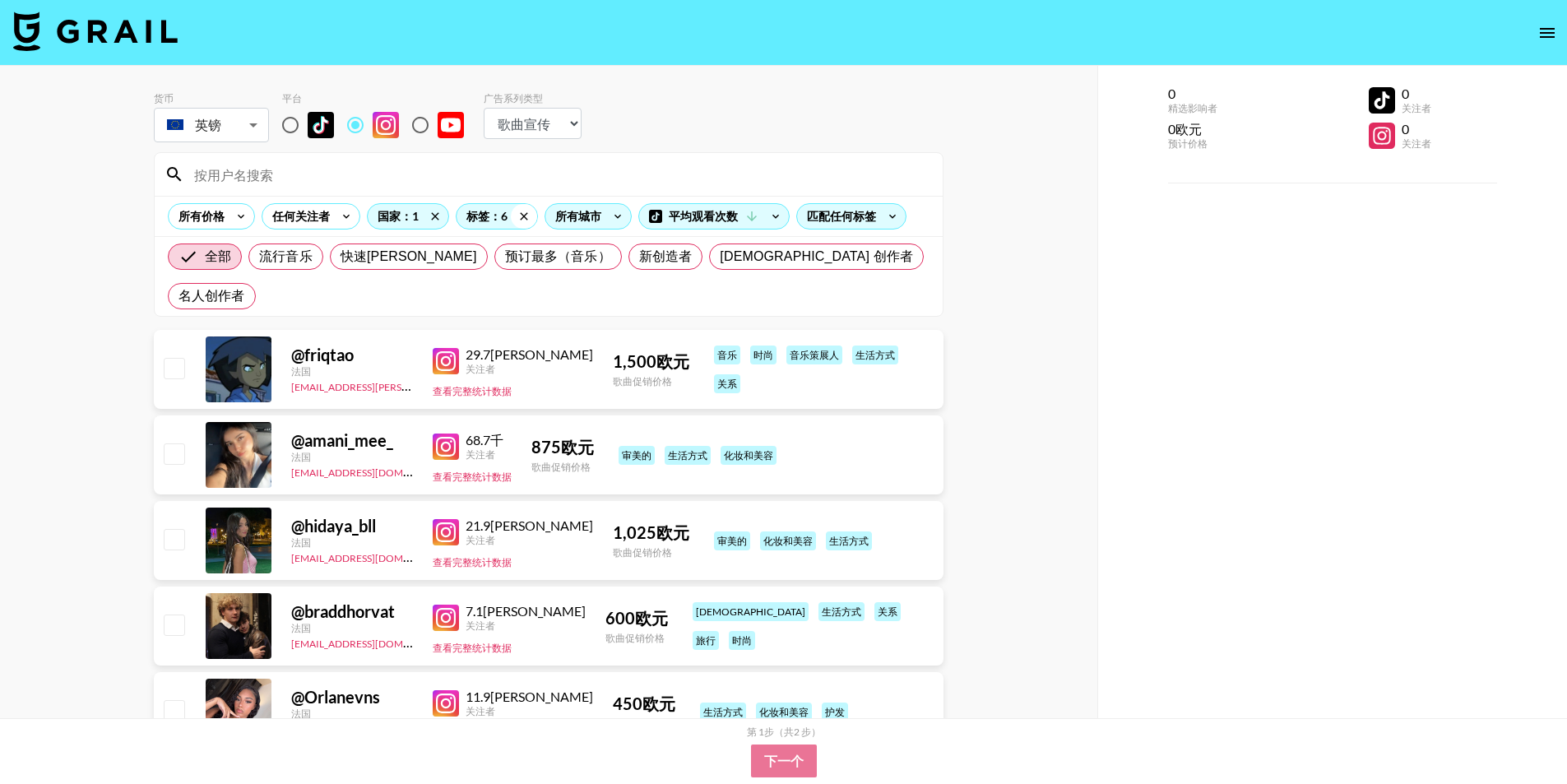
click at [522, 215] on icon at bounding box center [524, 215] width 26 height 24
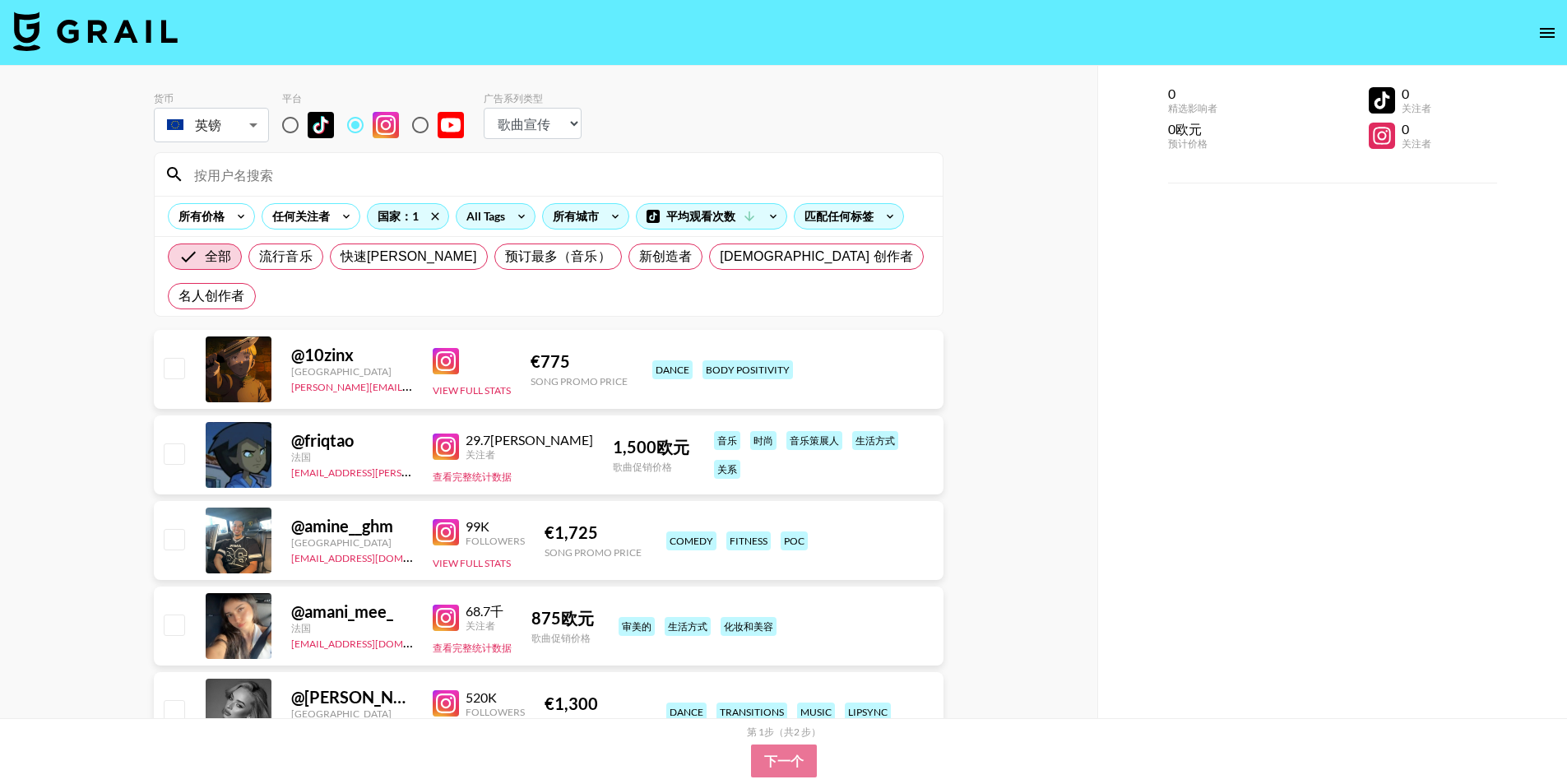
click at [510, 219] on icon at bounding box center [521, 215] width 26 height 24
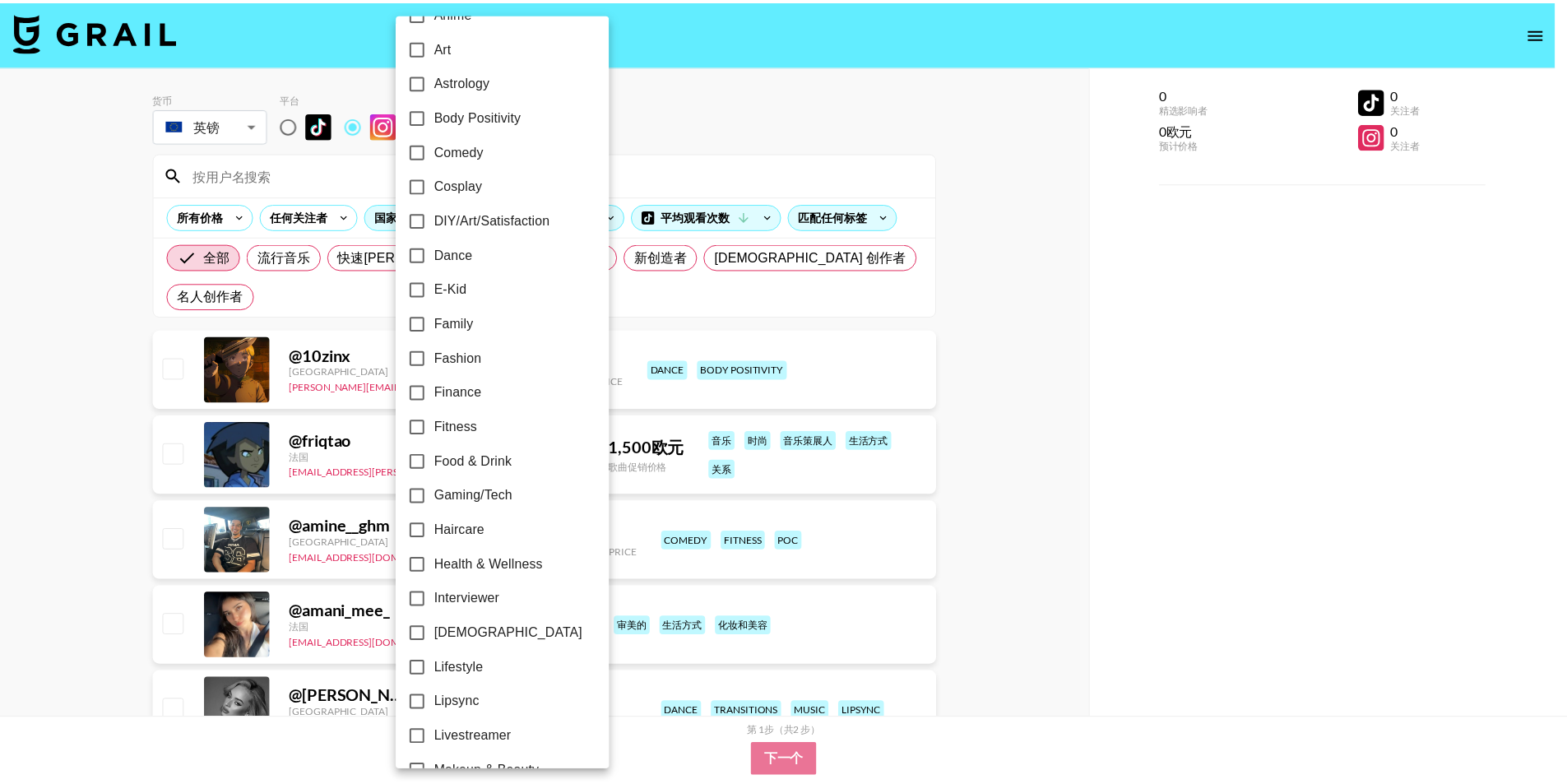
scroll to position [789, 0]
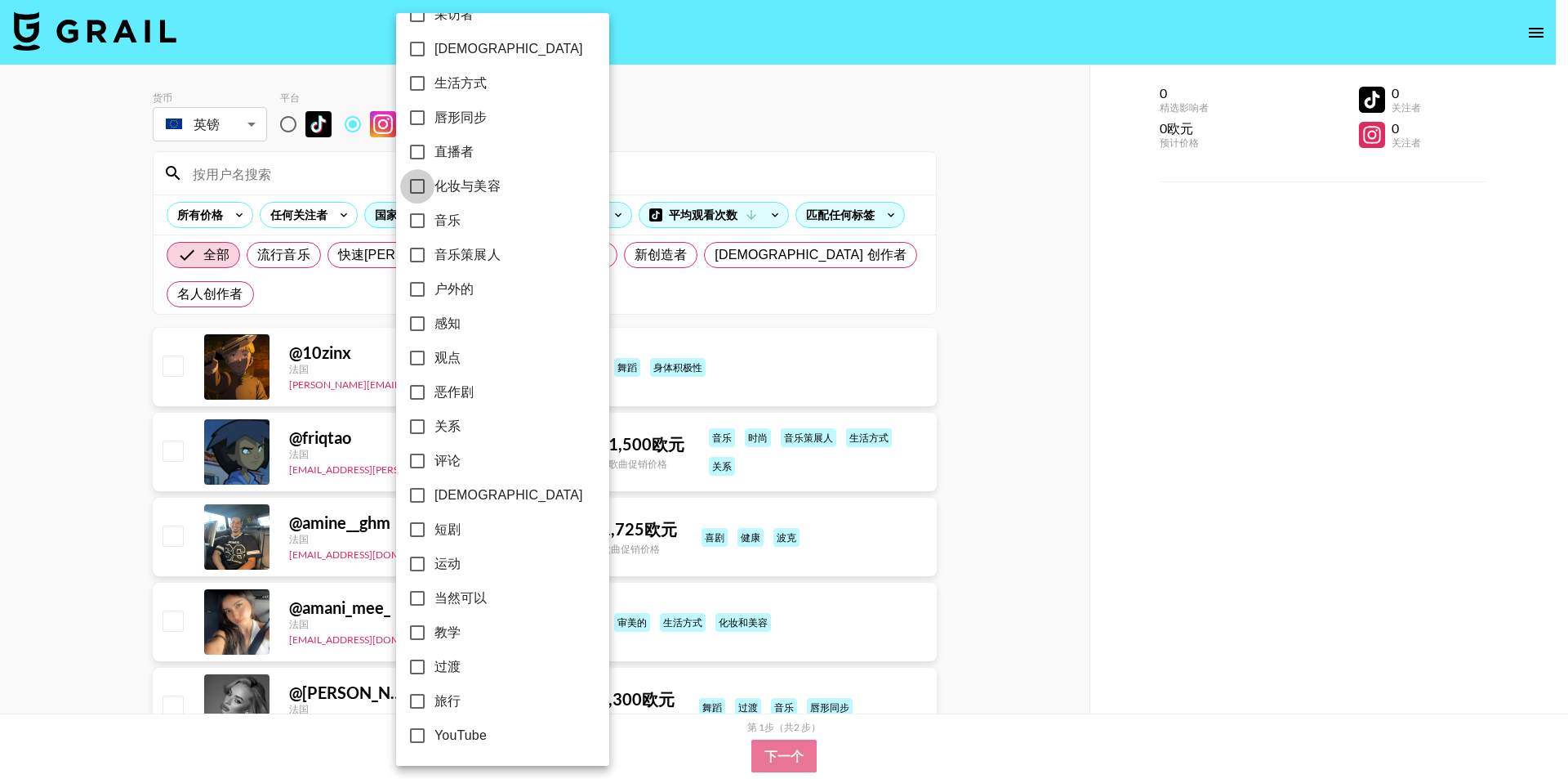
click at [420, 187] on input "化妆与美容" at bounding box center [417, 186] width 34 height 34
checkbox input "true"
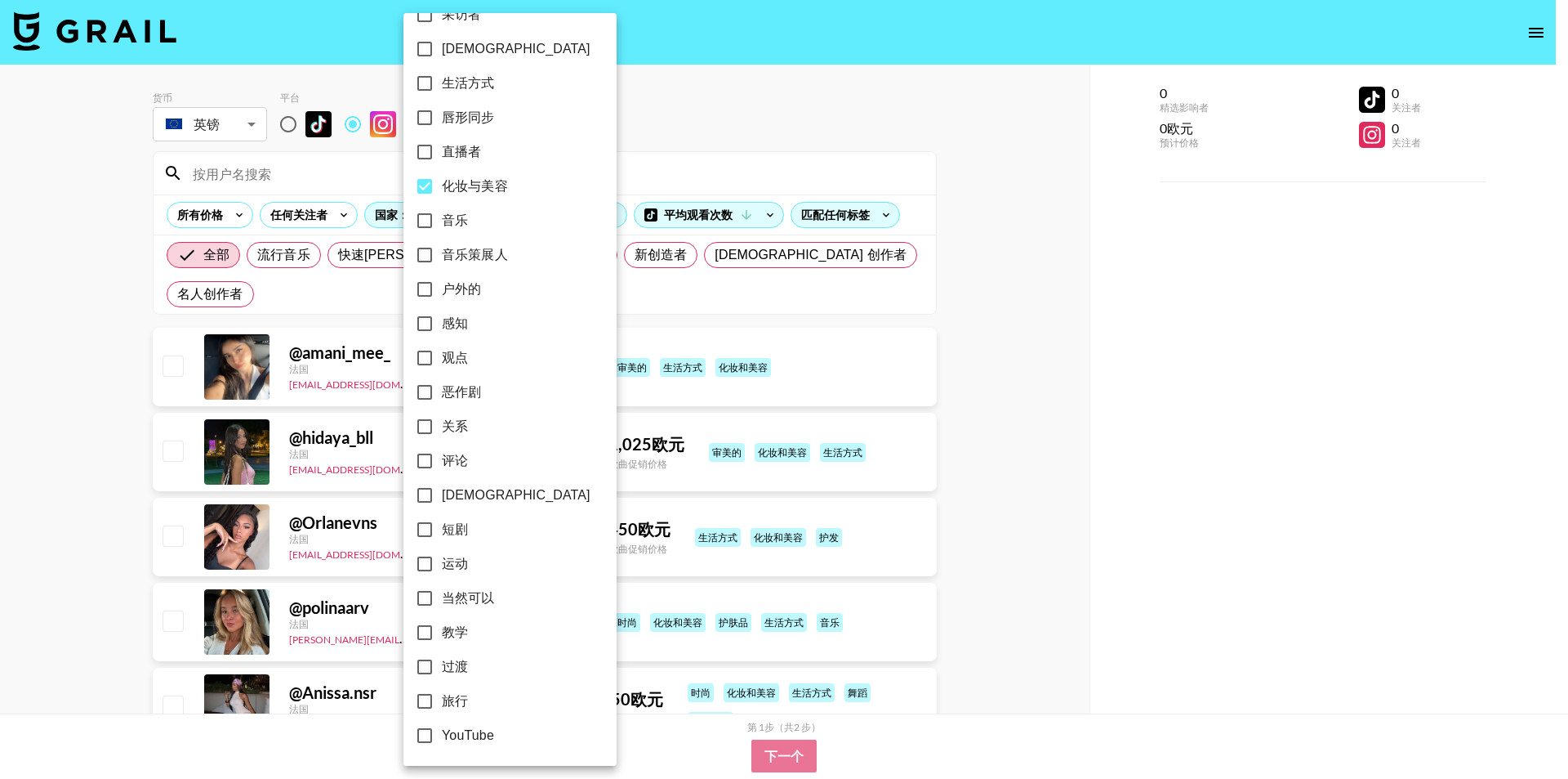
click at [1027, 682] on div at bounding box center [784, 390] width 1568 height 779
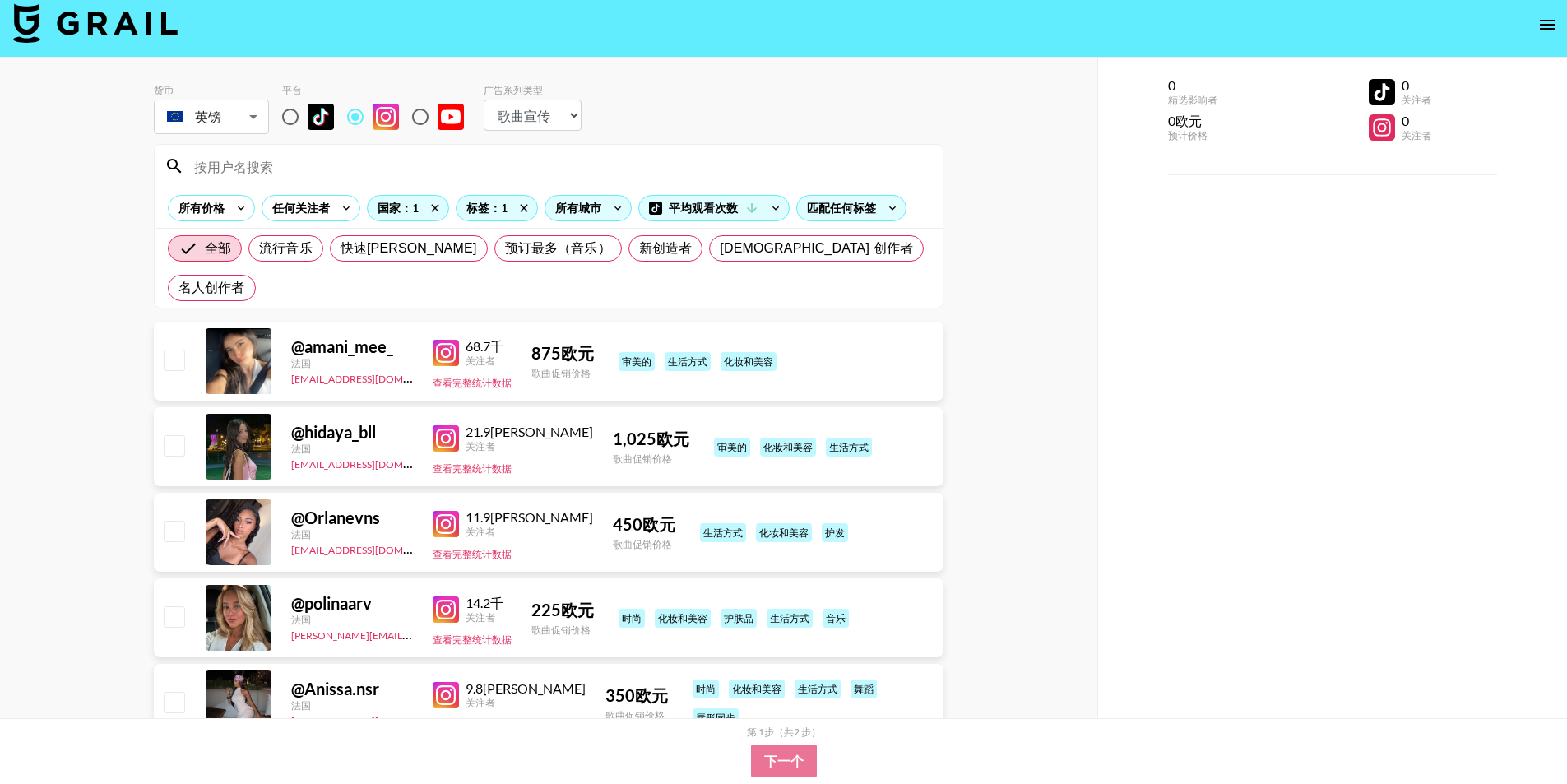
scroll to position [0, 0]
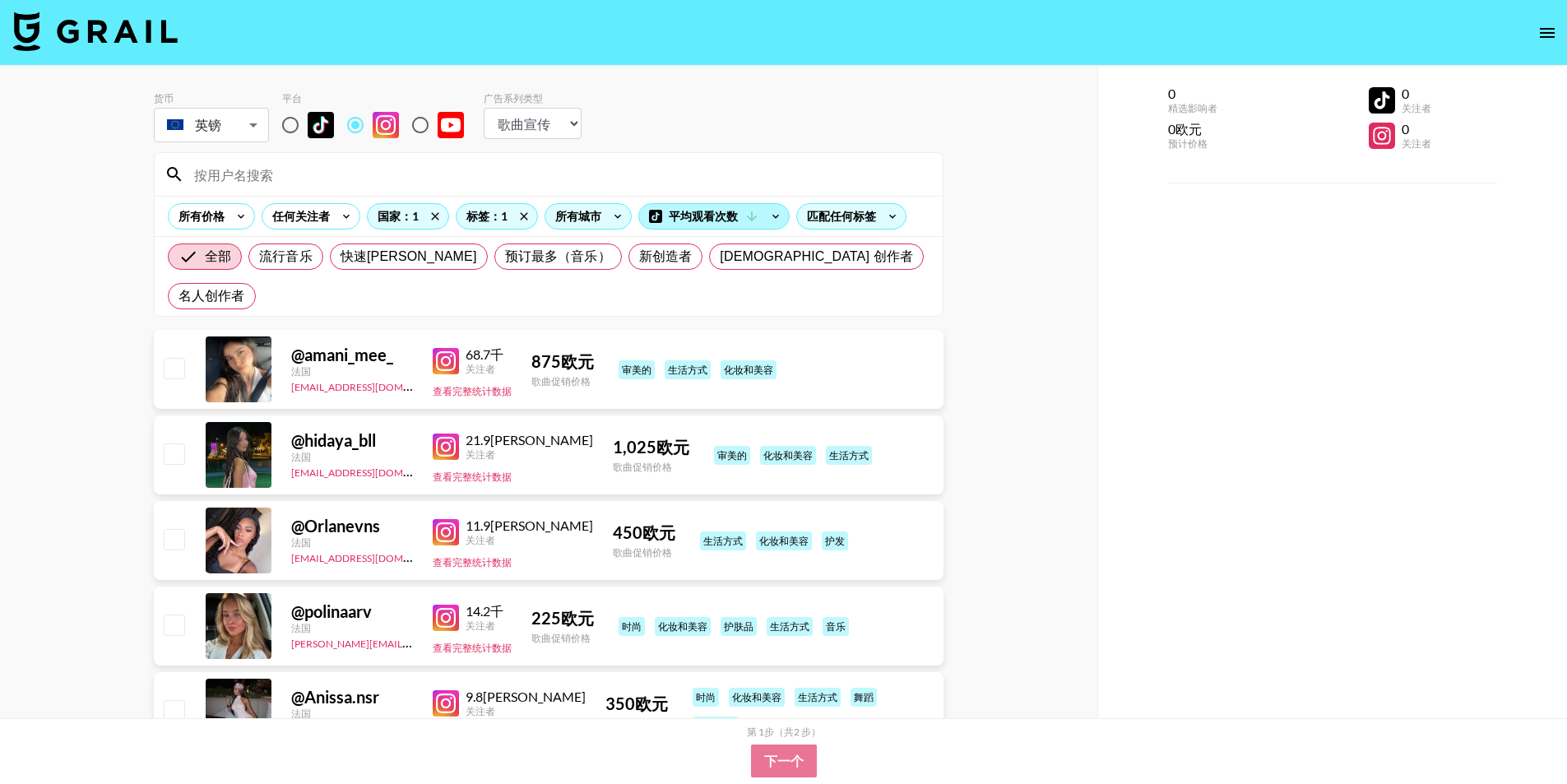
click at [728, 224] on div "平均观看次数" at bounding box center [714, 215] width 150 height 24
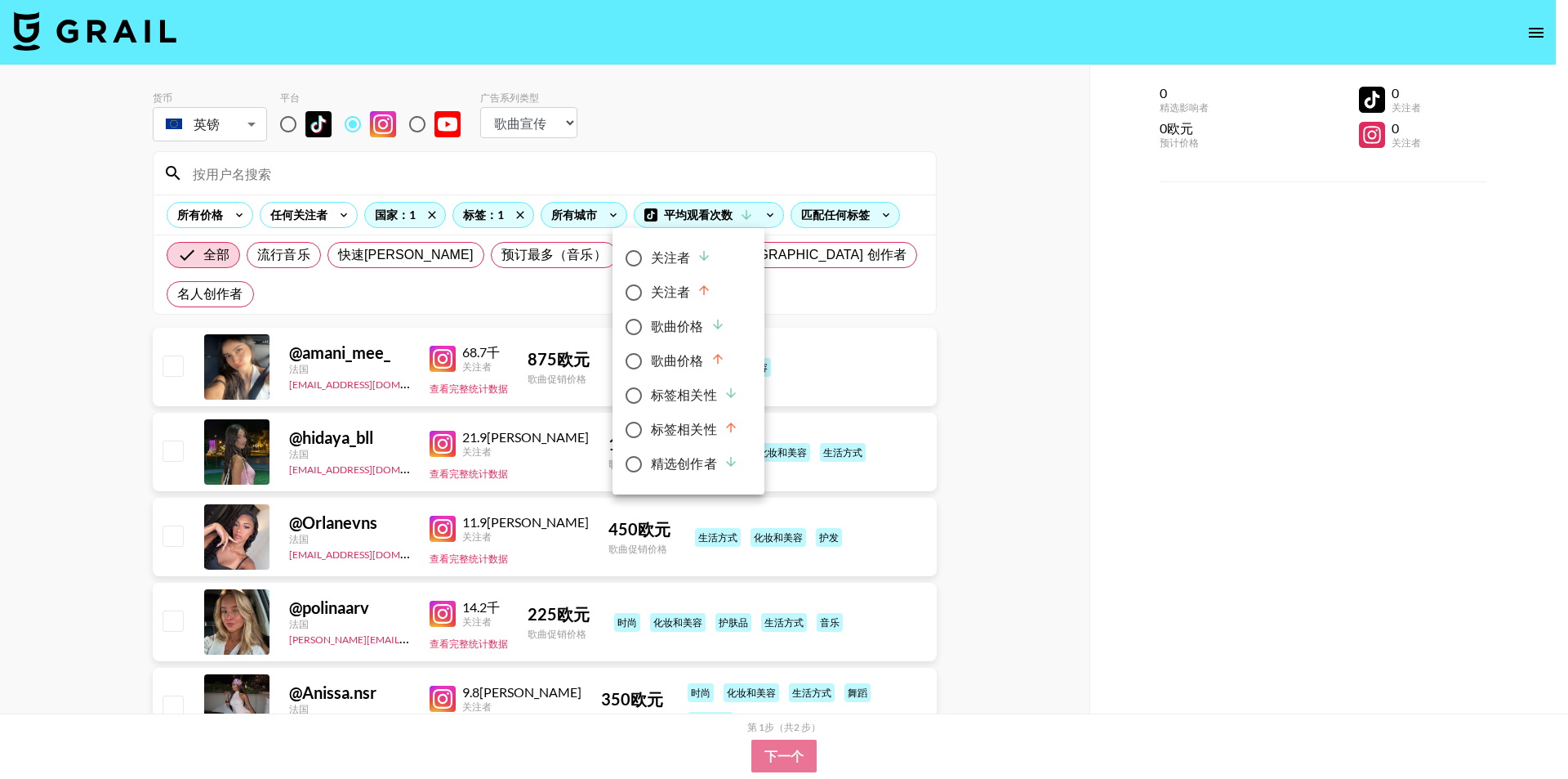
click at [708, 219] on div at bounding box center [784, 390] width 1568 height 779
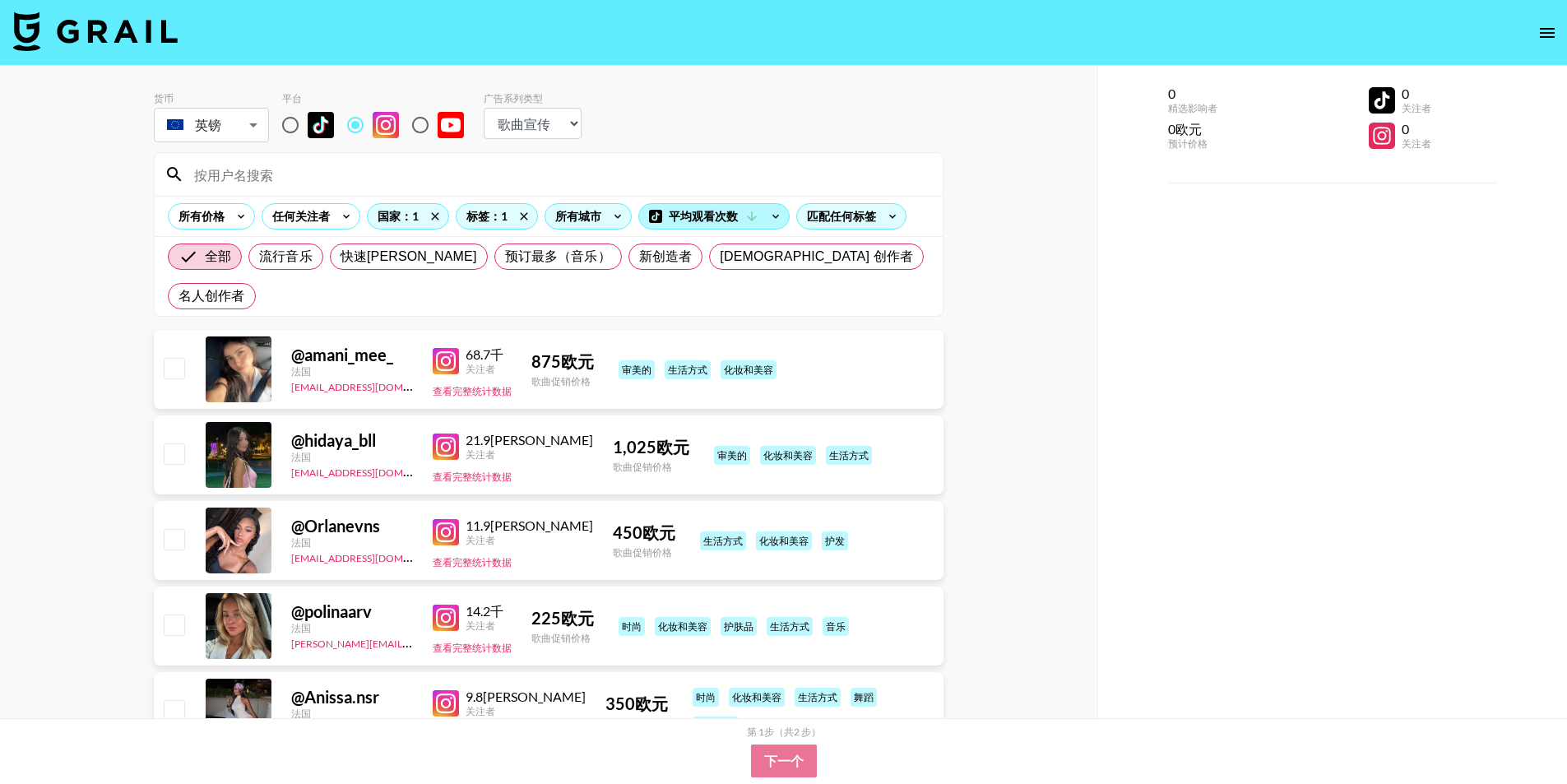
click at [714, 221] on font "平均观看次数" at bounding box center [703, 216] width 69 height 14
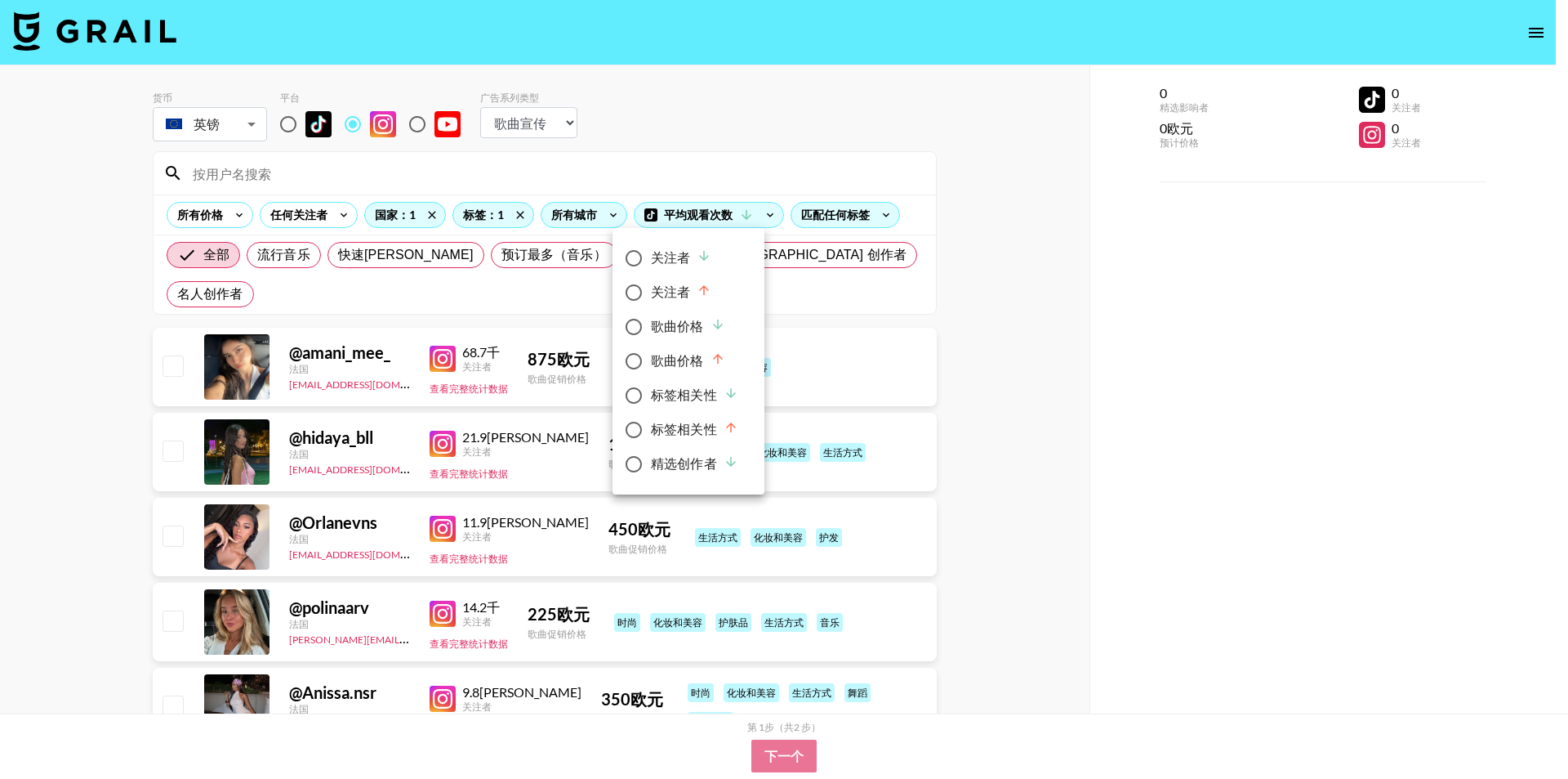
click at [635, 431] on input "标签相关性" at bounding box center [634, 430] width 34 height 34
radio input "true"
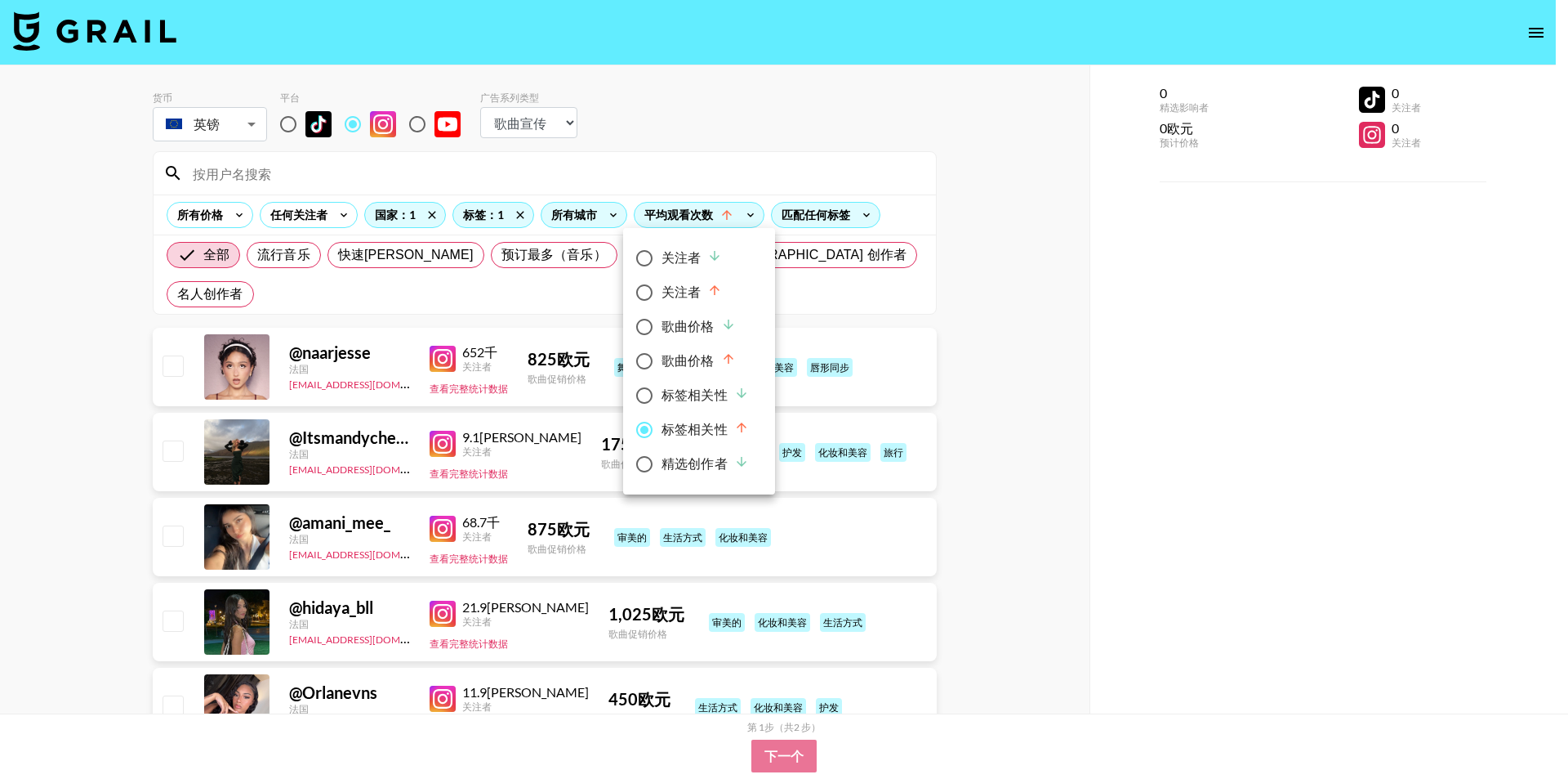
click at [771, 117] on div at bounding box center [784, 390] width 1568 height 779
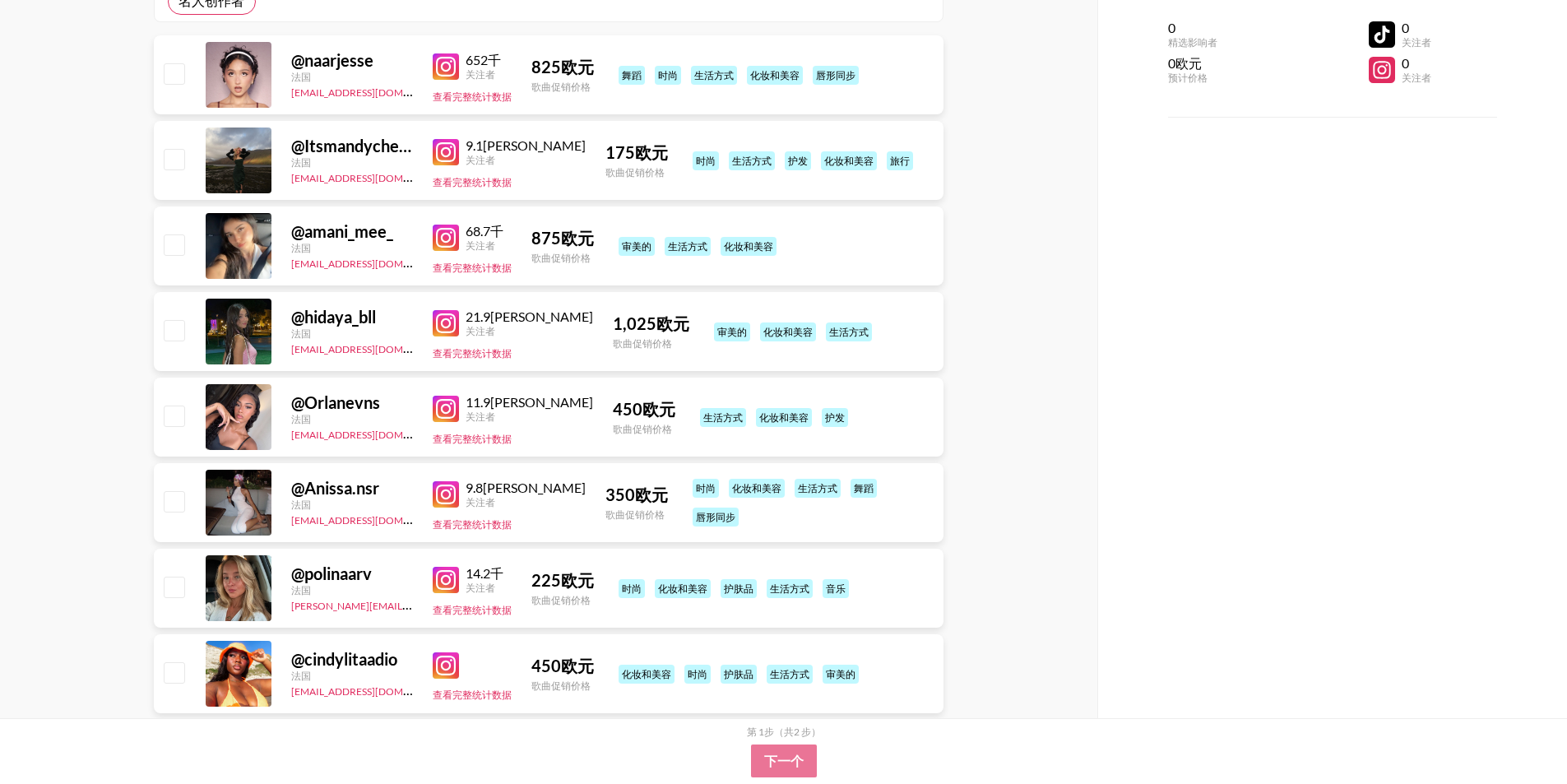
scroll to position [296, 0]
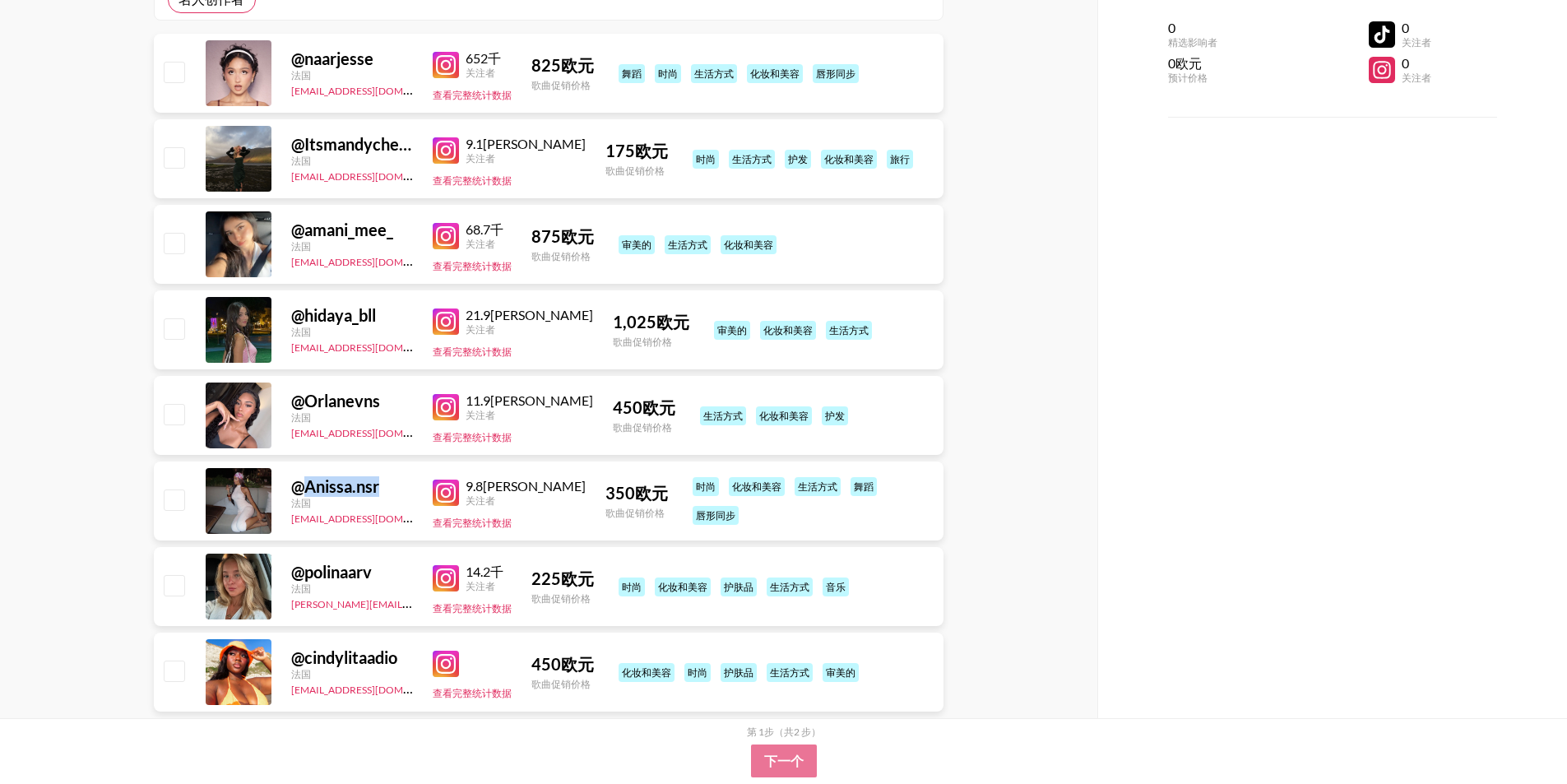
drag, startPoint x: 387, startPoint y: 446, endPoint x: 313, endPoint y: 451, distance: 74.2
click at [313, 476] on div "@ Anissa.nsr" at bounding box center [352, 486] width 122 height 21
drag, startPoint x: 388, startPoint y: 524, endPoint x: 309, endPoint y: 542, distance: 81.0
click at [309, 561] on div "@ polinaarv" at bounding box center [352, 571] width 122 height 21
drag, startPoint x: 409, startPoint y: 615, endPoint x: 307, endPoint y: 626, distance: 102.6
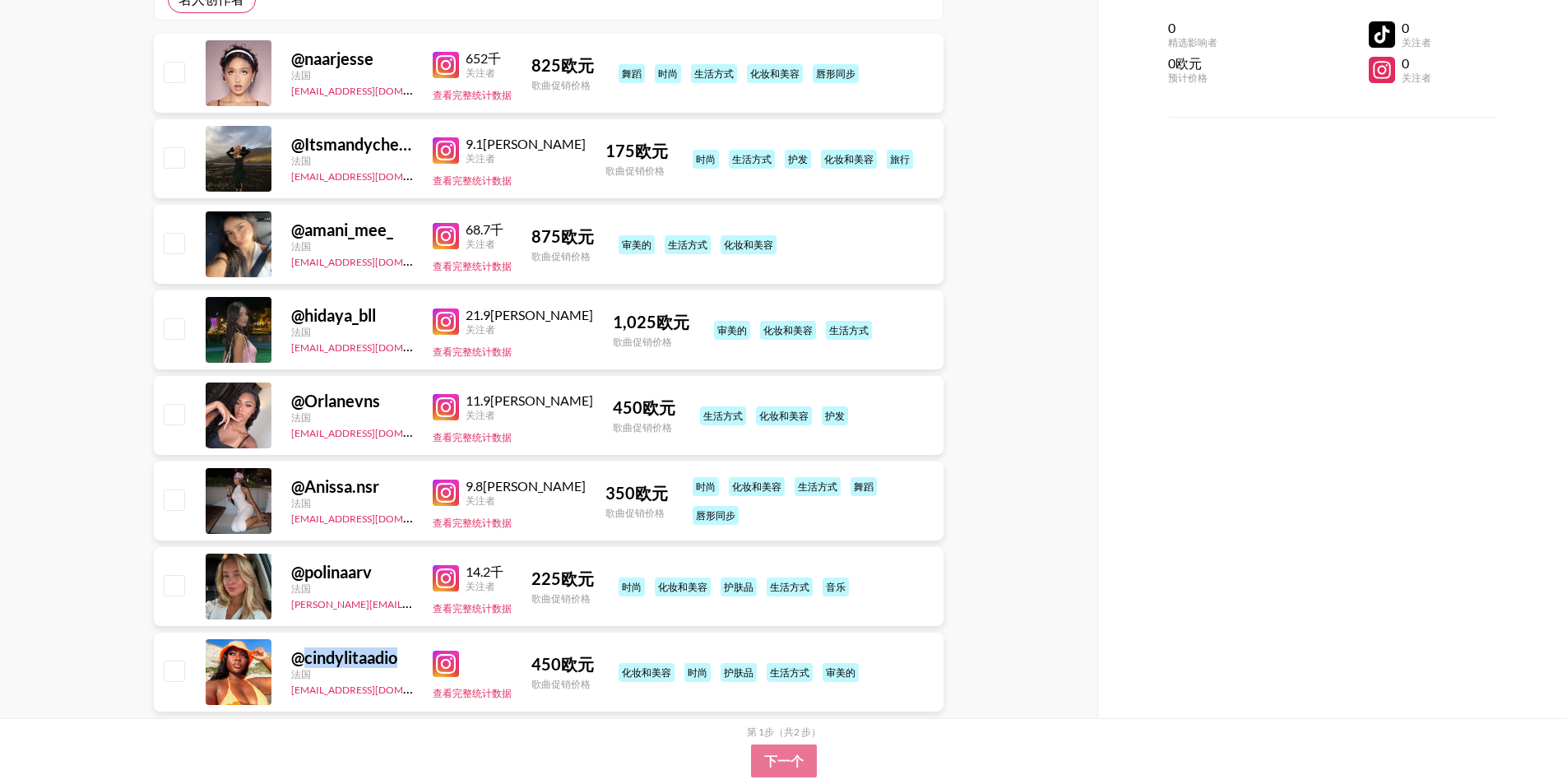
click at [307, 647] on div "@cindylitaad ​​io" at bounding box center [352, 657] width 122 height 21
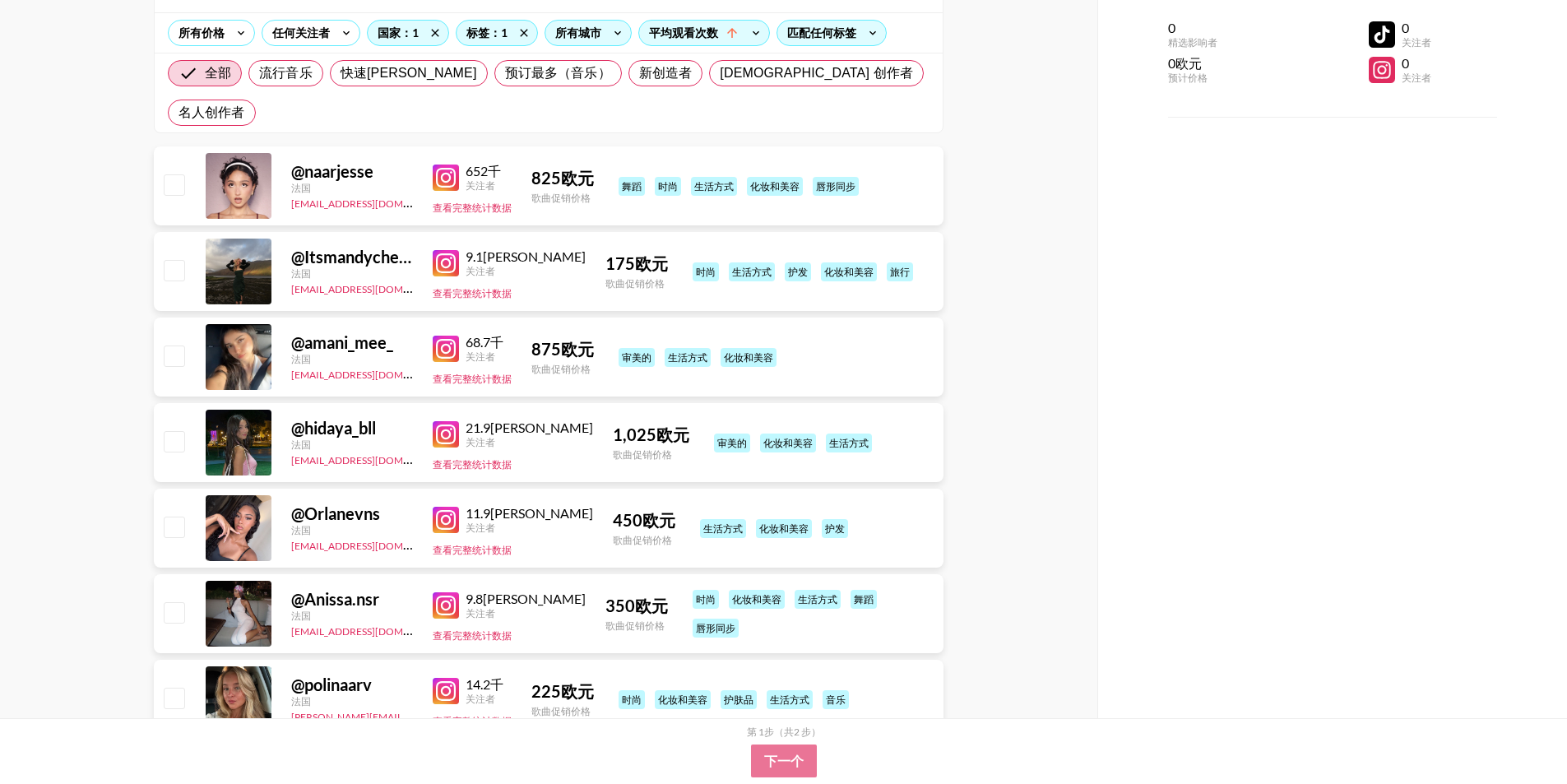
scroll to position [0, 0]
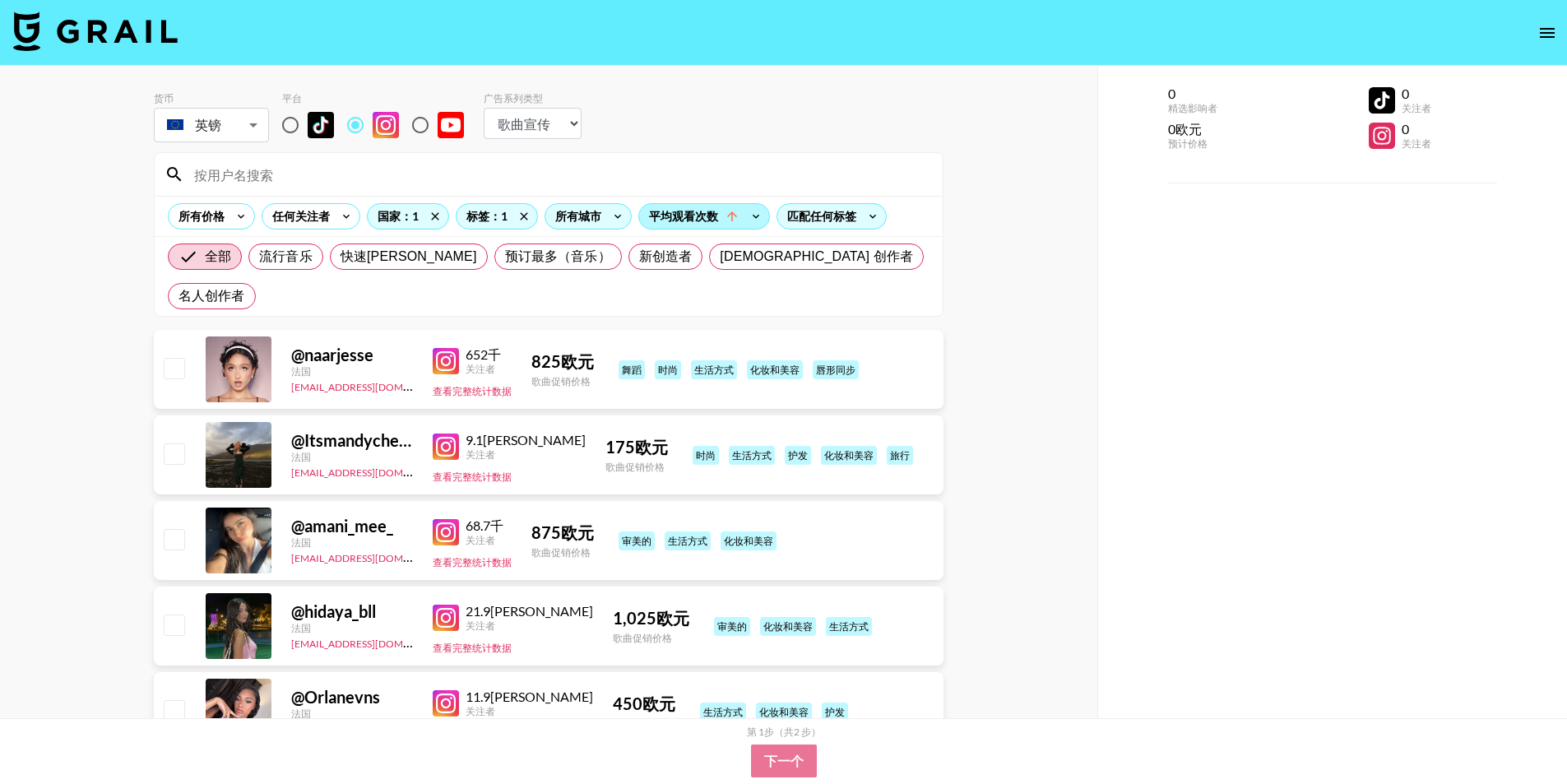
click at [738, 210] on icon at bounding box center [732, 216] width 14 height 14
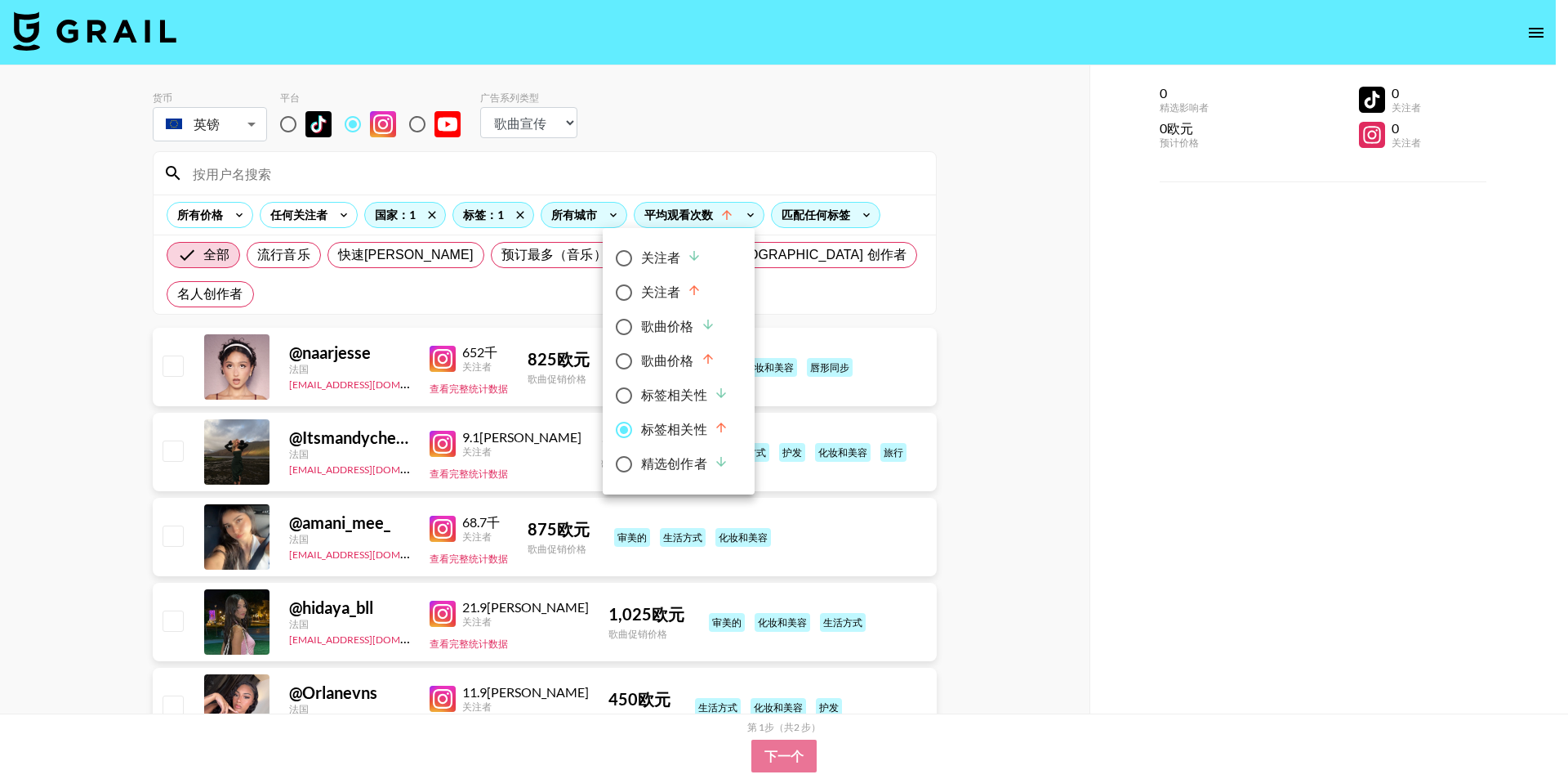
click at [627, 431] on input "标签相关性" at bounding box center [624, 430] width 34 height 34
click at [631, 294] on input "关注者" at bounding box center [624, 292] width 34 height 34
radio input "true"
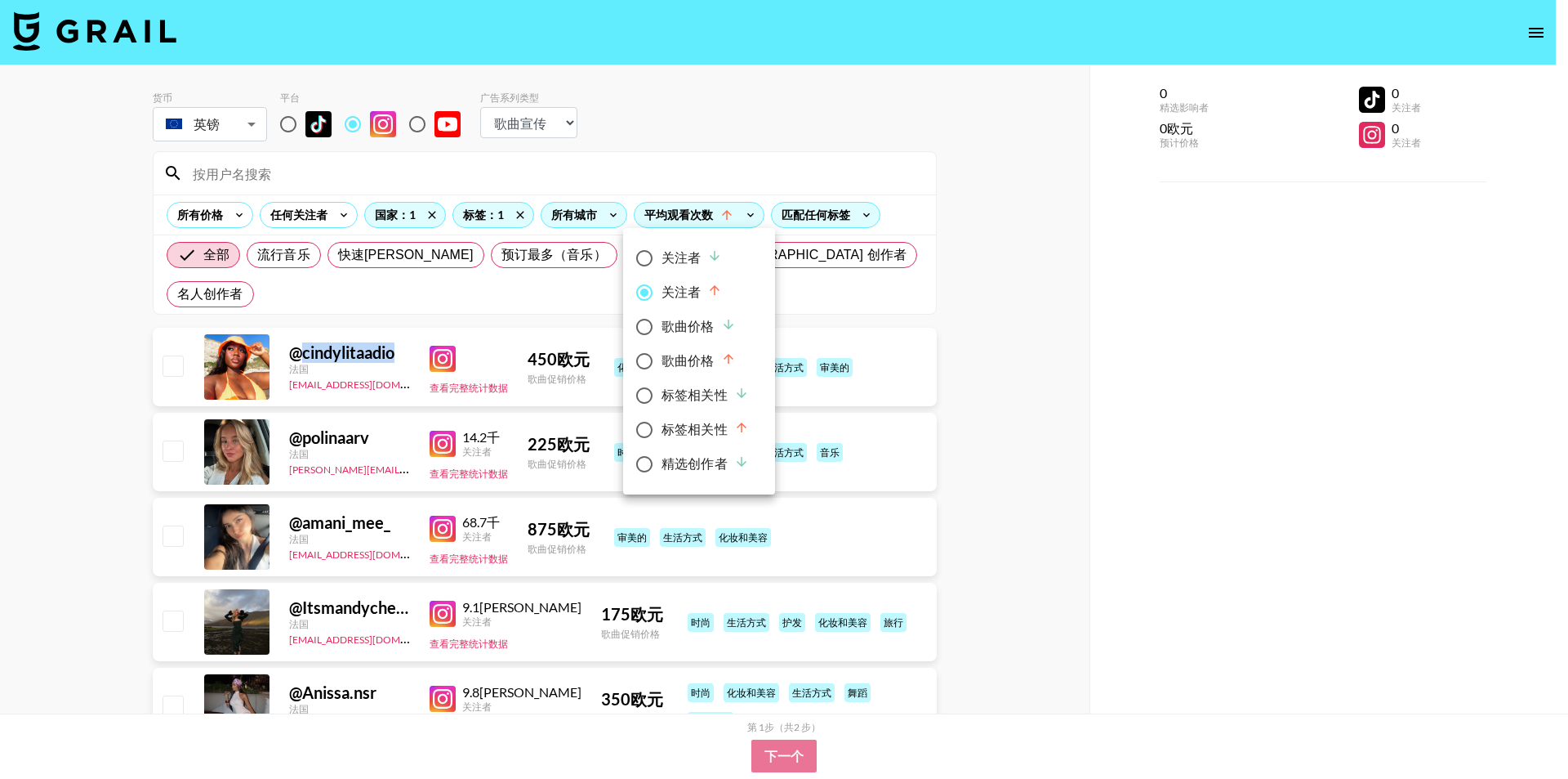
radio input "false"
click at [943, 166] on div at bounding box center [784, 390] width 1568 height 779
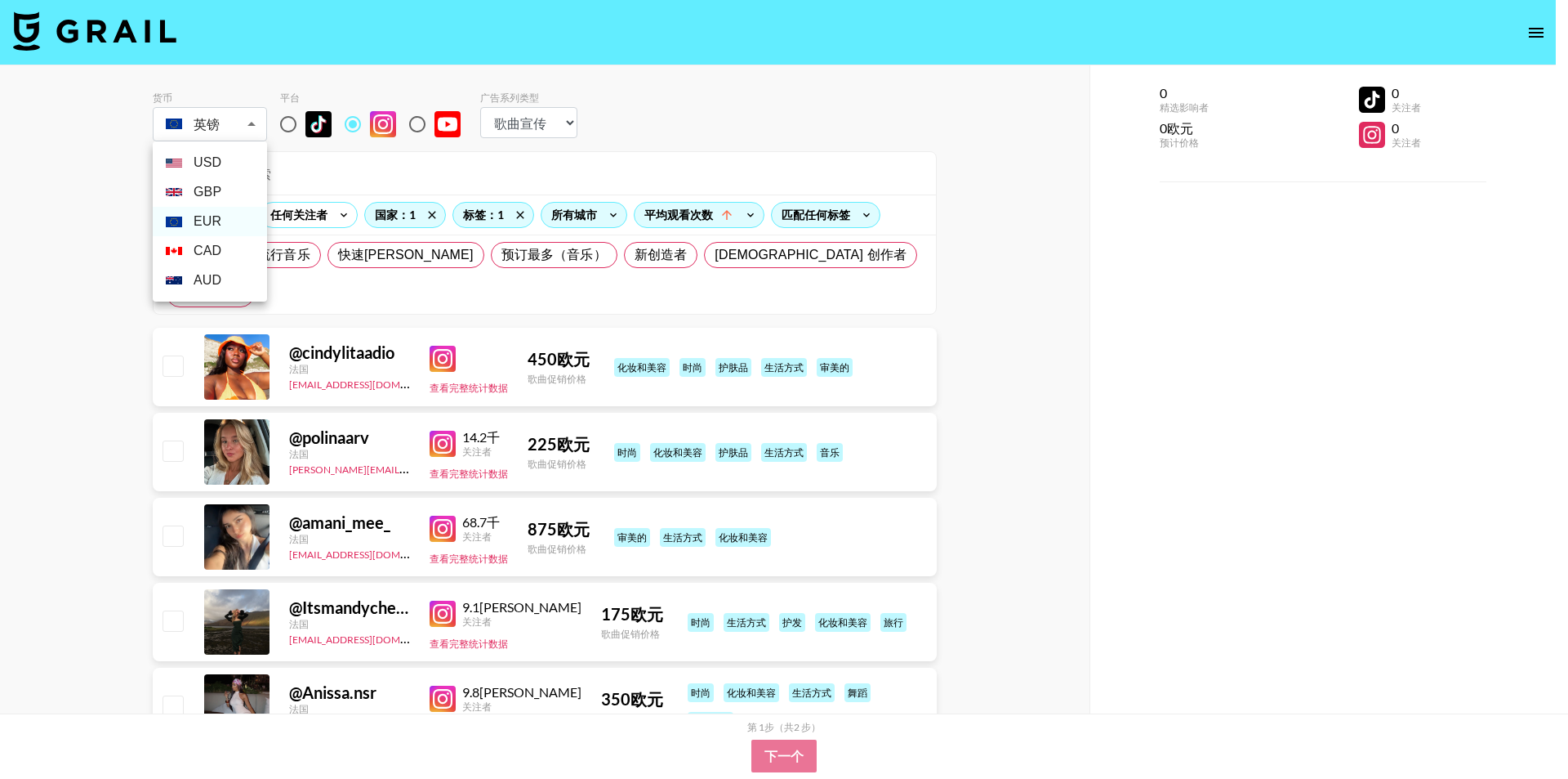
click at [254, 126] on body "货币 英镑 EUR ​ 平台 广告系列类型 选择类型... 歌曲宣传 品牌宣传 所有价格 任何关注者 国家：1 标签：1 所有城市 平均观看次数 匹配任何标签…" at bounding box center [784, 556] width 1568 height 1112
click at [231, 222] on li "欧元" at bounding box center [226, 224] width 146 height 30
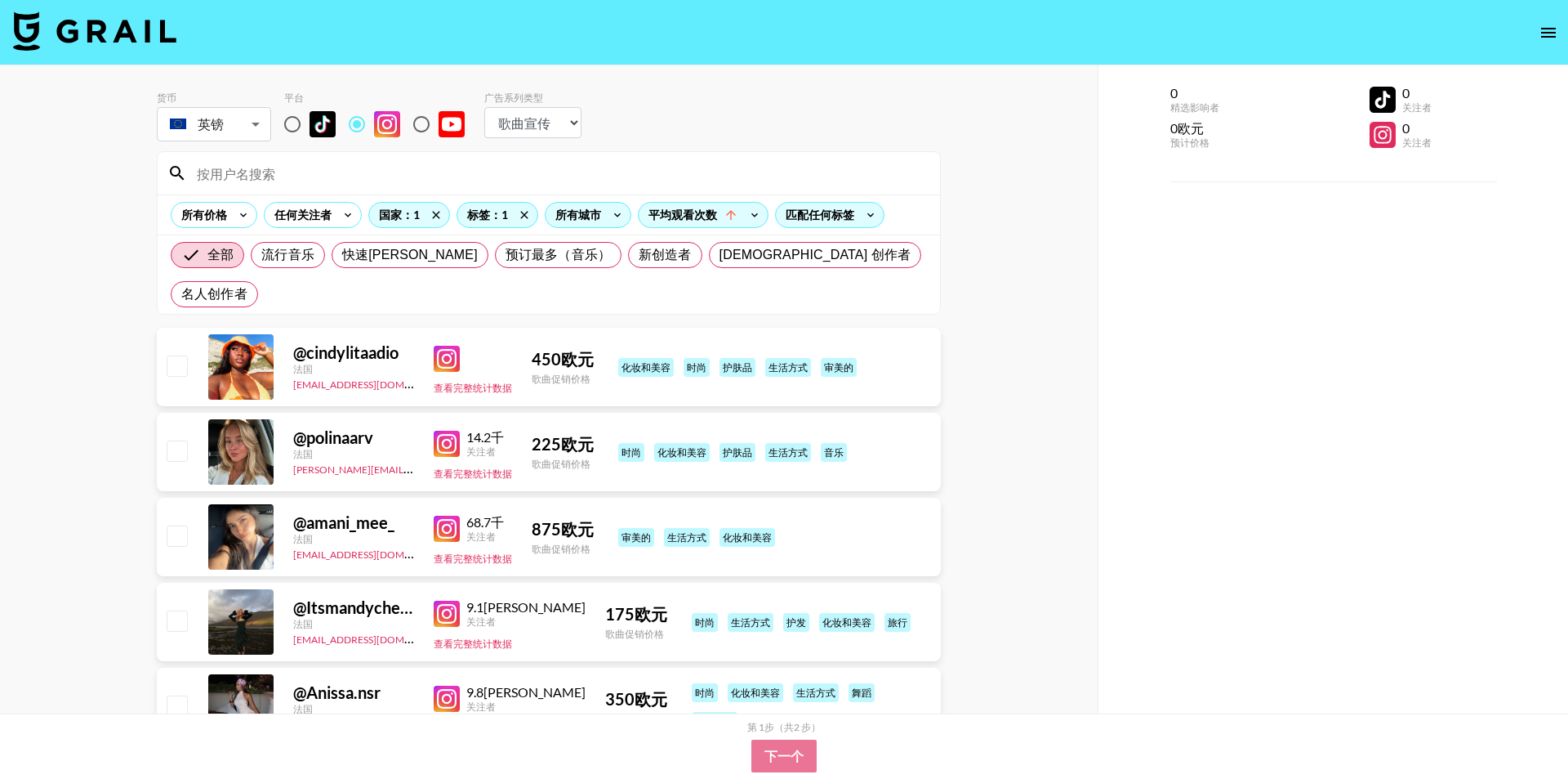
click at [254, 125] on body "货币 英镑 EUR ​ 平台 广告系列类型 选择类型... 歌曲宣传 品牌宣传 所有价格 任何关注者 国家：1 标签：1 所有城市 平均观看次数 匹配任何标签…" at bounding box center [784, 556] width 1568 height 1112
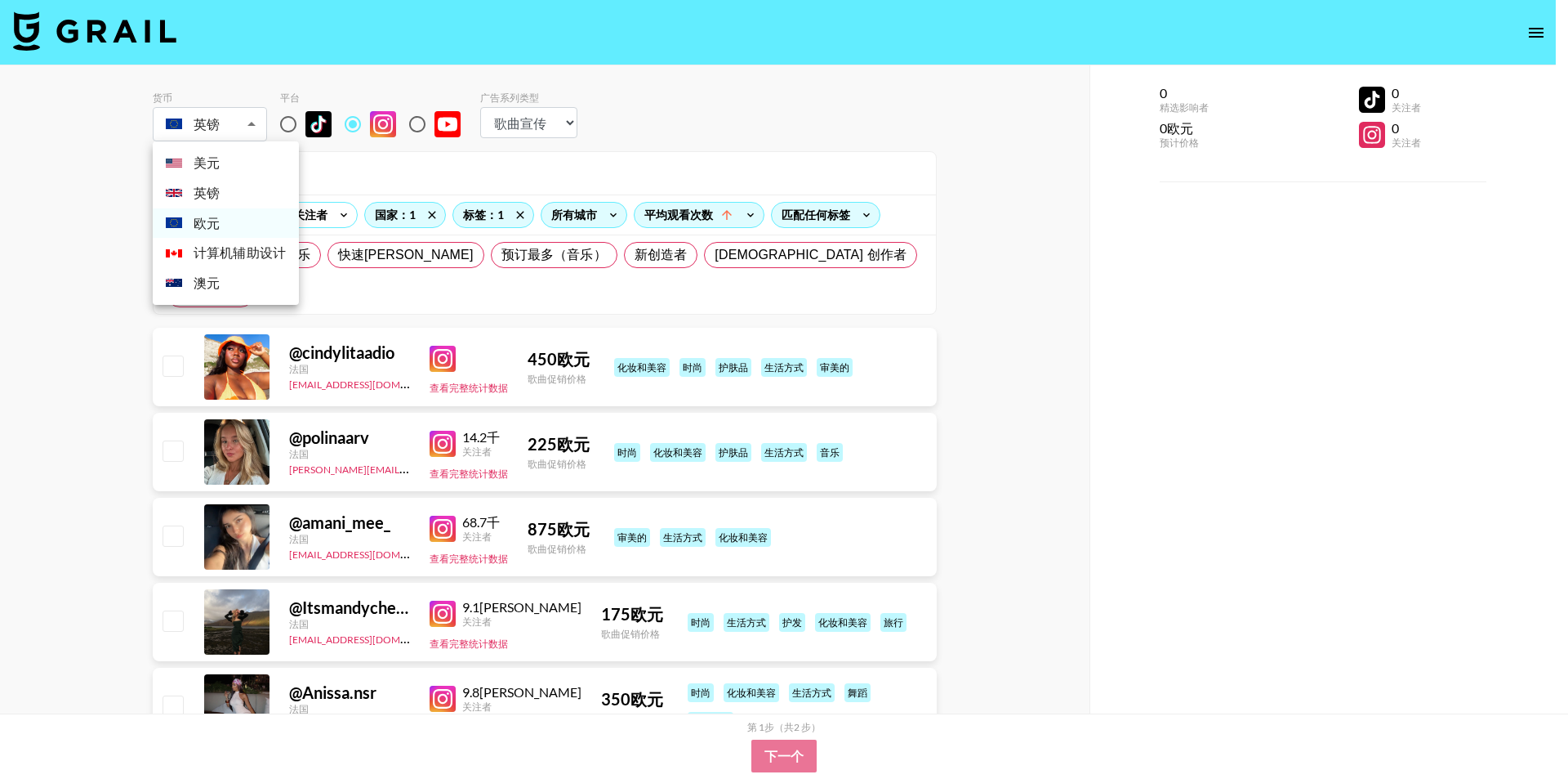
click at [337, 76] on div at bounding box center [784, 390] width 1568 height 779
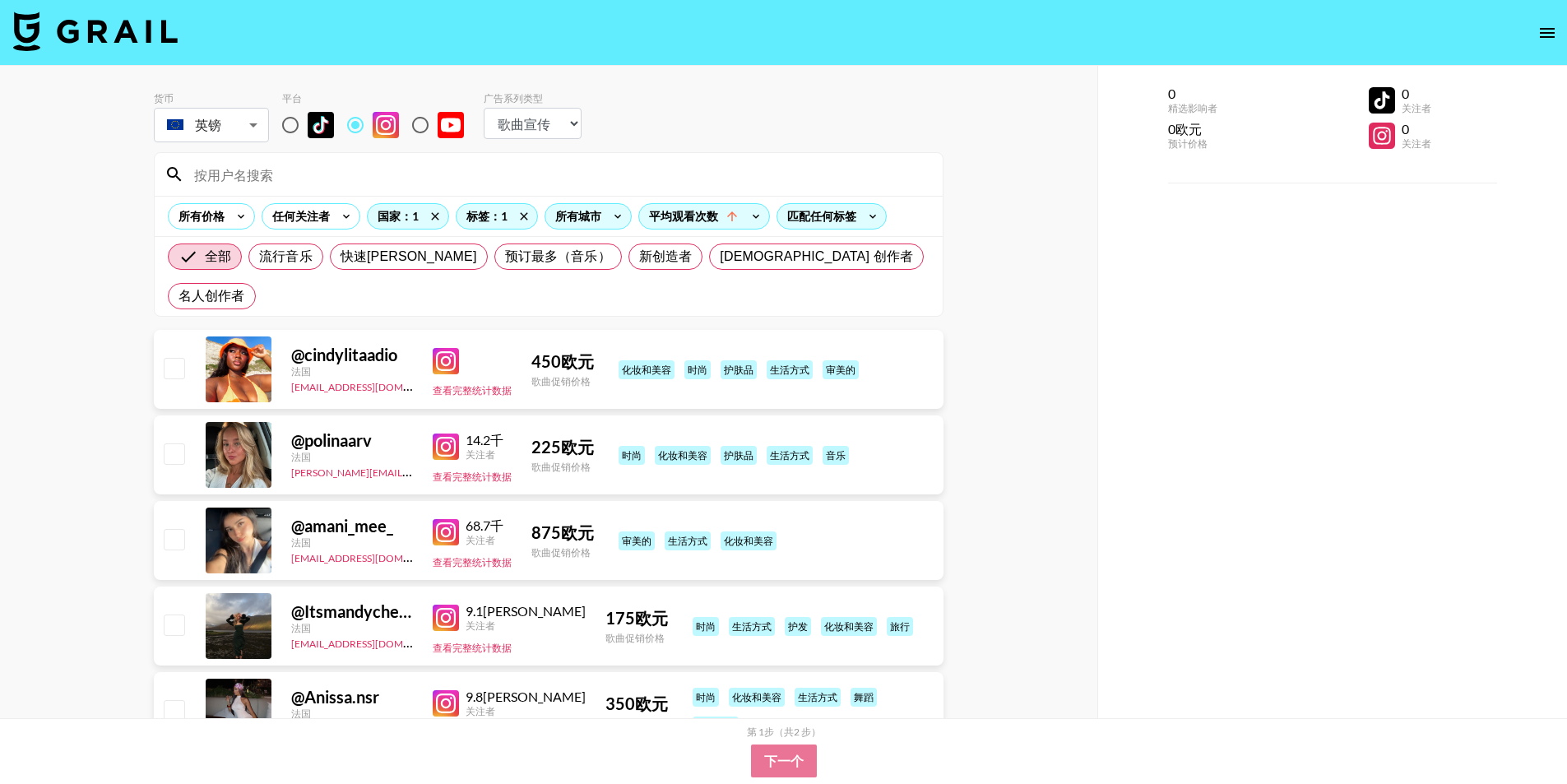
click at [527, 114] on select "选择类型... 歌曲宣传 品牌宣传" at bounding box center [532, 123] width 98 height 32
select select "Brand"
click at [483, 108] on select "选择类型... 歌曲宣传 品牌宣传" at bounding box center [532, 123] width 98 height 32
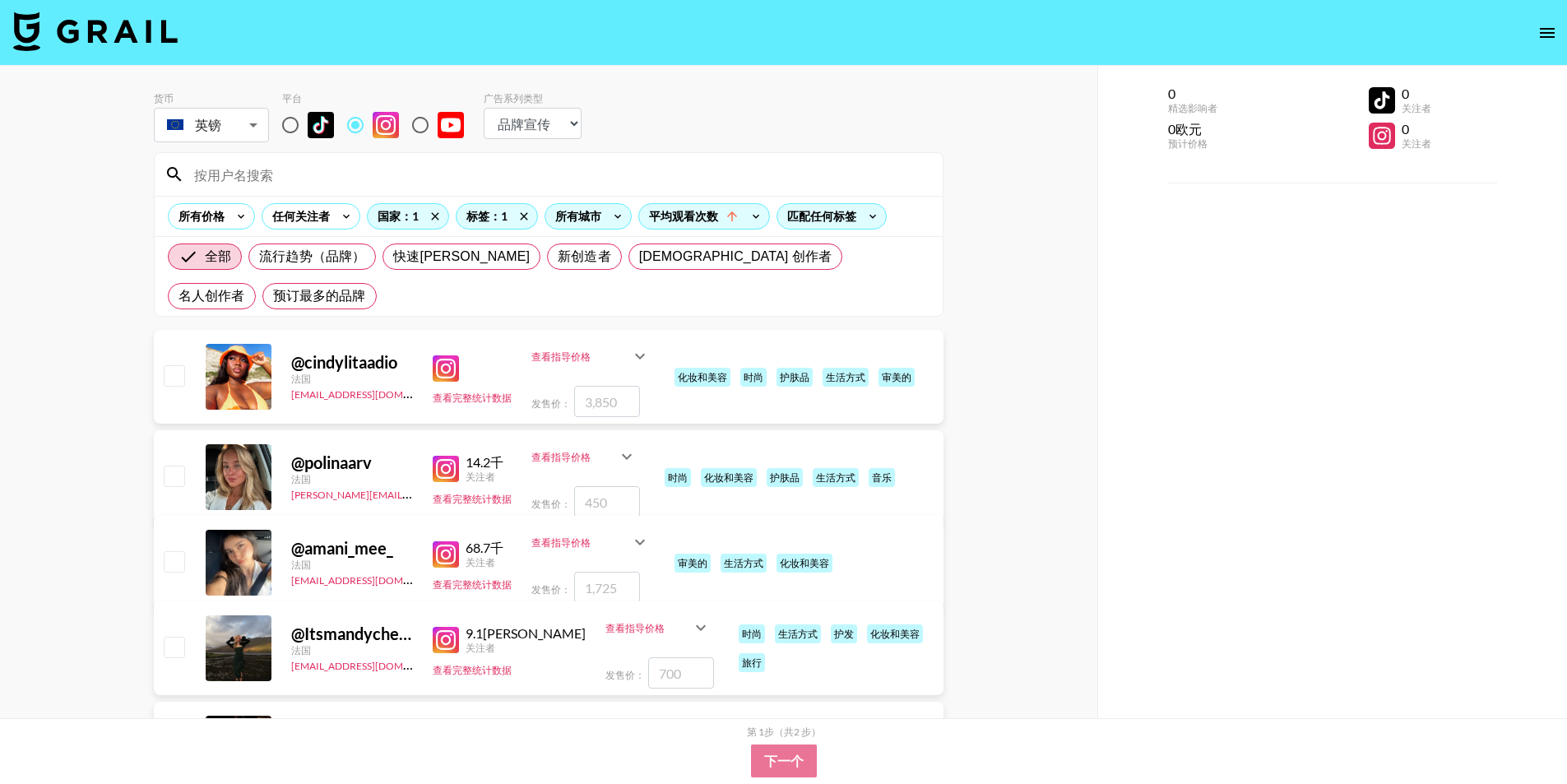
click at [713, 108] on div "货币 英镑 EUR ​ 平台 广告系列类型 选择类型... 歌曲宣传 品牌宣传" at bounding box center [549, 118] width 790 height 53
click at [530, 218] on icon at bounding box center [524, 215] width 26 height 24
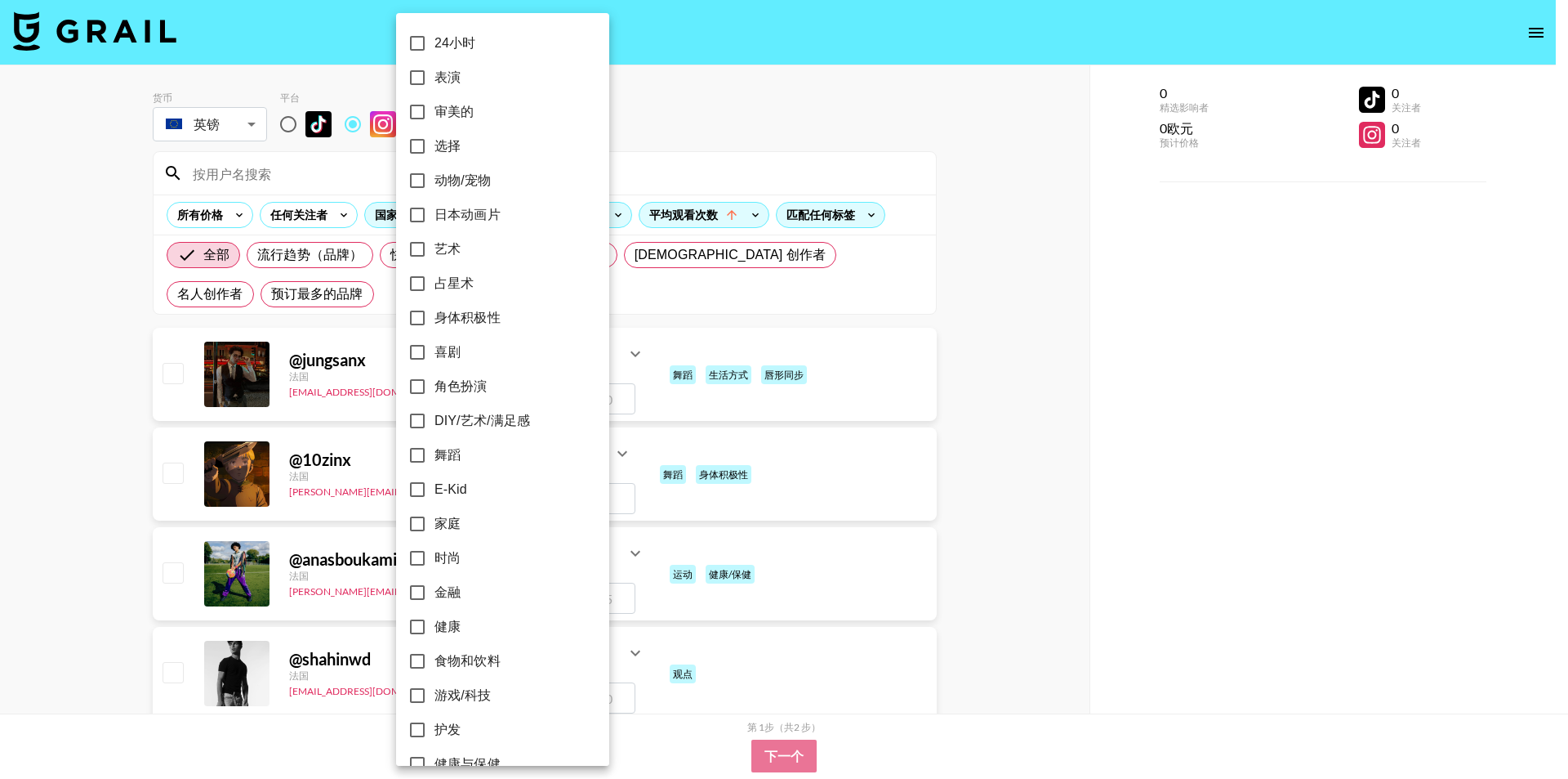
click at [417, 182] on input "动物/宠物" at bounding box center [417, 180] width 34 height 34
checkbox input "true"
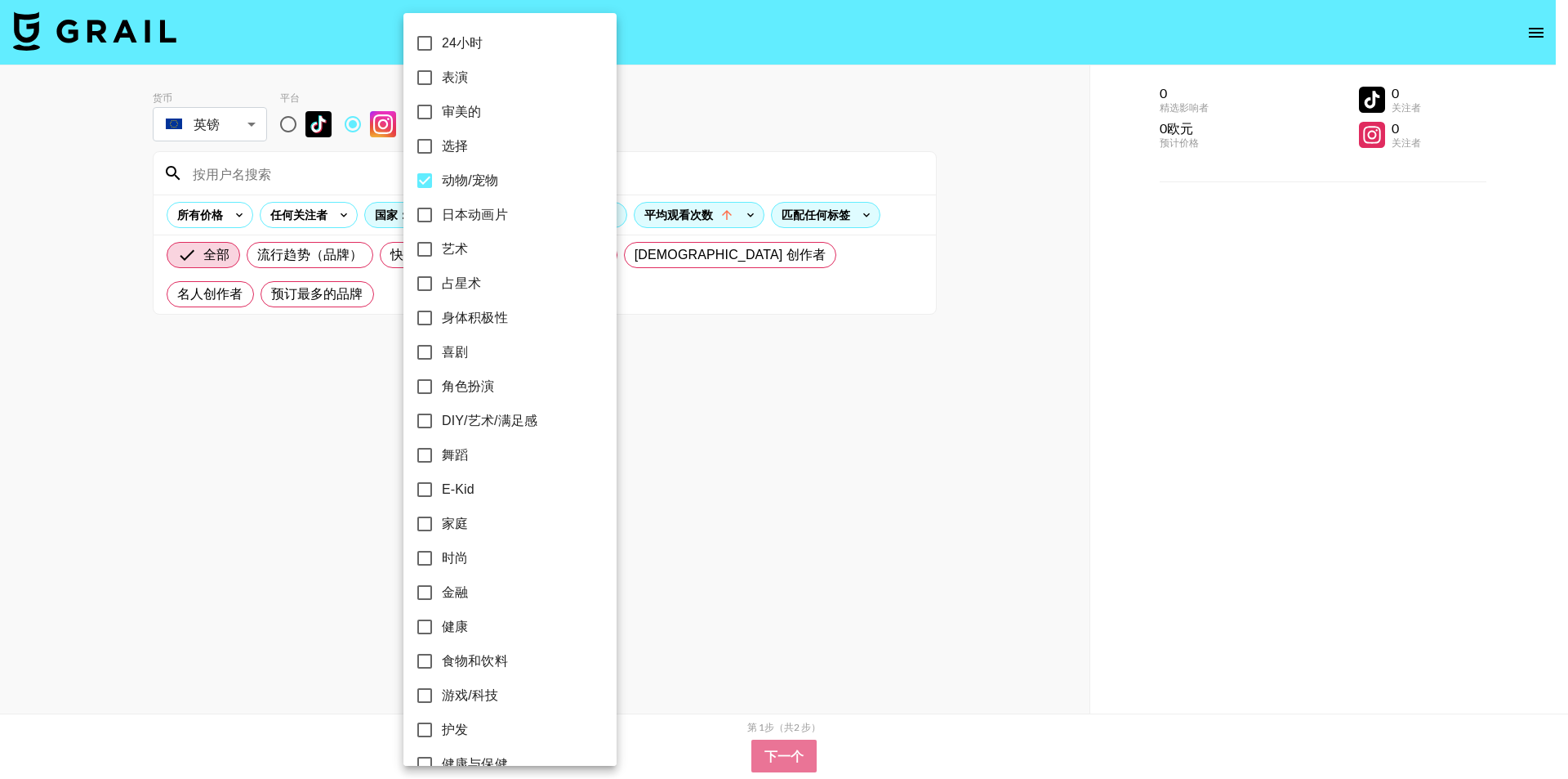
click at [677, 125] on div at bounding box center [784, 390] width 1568 height 779
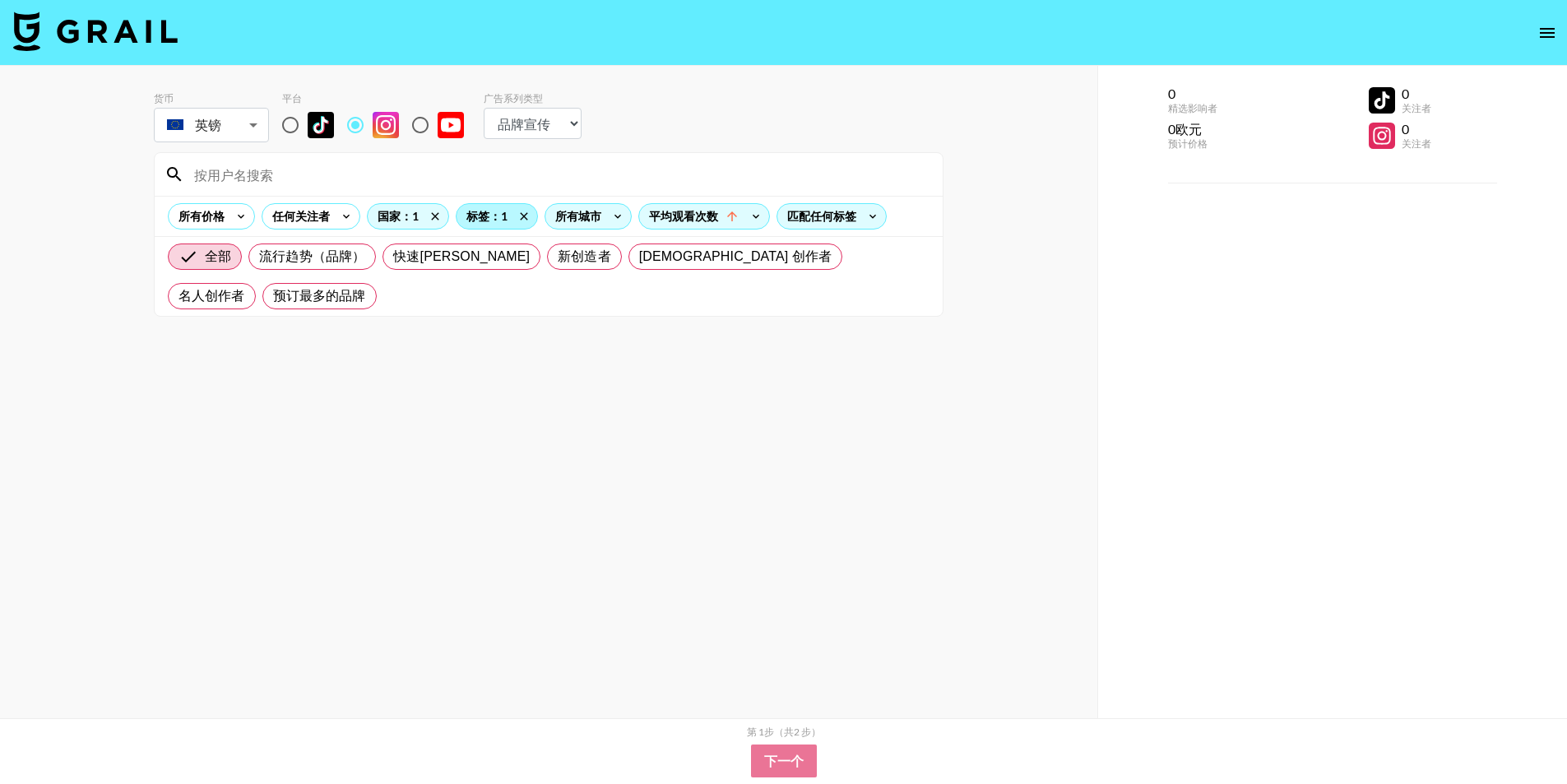
click at [471, 217] on font "标签：1" at bounding box center [487, 216] width 41 height 14
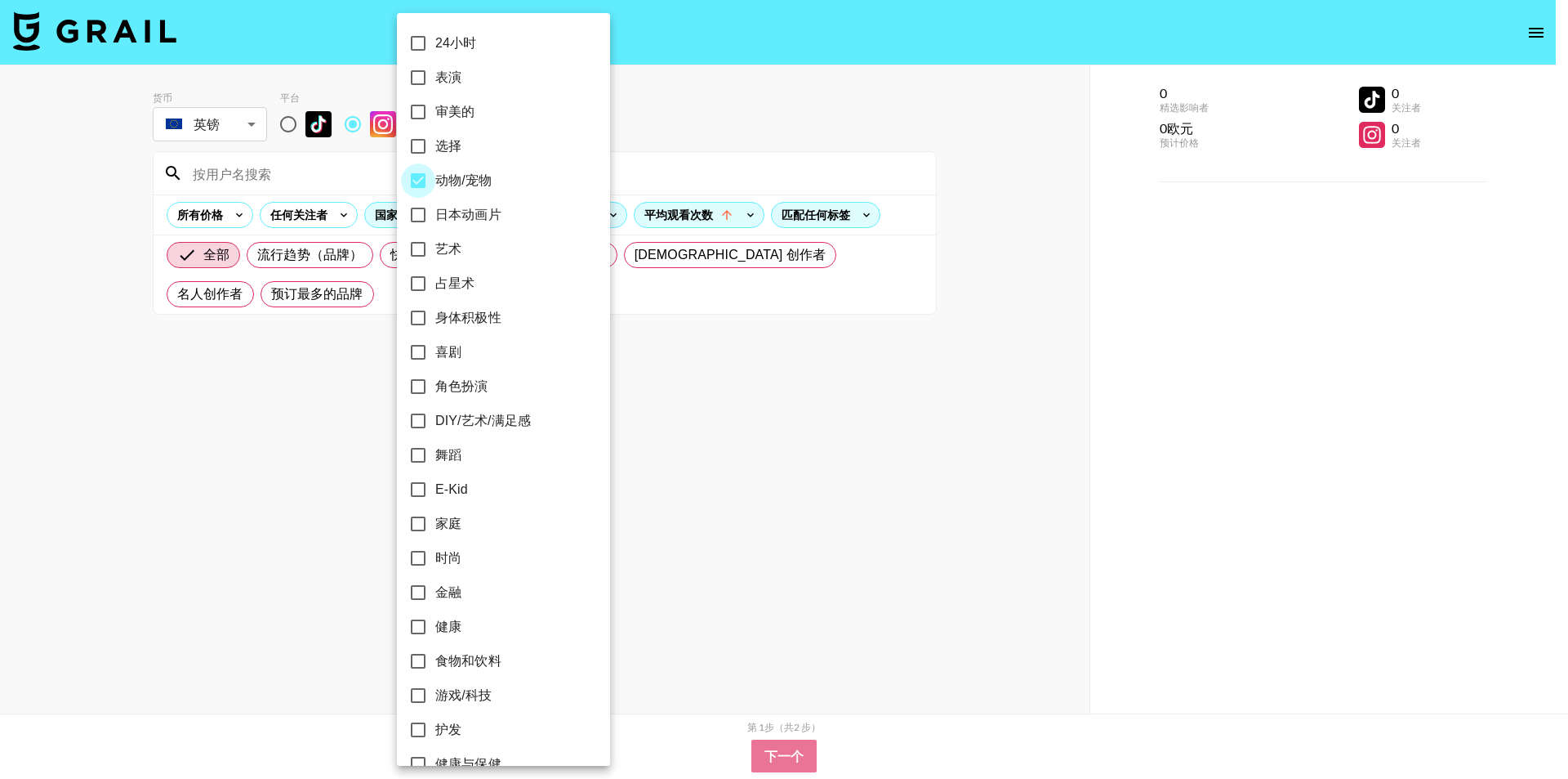
click at [415, 183] on input "动物/宠物" at bounding box center [418, 180] width 34 height 34
checkbox input "false"
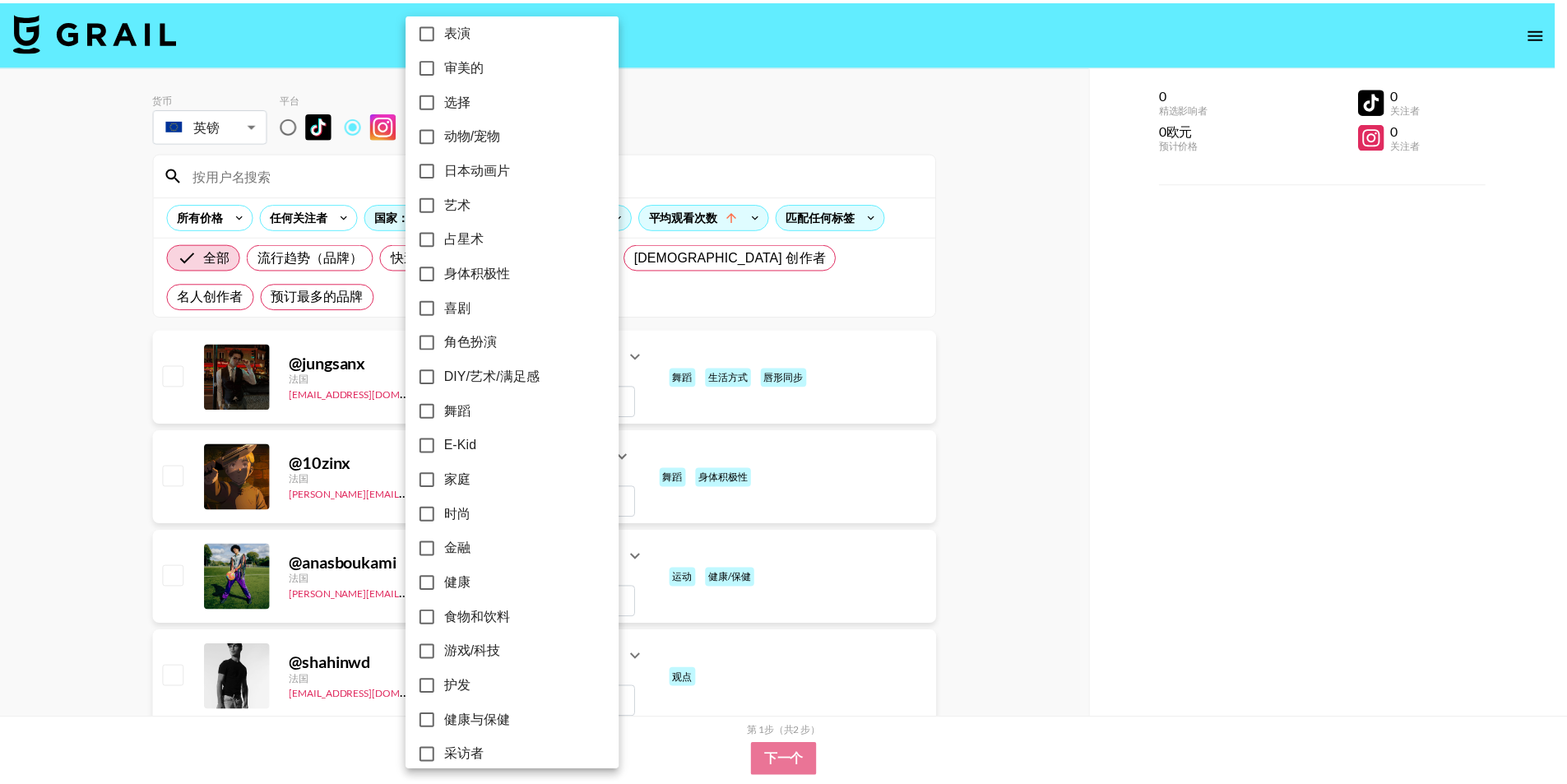
scroll to position [82, 0]
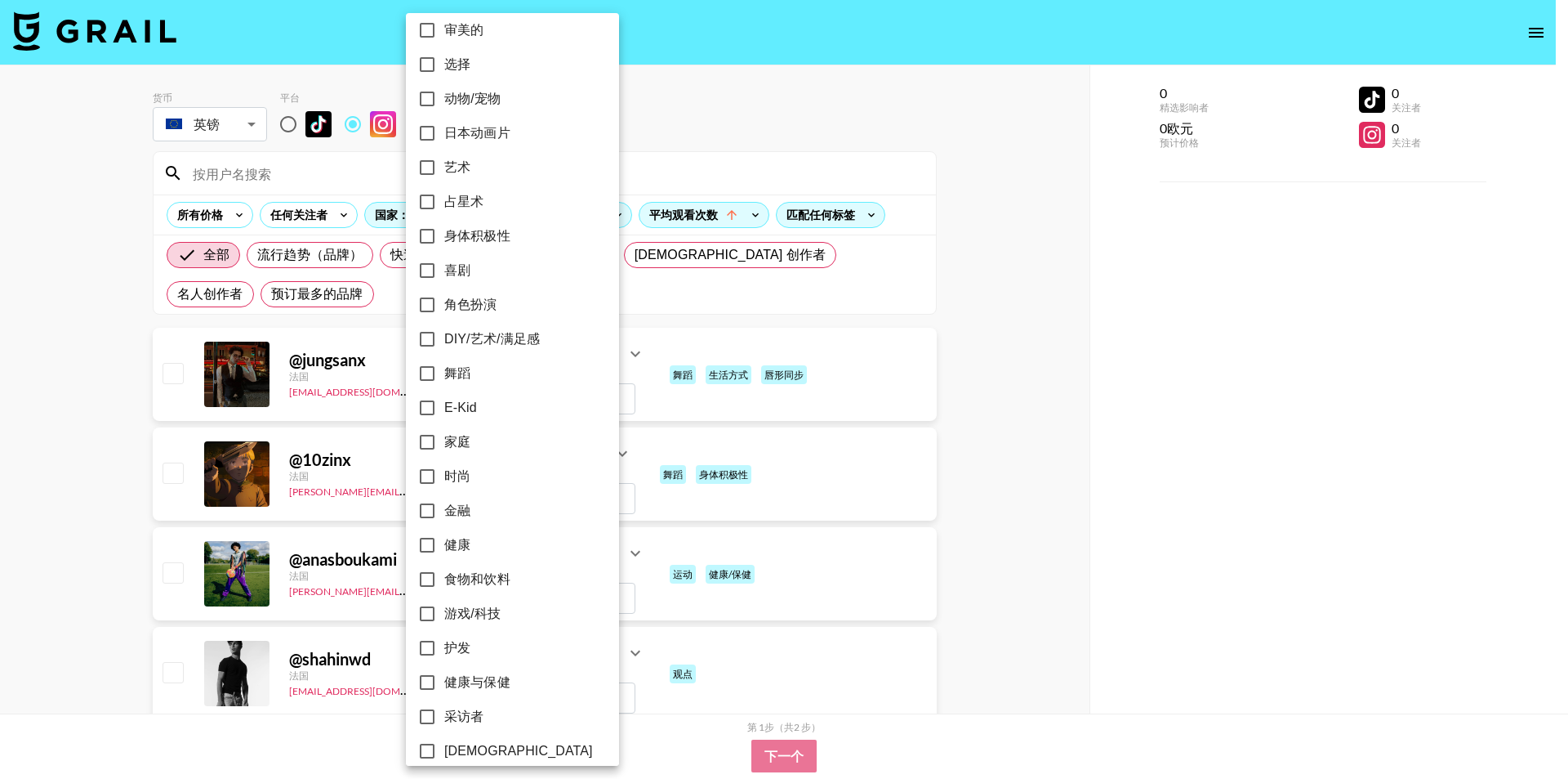
click at [433, 472] on input "时尚" at bounding box center [427, 476] width 34 height 34
checkbox input "true"
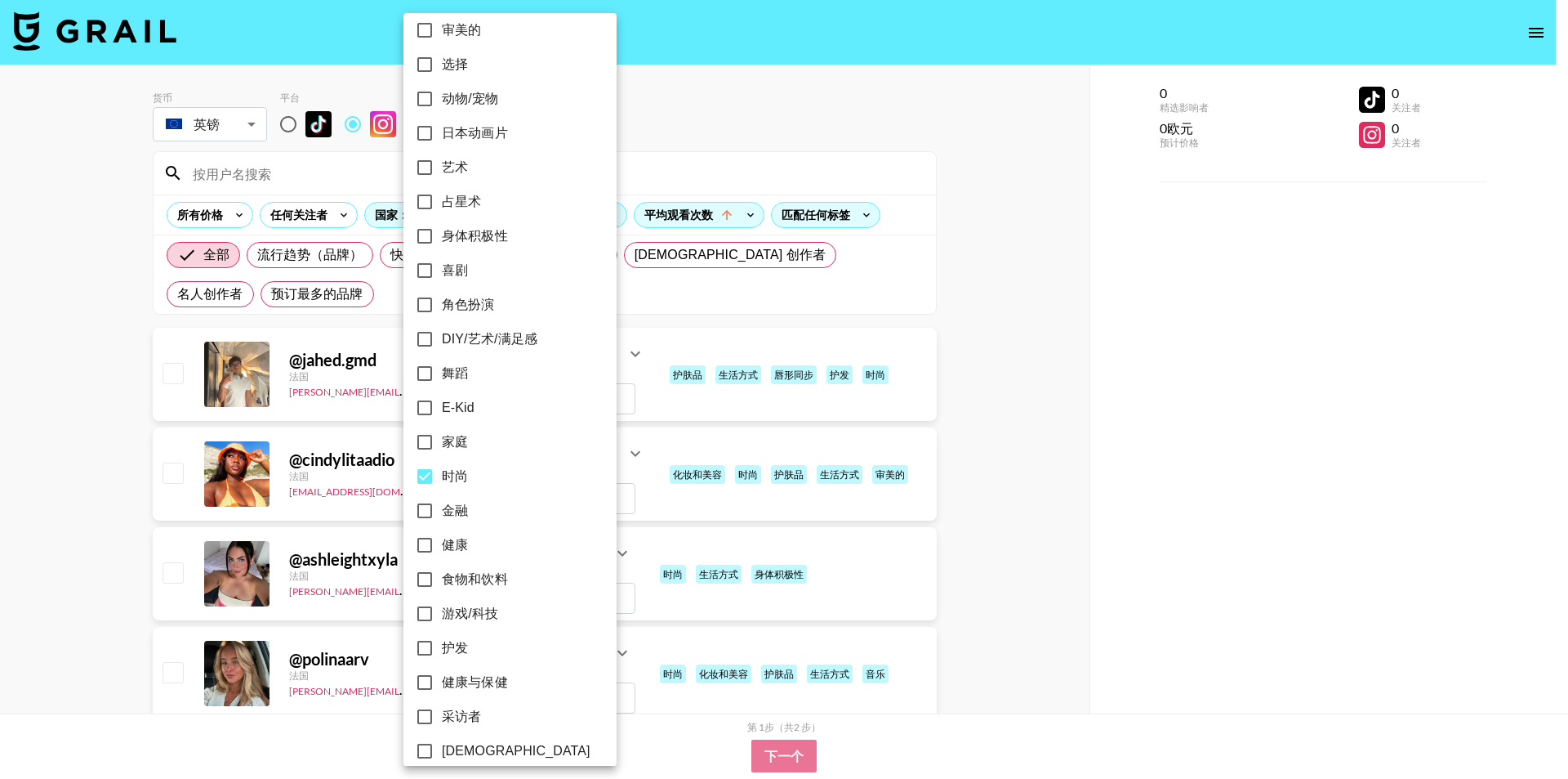
click at [658, 150] on div at bounding box center [784, 390] width 1568 height 779
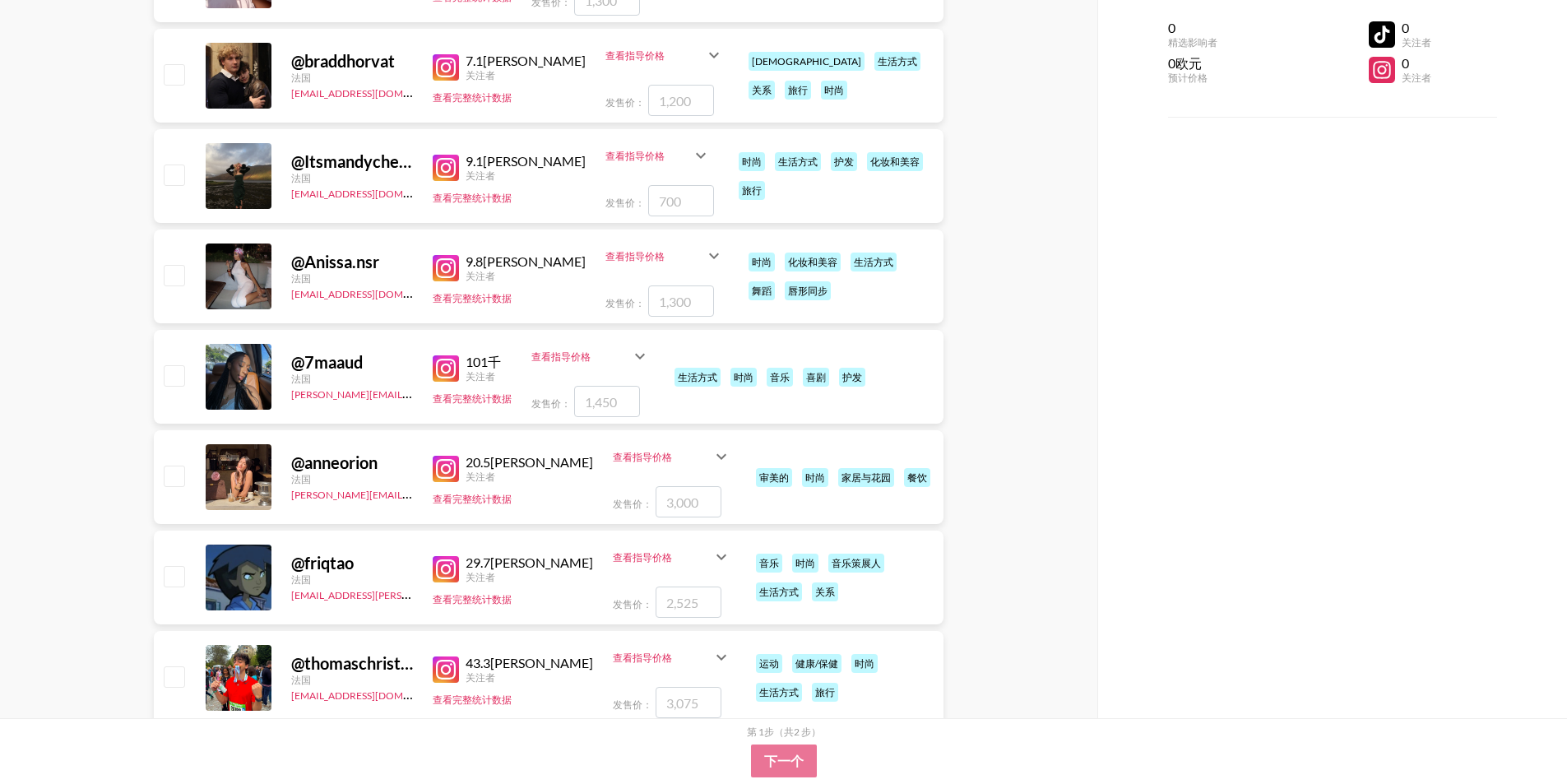
scroll to position [905, 0]
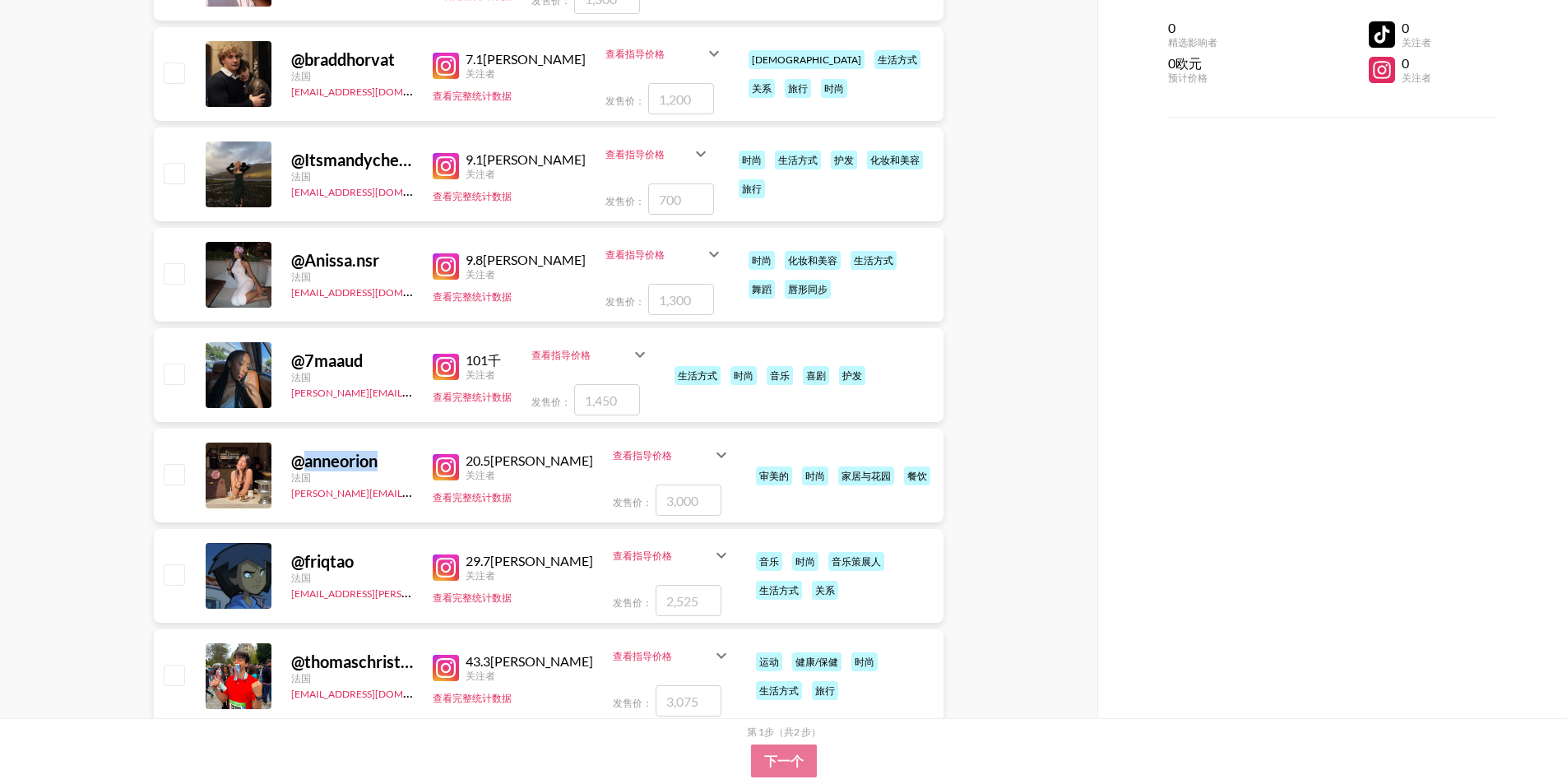
drag, startPoint x: 389, startPoint y: 416, endPoint x: 307, endPoint y: 428, distance: 82.9
click at [307, 451] on div "@ anneorion" at bounding box center [352, 460] width 122 height 21
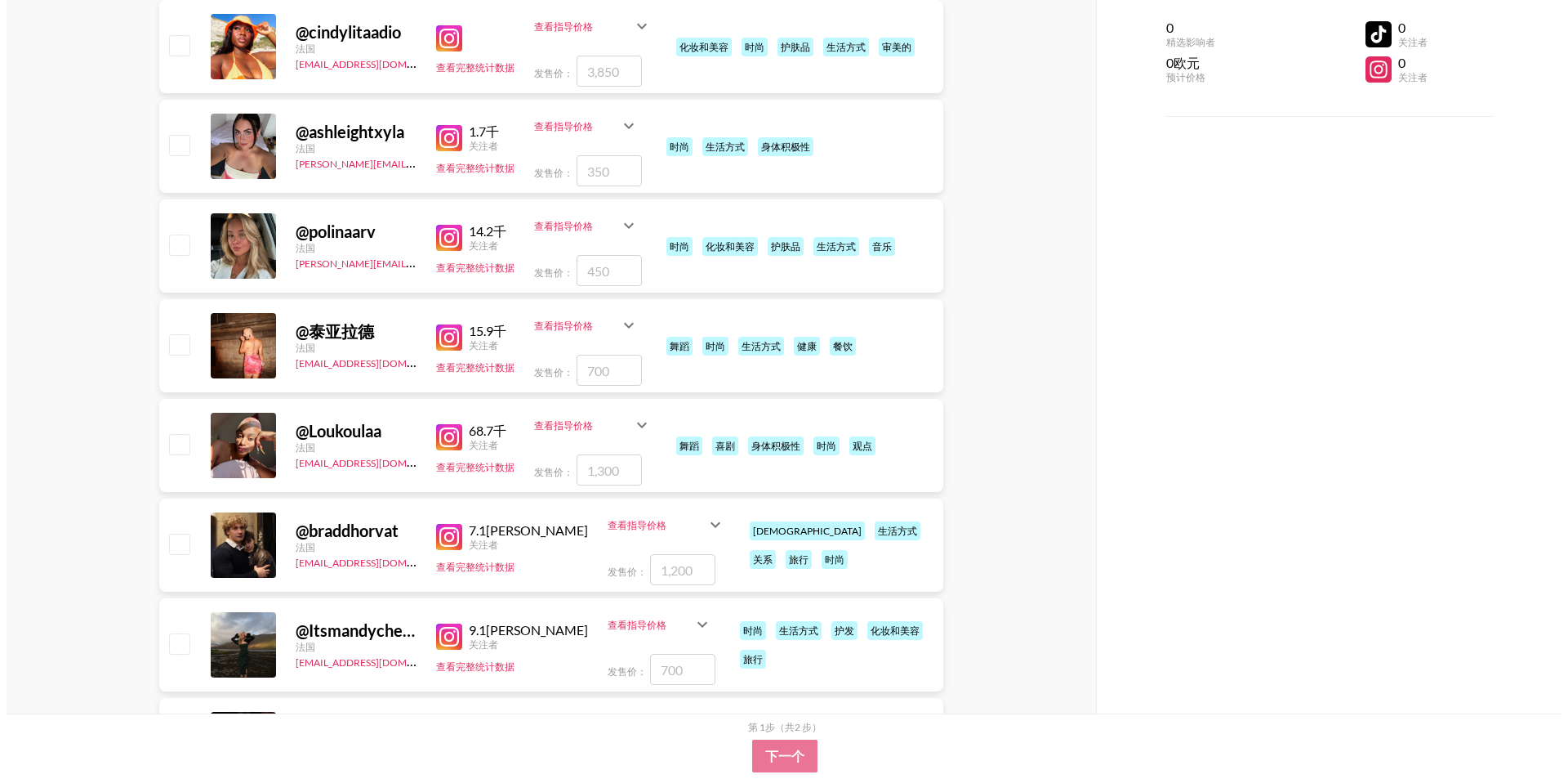
scroll to position [111, 0]
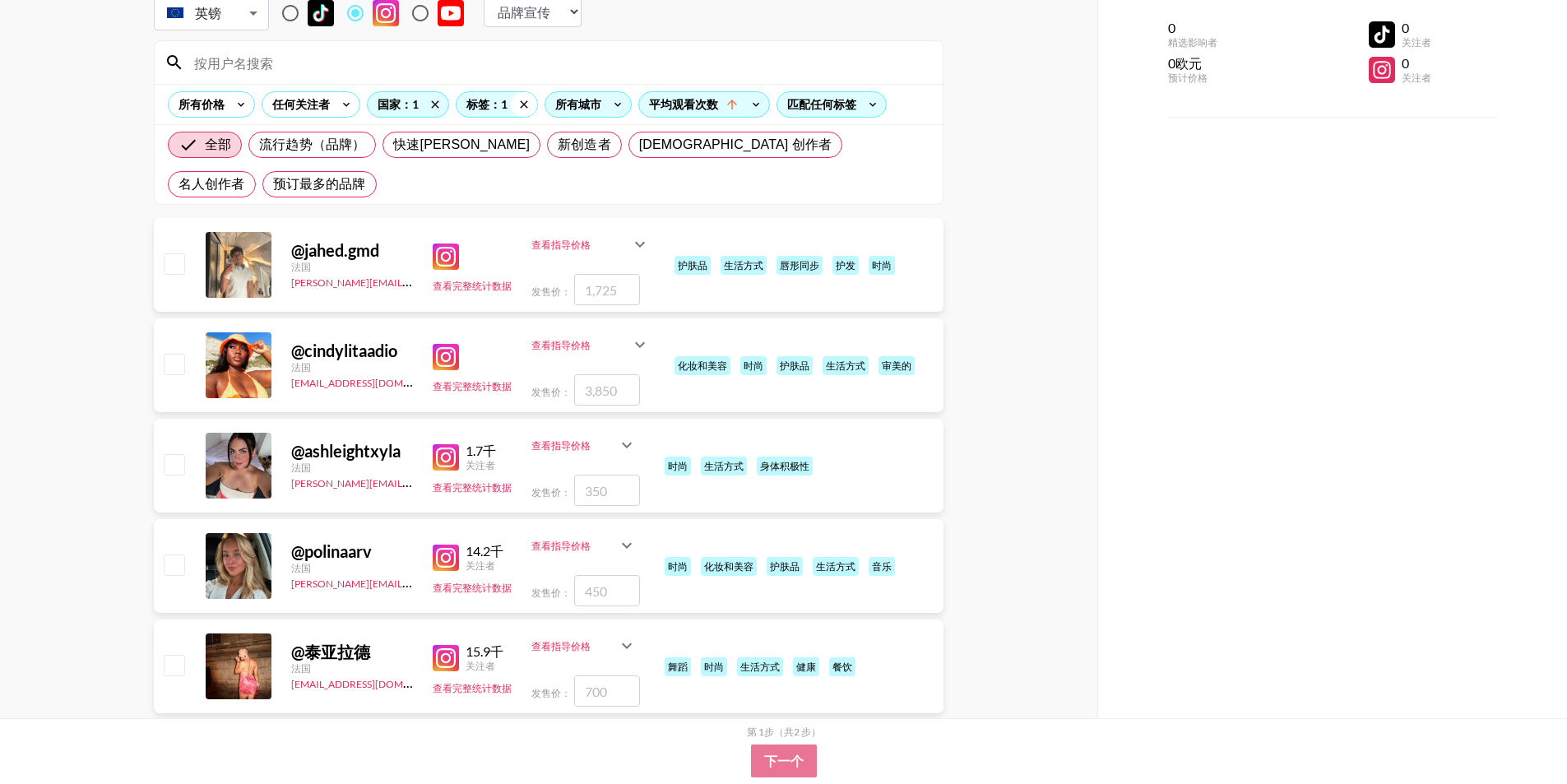
click at [521, 101] on icon at bounding box center [524, 104] width 26 height 24
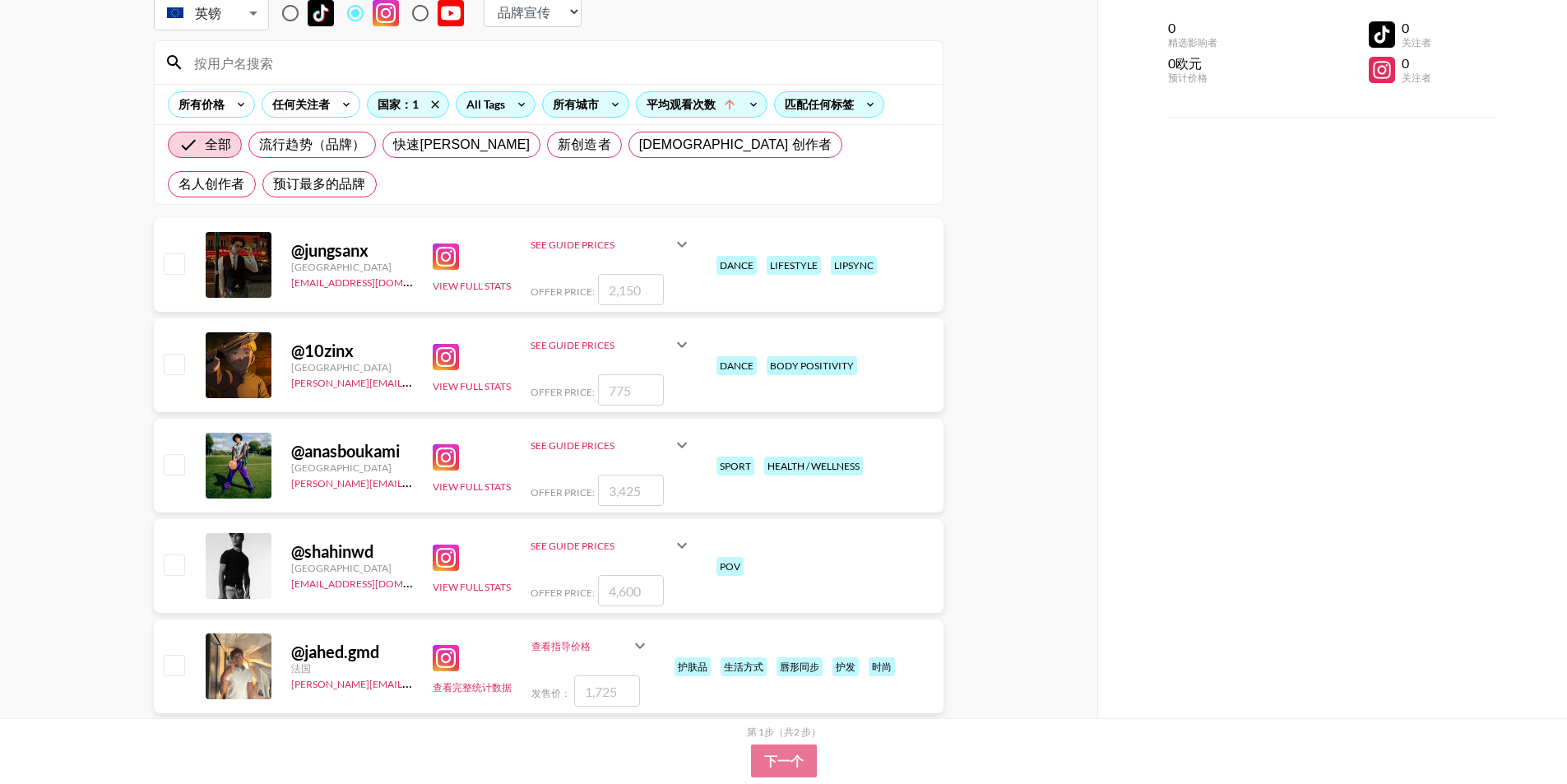
click at [521, 105] on icon at bounding box center [521, 104] width 26 height 24
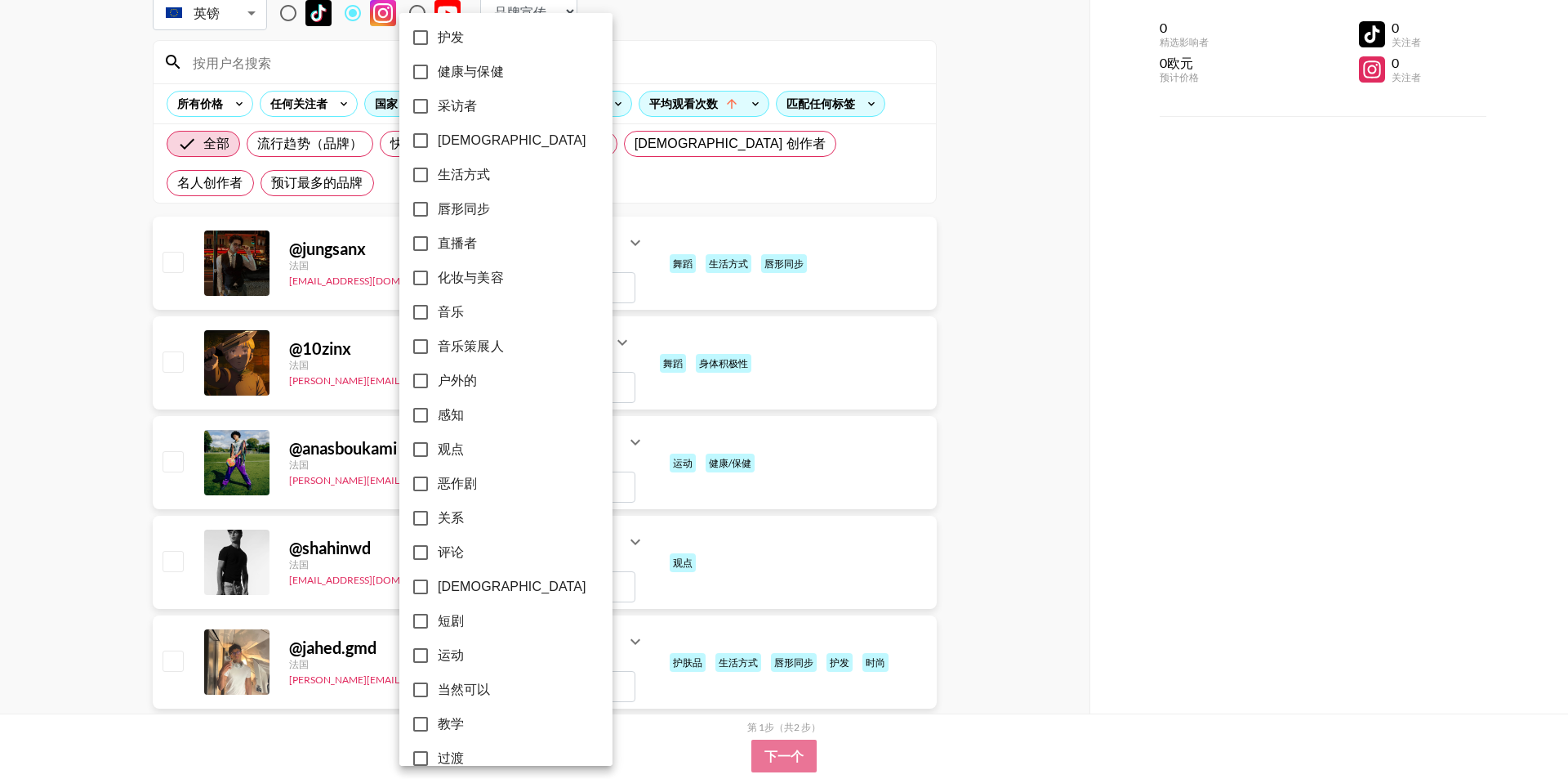
scroll to position [783, 0]
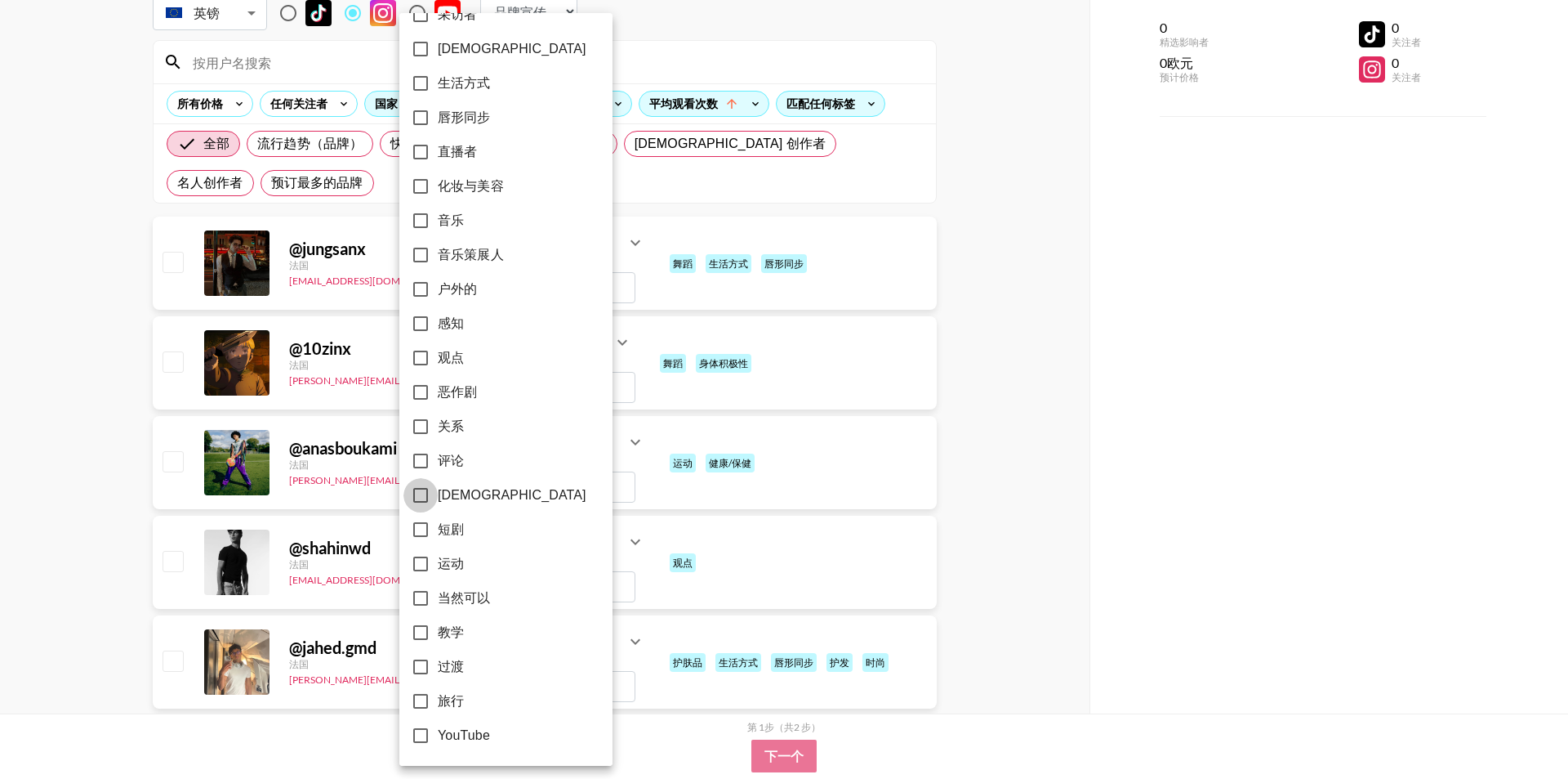
click at [424, 490] on input "护肤" at bounding box center [421, 495] width 34 height 34
checkbox input "true"
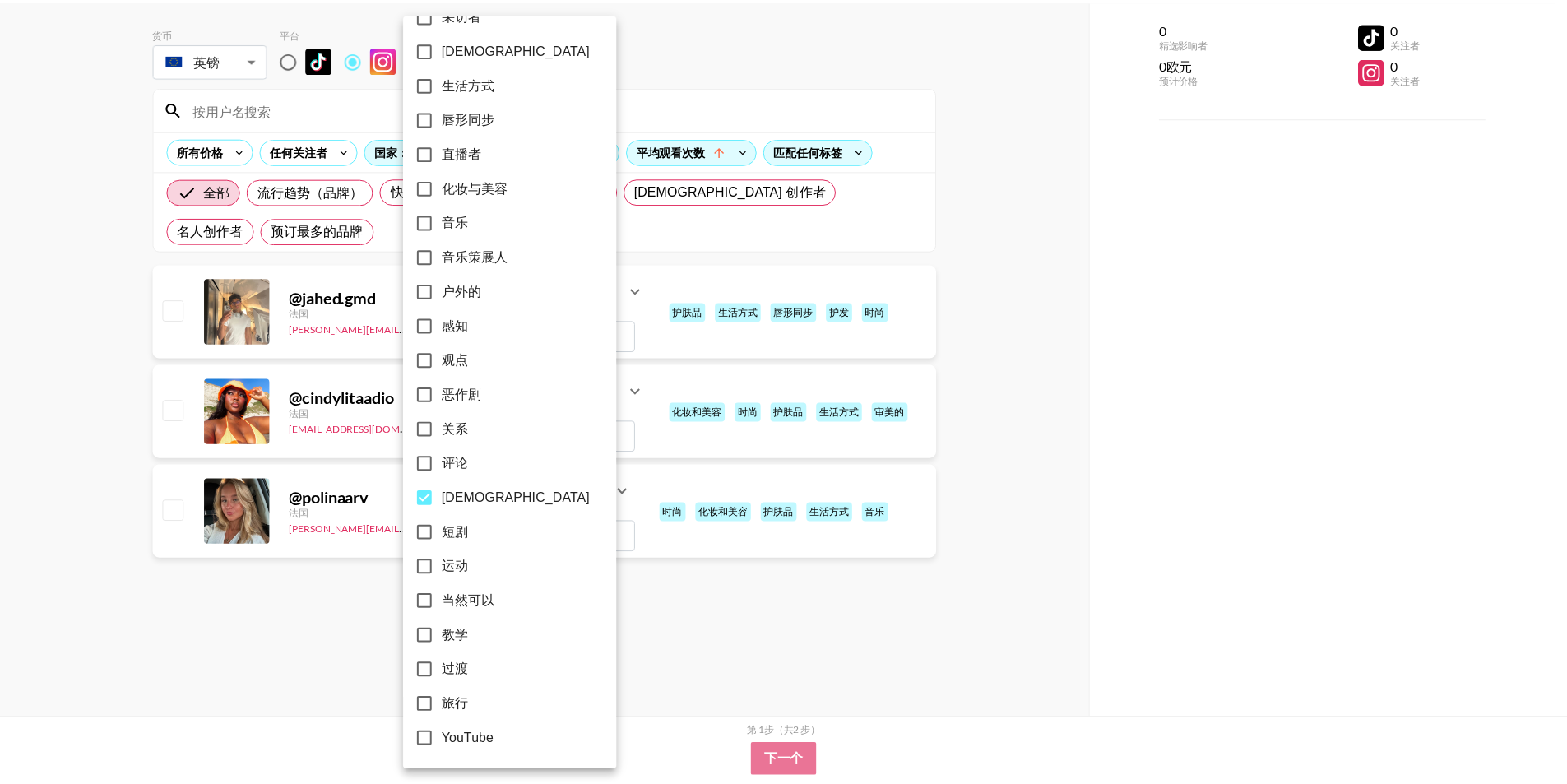
scroll to position [66, 0]
click at [370, 565] on div at bounding box center [790, 392] width 1580 height 784
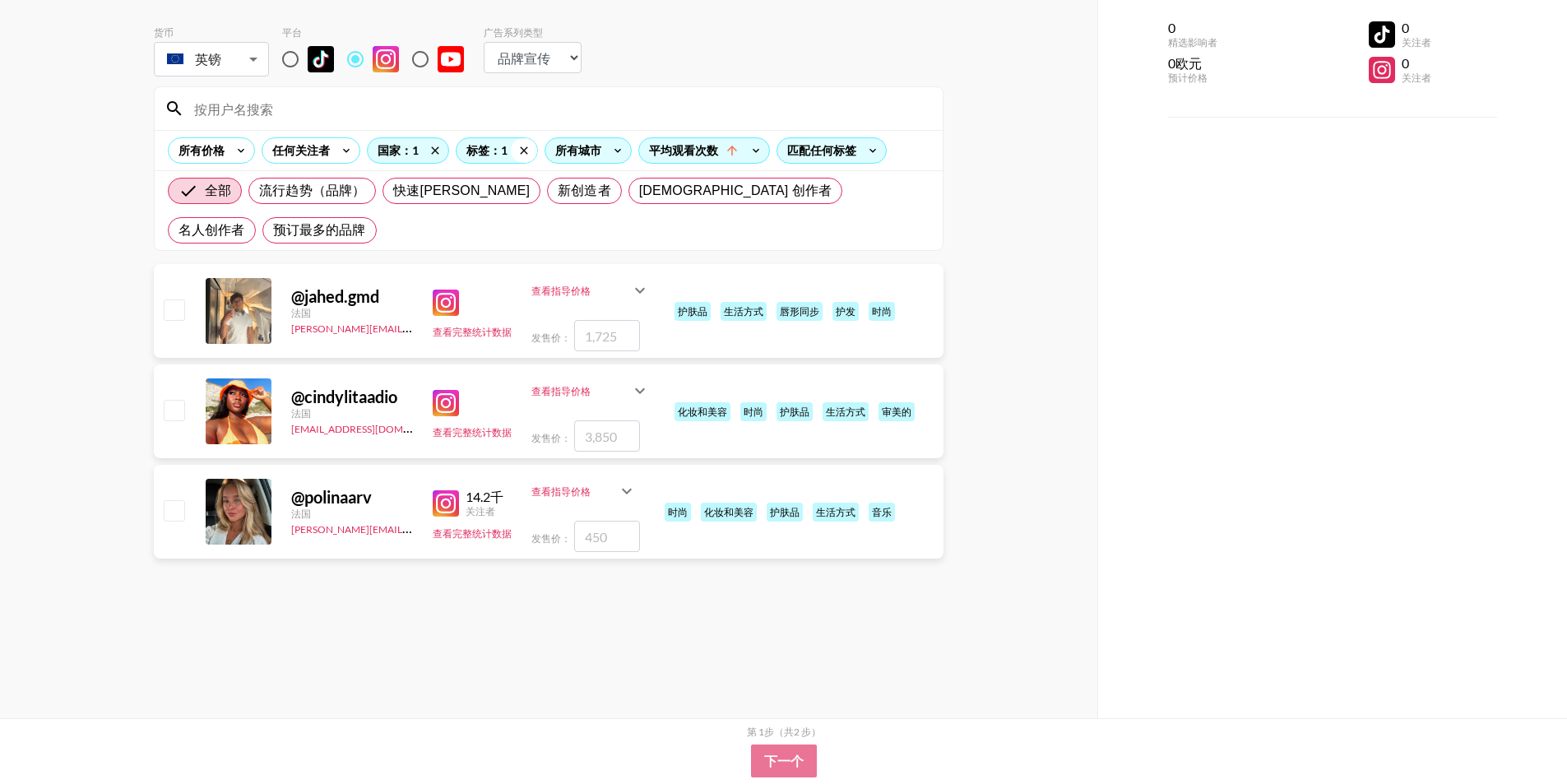
click at [527, 158] on icon at bounding box center [524, 150] width 26 height 24
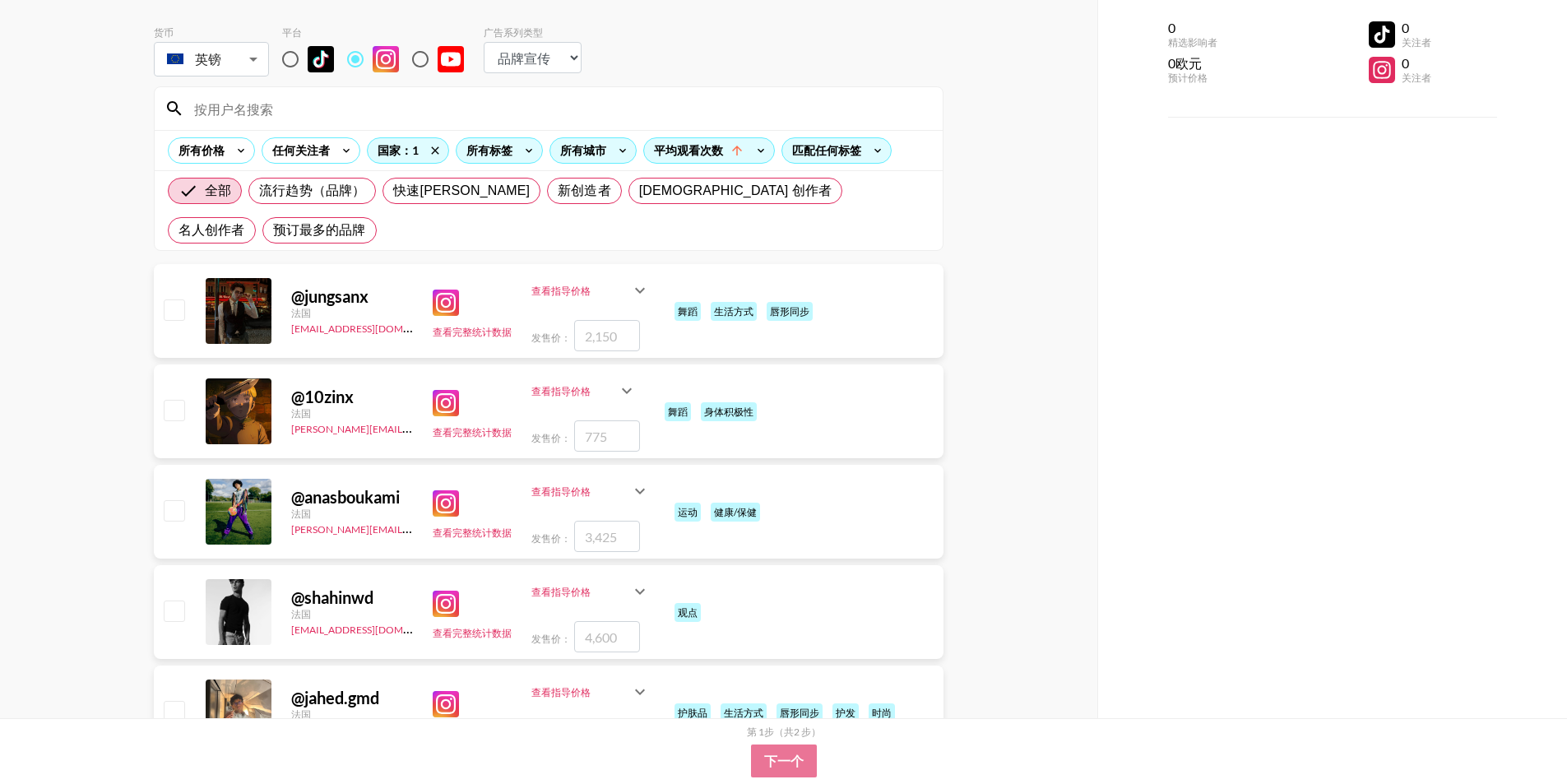
click at [530, 62] on select "选择类型... 歌曲宣传 品牌宣传" at bounding box center [532, 58] width 98 height 32
select select "Song"
click at [483, 42] on select "选择类型... 歌曲宣传 品牌宣传" at bounding box center [532, 58] width 98 height 32
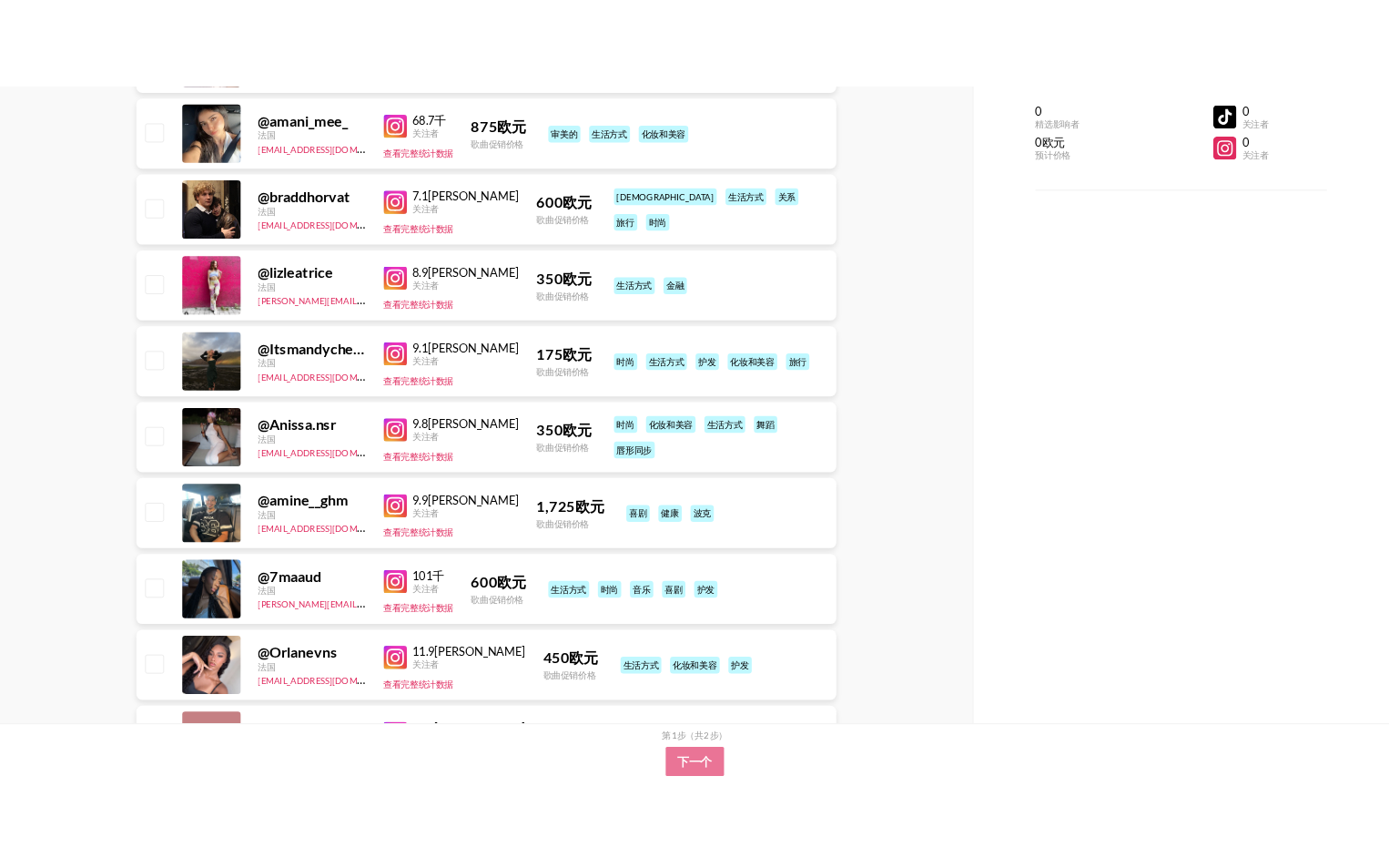
scroll to position [1205, 0]
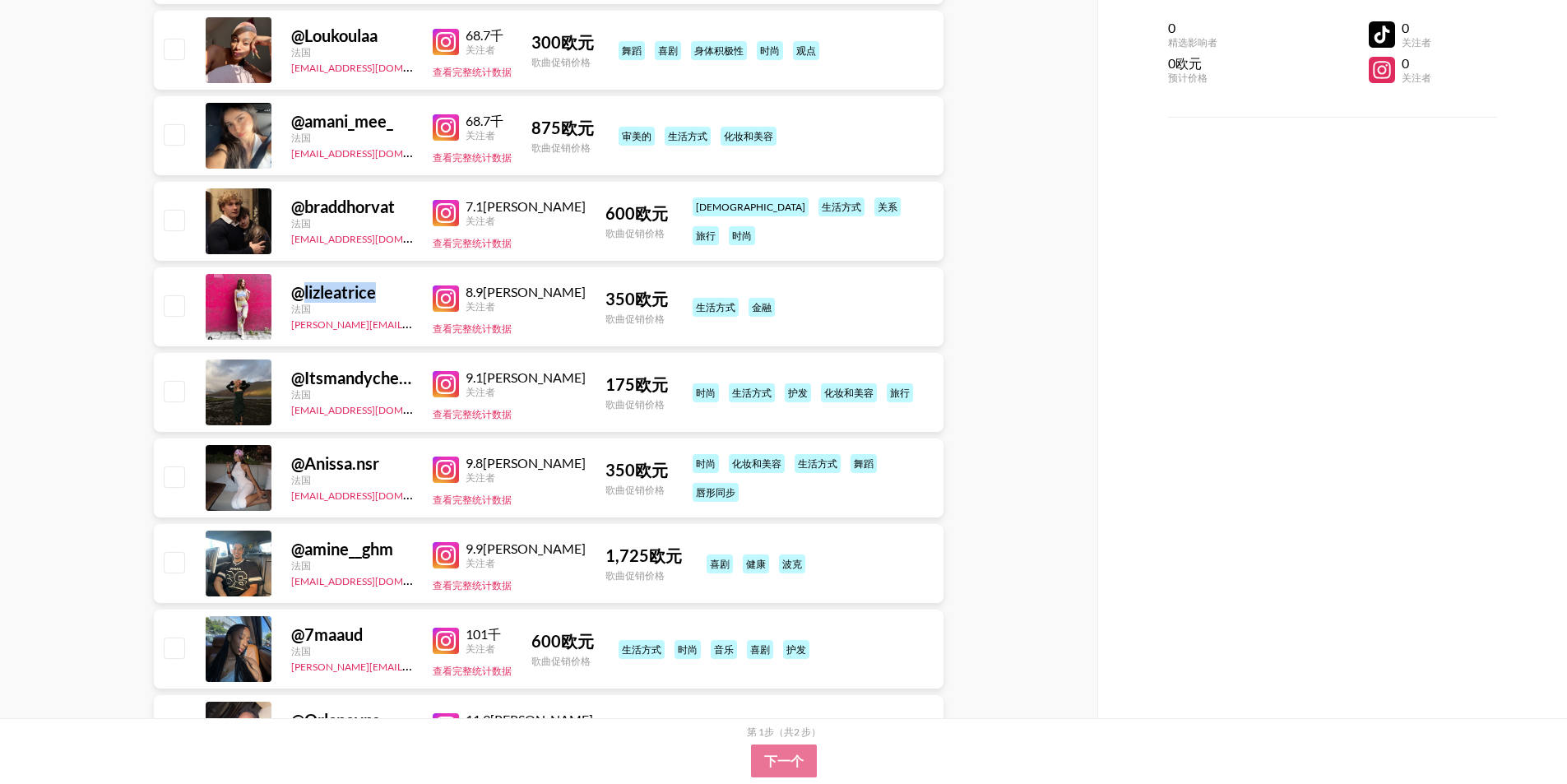
drag, startPoint x: 393, startPoint y: 253, endPoint x: 307, endPoint y: 255, distance: 86.0
click at [307, 282] on div "@ lizleatrice" at bounding box center [352, 292] width 122 height 21
